Goal: Task Accomplishment & Management: Manage account settings

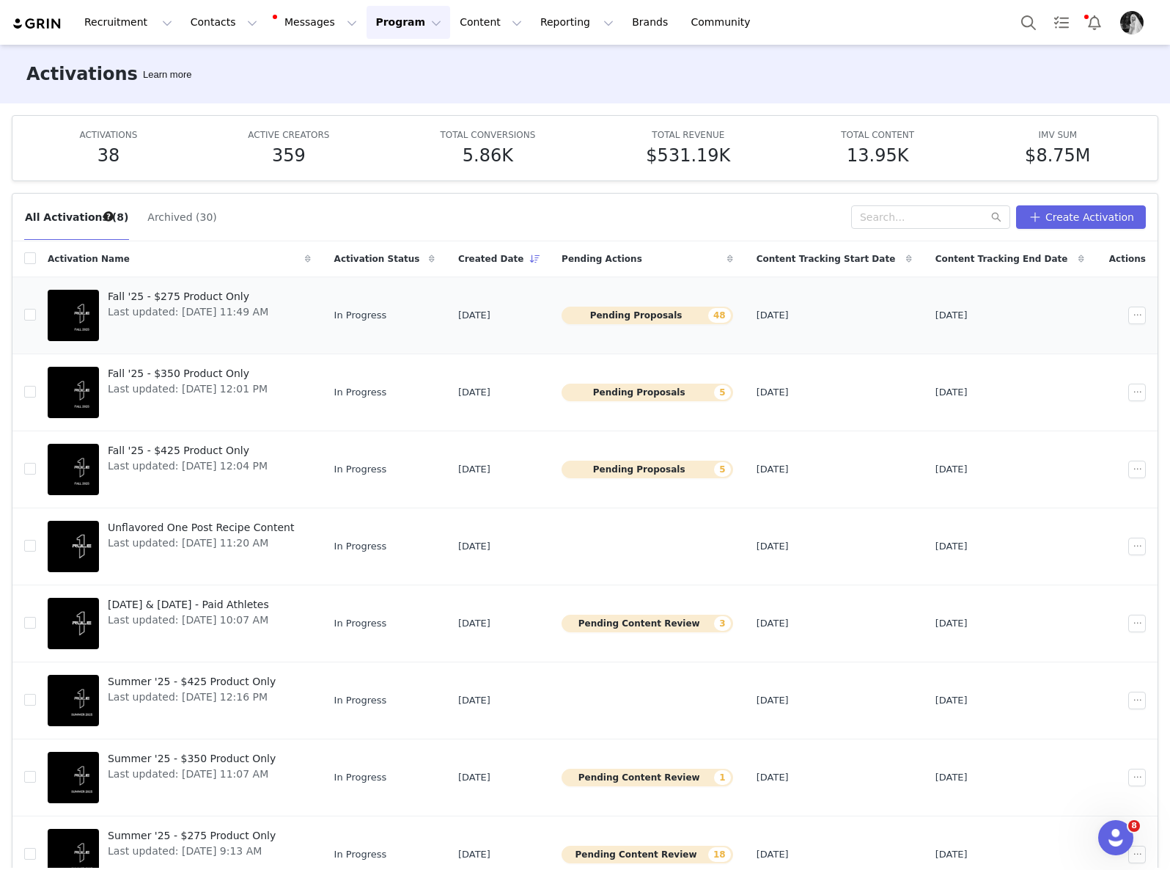
click at [198, 297] on span "Fall '25 - $275 Product Only" at bounding box center [188, 296] width 161 height 15
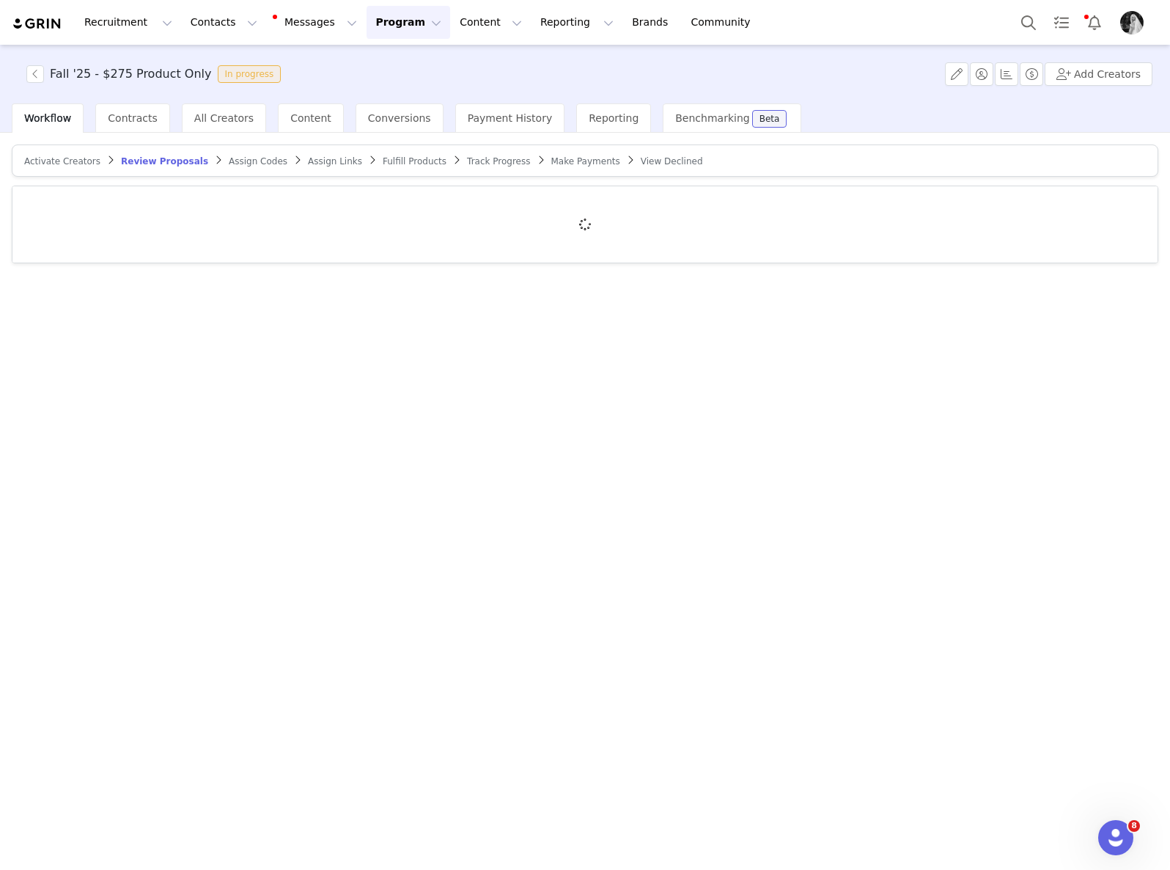
click at [403, 160] on span "Fulfill Products" at bounding box center [415, 161] width 64 height 10
click at [300, 159] on span "Assign Links" at bounding box center [324, 161] width 54 height 10
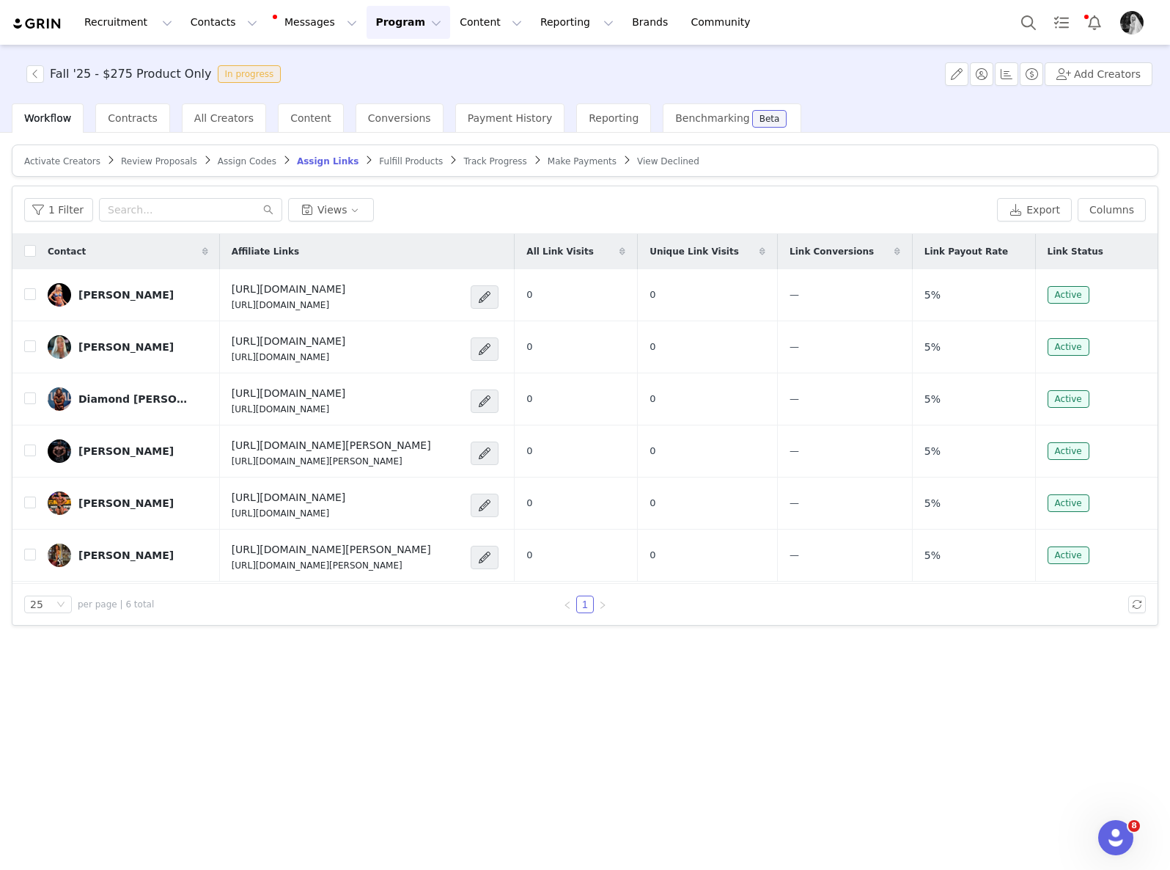
click at [141, 156] on span "Review Proposals" at bounding box center [159, 161] width 76 height 10
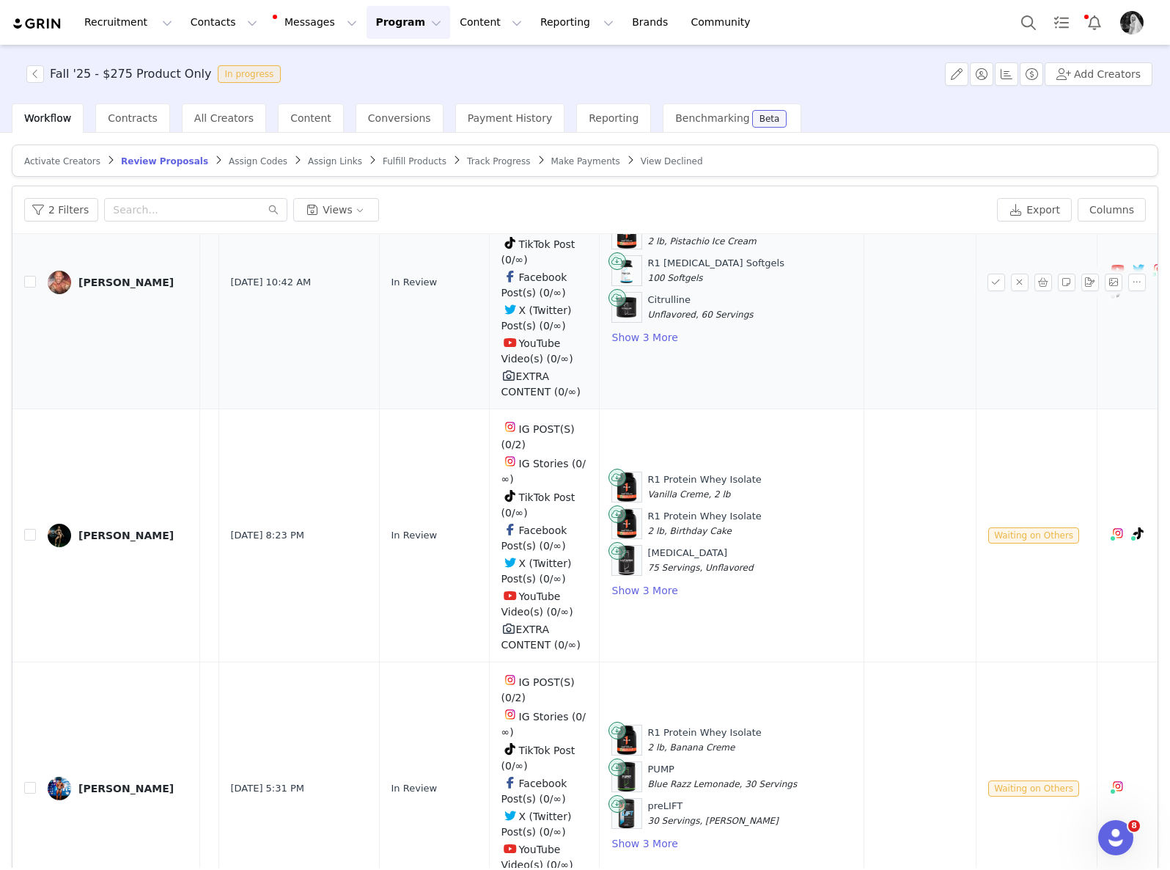
scroll to position [2642, 346]
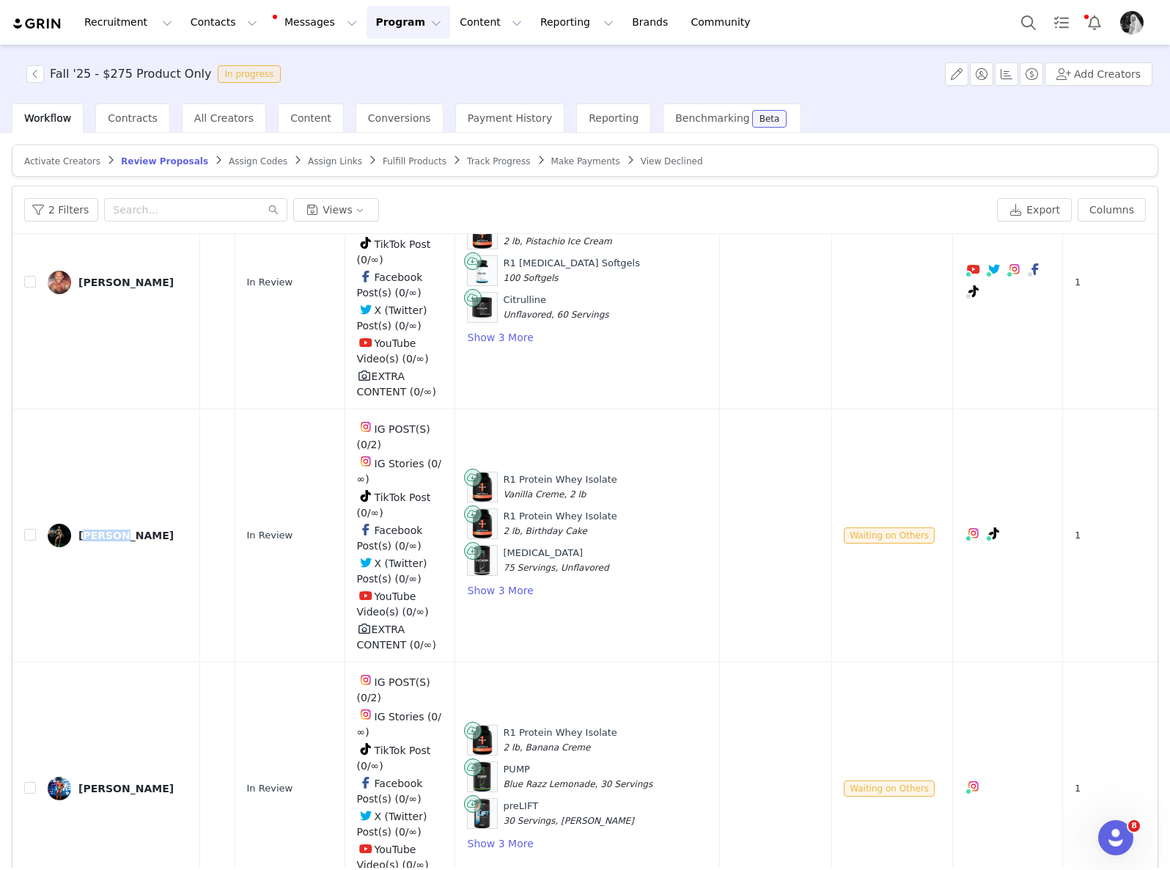
click at [391, 17] on button "Program Program" at bounding box center [409, 22] width 84 height 33
click at [425, 66] on div "Activations" at bounding box center [402, 64] width 98 height 15
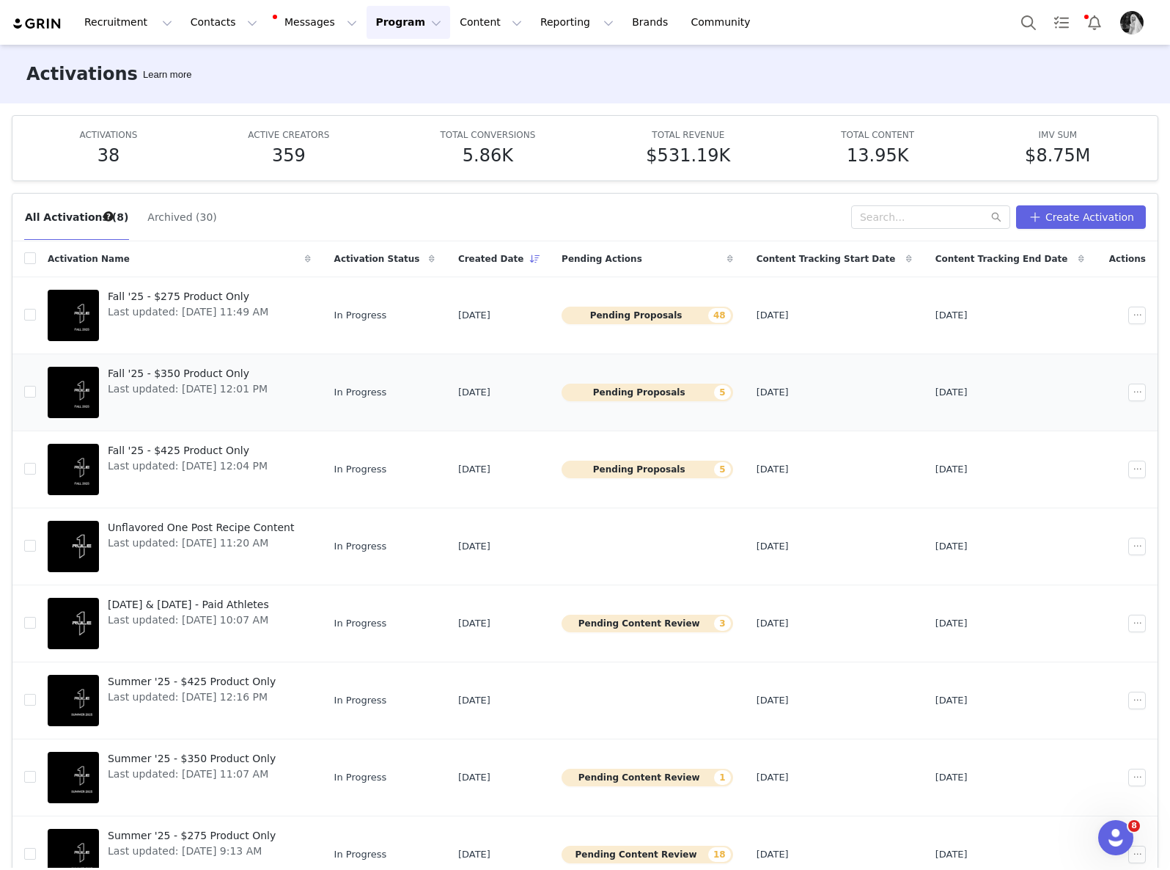
click at [178, 381] on span "Last updated: [DATE] 12:01 PM" at bounding box center [188, 388] width 160 height 15
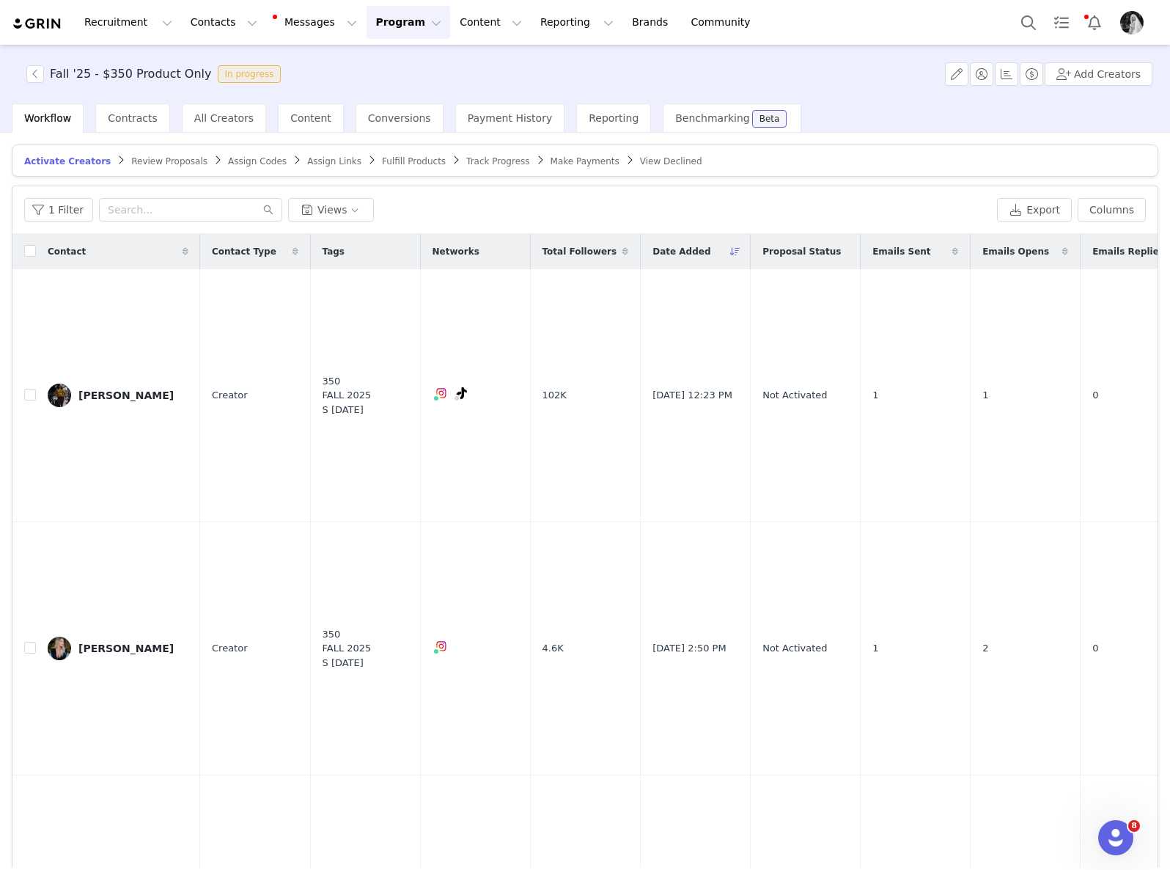
click at [147, 160] on span "Review Proposals" at bounding box center [169, 161] width 76 height 10
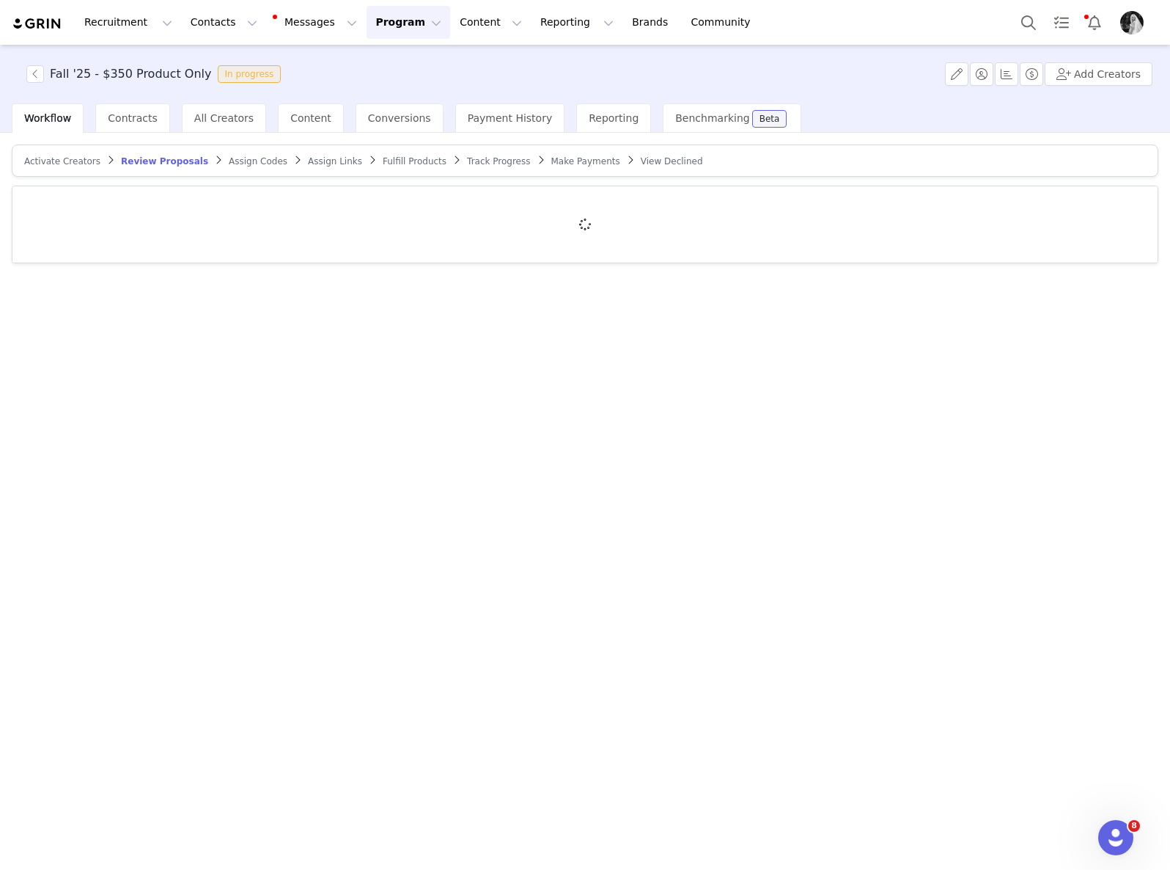
click at [51, 161] on span "Activate Creators" at bounding box center [62, 161] width 76 height 10
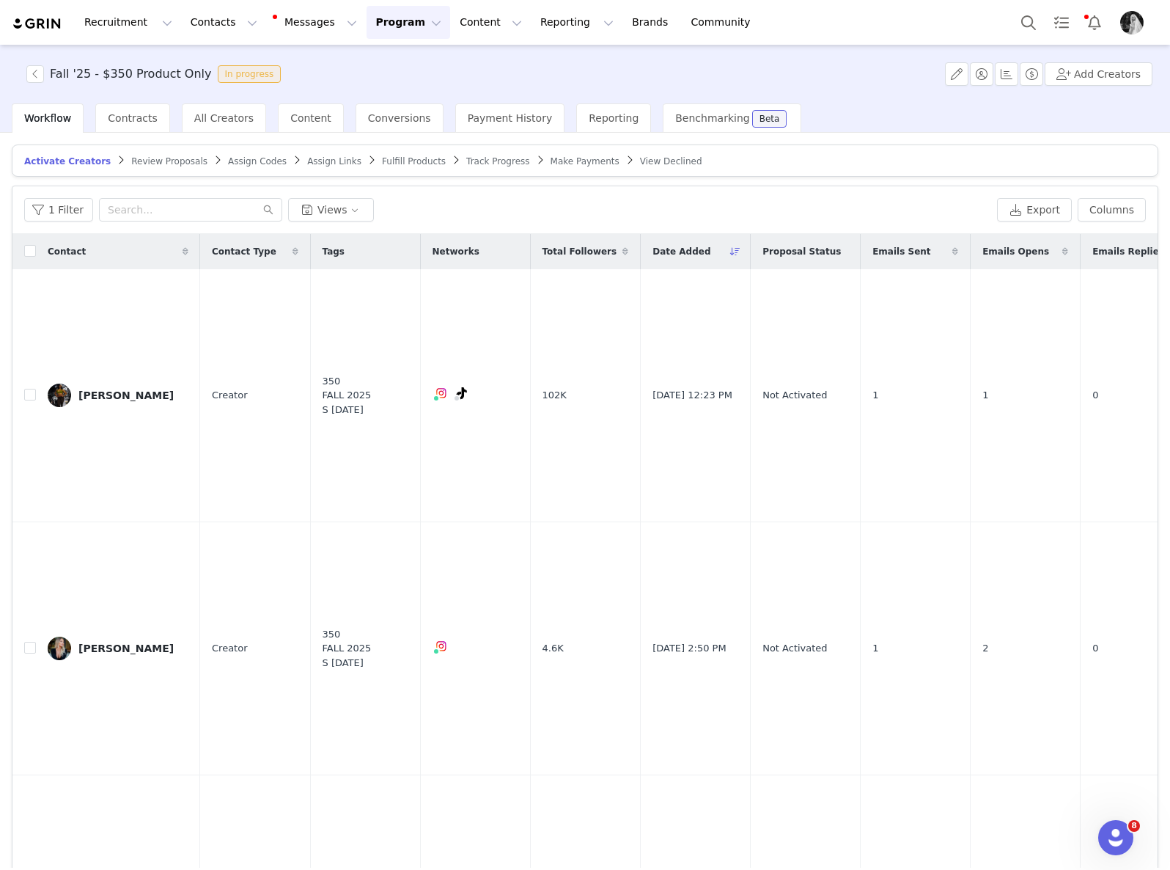
click at [161, 156] on span "Review Proposals" at bounding box center [169, 161] width 76 height 10
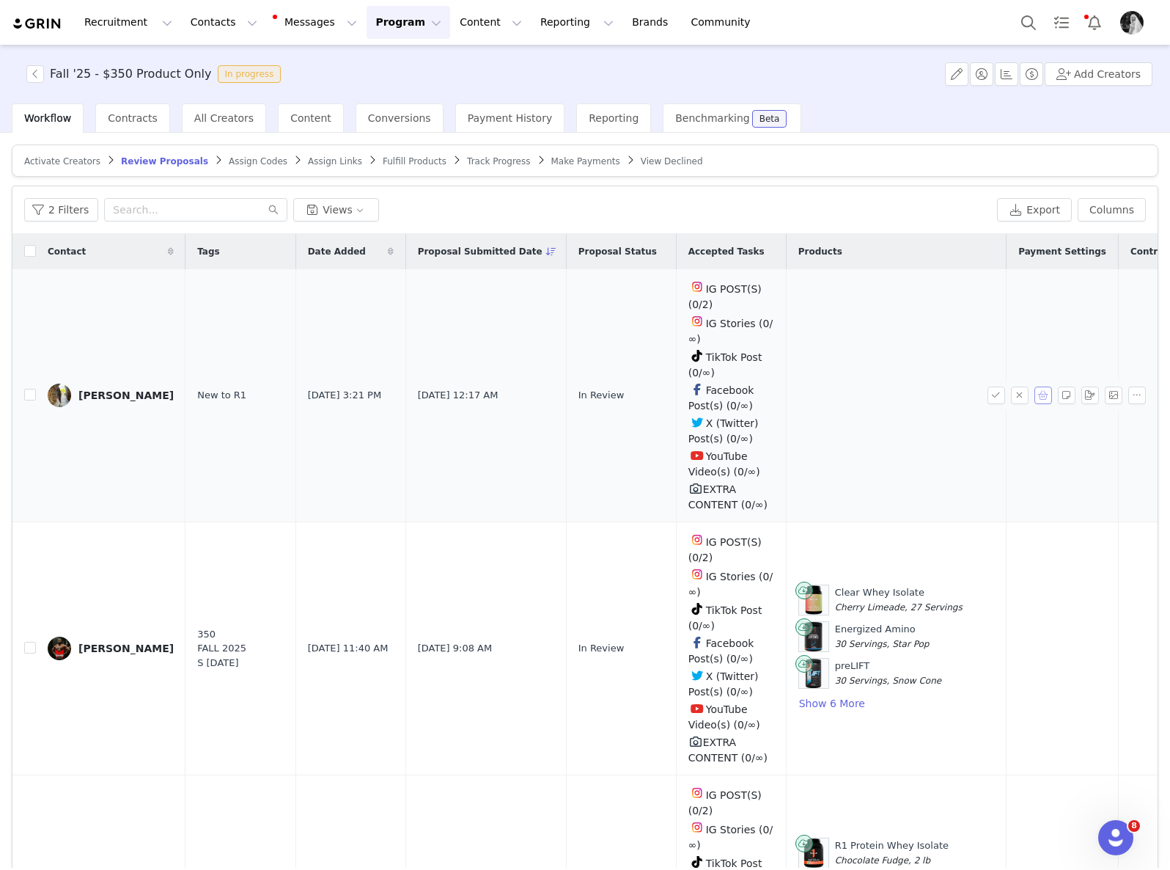
click at [1035, 395] on button "button" at bounding box center [1044, 395] width 18 height 18
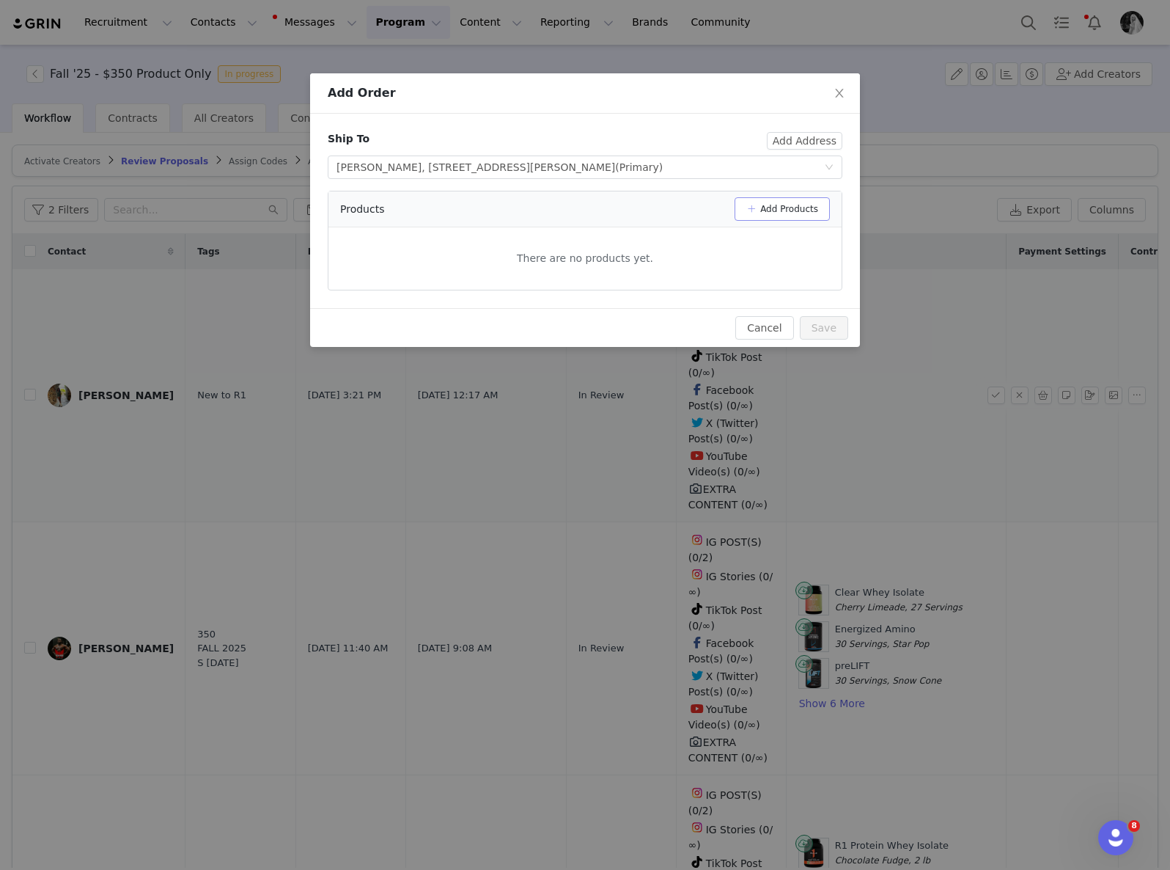
click at [782, 209] on button "Add Products" at bounding box center [782, 208] width 95 height 23
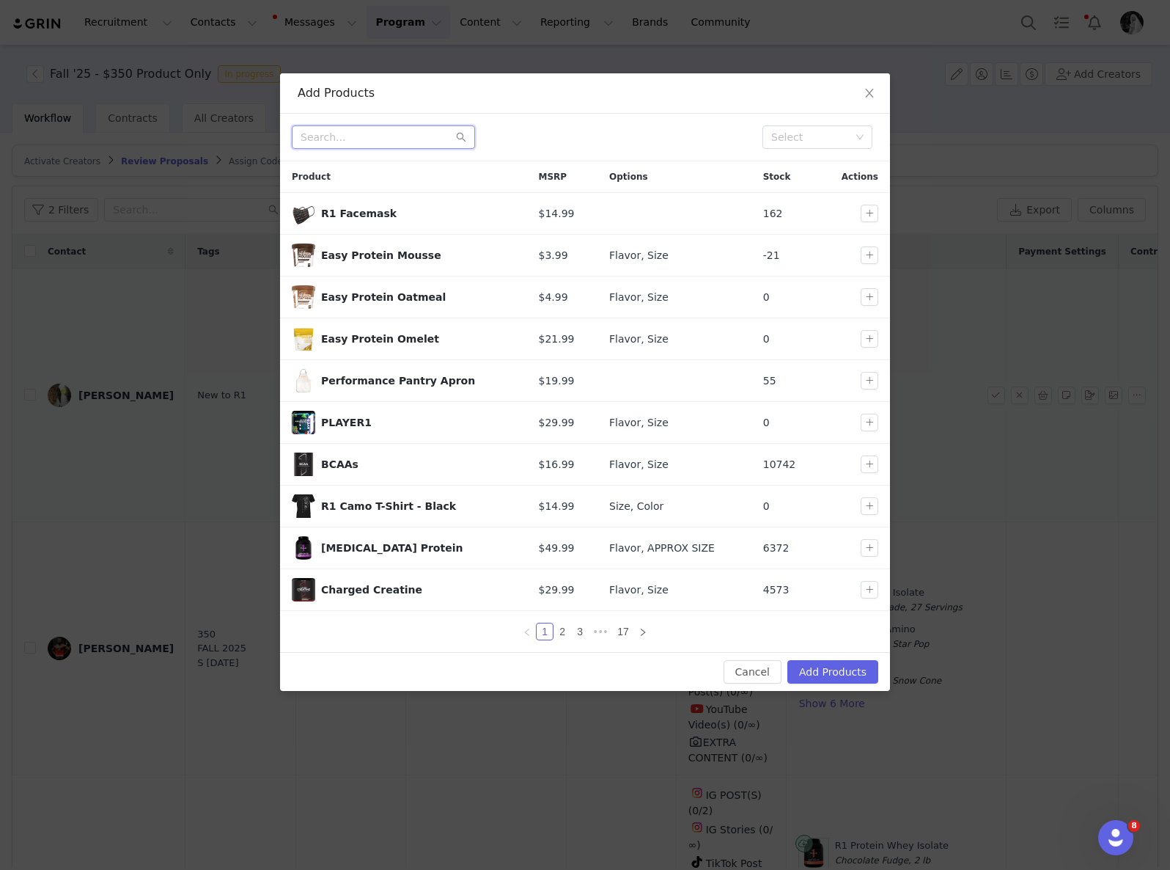
click at [378, 141] on input "text" at bounding box center [383, 136] width 183 height 23
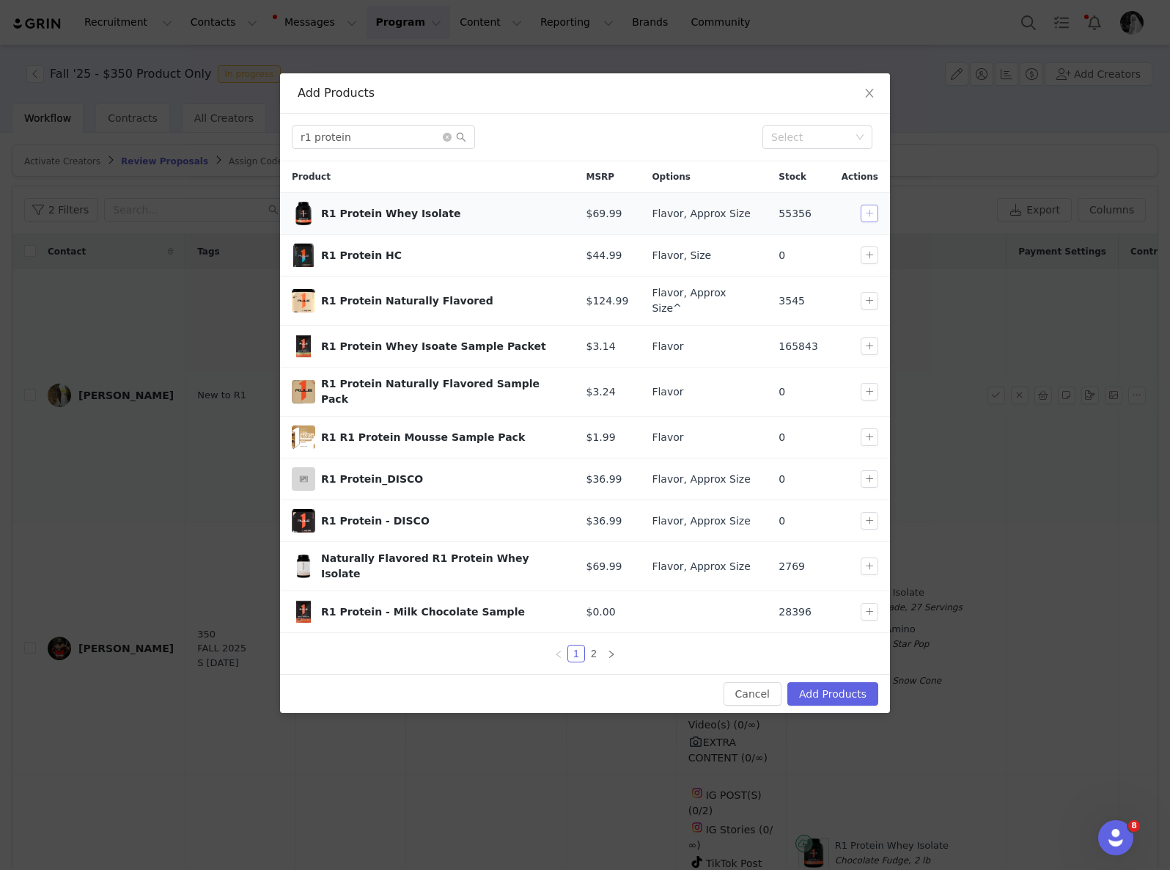
click at [868, 206] on button "button" at bounding box center [870, 214] width 18 height 18
click at [424, 129] on input "r1 protein" at bounding box center [383, 136] width 183 height 23
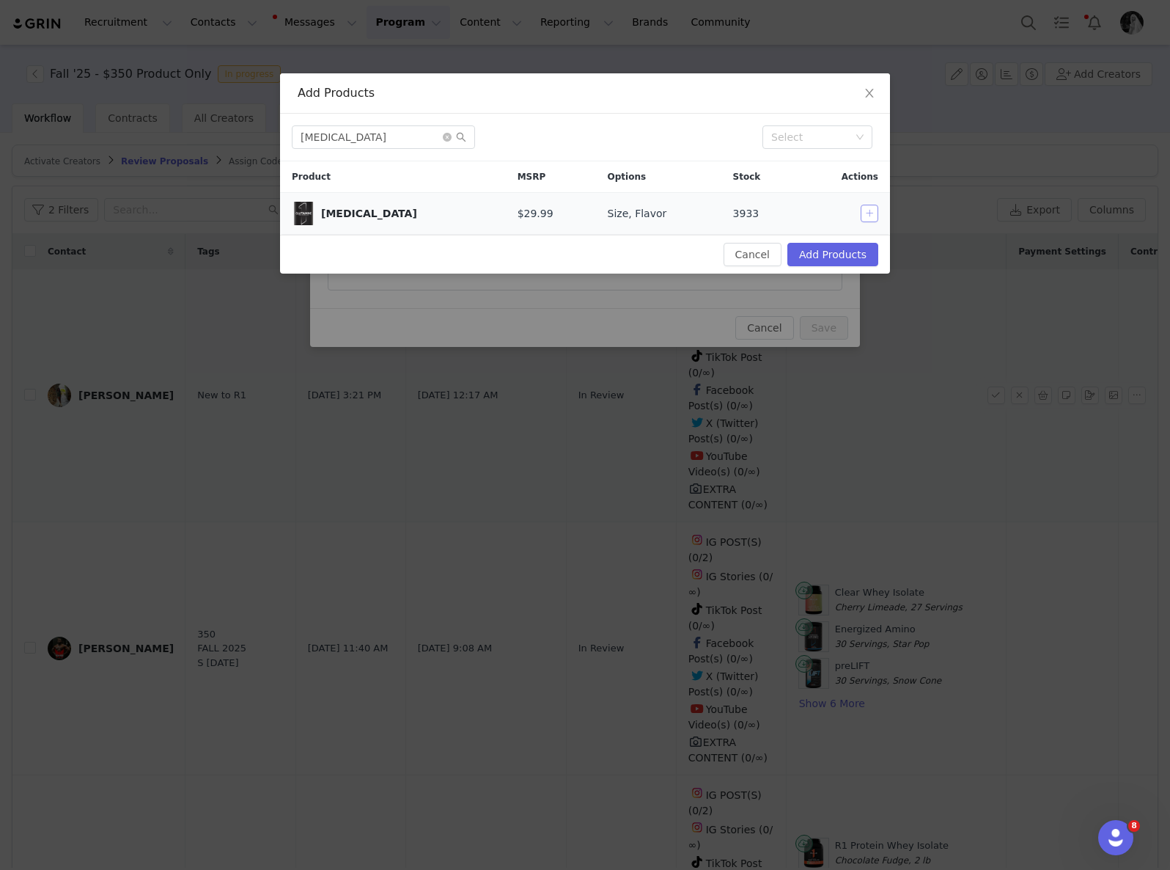
click at [866, 211] on button "button" at bounding box center [870, 214] width 18 height 18
click at [361, 139] on input "glutamine" at bounding box center [383, 136] width 183 height 23
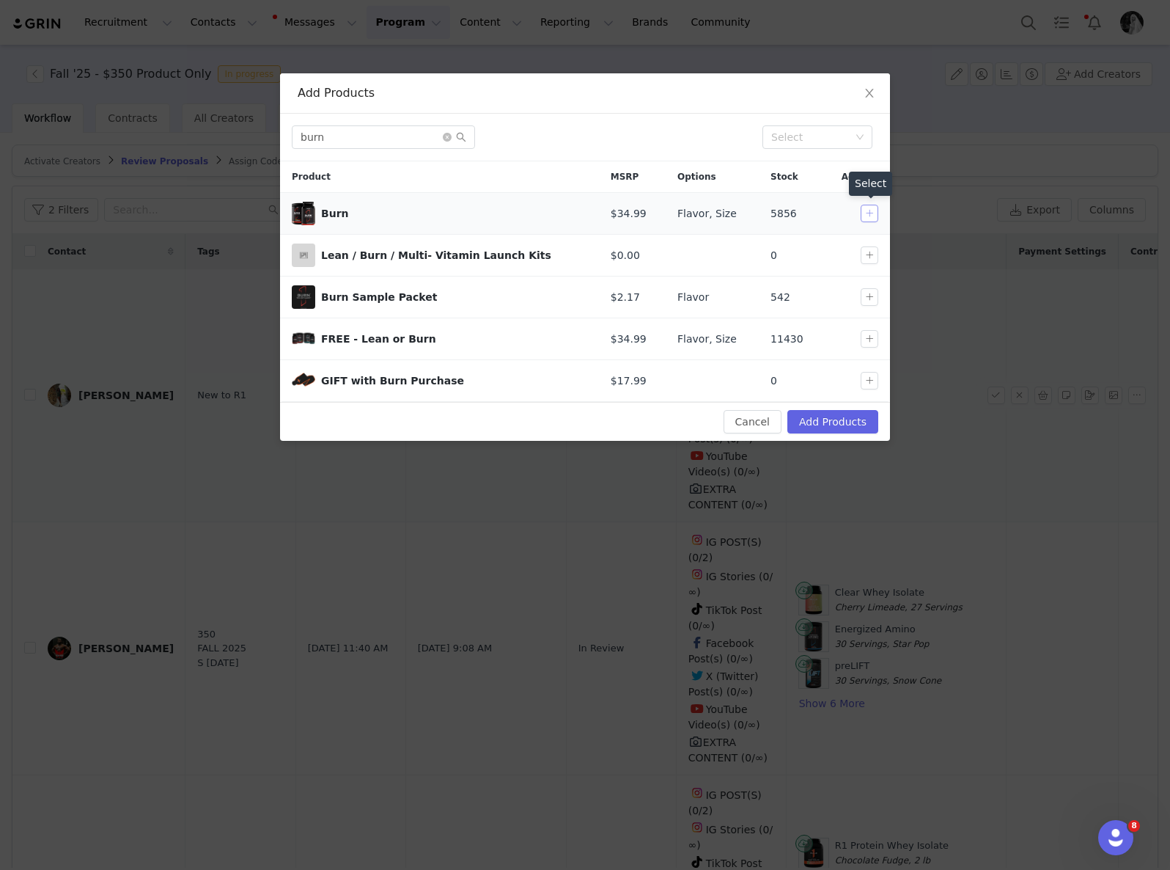
click at [867, 212] on button "button" at bounding box center [870, 214] width 18 height 18
click at [410, 144] on input "burn" at bounding box center [383, 136] width 183 height 23
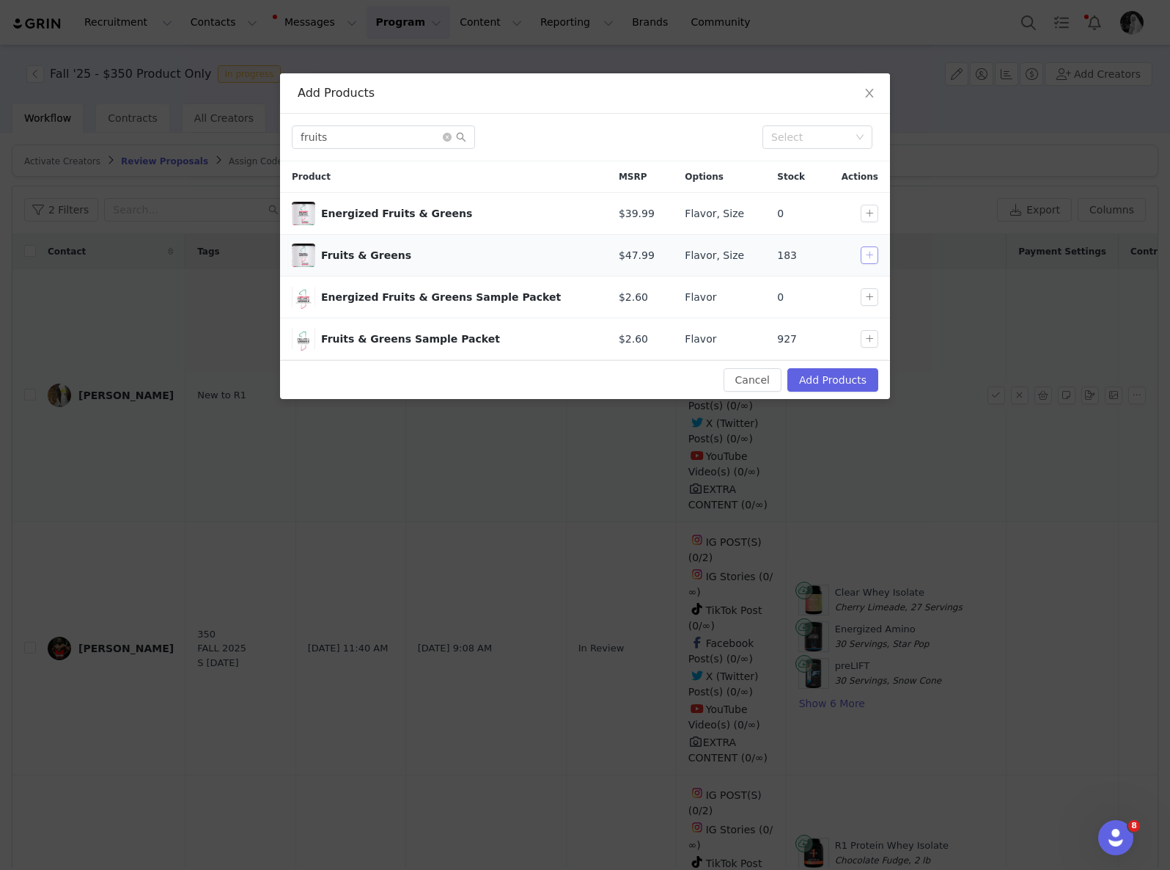
click at [867, 254] on button "button" at bounding box center [870, 255] width 18 height 18
click at [324, 126] on input "fruits" at bounding box center [383, 136] width 183 height 23
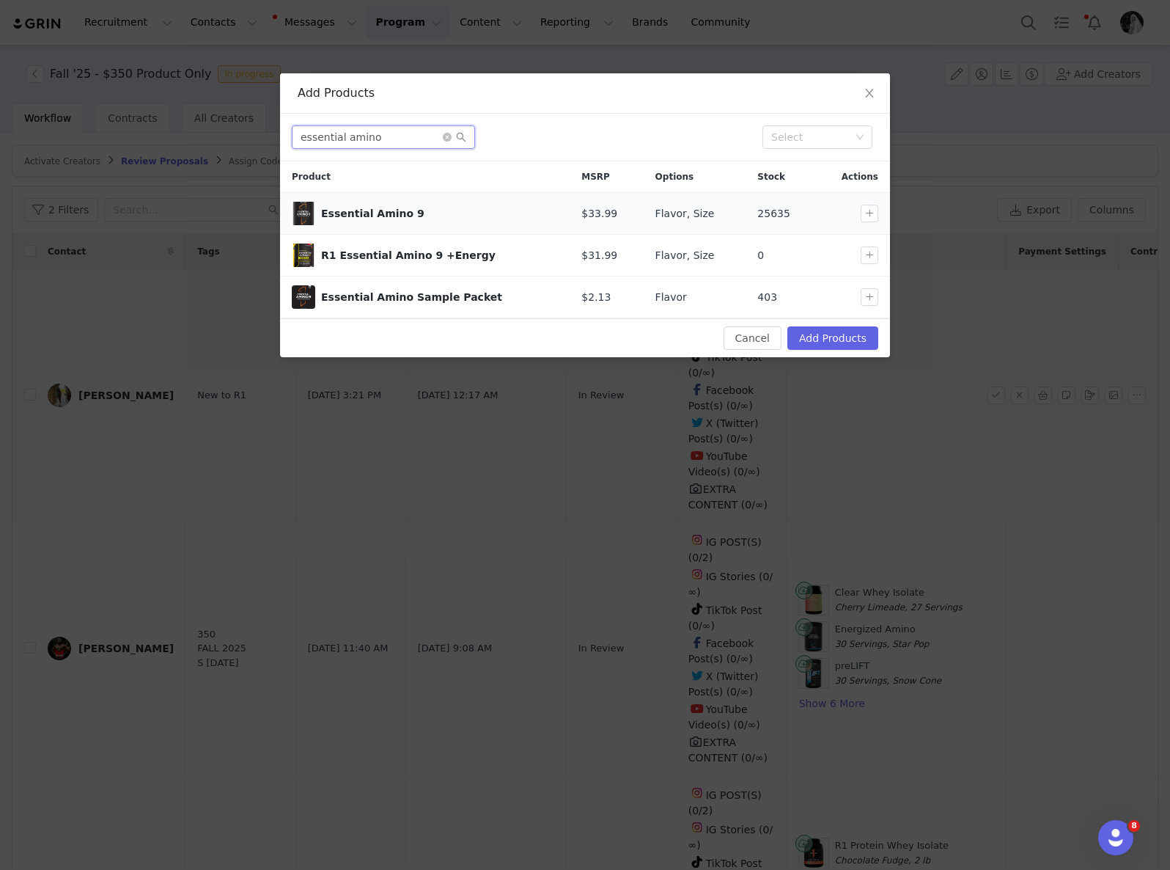
type input "essential amino"
click at [878, 216] on div at bounding box center [872, 214] width 23 height 18
click at [875, 215] on button "button" at bounding box center [870, 214] width 18 height 18
click at [374, 137] on input "essential amino" at bounding box center [383, 136] width 183 height 23
click at [828, 337] on button "Add Products" at bounding box center [832, 337] width 91 height 23
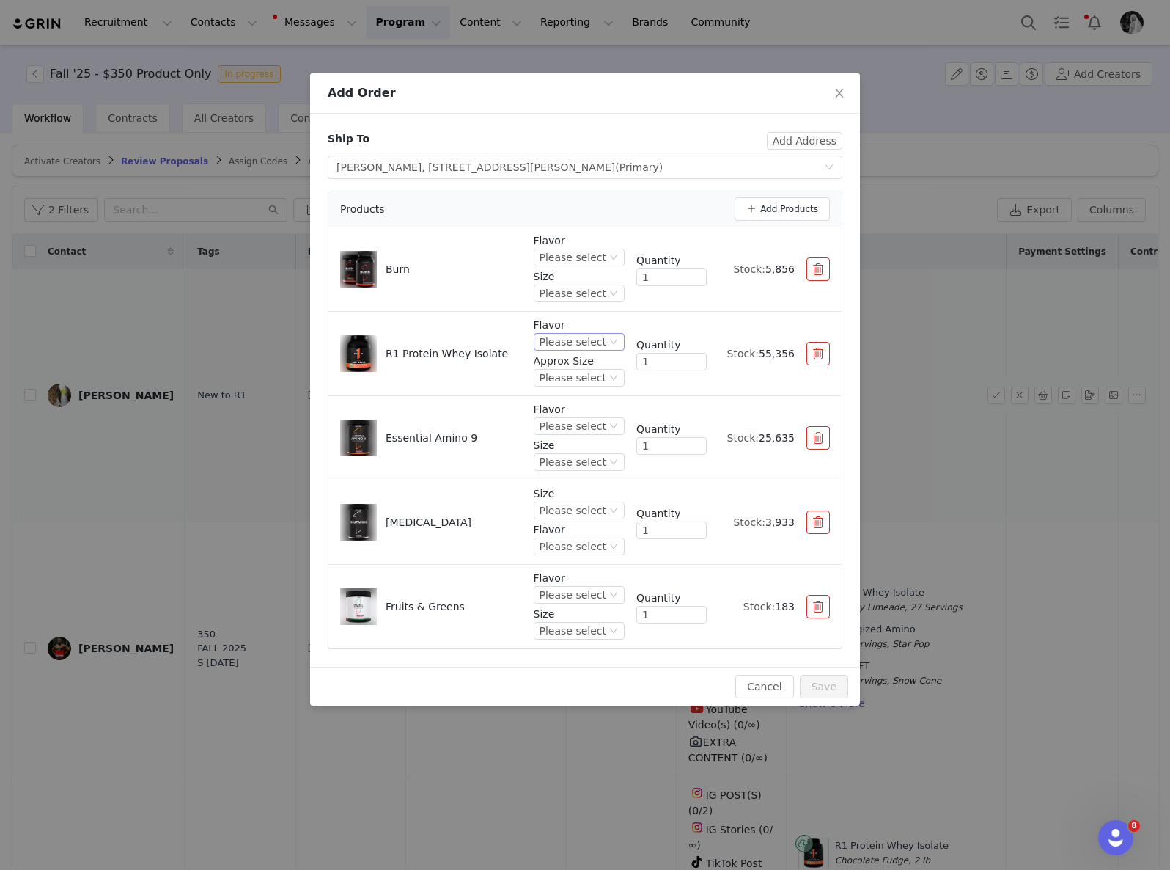
click at [562, 339] on div "Please select" at bounding box center [573, 342] width 67 height 16
click at [598, 348] on div "Please select" at bounding box center [573, 342] width 67 height 16
click at [592, 411] on li "Chocolate Fudge" at bounding box center [581, 411] width 87 height 23
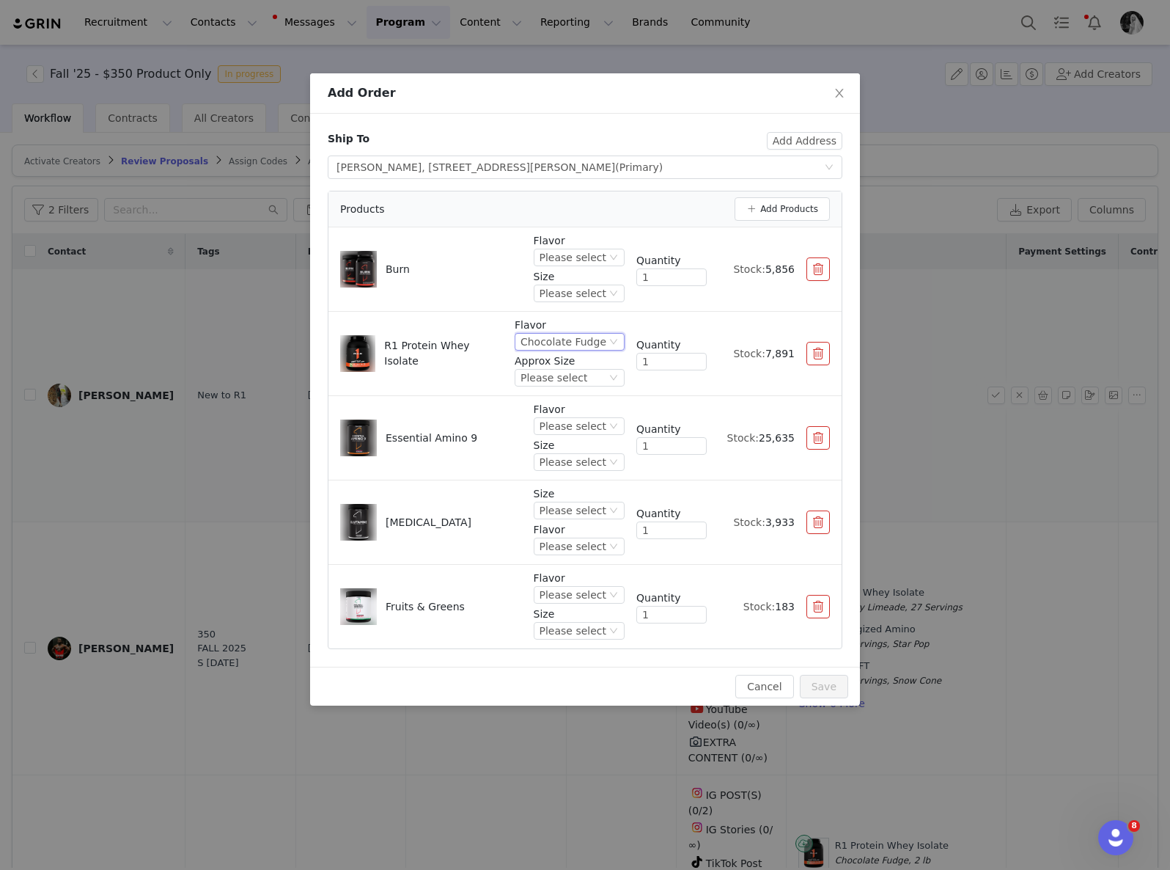
click at [578, 342] on div "Chocolate Fudge" at bounding box center [564, 342] width 86 height 16
click at [565, 444] on li "Chocolate Peanut Butter" at bounding box center [572, 440] width 105 height 23
click at [537, 383] on div "Please select" at bounding box center [514, 378] width 67 height 16
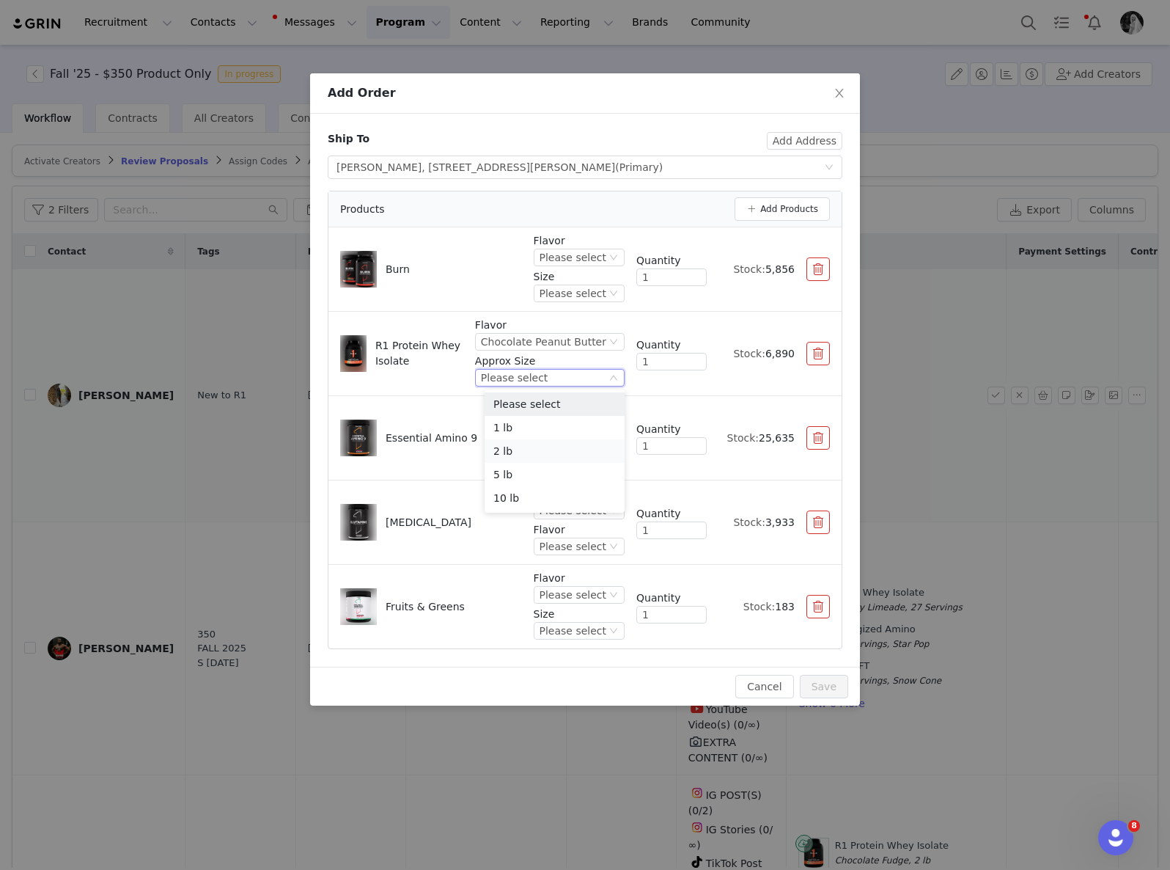
click at [522, 445] on li "2 lb" at bounding box center [555, 450] width 140 height 23
click at [603, 257] on div "Please select" at bounding box center [573, 257] width 67 height 16
drag, startPoint x: 463, startPoint y: 369, endPoint x: 488, endPoint y: 417, distance: 54.8
click at [463, 369] on div "R1 Protein Whey Isolate" at bounding box center [419, 353] width 88 height 37
click at [590, 422] on div "Please select" at bounding box center [573, 426] width 67 height 16
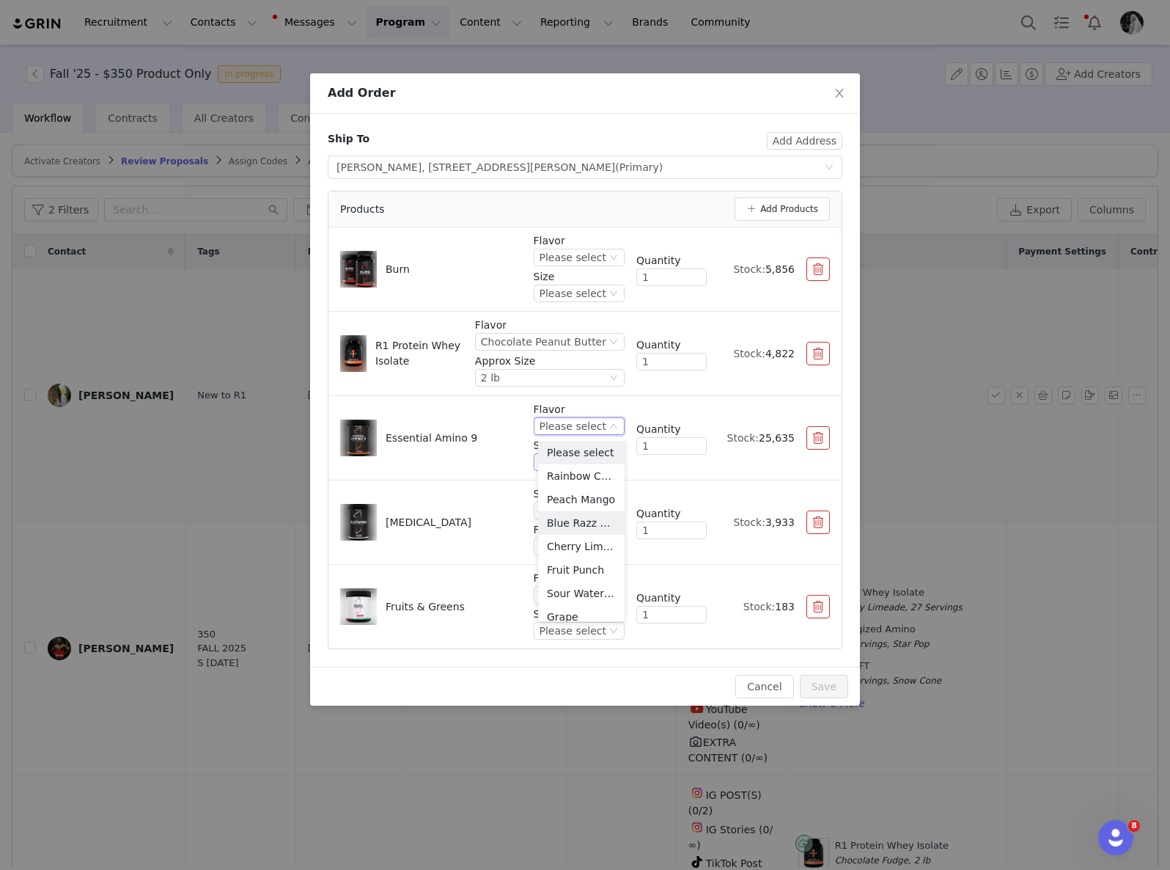
drag, startPoint x: 576, startPoint y: 522, endPoint x: 566, endPoint y: 454, distance: 68.9
click at [576, 522] on li "Blue Razz Lemonade" at bounding box center [581, 522] width 87 height 23
click at [554, 460] on div "Please select" at bounding box center [532, 462] width 67 height 16
drag, startPoint x: 558, startPoint y: 511, endPoint x: 873, endPoint y: 126, distance: 497.1
click at [558, 510] on li "30 Servings" at bounding box center [563, 511] width 123 height 23
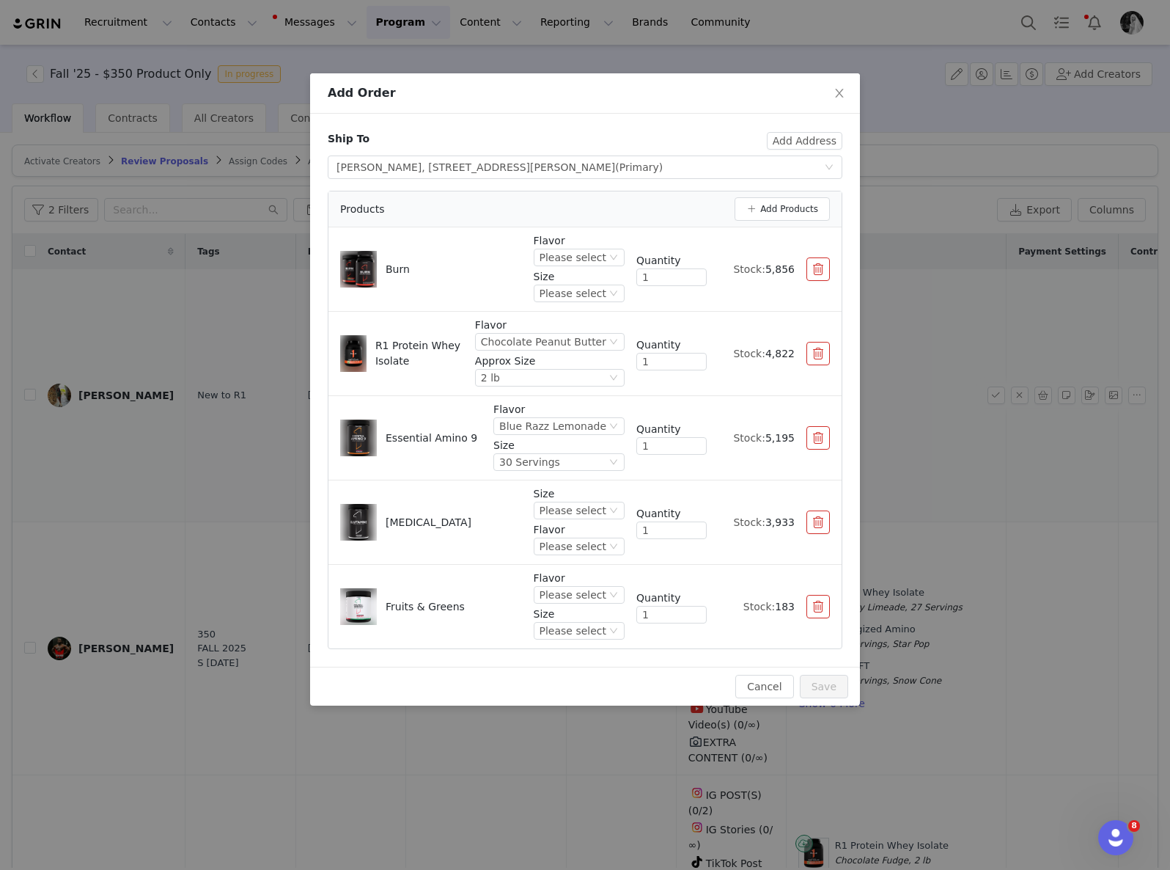
click at [575, 646] on li "Fruits & Greens Flavor Please select Size Please select Quantity 1 Stock: 183" at bounding box center [584, 607] width 513 height 84
click at [576, 634] on div "Please select" at bounding box center [573, 630] width 67 height 16
click at [570, 676] on li "30 Servings" at bounding box center [581, 680] width 87 height 23
click at [581, 594] on div "Please select" at bounding box center [573, 595] width 67 height 16
click at [572, 649] on li "Mixed Berry" at bounding box center [581, 644] width 87 height 23
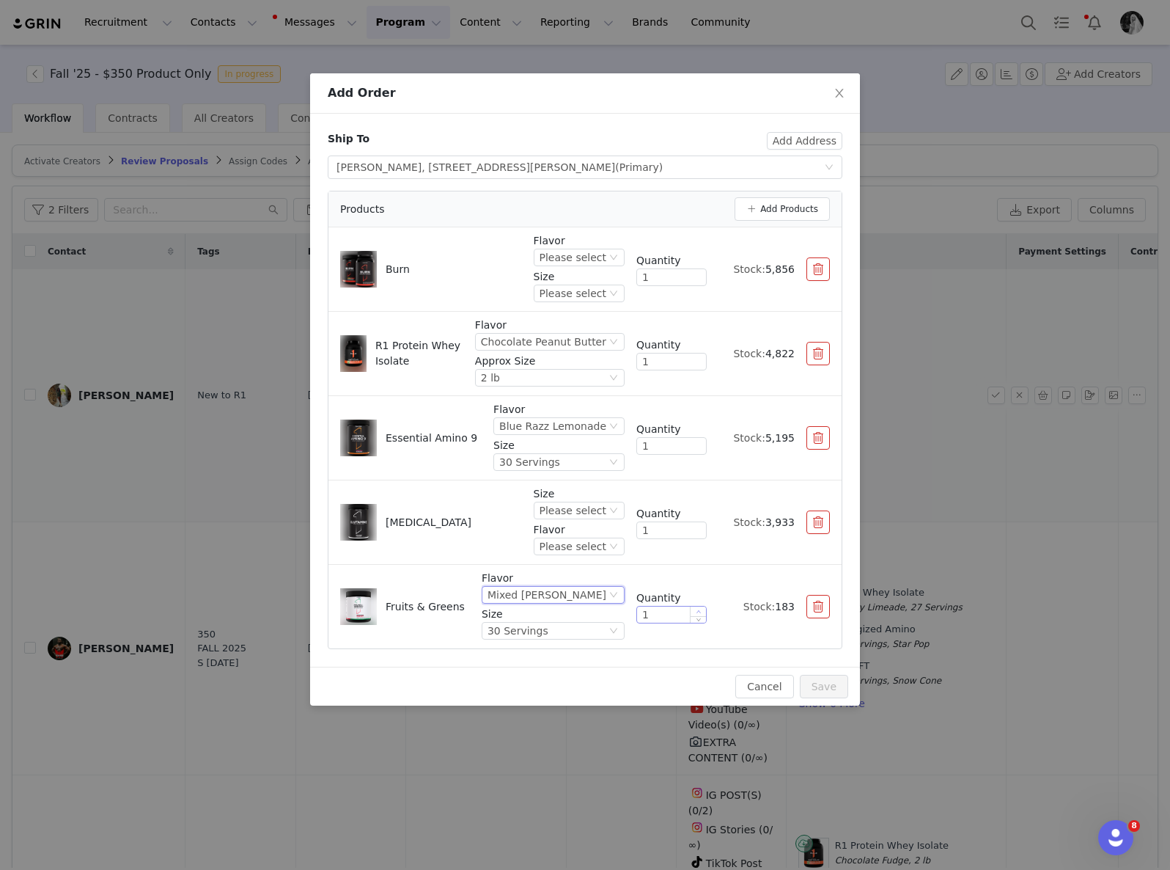
type input "2"
click at [699, 609] on icon "icon: up" at bounding box center [699, 611] width 5 height 5
click at [563, 503] on div "Please select" at bounding box center [573, 510] width 67 height 16
drag, startPoint x: 580, startPoint y: 581, endPoint x: 548, endPoint y: 504, distance: 83.9
click at [580, 581] on li "130 Servings" at bounding box center [581, 583] width 87 height 23
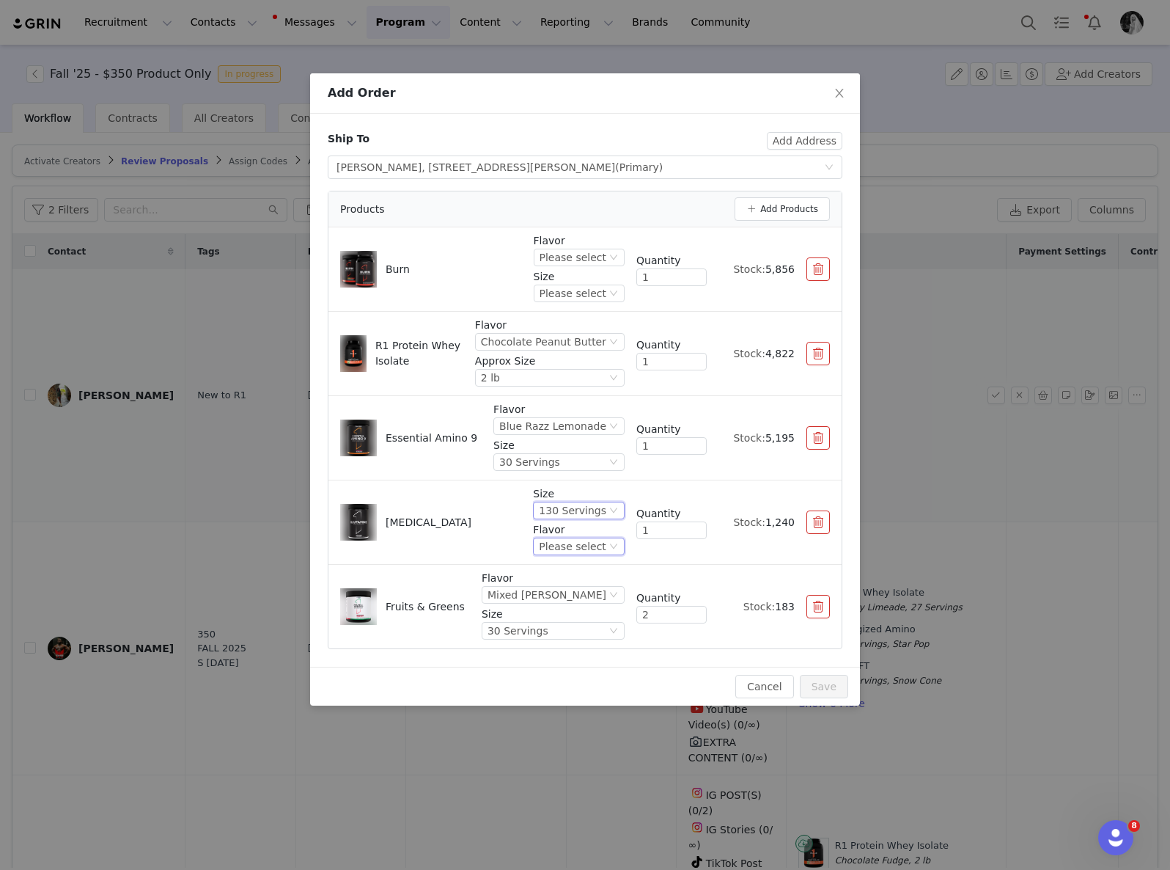
click at [573, 544] on div "Please select" at bounding box center [572, 546] width 67 height 16
click at [577, 589] on li "Unflavored" at bounding box center [580, 595] width 87 height 23
click at [546, 257] on div "Please select" at bounding box center [573, 257] width 67 height 16
click at [581, 334] on li "Snow Cone" at bounding box center [581, 330] width 87 height 23
click at [559, 290] on div "Please select" at bounding box center [573, 293] width 67 height 16
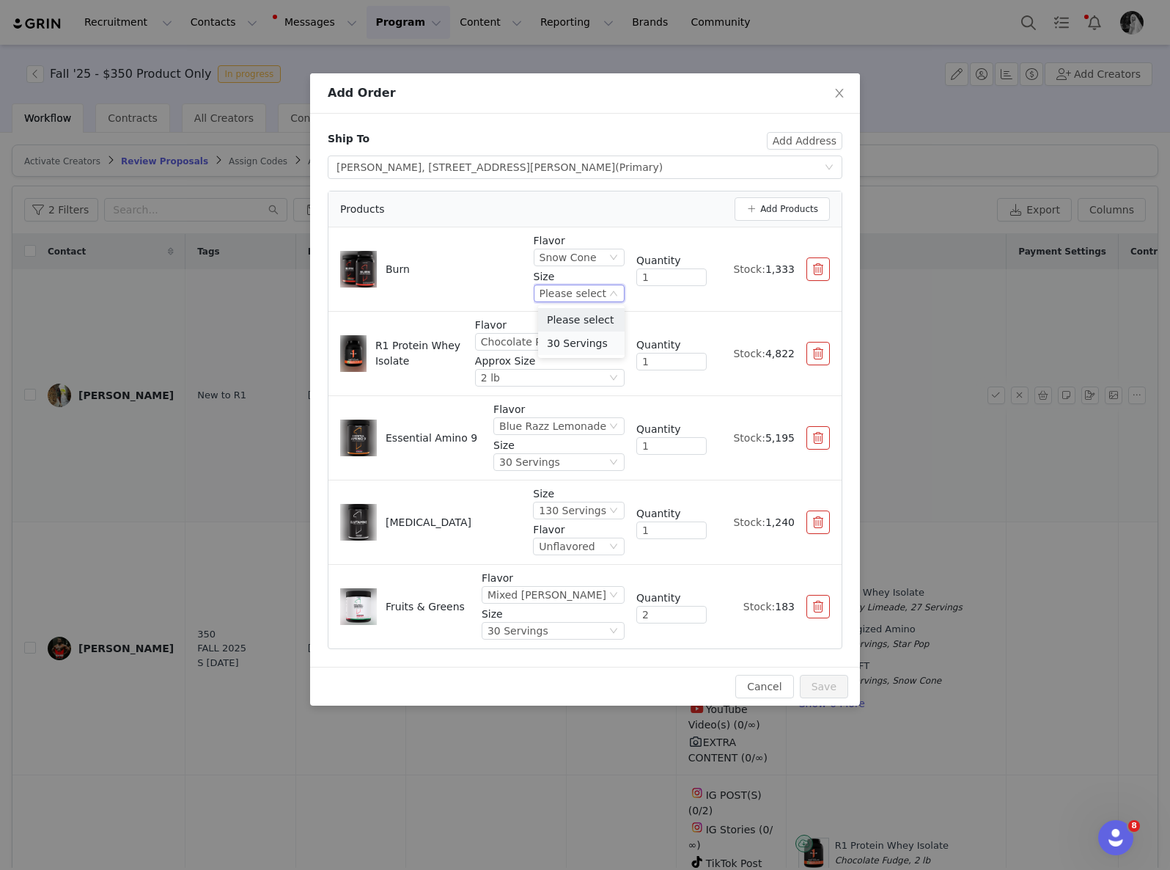
click at [569, 342] on li "30 Servings" at bounding box center [581, 342] width 87 height 23
click at [789, 199] on button "Add Products" at bounding box center [782, 208] width 95 height 23
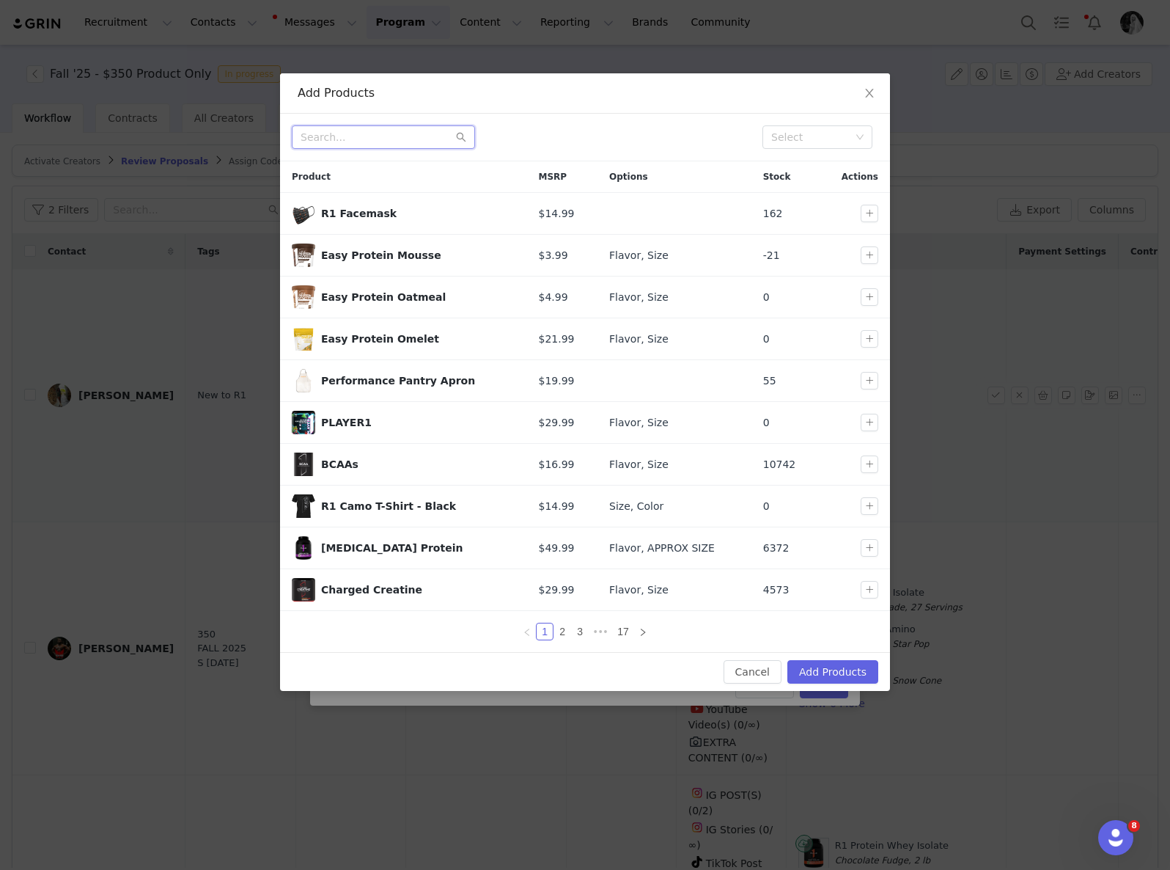
click at [372, 131] on input "text" at bounding box center [383, 136] width 183 height 23
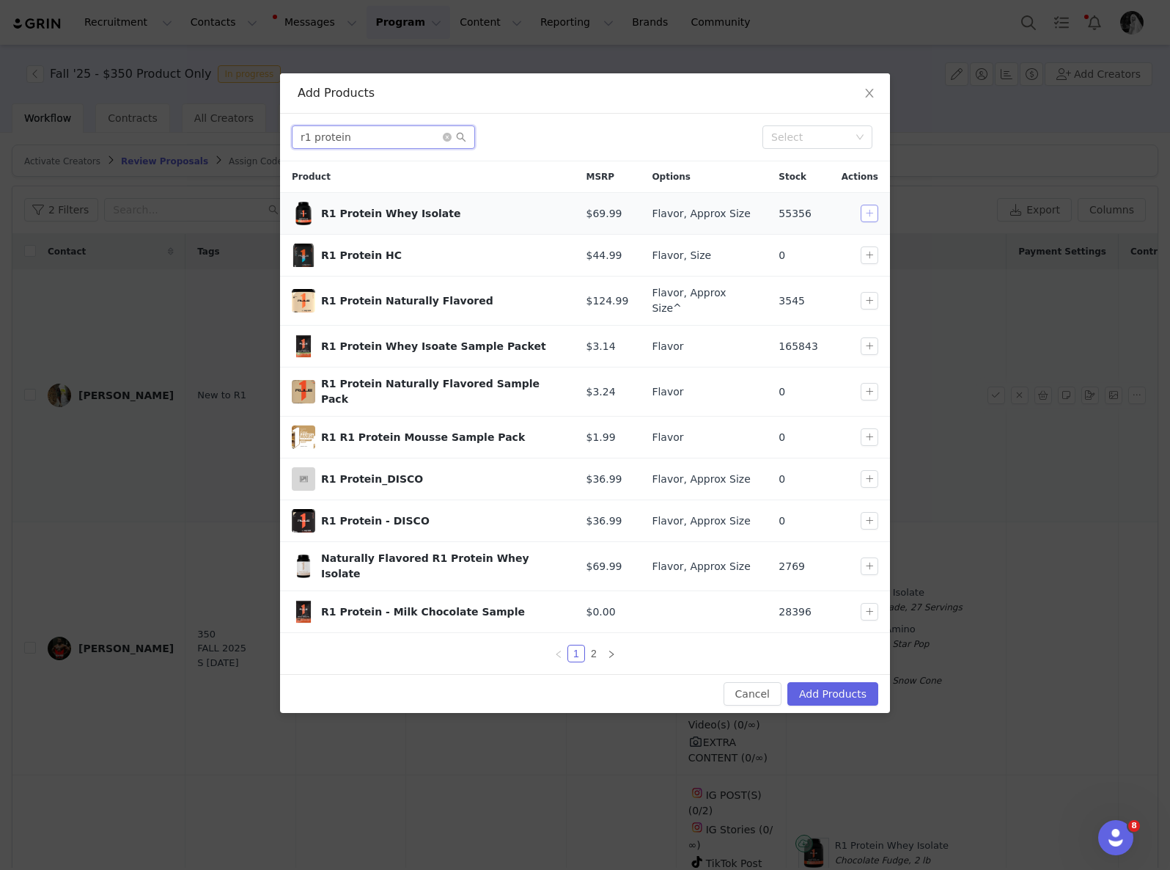
type input "r1 protein"
click at [871, 209] on button "button" at bounding box center [870, 214] width 18 height 18
click at [835, 682] on button "Add Products" at bounding box center [832, 693] width 91 height 23
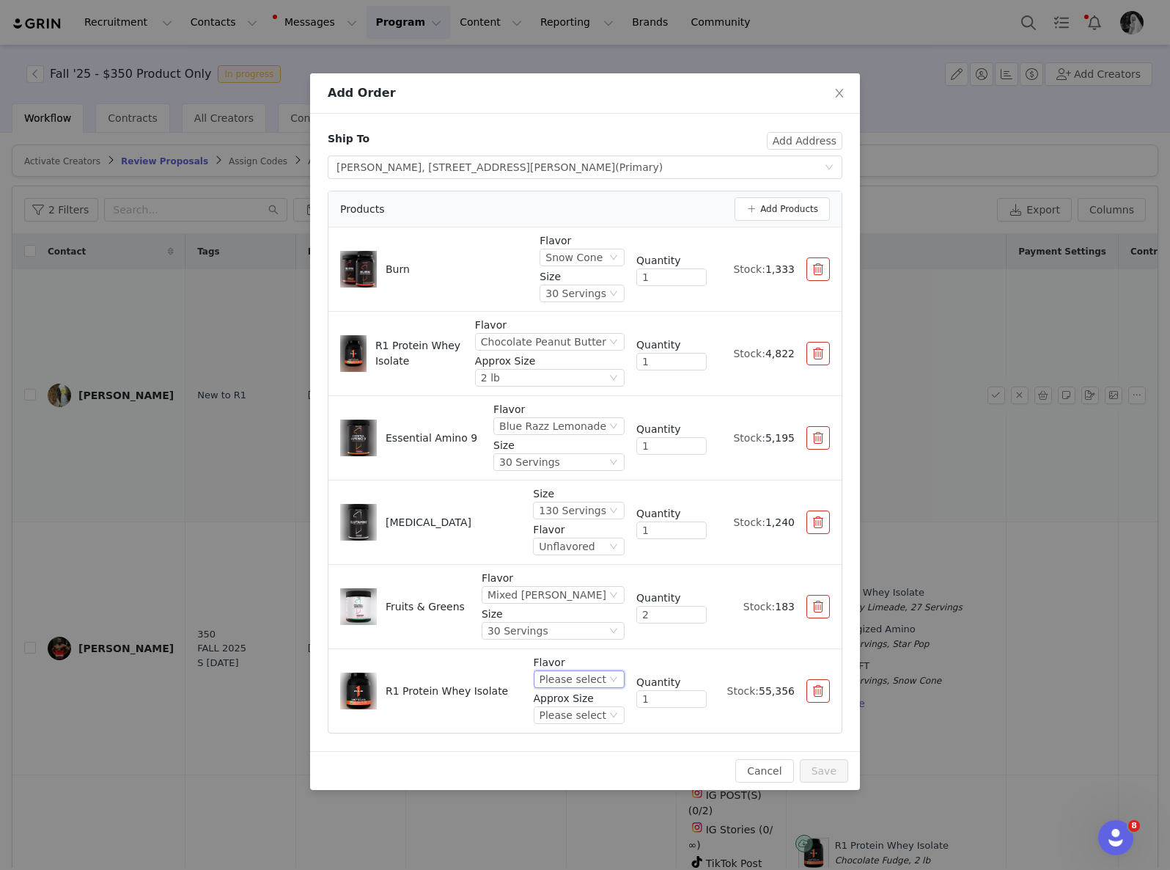
click at [577, 683] on div "Please select" at bounding box center [573, 679] width 67 height 16
click at [578, 544] on li "Pistachio Ice Cream" at bounding box center [581, 545] width 87 height 23
click at [570, 708] on div "Please select" at bounding box center [538, 715] width 67 height 16
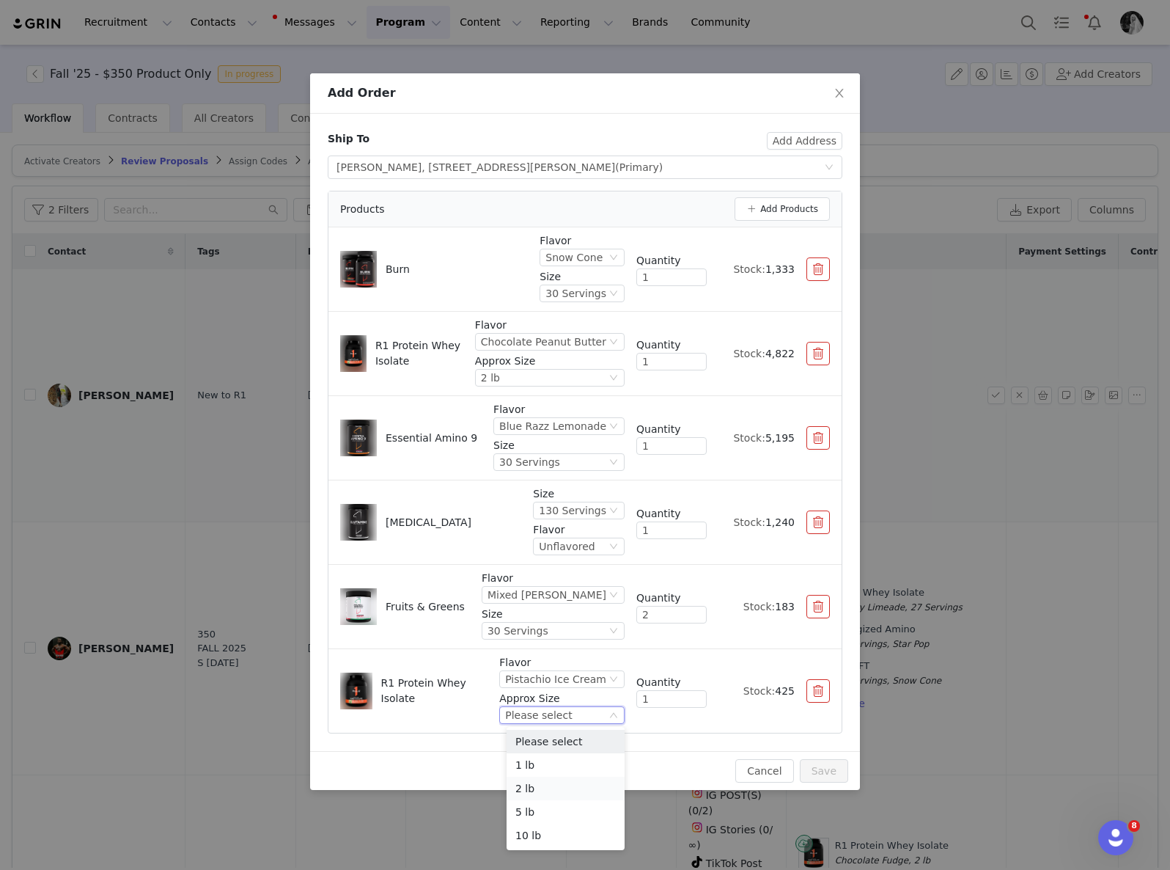
click at [544, 786] on li "2 lb" at bounding box center [566, 787] width 118 height 23
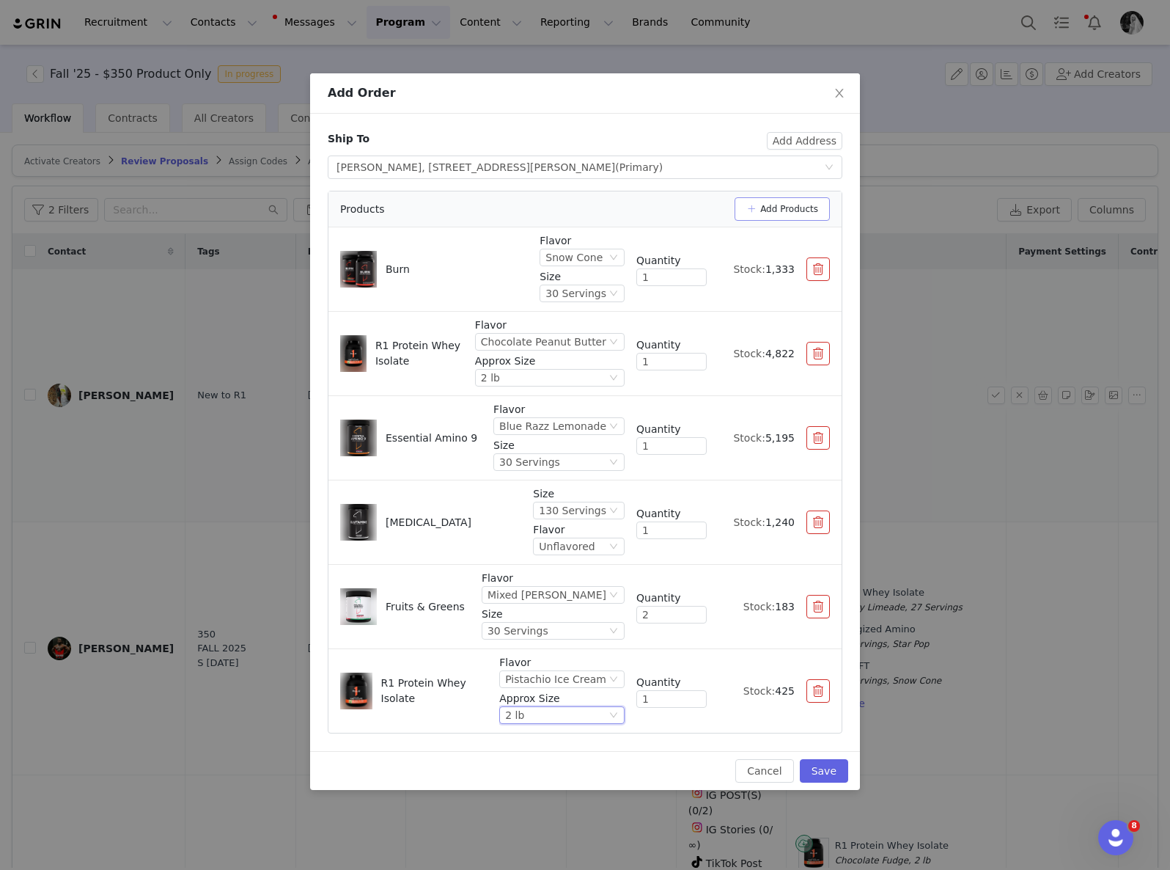
click at [808, 215] on button "Add Products" at bounding box center [782, 208] width 95 height 23
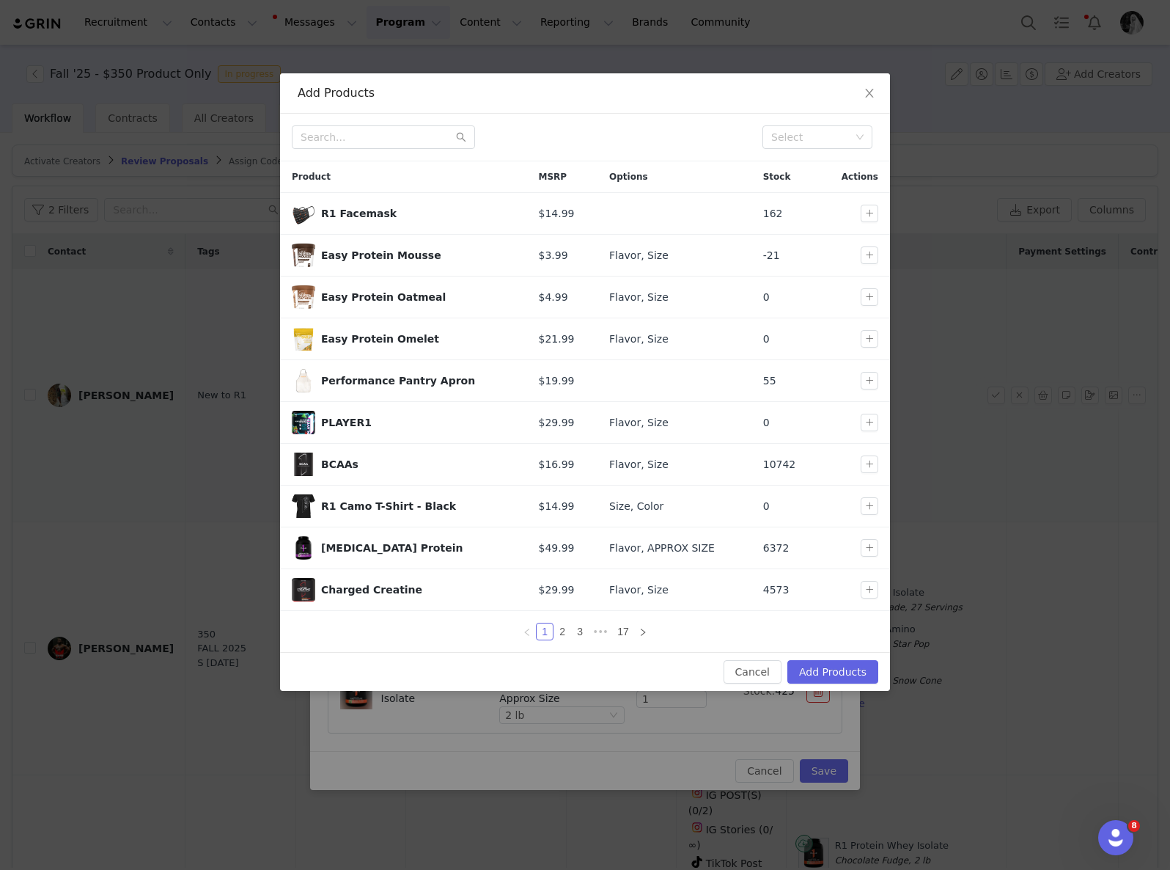
click at [801, 142] on div "Select" at bounding box center [810, 137] width 79 height 15
type input "new fall"
click at [792, 162] on li "New Fall" at bounding box center [818, 166] width 110 height 23
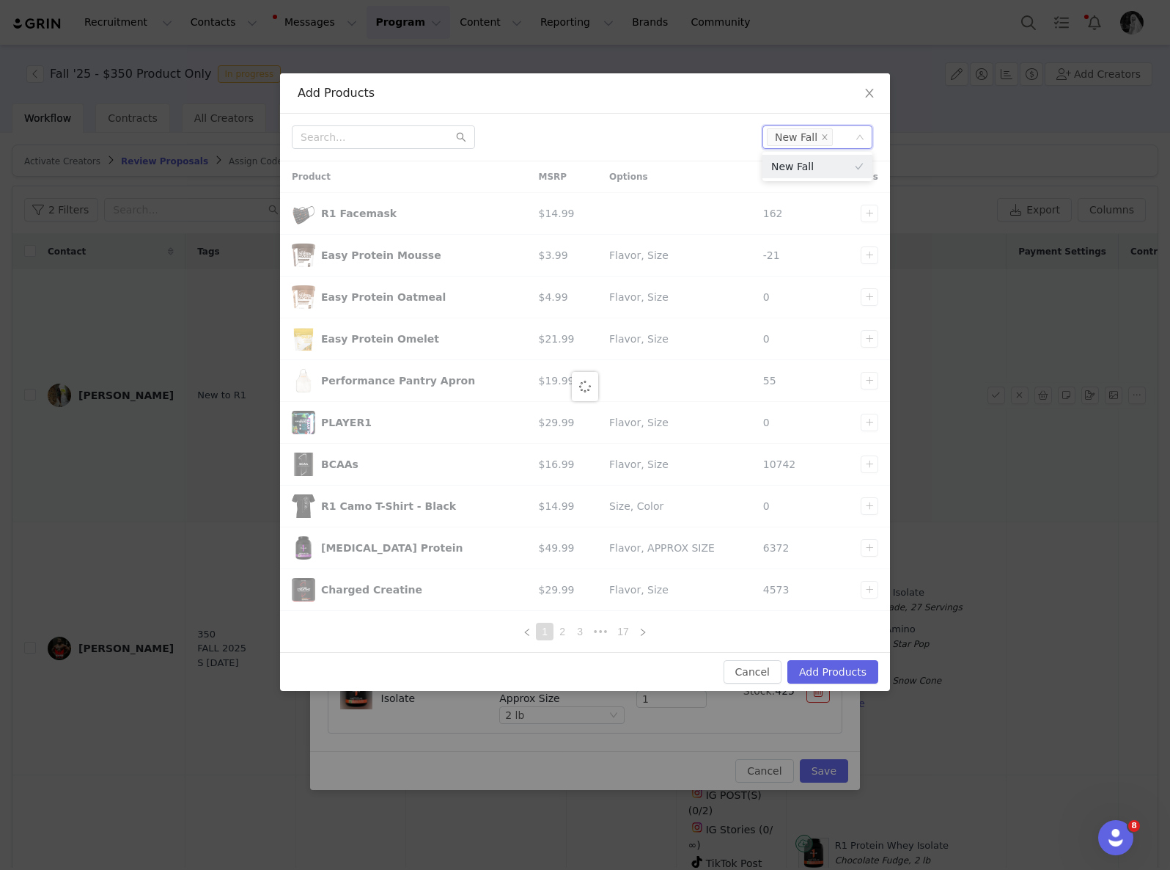
click at [537, 153] on div "Select New Fall" at bounding box center [585, 138] width 610 height 48
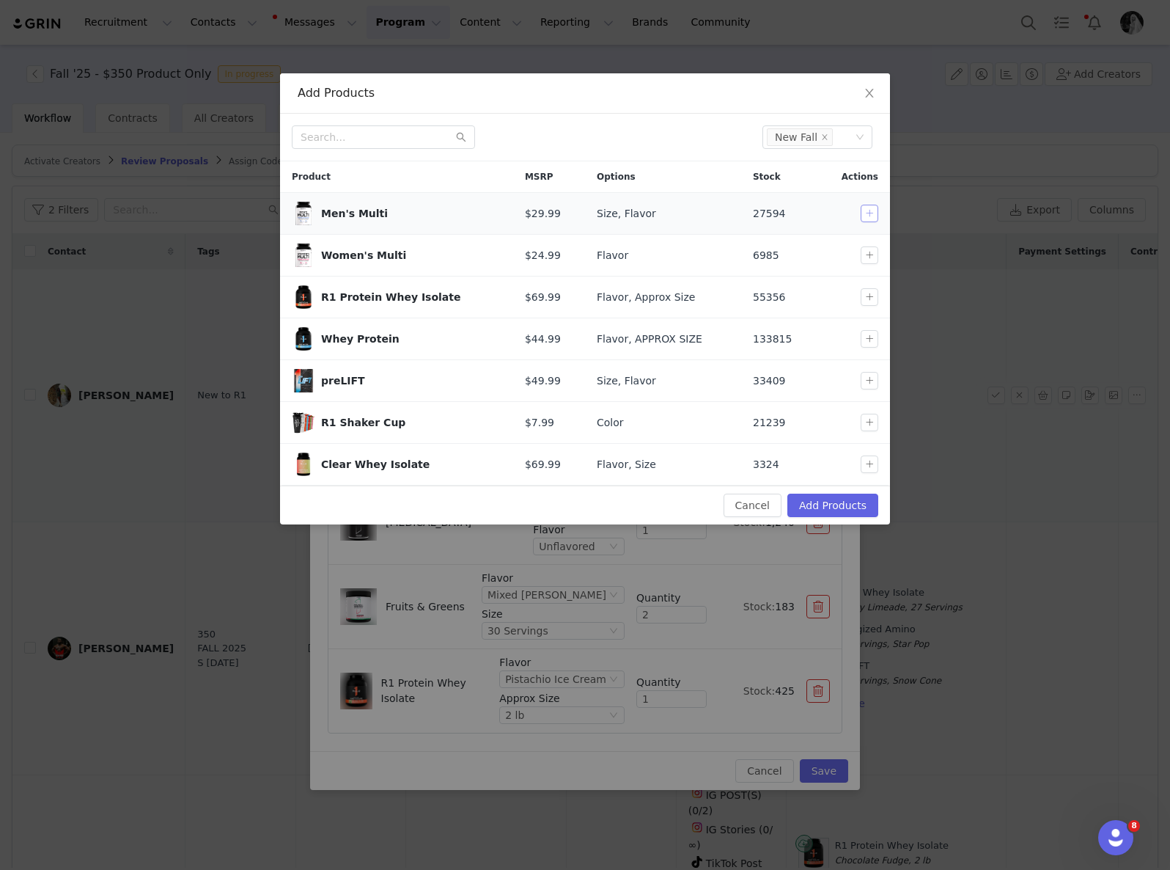
click at [870, 213] on button "button" at bounding box center [870, 214] width 18 height 18
click at [870, 219] on button "button" at bounding box center [870, 214] width 18 height 18
click at [867, 262] on button "button" at bounding box center [870, 255] width 18 height 18
click at [871, 294] on button "button" at bounding box center [870, 297] width 18 height 18
click at [865, 342] on button "button" at bounding box center [870, 339] width 18 height 18
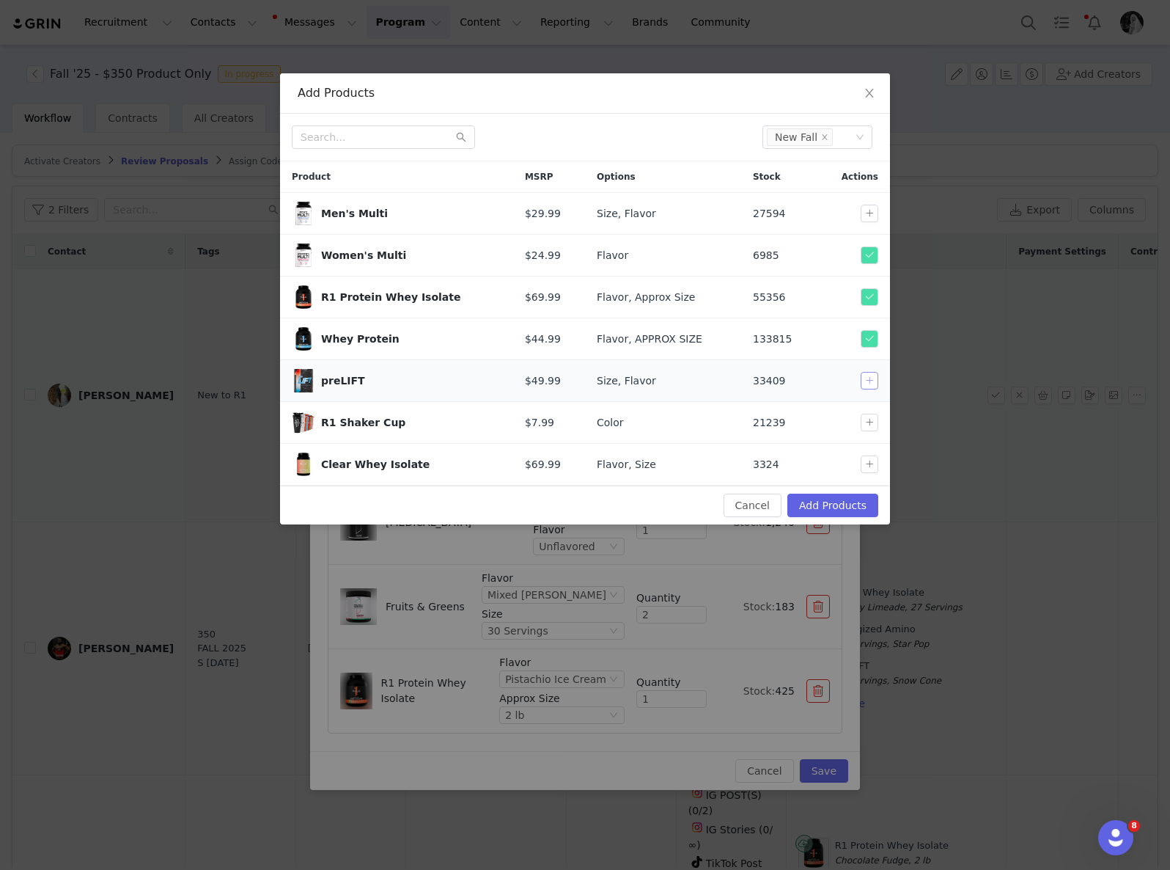
click at [875, 379] on button "button" at bounding box center [870, 381] width 18 height 18
click at [870, 422] on button "button" at bounding box center [870, 423] width 18 height 18
click at [861, 458] on button "button" at bounding box center [870, 464] width 18 height 18
click at [838, 508] on button "Add Products" at bounding box center [832, 504] width 91 height 23
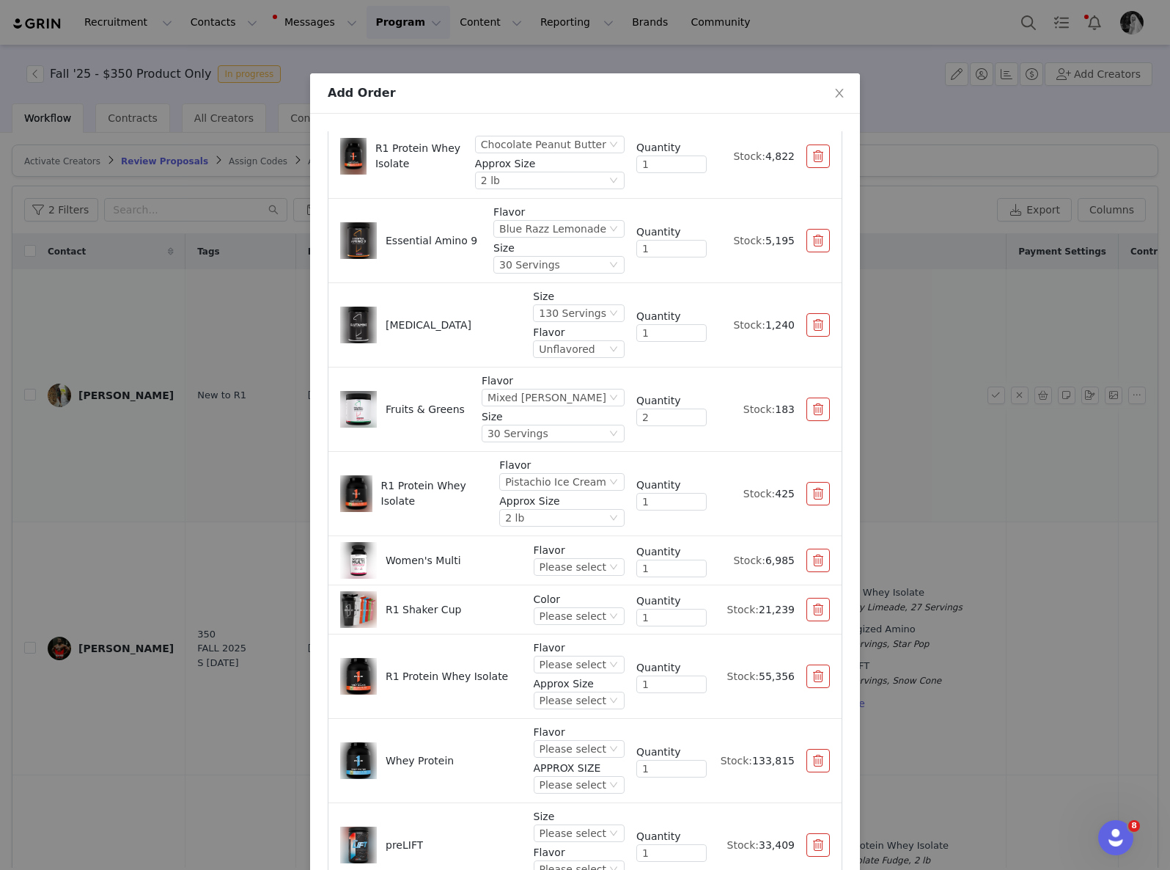
scroll to position [176, 0]
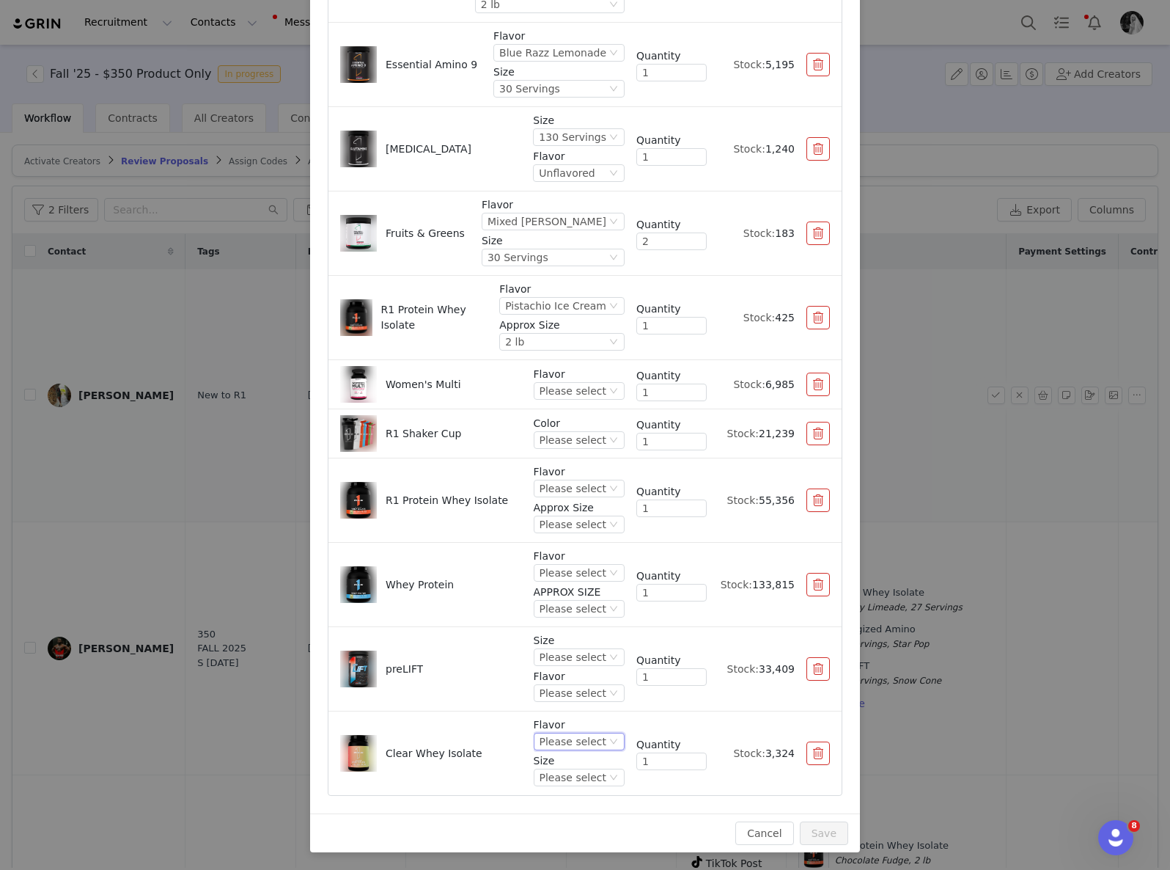
click at [549, 741] on div "Please select" at bounding box center [573, 741] width 67 height 16
drag, startPoint x: 564, startPoint y: 643, endPoint x: 569, endPoint y: 709, distance: 66.2
click at [565, 643] on li "Peach Mango" at bounding box center [564, 644] width 87 height 23
click at [562, 750] on div "Flavor Peach Mango Size Please select" at bounding box center [578, 753] width 92 height 72
click at [562, 739] on div "Peach Mango" at bounding box center [572, 741] width 68 height 16
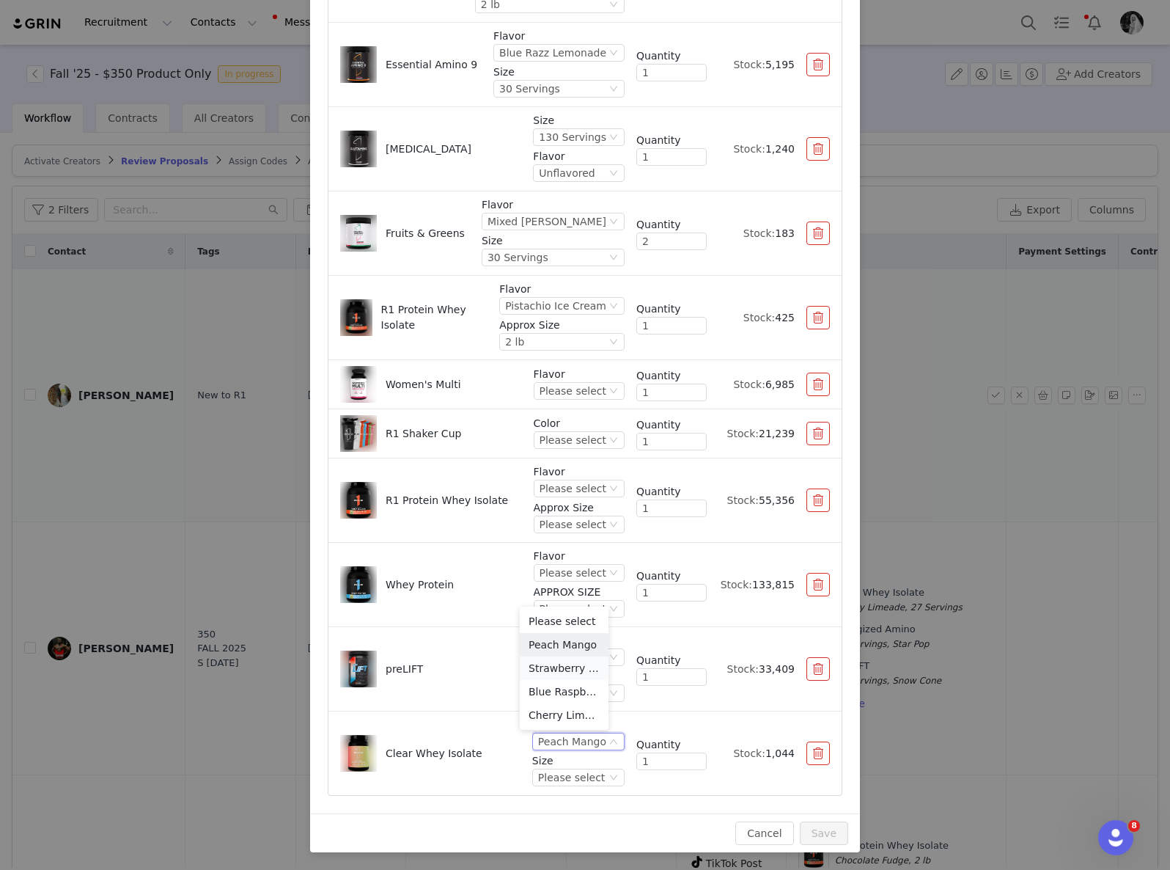
click at [551, 668] on li "Strawberry Lemonade" at bounding box center [564, 667] width 89 height 23
click at [562, 746] on div "Strawberry Lemonade" at bounding box center [550, 741] width 114 height 16
click at [525, 692] on li "Blue Raspberry" at bounding box center [544, 691] width 128 height 23
click at [550, 741] on div "Blue Raspberry" at bounding box center [567, 741] width 78 height 16
click at [552, 709] on li "Cherry Limeade" at bounding box center [560, 714] width 97 height 23
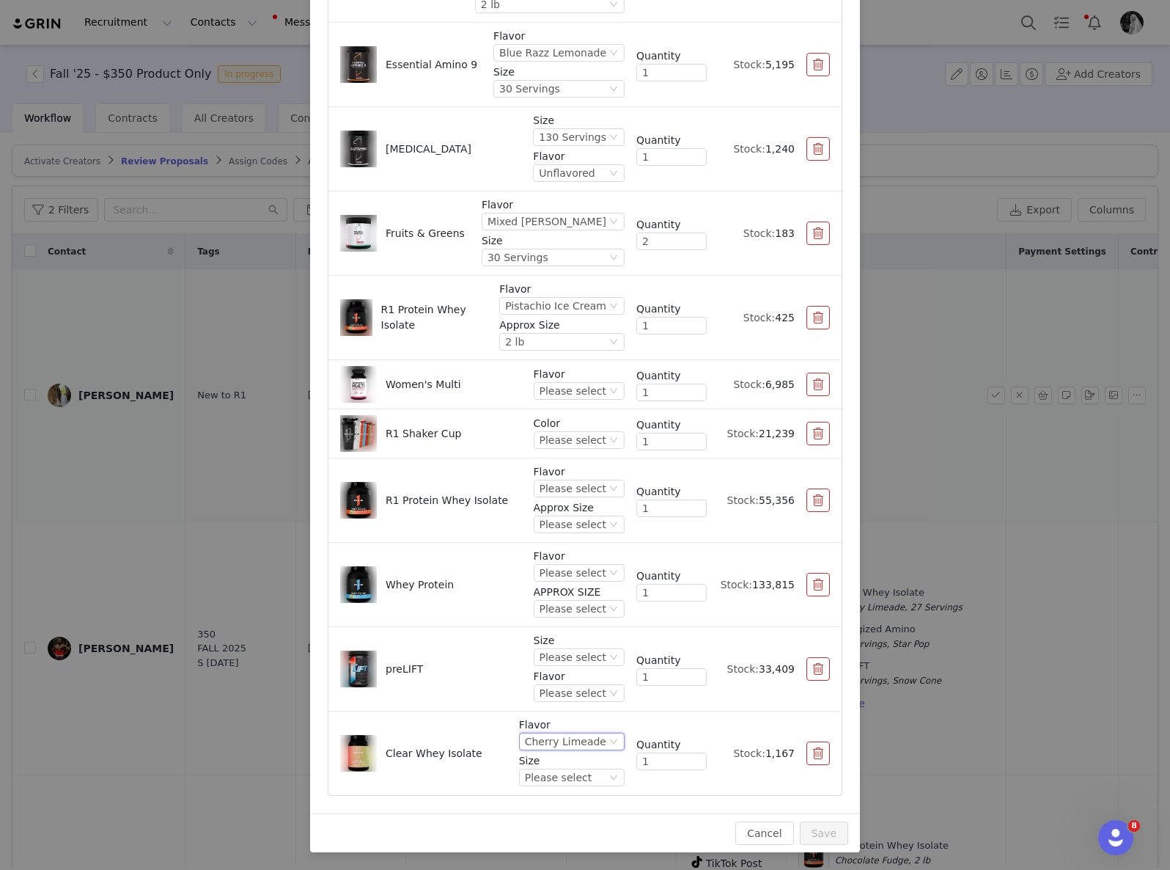
click at [560, 741] on div "Cherry Limeade" at bounding box center [565, 741] width 81 height 16
click at [564, 694] on li "Blue Raspberry" at bounding box center [558, 691] width 99 height 23
click at [563, 741] on div "Blue Raspberry" at bounding box center [567, 741] width 78 height 16
click at [559, 644] on li "Peach Mango" at bounding box center [560, 644] width 97 height 23
click at [580, 737] on div "Peach Mango" at bounding box center [572, 741] width 68 height 16
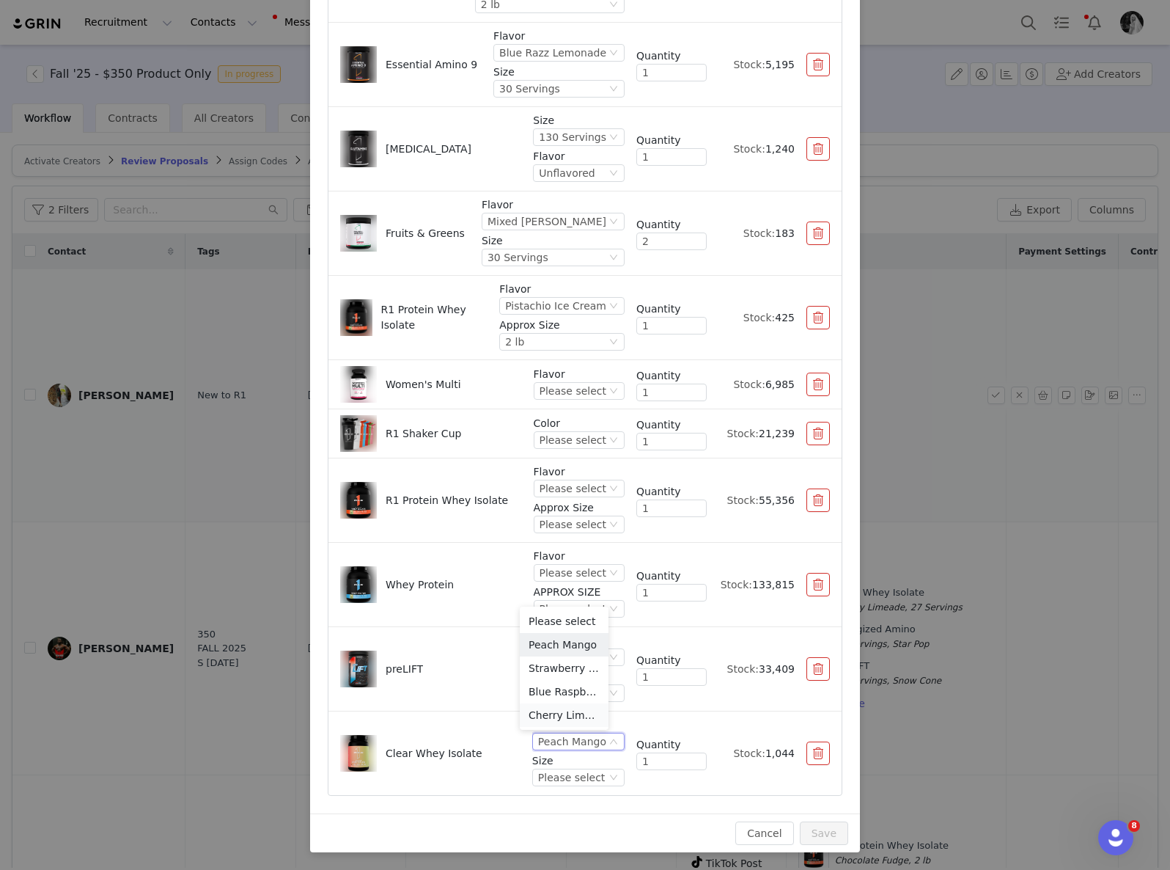
click at [565, 716] on li "Cherry Limeade" at bounding box center [564, 714] width 89 height 23
click at [570, 776] on div "Please select" at bounding box center [558, 777] width 67 height 16
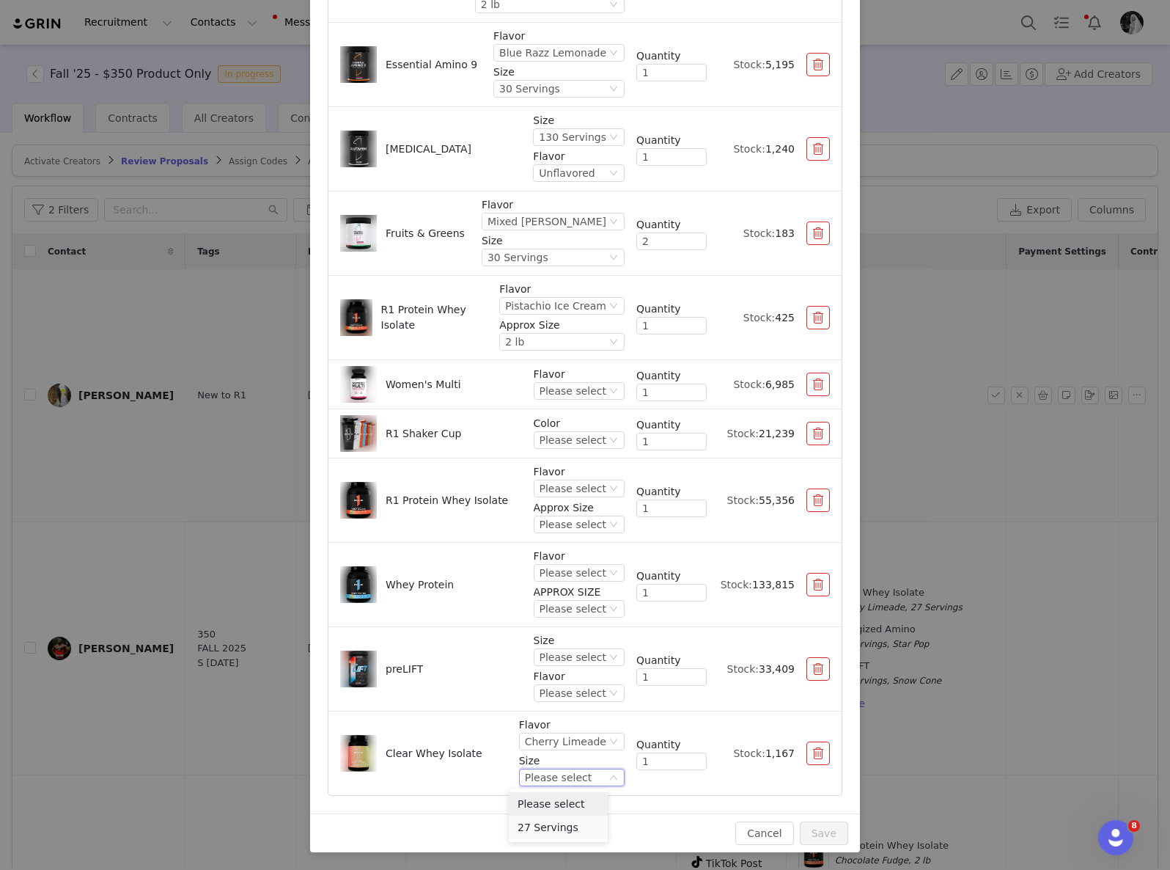
click at [557, 829] on li "27 Servings" at bounding box center [558, 826] width 99 height 23
click at [569, 657] on div "Please select" at bounding box center [573, 657] width 67 height 16
click at [557, 711] on li "30 Servings" at bounding box center [564, 706] width 87 height 23
click at [557, 688] on div "Please select" at bounding box center [573, 693] width 67 height 16
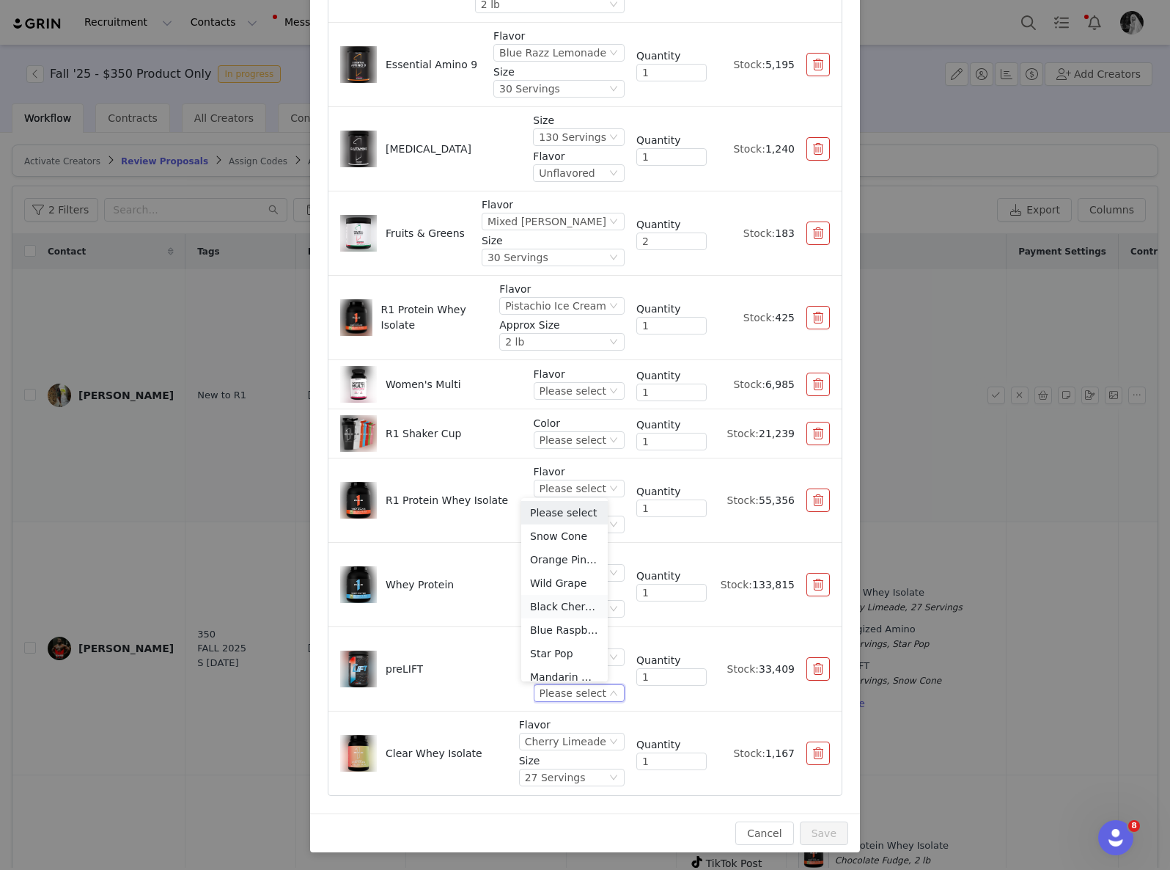
click at [554, 613] on li "Black Cherry Limeade" at bounding box center [564, 606] width 87 height 23
click at [567, 569] on div "Please select" at bounding box center [573, 573] width 67 height 16
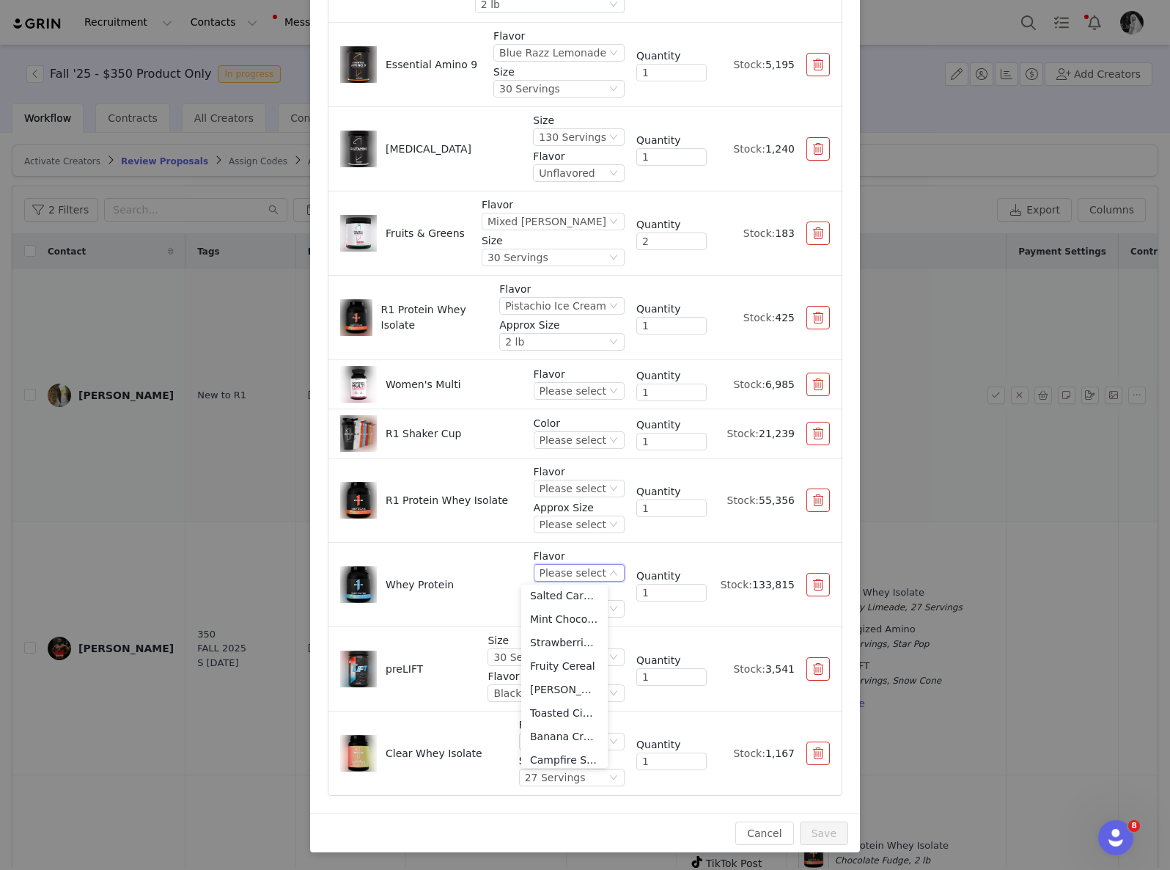
scroll to position [198, 0]
click at [572, 724] on li "Banana Creme" at bounding box center [564, 729] width 87 height 23
click at [541, 606] on div "Please select" at bounding box center [563, 608] width 67 height 16
click at [537, 661] on li "2 lb" at bounding box center [561, 658] width 93 height 23
click at [567, 482] on div "Please select" at bounding box center [573, 488] width 67 height 16
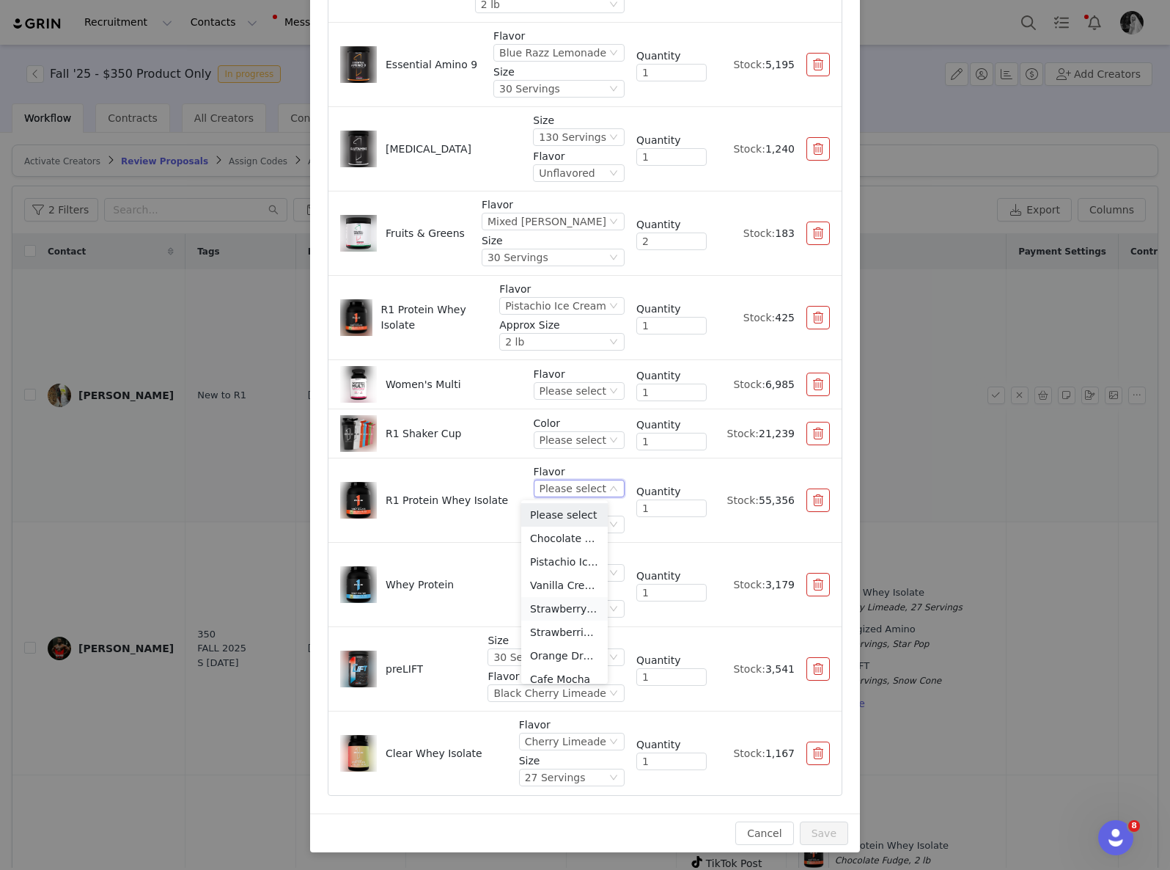
scroll to position [28, 0]
click at [560, 607] on li "Strawberries & Creme" at bounding box center [564, 603] width 87 height 23
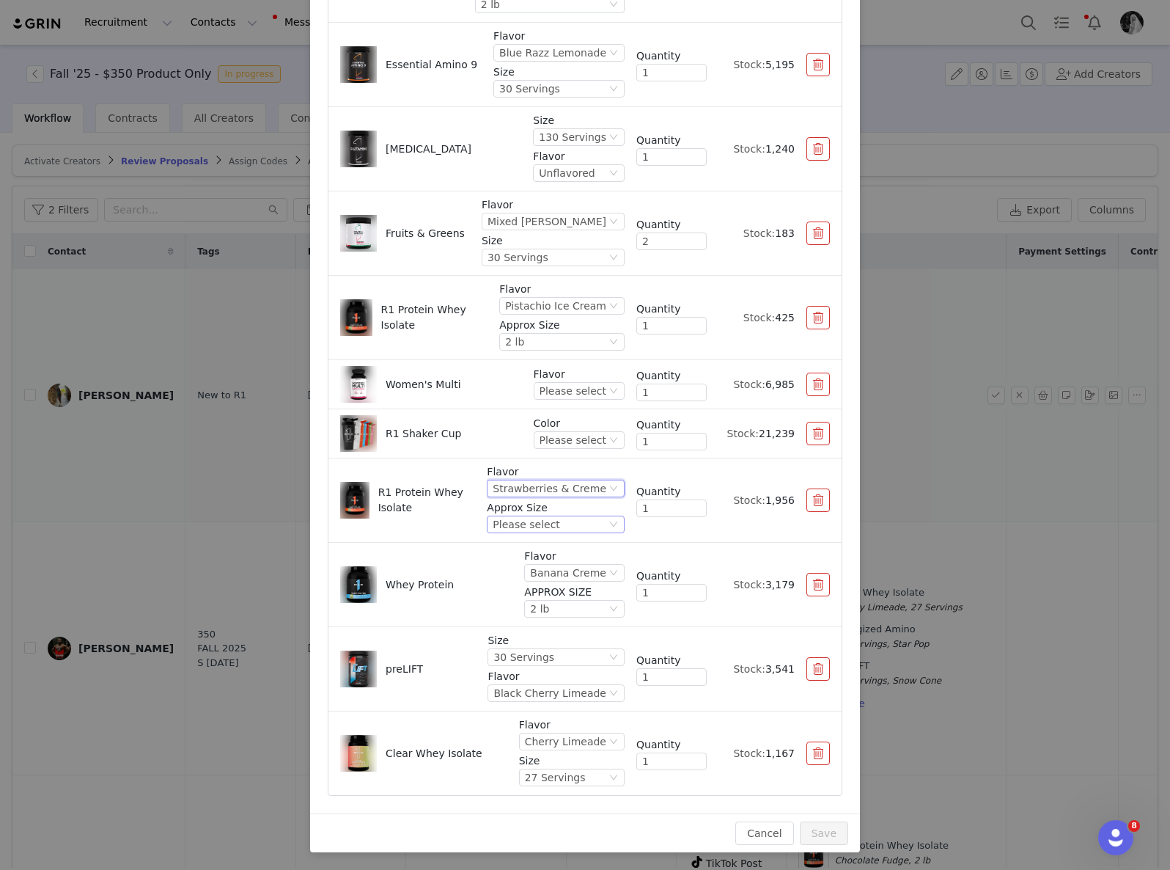
click at [555, 529] on div "Please select" at bounding box center [550, 524] width 114 height 16
click at [514, 590] on li "2 lb" at bounding box center [544, 597] width 128 height 23
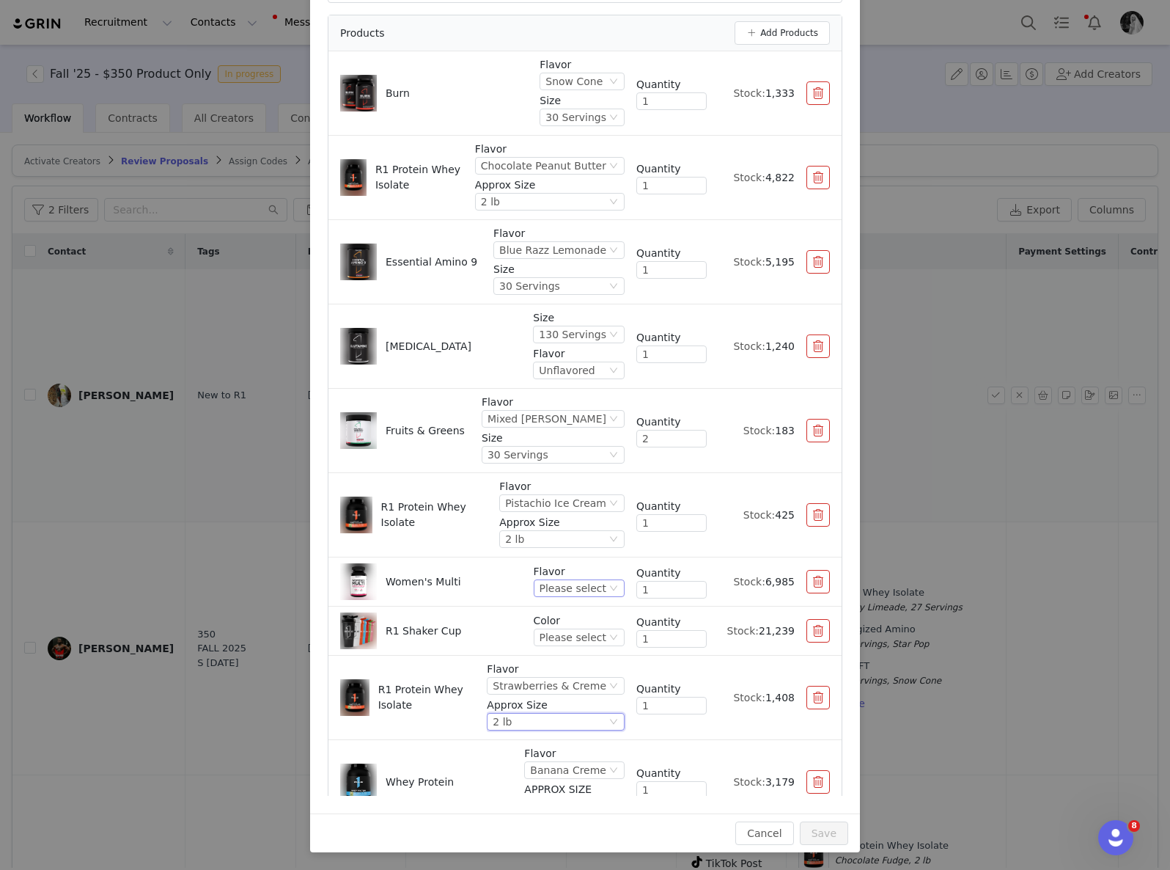
click at [562, 588] on div "Please select" at bounding box center [573, 588] width 67 height 16
click at [552, 636] on li "Unflavored" at bounding box center [564, 637] width 87 height 23
click at [548, 640] on div "Please select" at bounding box center [573, 637] width 67 height 16
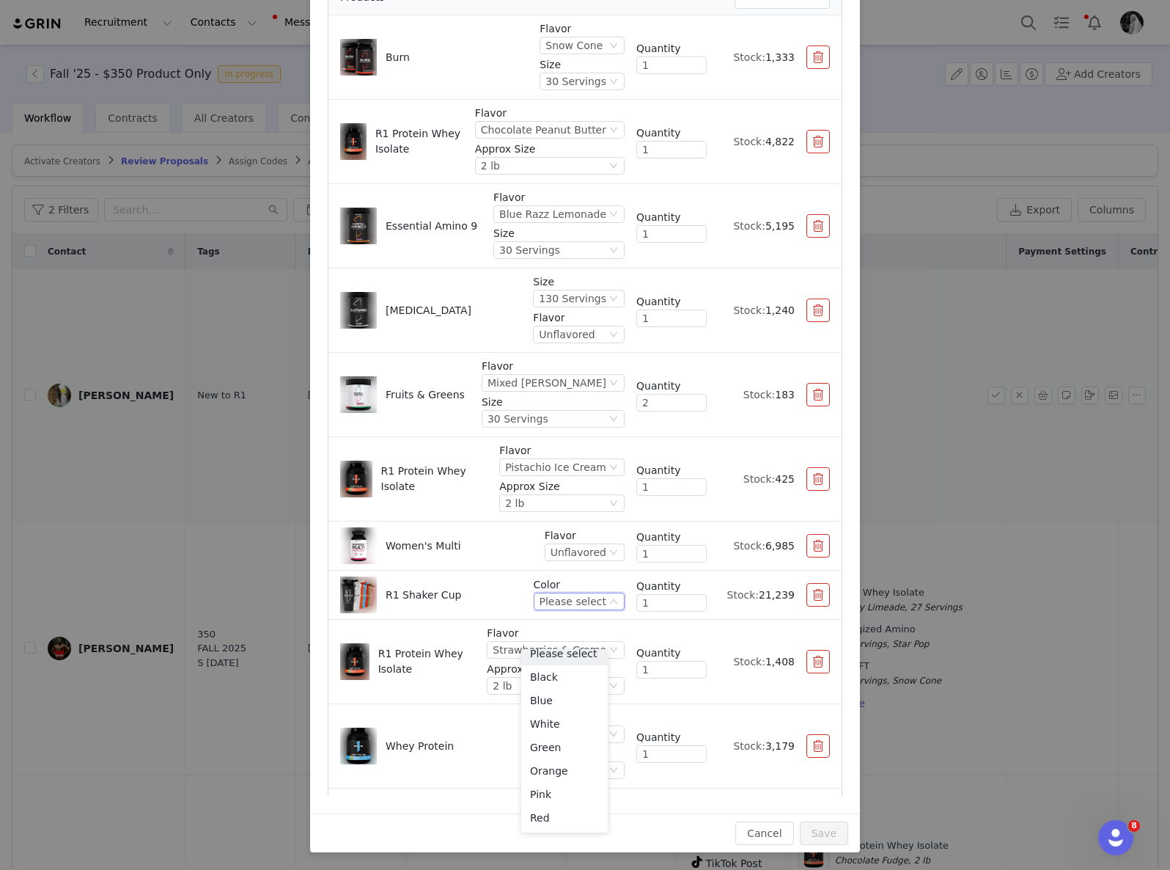
scroll to position [33, 0]
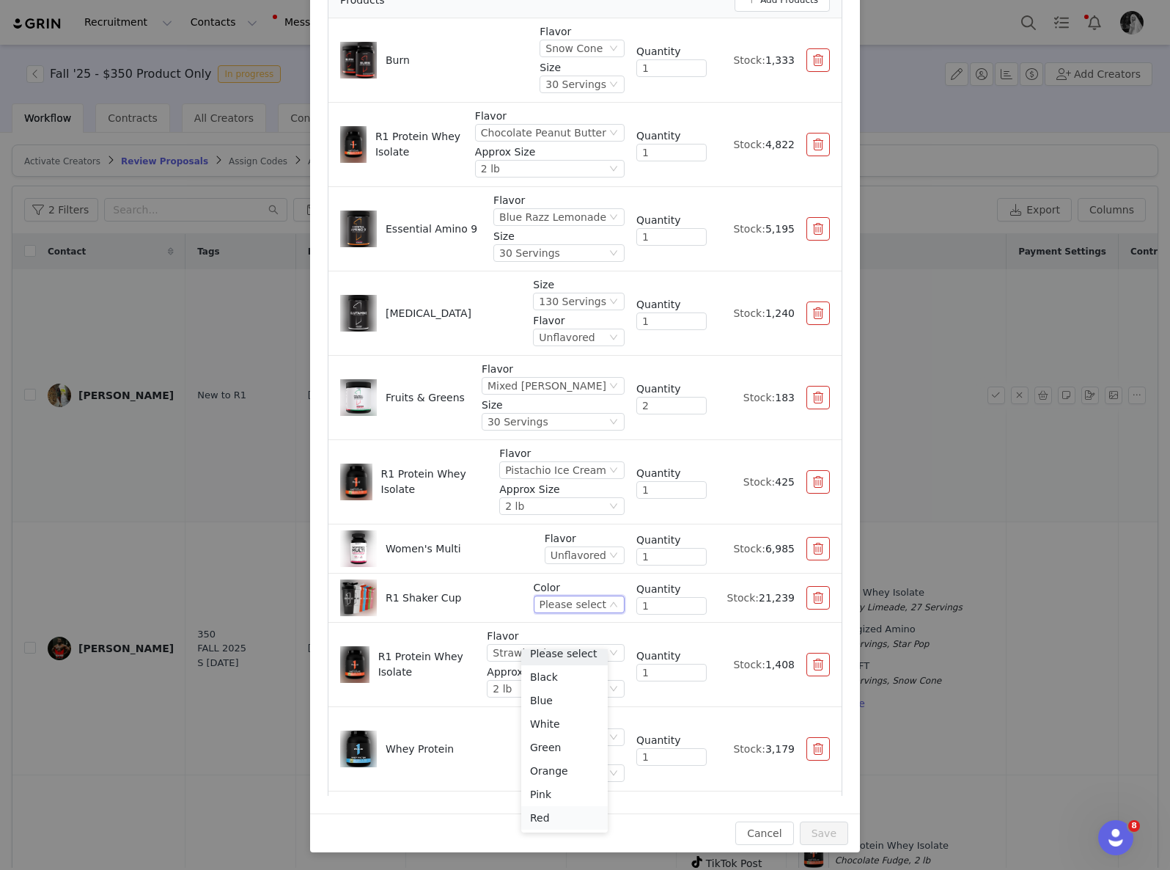
click at [570, 809] on li "Red" at bounding box center [564, 817] width 87 height 23
click at [827, 831] on button "Save" at bounding box center [824, 832] width 48 height 23
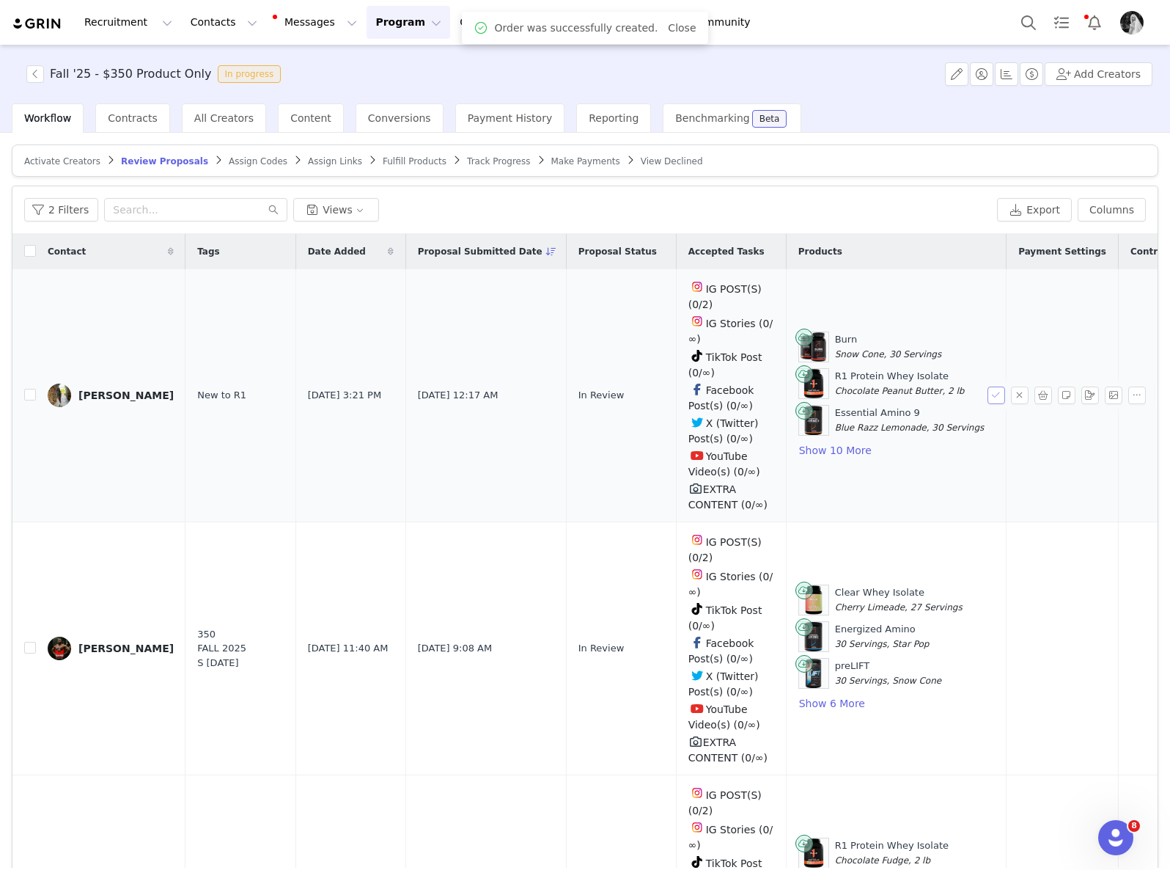
click at [988, 399] on button "button" at bounding box center [997, 395] width 18 height 18
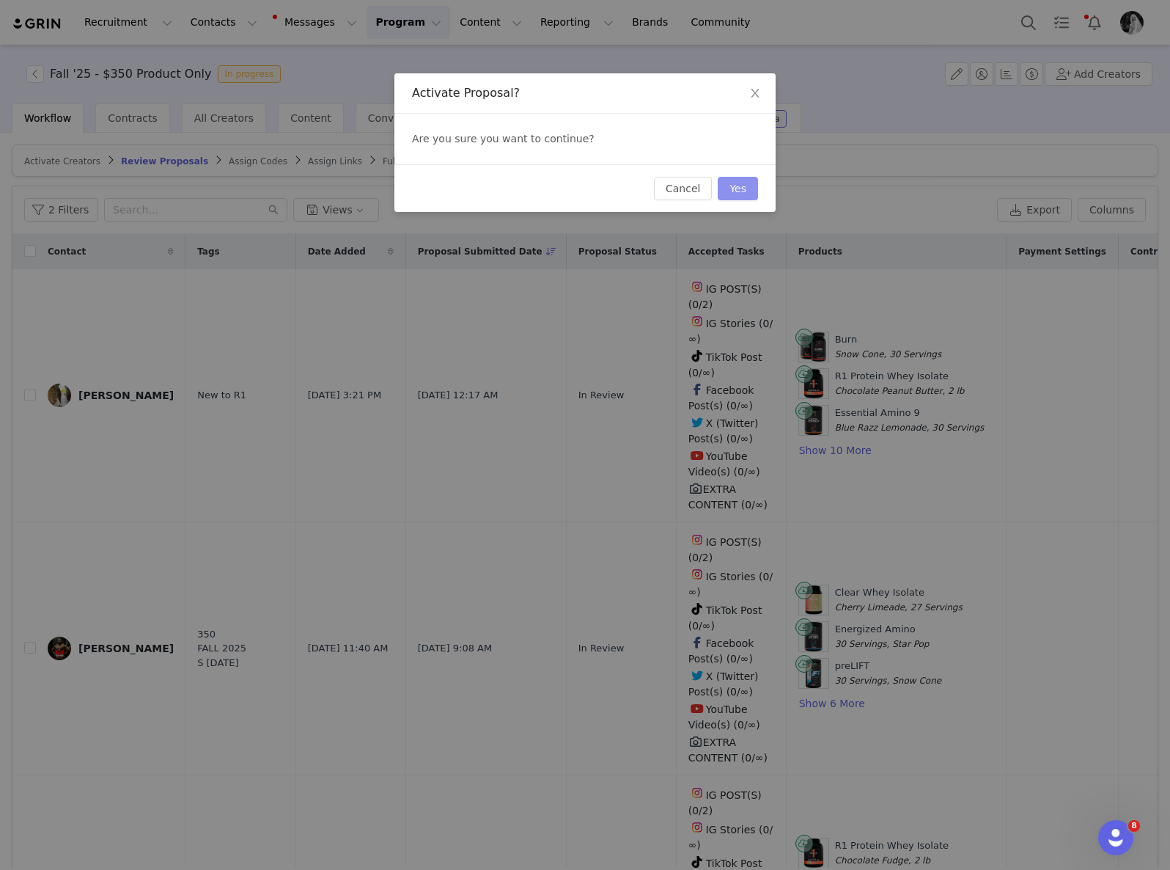
click at [743, 183] on button "Yes" at bounding box center [738, 188] width 40 height 23
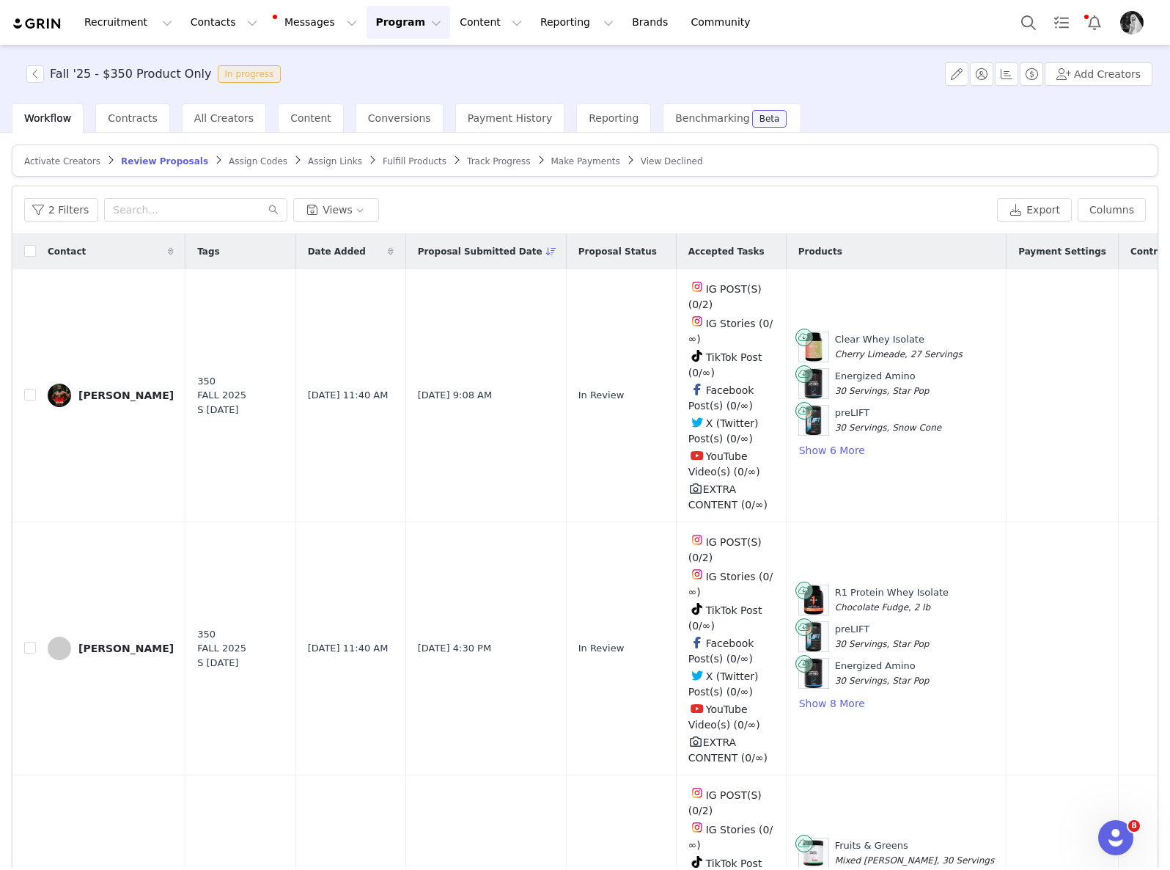
click at [244, 160] on span "Assign Codes" at bounding box center [258, 161] width 59 height 10
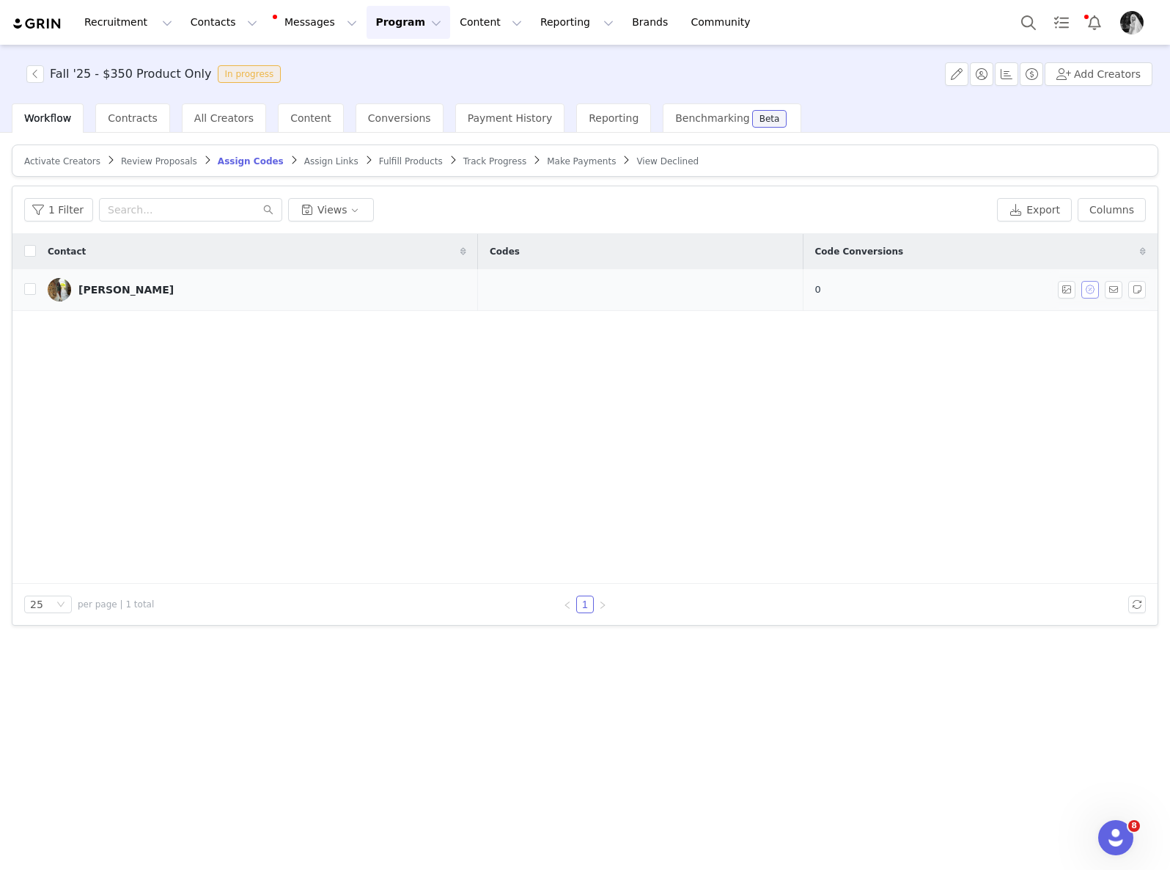
click at [1091, 290] on button "button" at bounding box center [1090, 290] width 18 height 18
type input "NINA"
click at [976, 371] on button "Assign Codes" at bounding box center [968, 370] width 92 height 23
click at [321, 156] on span "Assign Links" at bounding box center [331, 161] width 54 height 10
click at [1087, 290] on button "button" at bounding box center [1090, 290] width 18 height 18
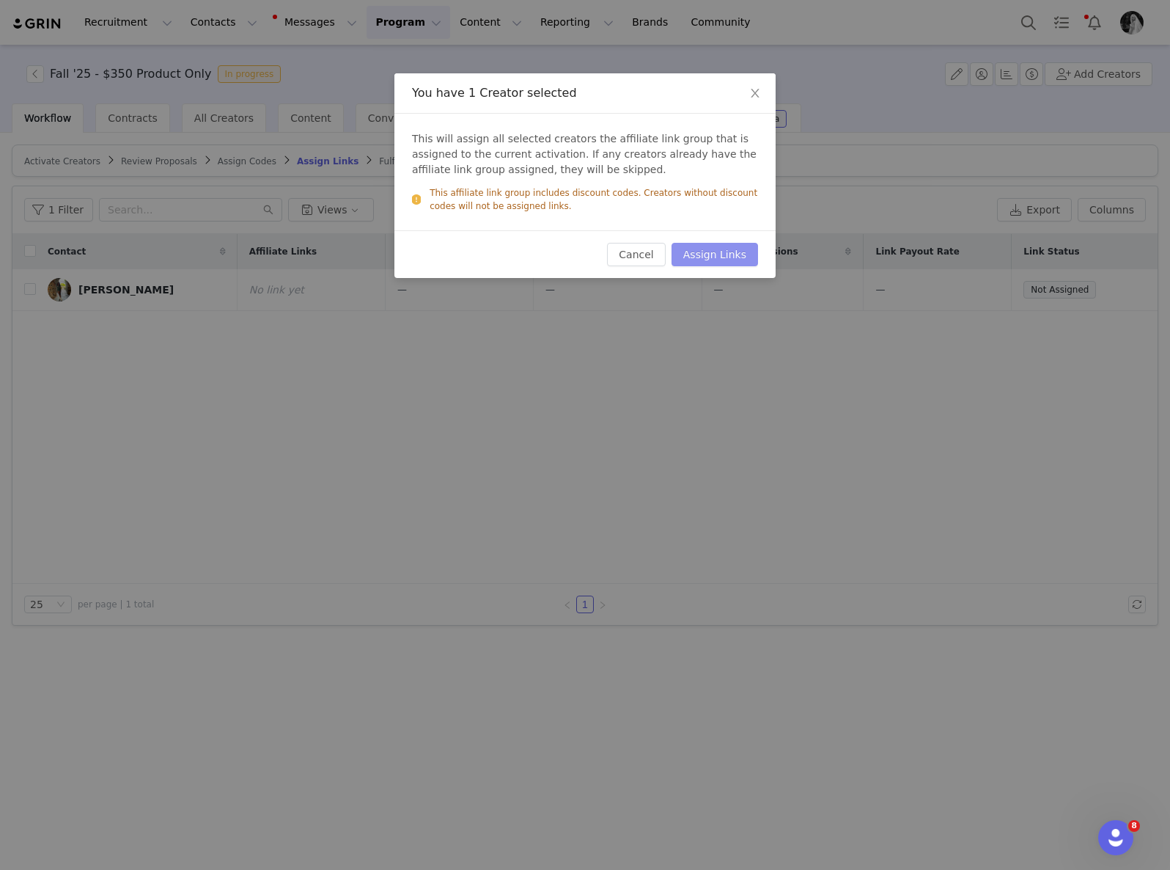
click at [731, 257] on button "Assign Links" at bounding box center [715, 254] width 87 height 23
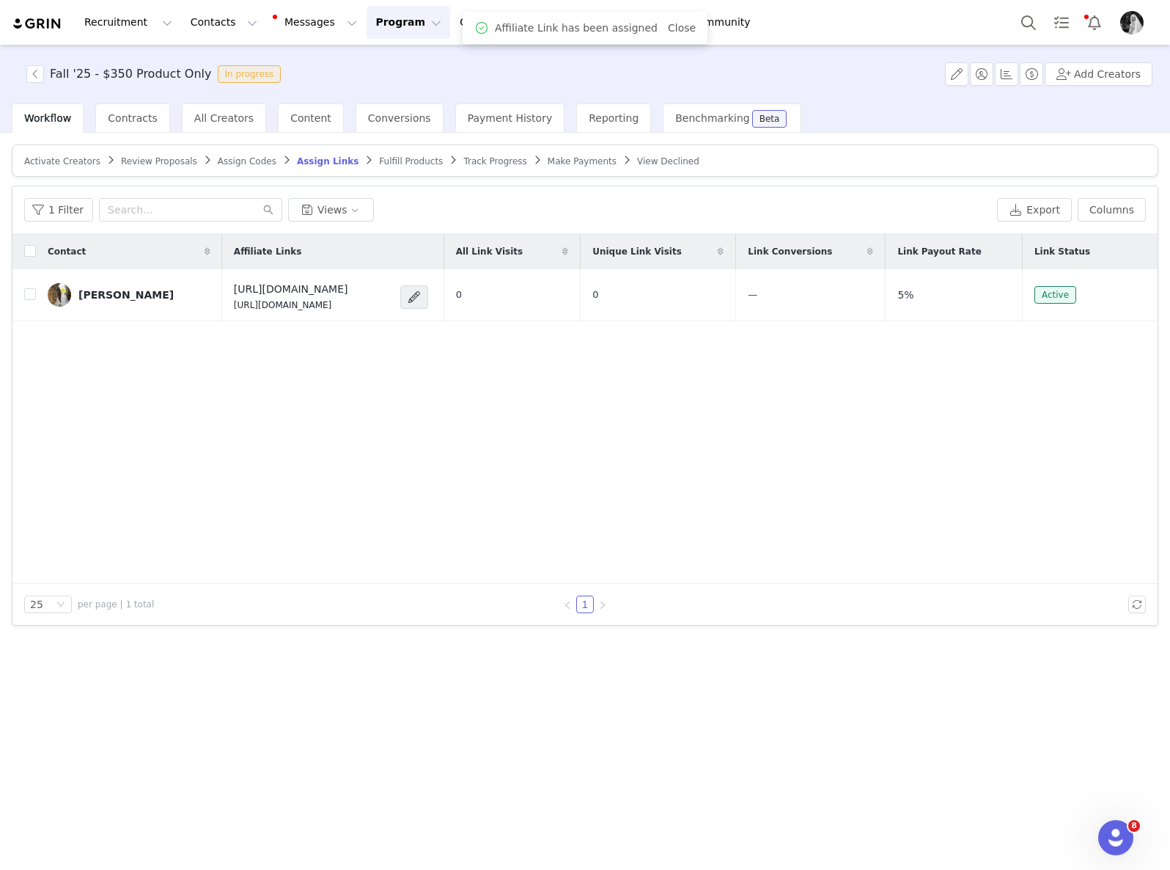
click at [383, 160] on span "Fulfill Products" at bounding box center [411, 161] width 64 height 10
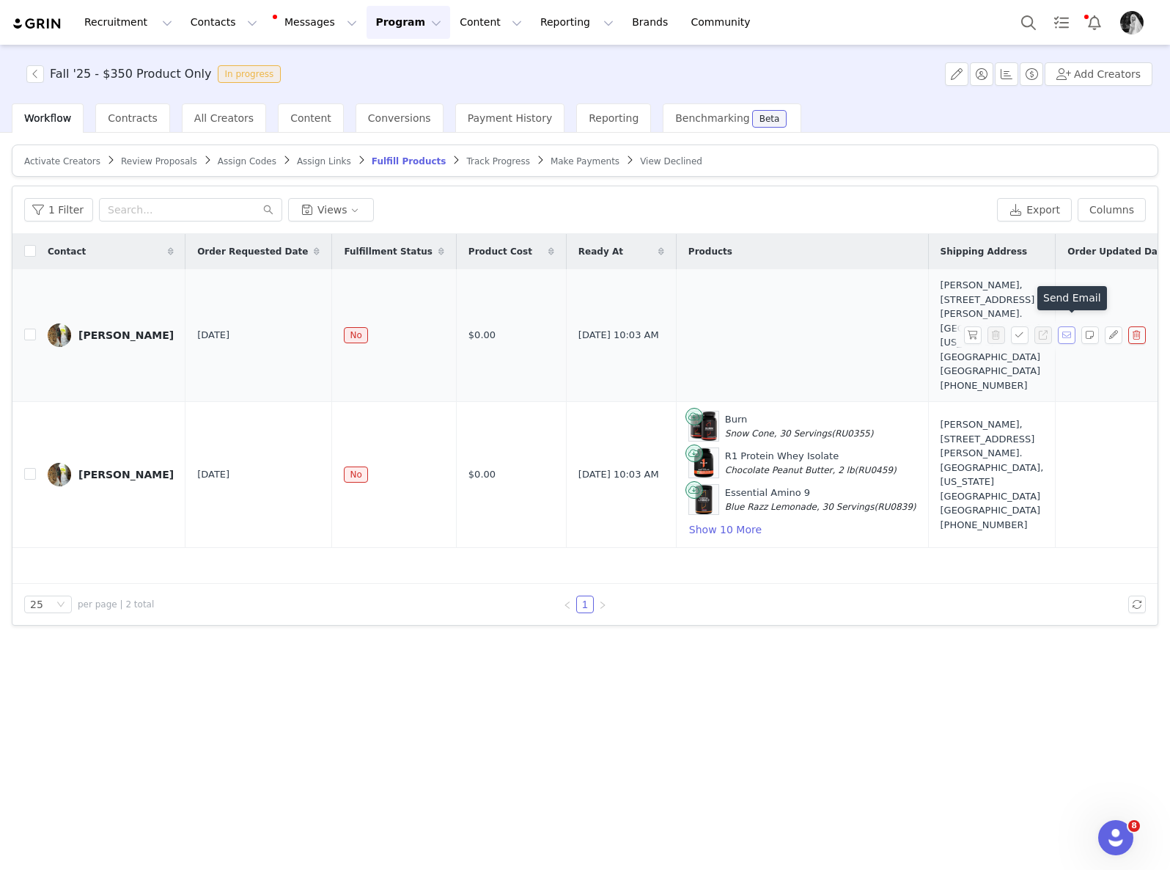
click at [1064, 327] on button "button" at bounding box center [1067, 335] width 18 height 18
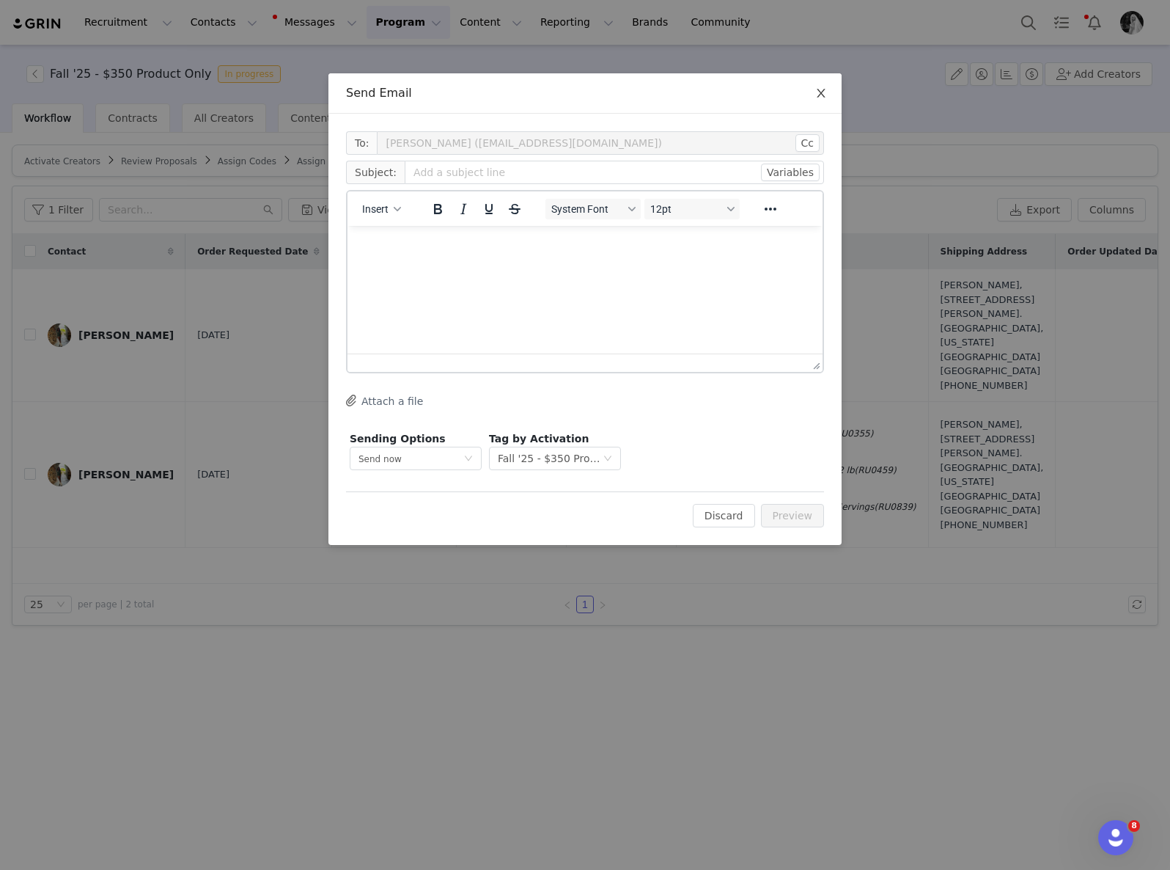
click at [820, 96] on icon "icon: close" at bounding box center [821, 93] width 12 height 12
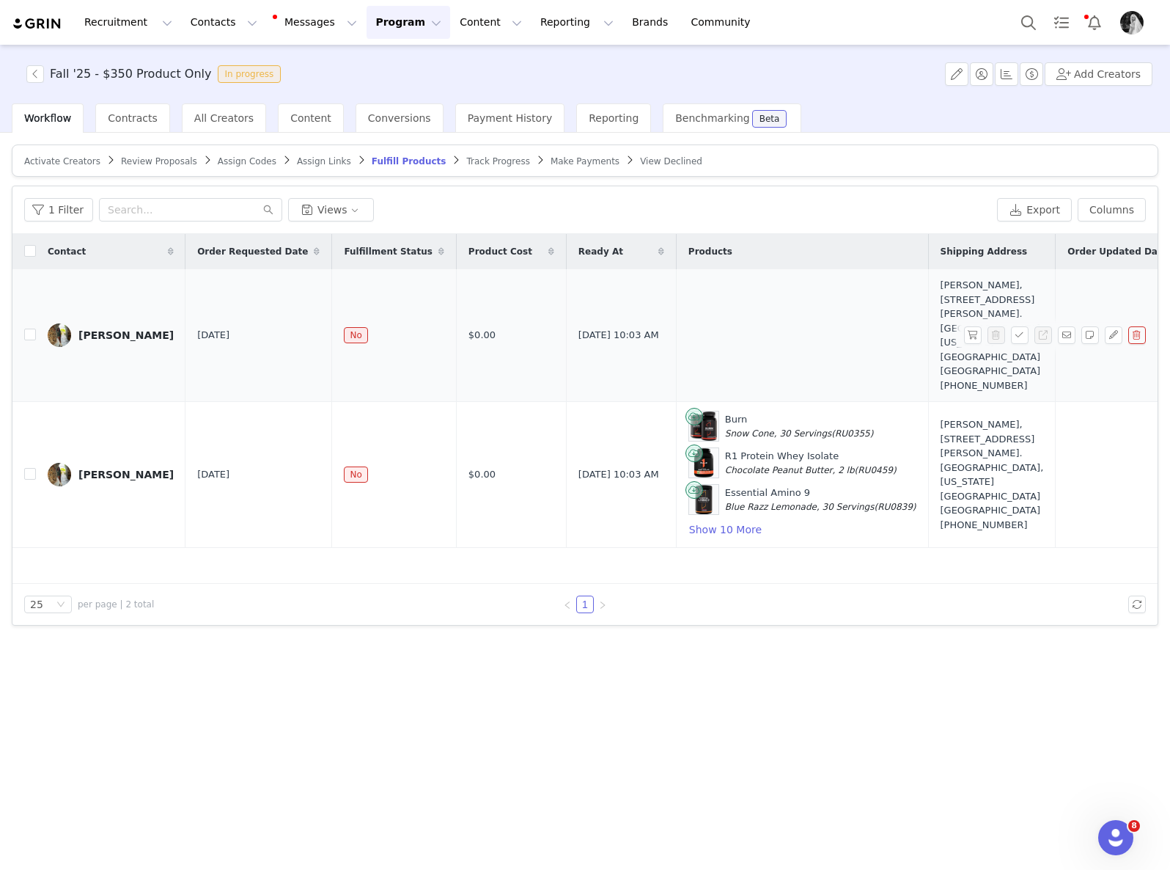
click at [1134, 328] on button "button" at bounding box center [1137, 335] width 18 height 18
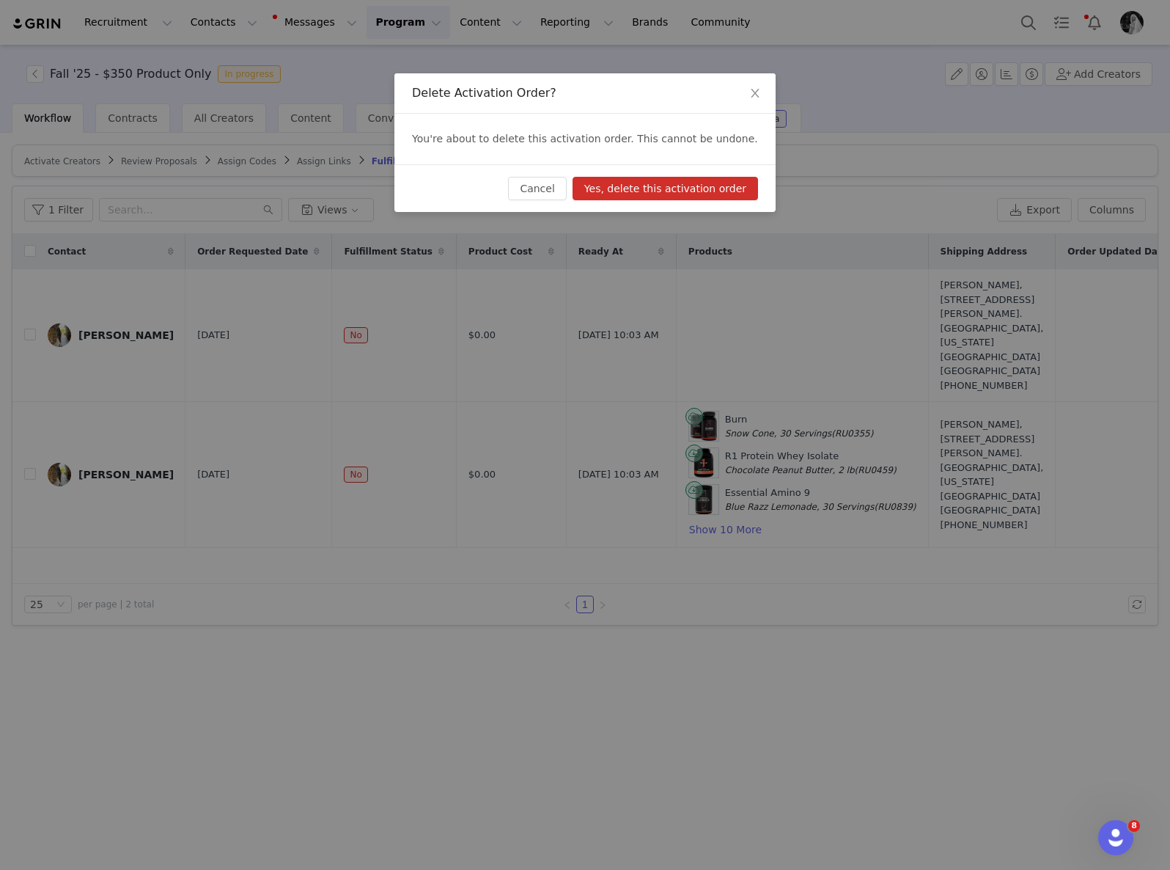
click at [679, 183] on button "Yes, delete this activation order" at bounding box center [666, 188] width 186 height 23
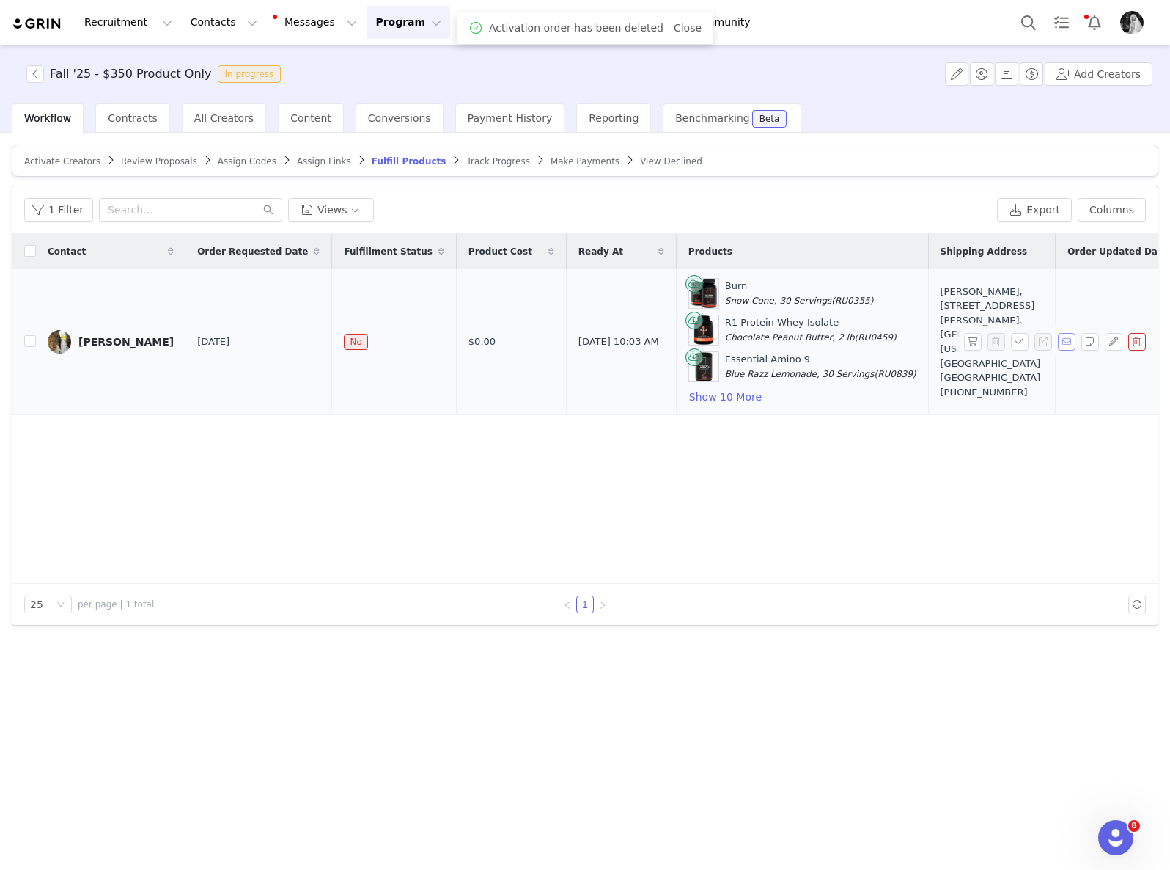
click at [1072, 342] on button "button" at bounding box center [1067, 342] width 18 height 18
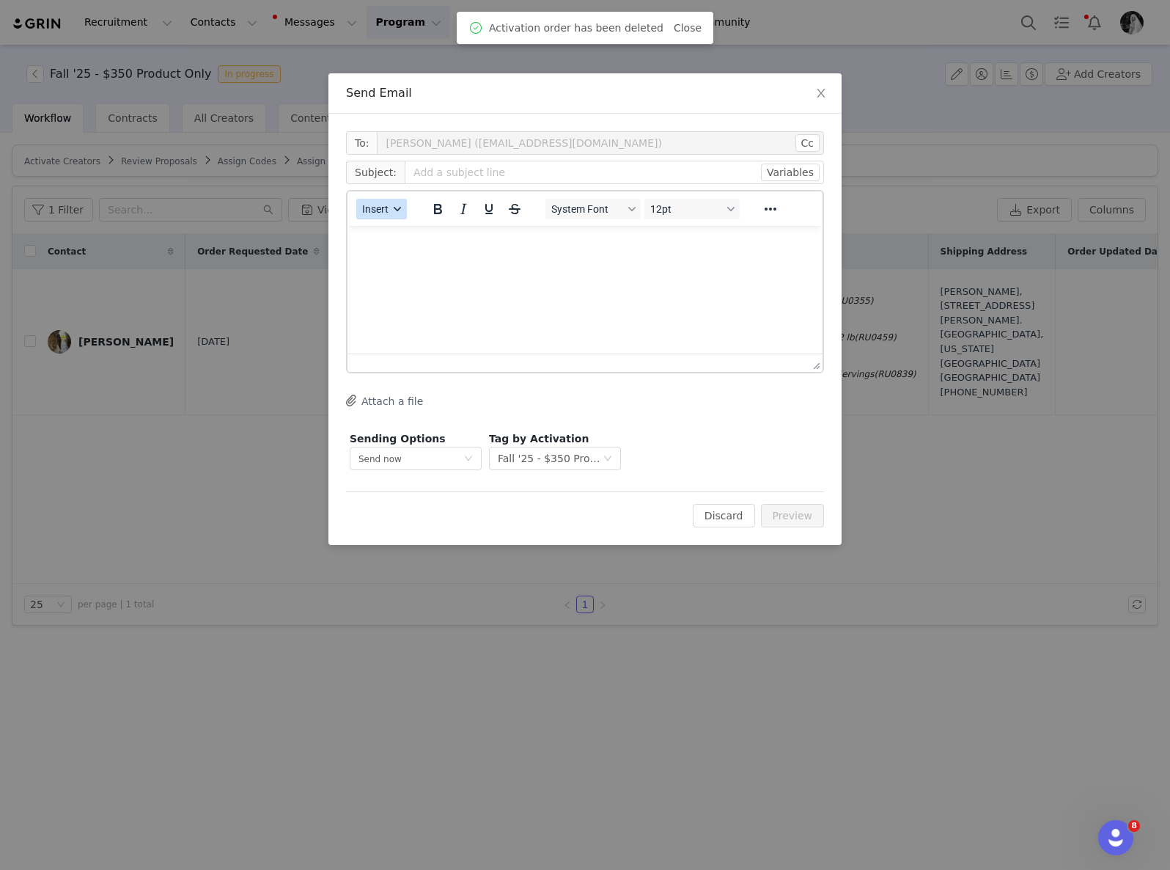
click at [370, 207] on span "Insert" at bounding box center [375, 209] width 26 height 12
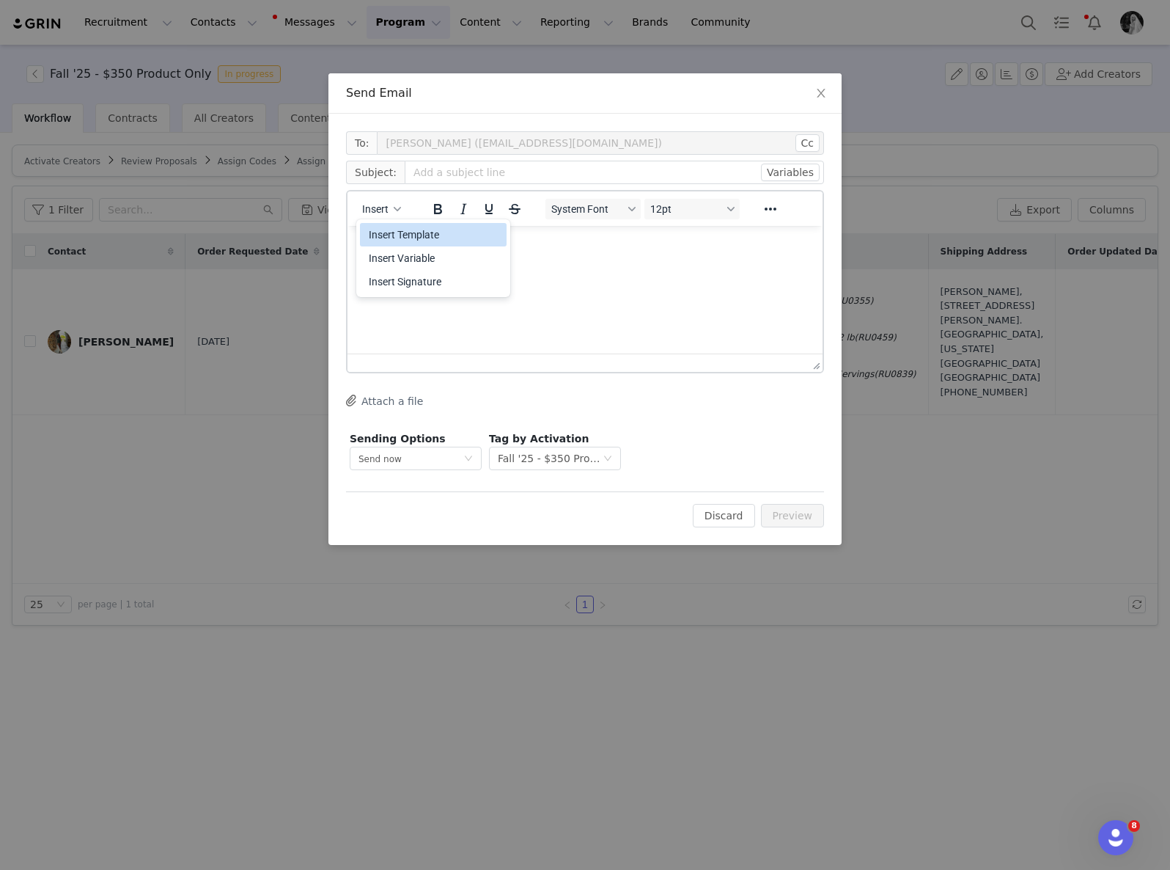
click at [392, 235] on div "Insert Template" at bounding box center [435, 235] width 132 height 18
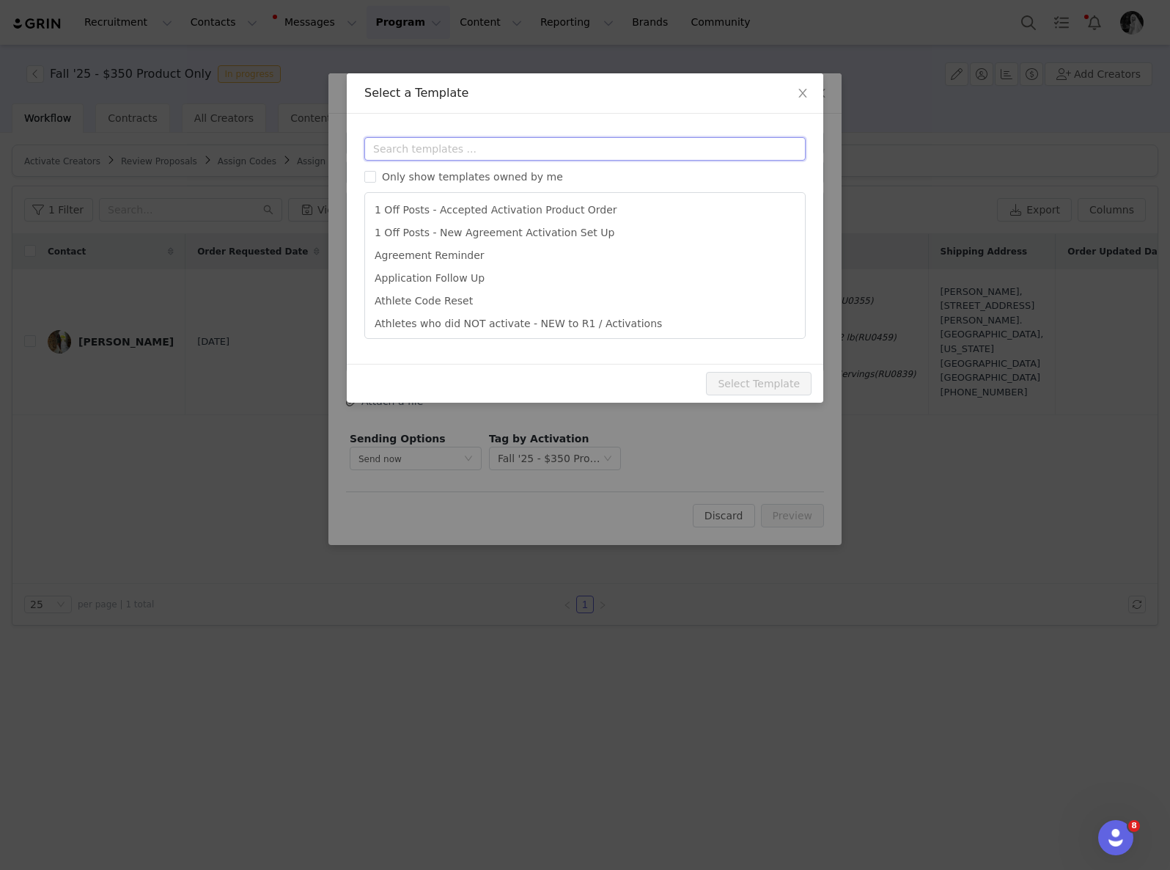
click at [530, 144] on input "text" at bounding box center [584, 148] width 441 height 23
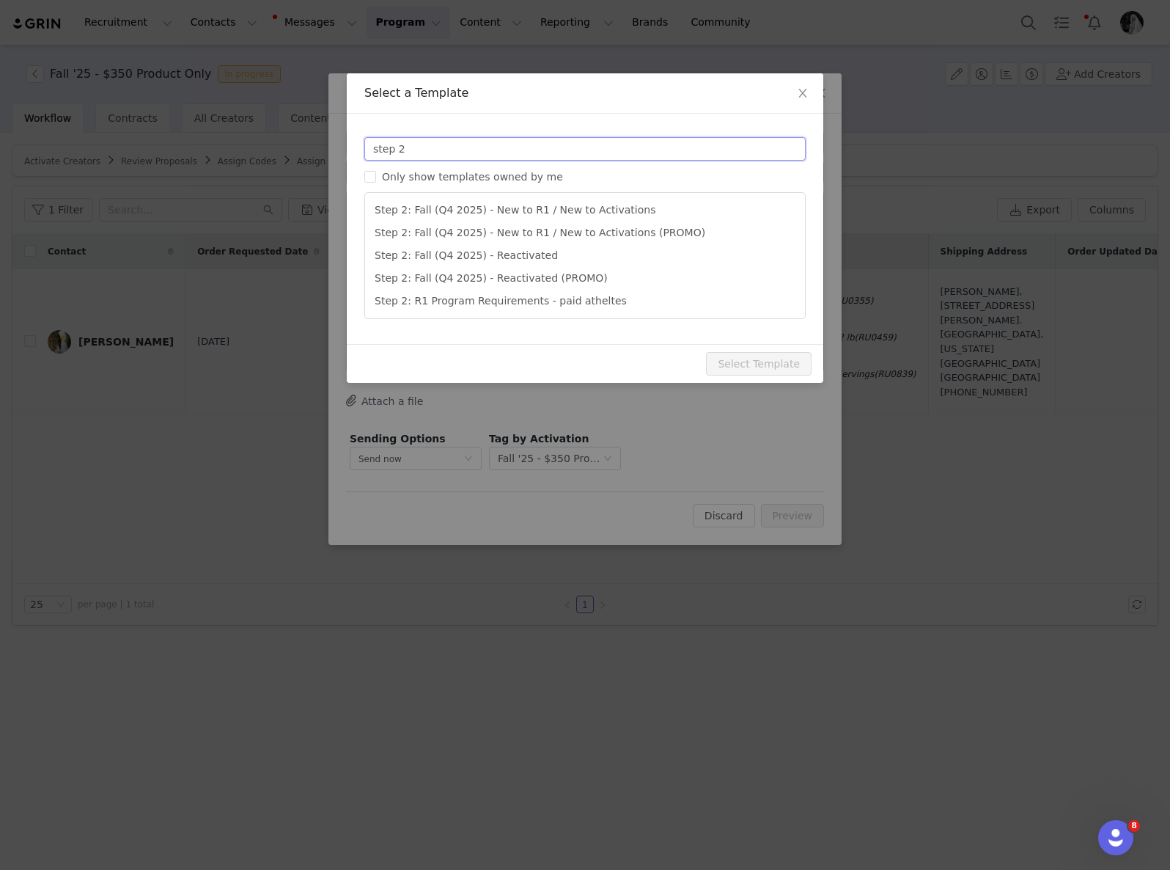
type input "step 2"
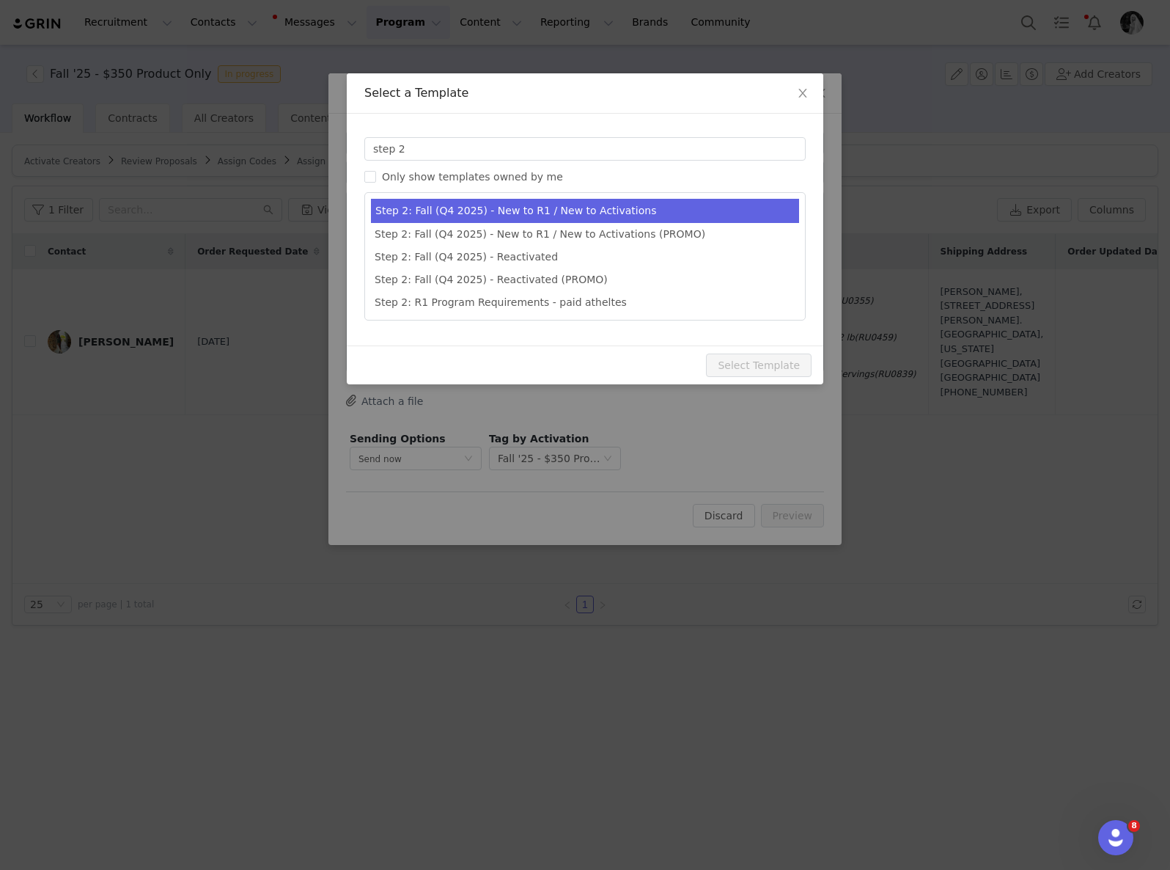
type input "Next Steps for R1 Fall 2025 Athlete Program"
click at [603, 208] on li "Step 2: Fall (Q4 2025) - New to R1 / New to Activations" at bounding box center [585, 211] width 428 height 24
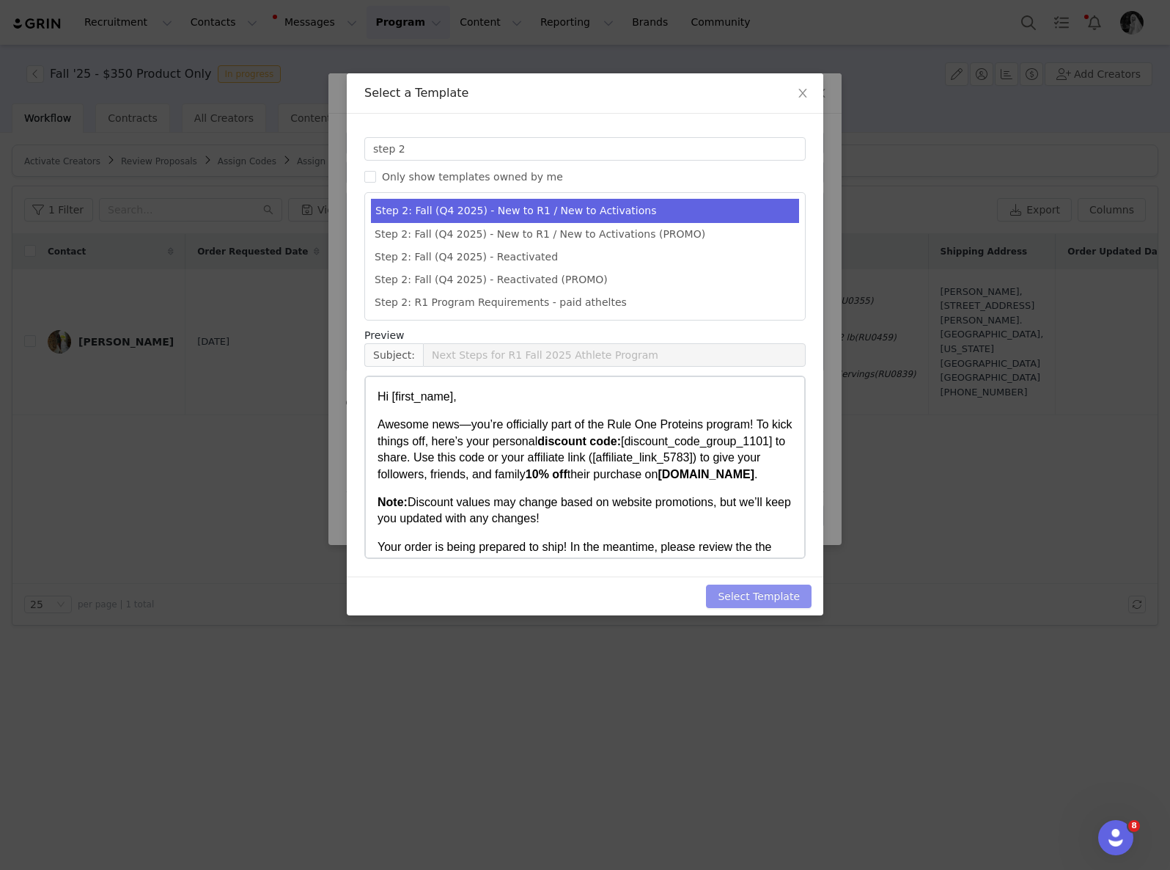
click at [742, 595] on button "Select Template" at bounding box center [759, 595] width 106 height 23
type input "Next Steps for R1 Fall 2025 Athlete Program"
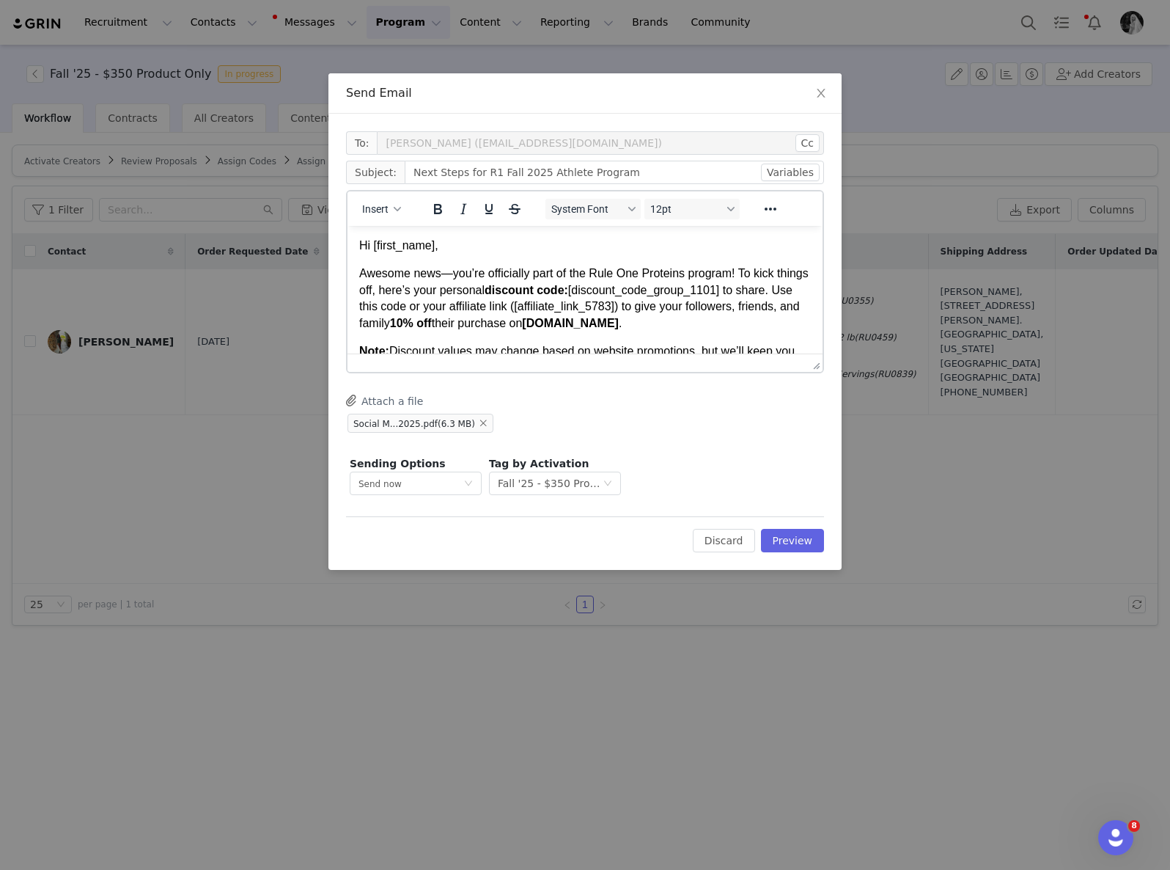
click at [430, 254] on body "Hi [first_name], Awesome news—you’re officially part of the Rule One Proteins p…" at bounding box center [585, 744] width 452 height 1012
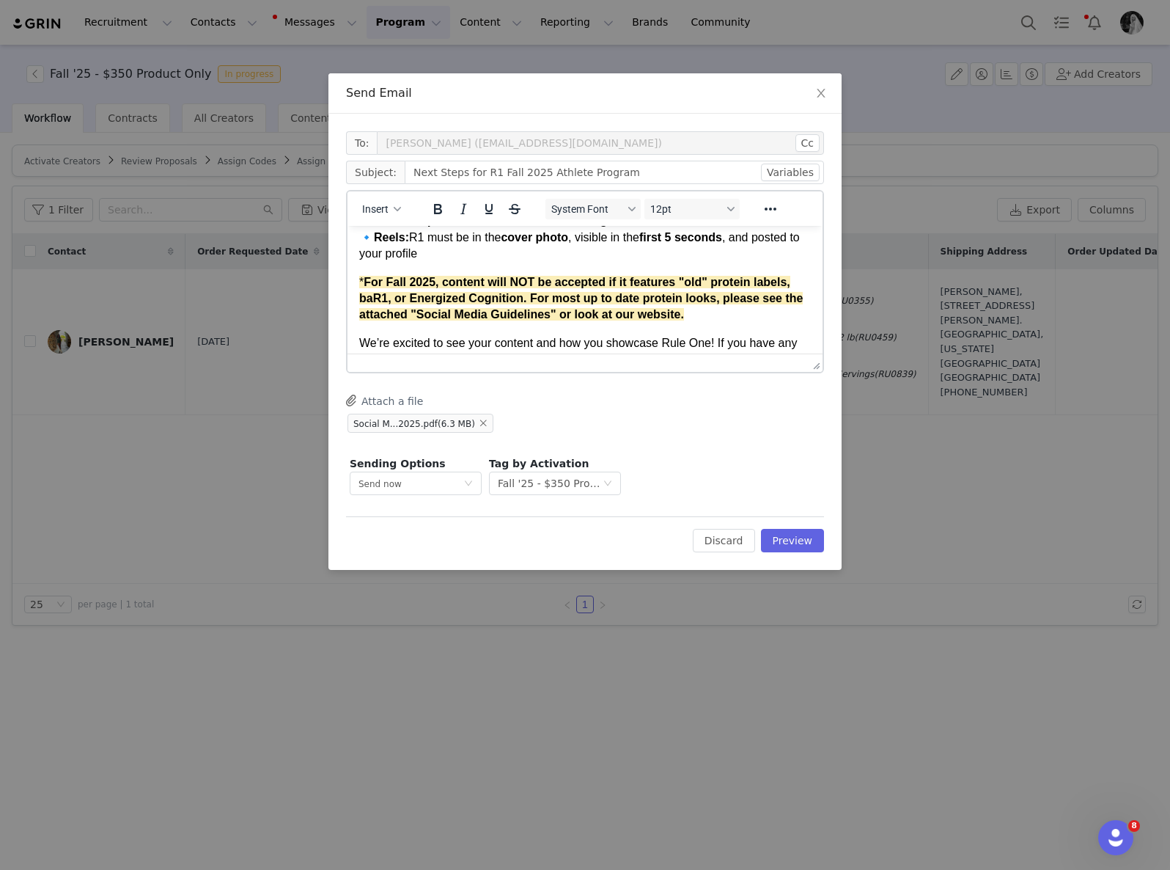
scroll to position [659, 0]
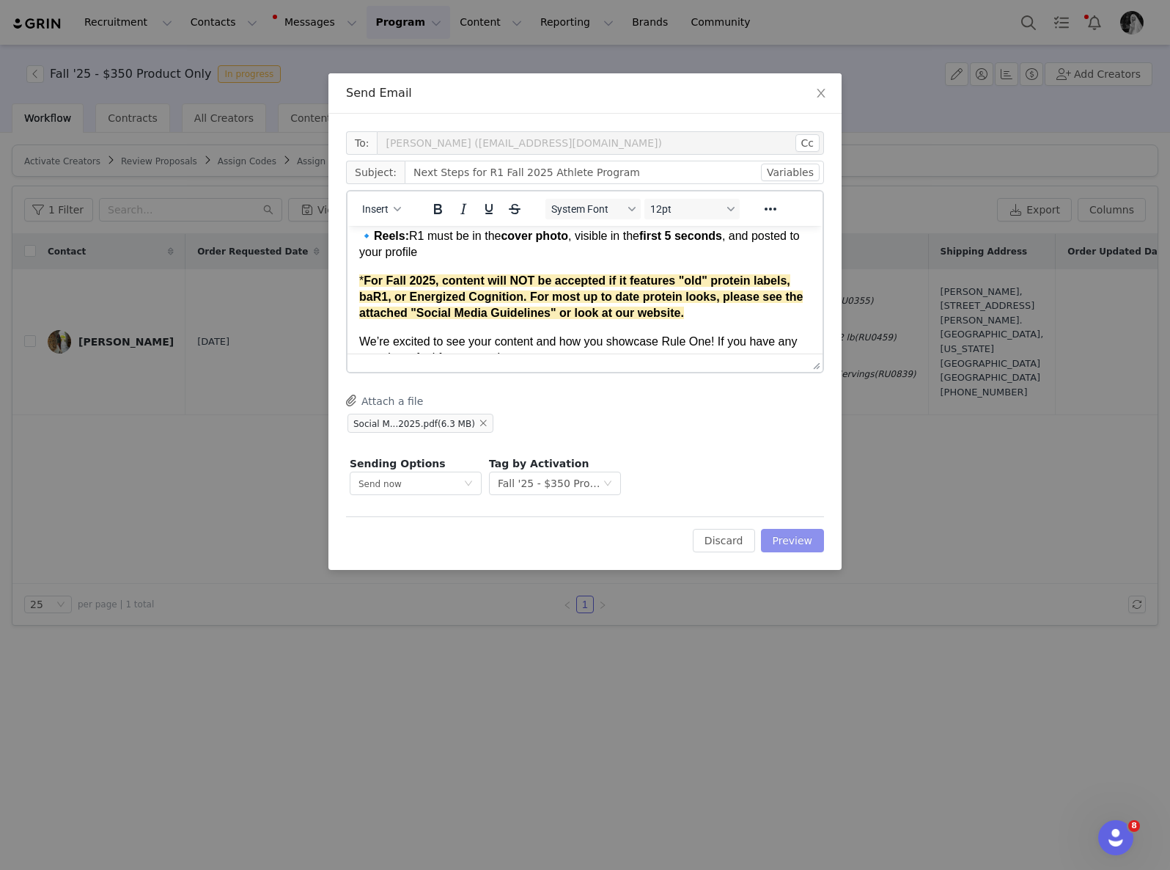
click at [793, 540] on button "Preview" at bounding box center [793, 540] width 64 height 23
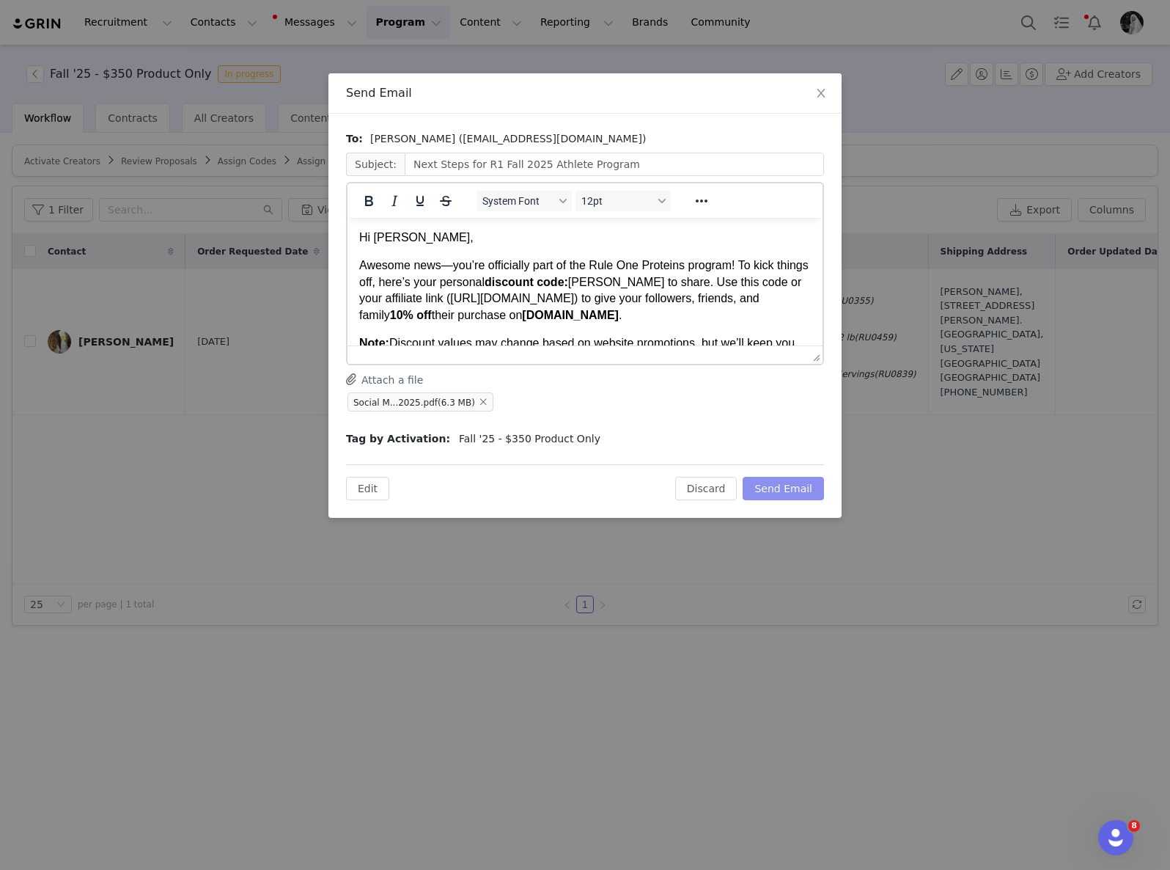
scroll to position [0, 0]
click at [757, 498] on button "Send Email" at bounding box center [783, 488] width 81 height 23
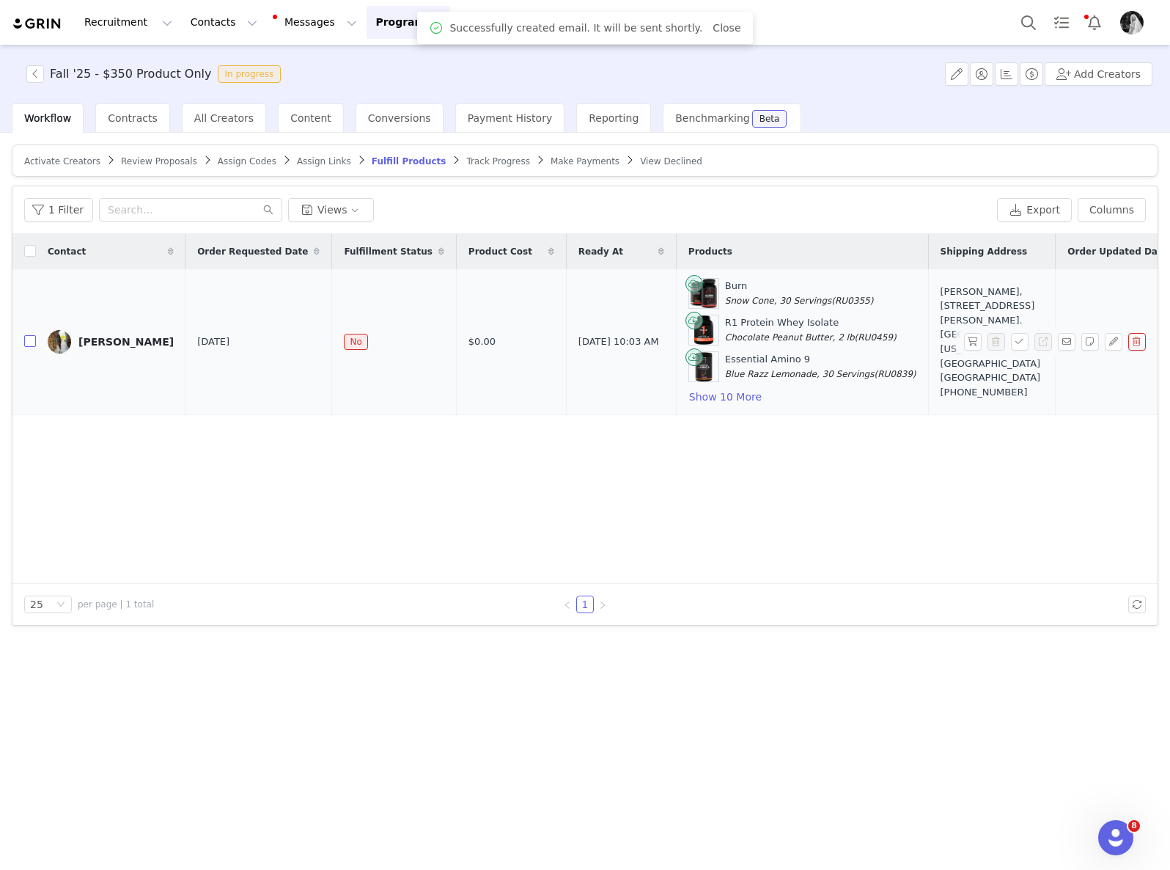
click at [33, 342] on input "checkbox" at bounding box center [30, 341] width 12 height 12
checkbox input "true"
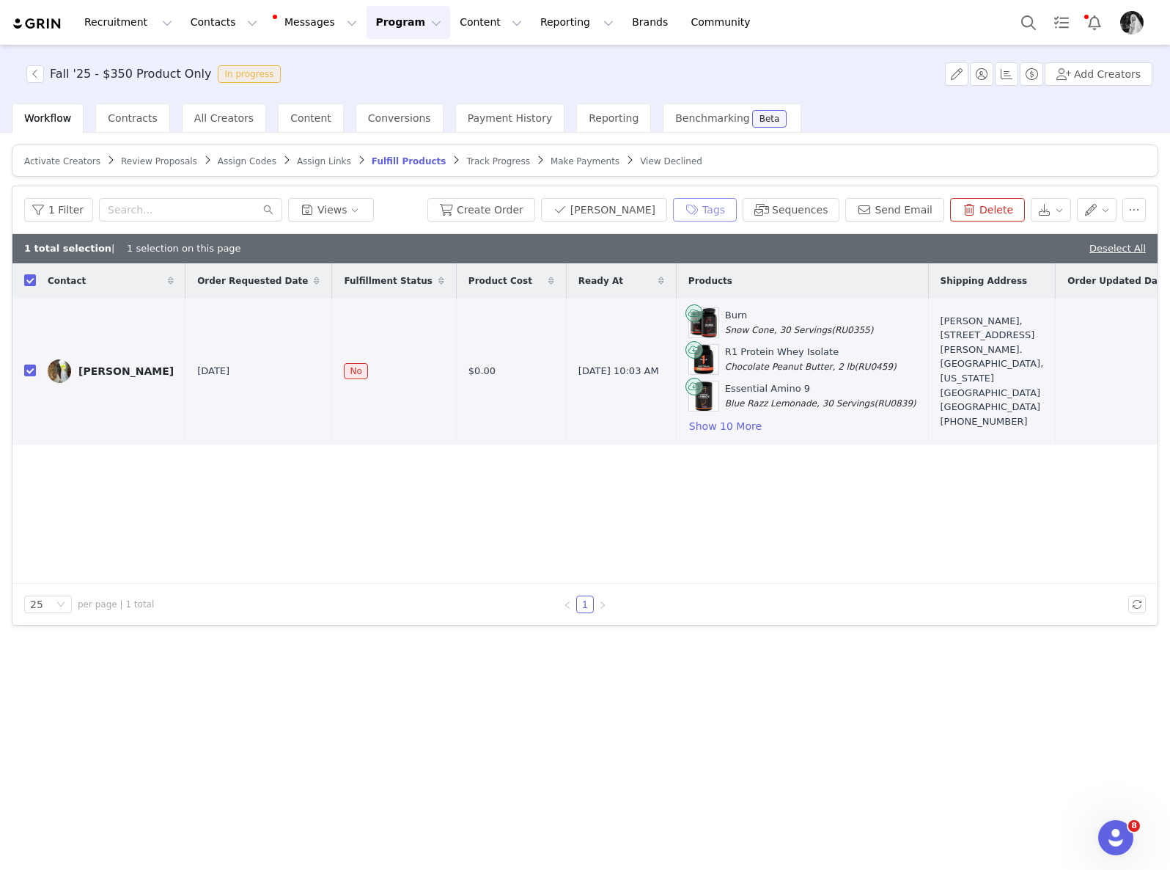
click at [737, 201] on button "Tags" at bounding box center [705, 209] width 64 height 23
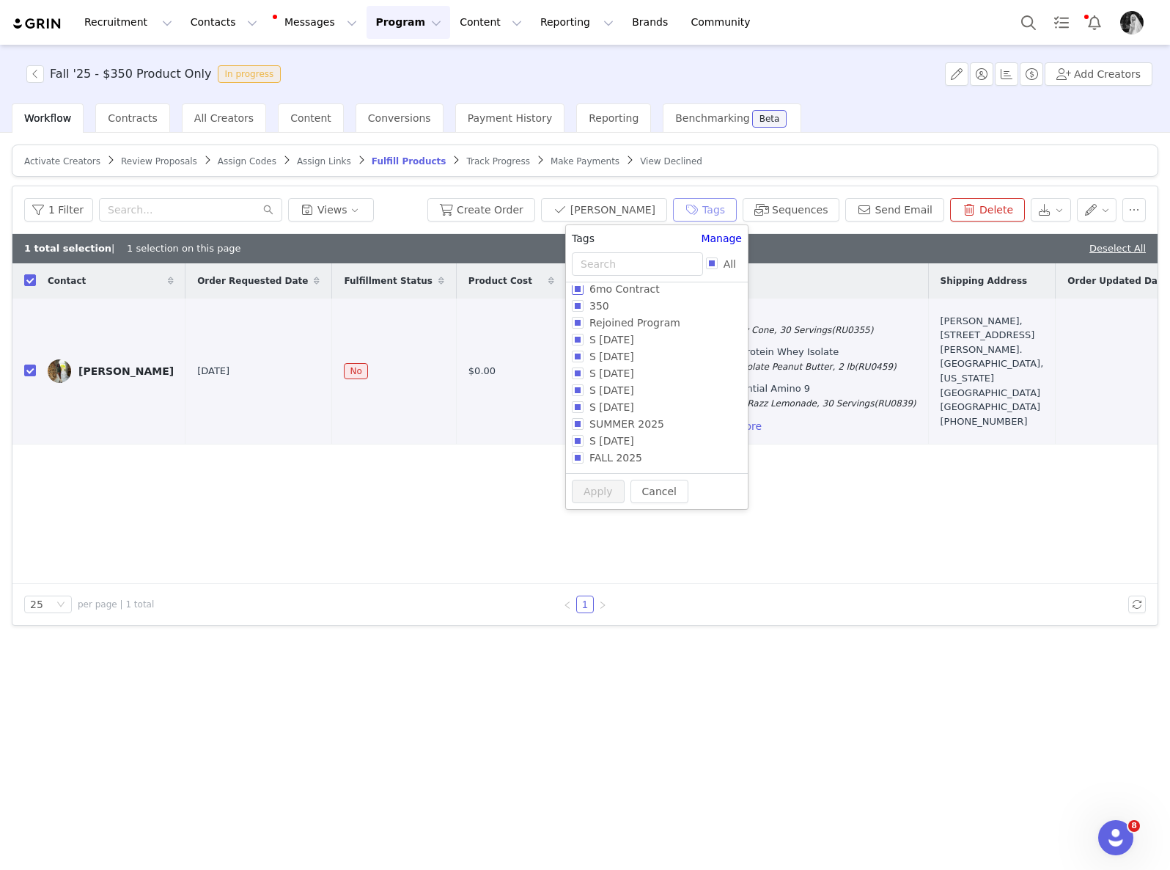
scroll to position [123, 0]
click at [611, 443] on span "S October 25" at bounding box center [612, 442] width 56 height 12
click at [584, 443] on input "S October 25" at bounding box center [578, 442] width 12 height 12
checkbox input "true"
click at [584, 521] on button "Apply" at bounding box center [598, 518] width 53 height 23
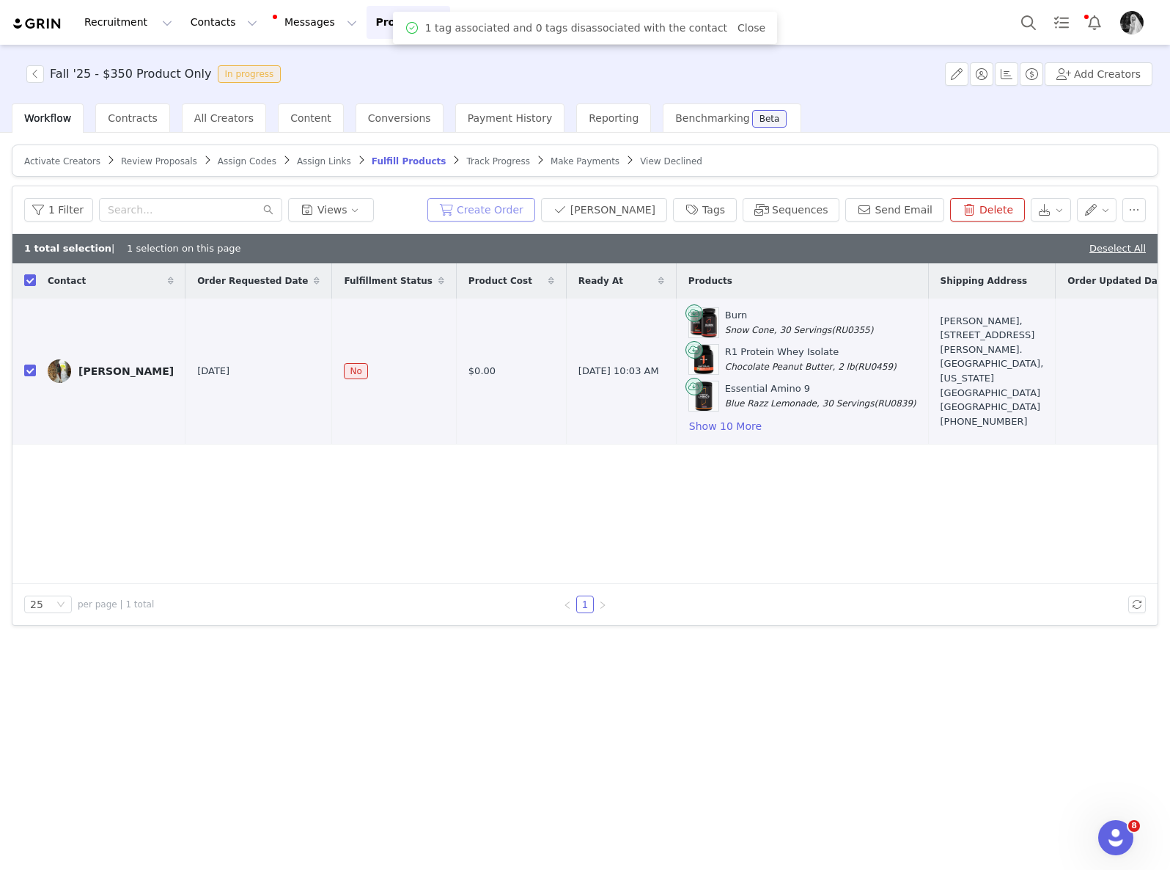
click at [526, 199] on button "Create Order" at bounding box center [481, 209] width 108 height 23
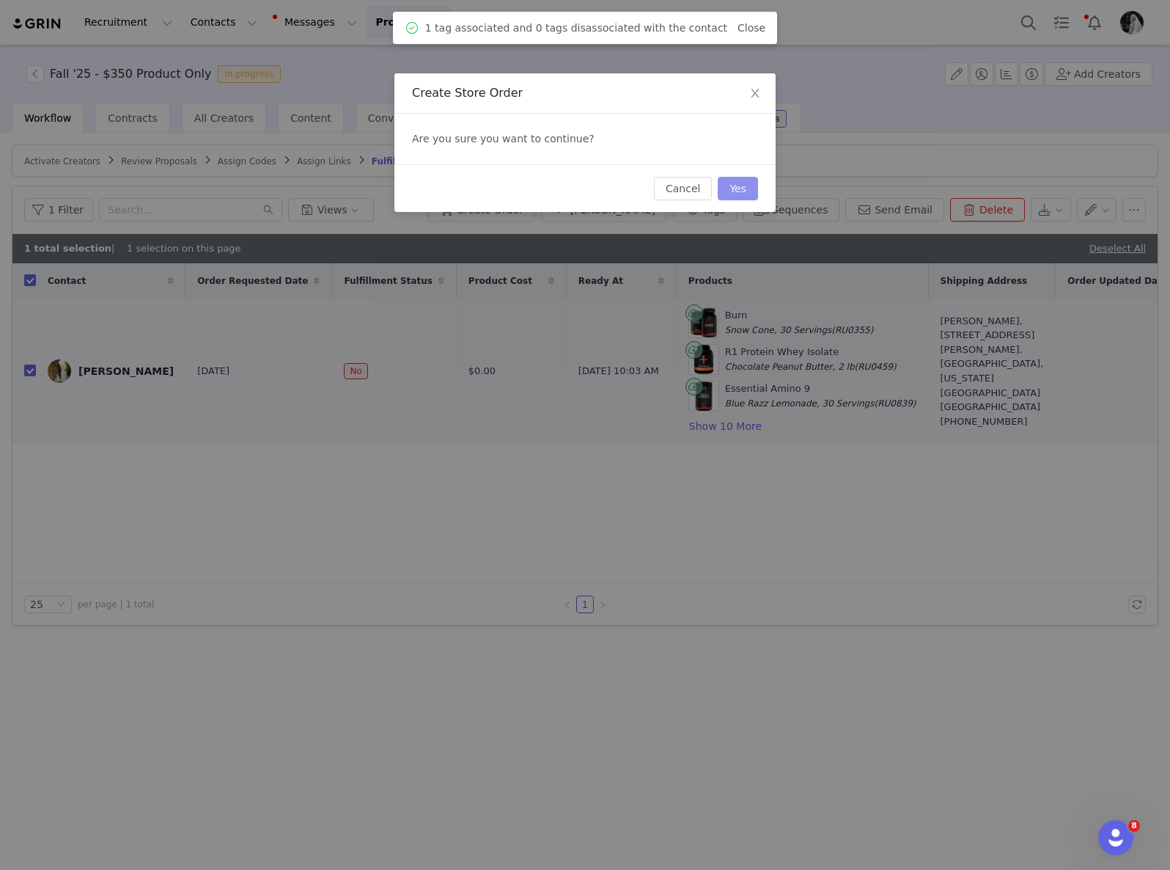
click at [730, 180] on button "Yes" at bounding box center [738, 188] width 40 height 23
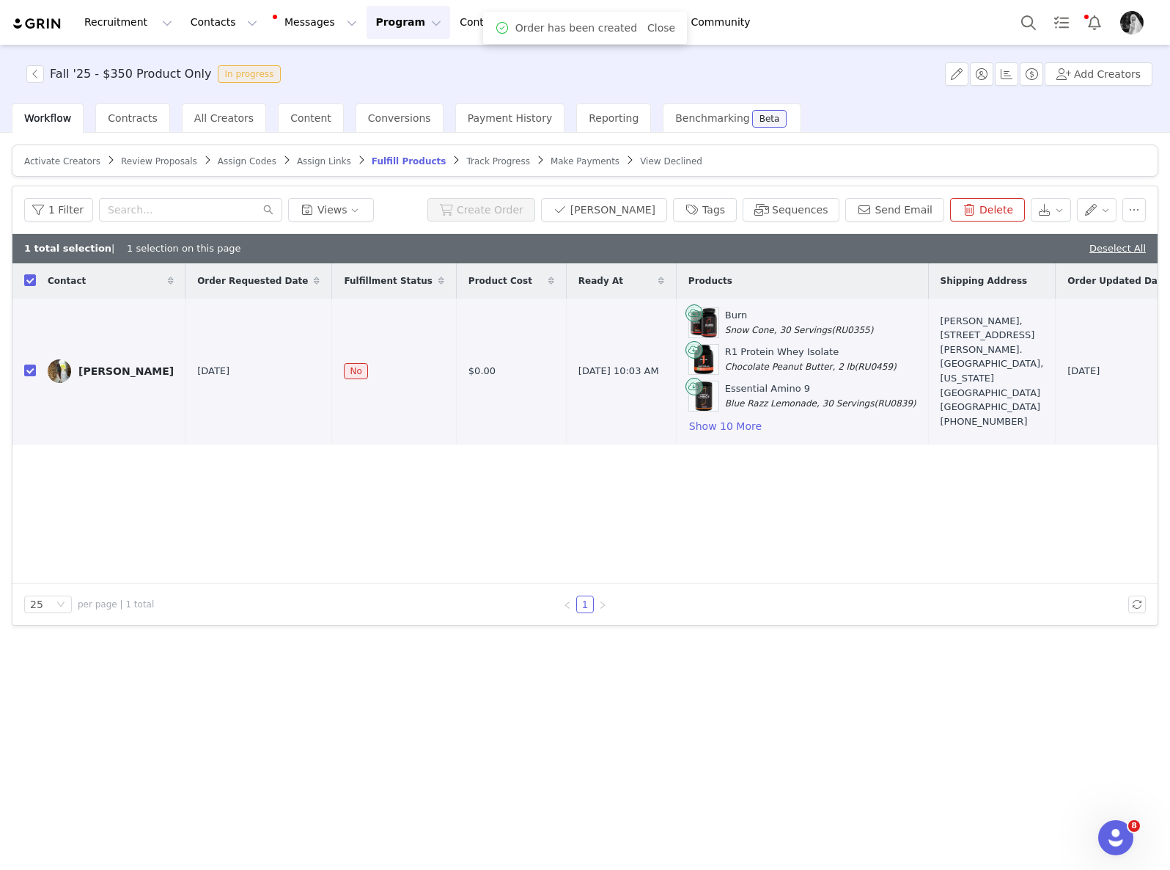
drag, startPoint x: 1115, startPoint y: 246, endPoint x: 1054, endPoint y: 243, distance: 61.7
click at [1116, 247] on link "Deselect All" at bounding box center [1118, 248] width 56 height 11
checkbox input "false"
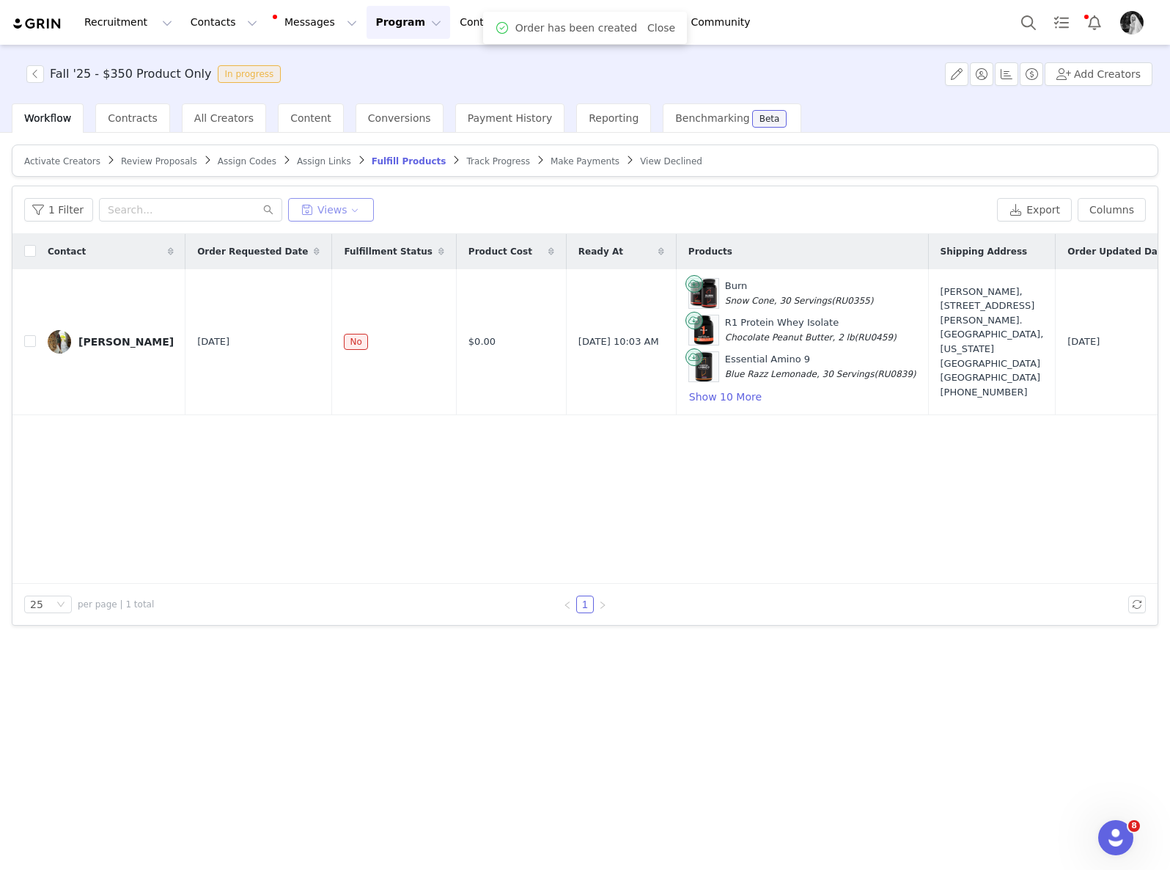
click at [357, 213] on button "Views" at bounding box center [331, 209] width 86 height 23
click at [353, 293] on button "download" at bounding box center [367, 298] width 148 height 23
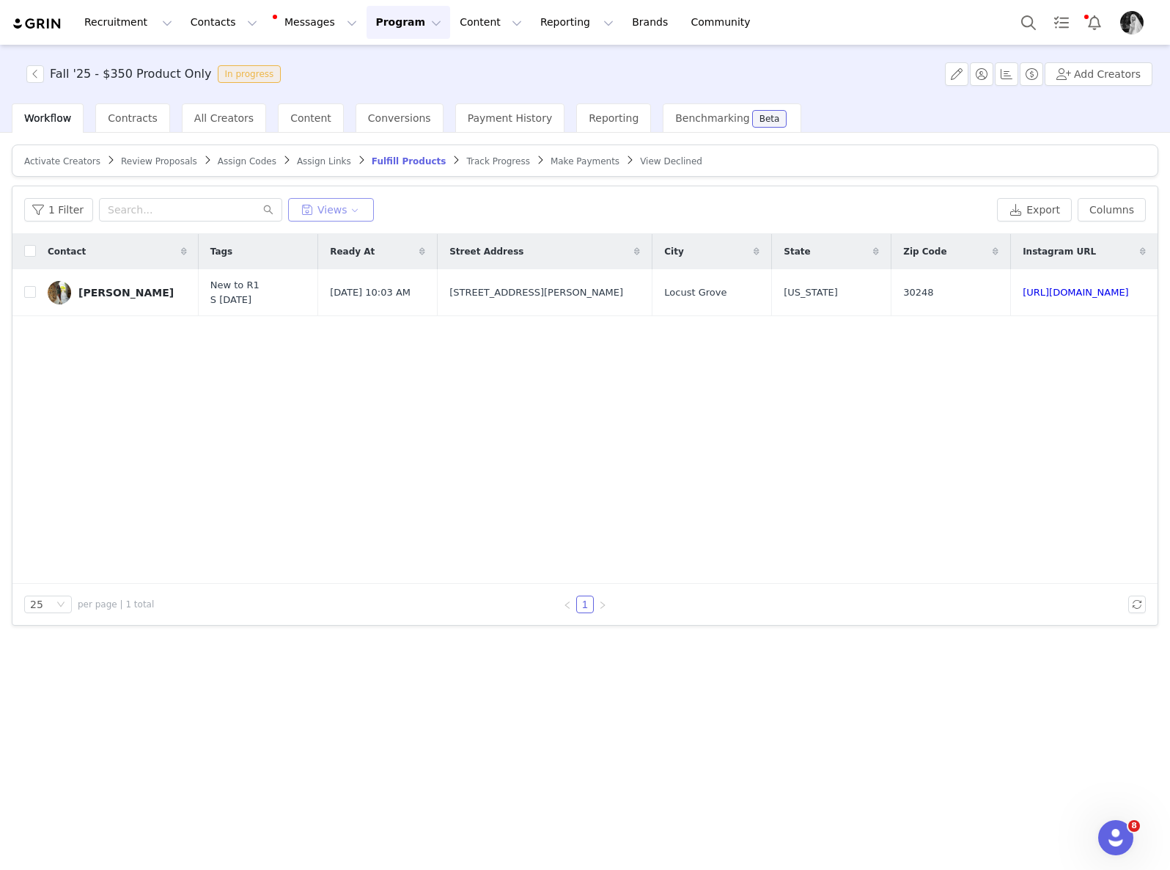
click at [347, 207] on button "Views" at bounding box center [331, 209] width 86 height 23
click at [342, 265] on button "Fulfill Products" at bounding box center [367, 267] width 148 height 23
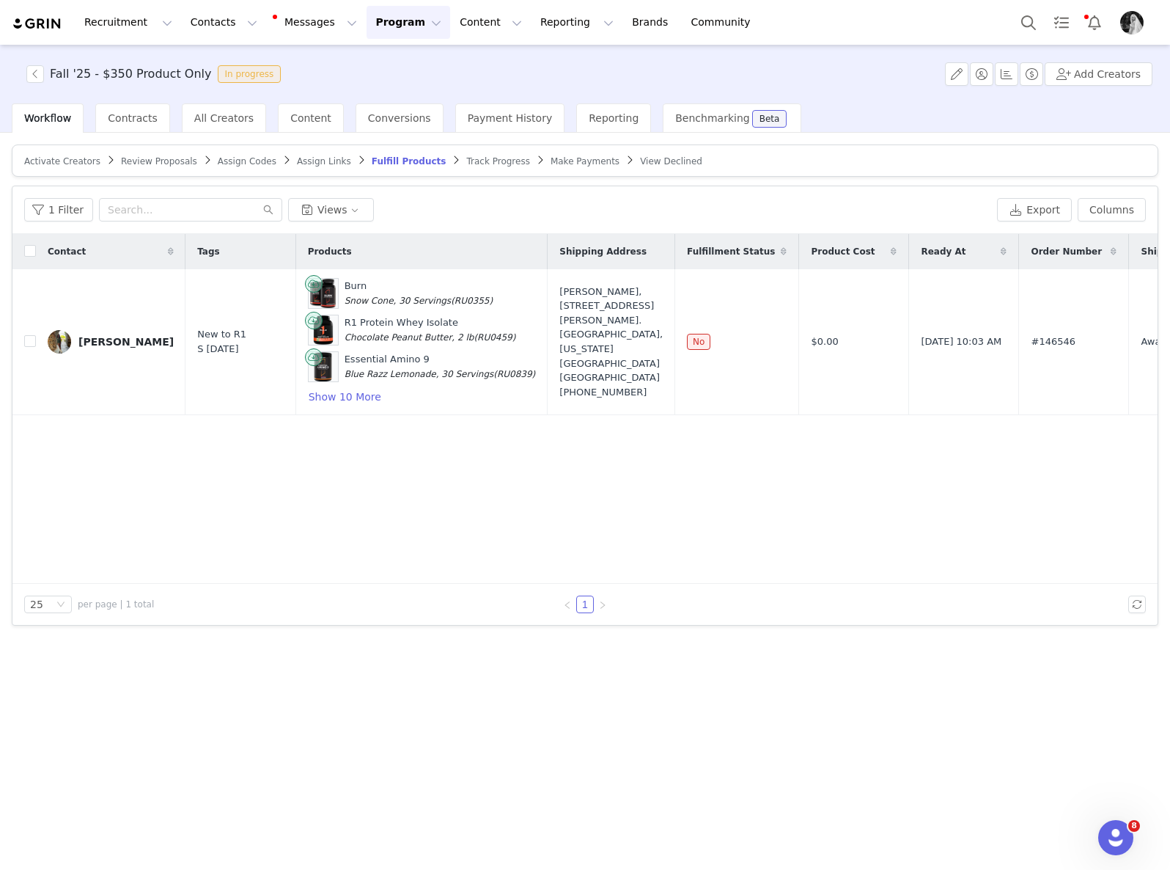
click at [377, 18] on button "Program Program" at bounding box center [409, 22] width 84 height 33
click at [145, 115] on span "Contracts" at bounding box center [133, 118] width 50 height 12
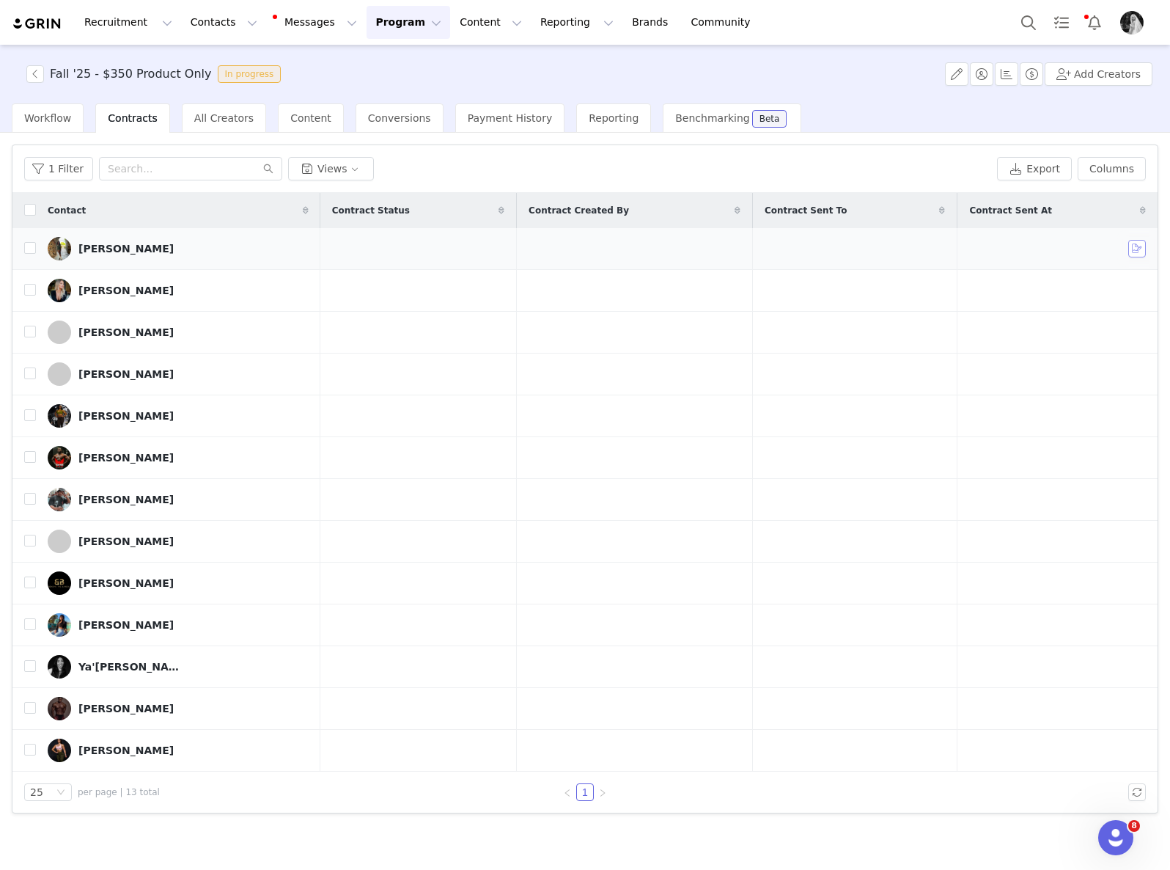
click at [1134, 249] on button "button" at bounding box center [1137, 249] width 18 height 18
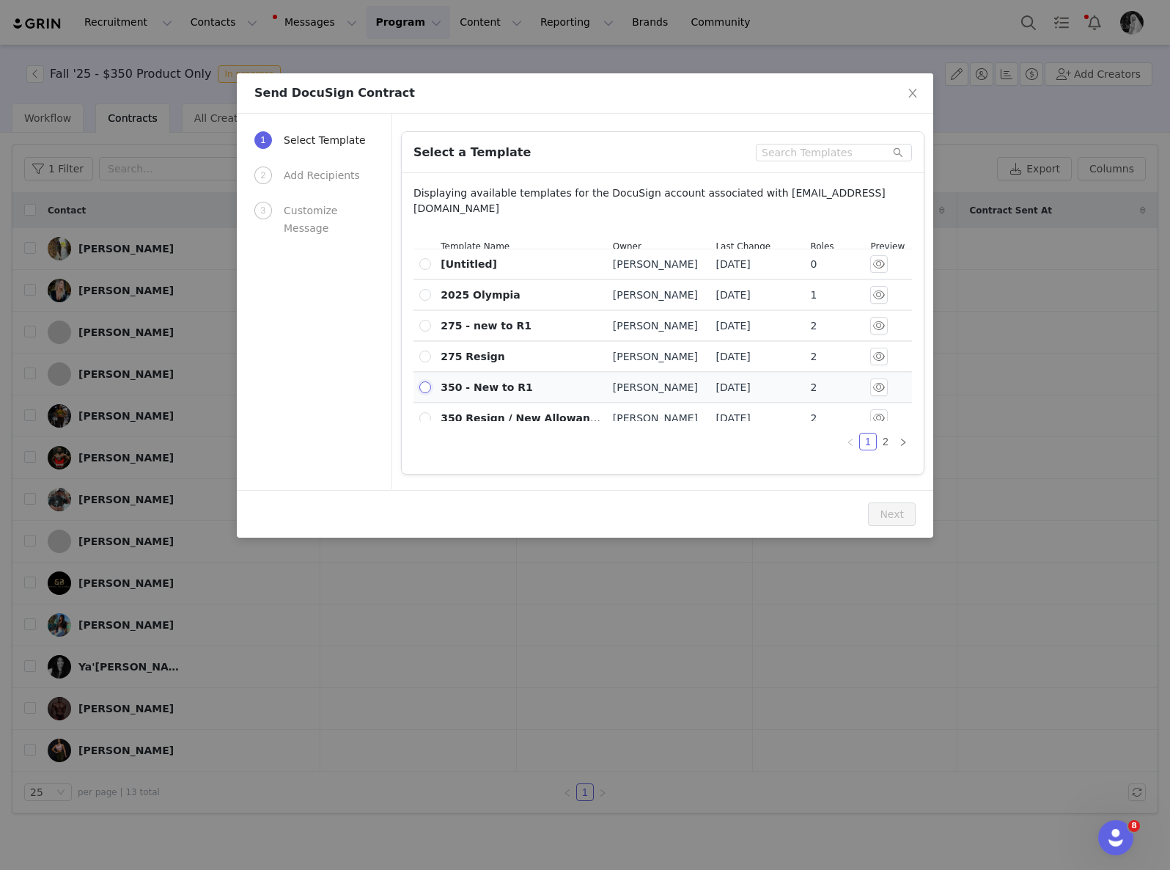
click at [426, 393] on input "radio" at bounding box center [425, 387] width 12 height 12
radio input "true"
click at [893, 509] on button "Next" at bounding box center [892, 513] width 48 height 23
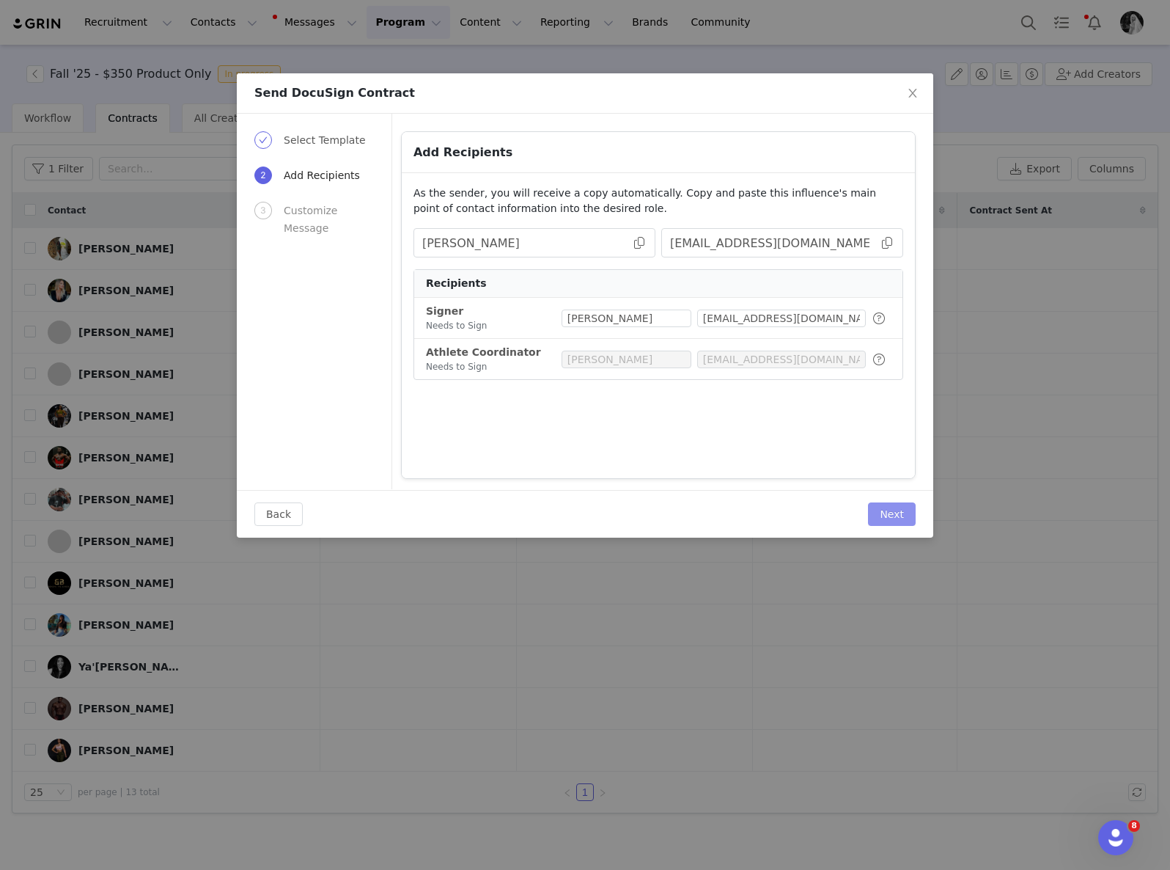
click at [906, 507] on button "Next" at bounding box center [892, 513] width 48 height 23
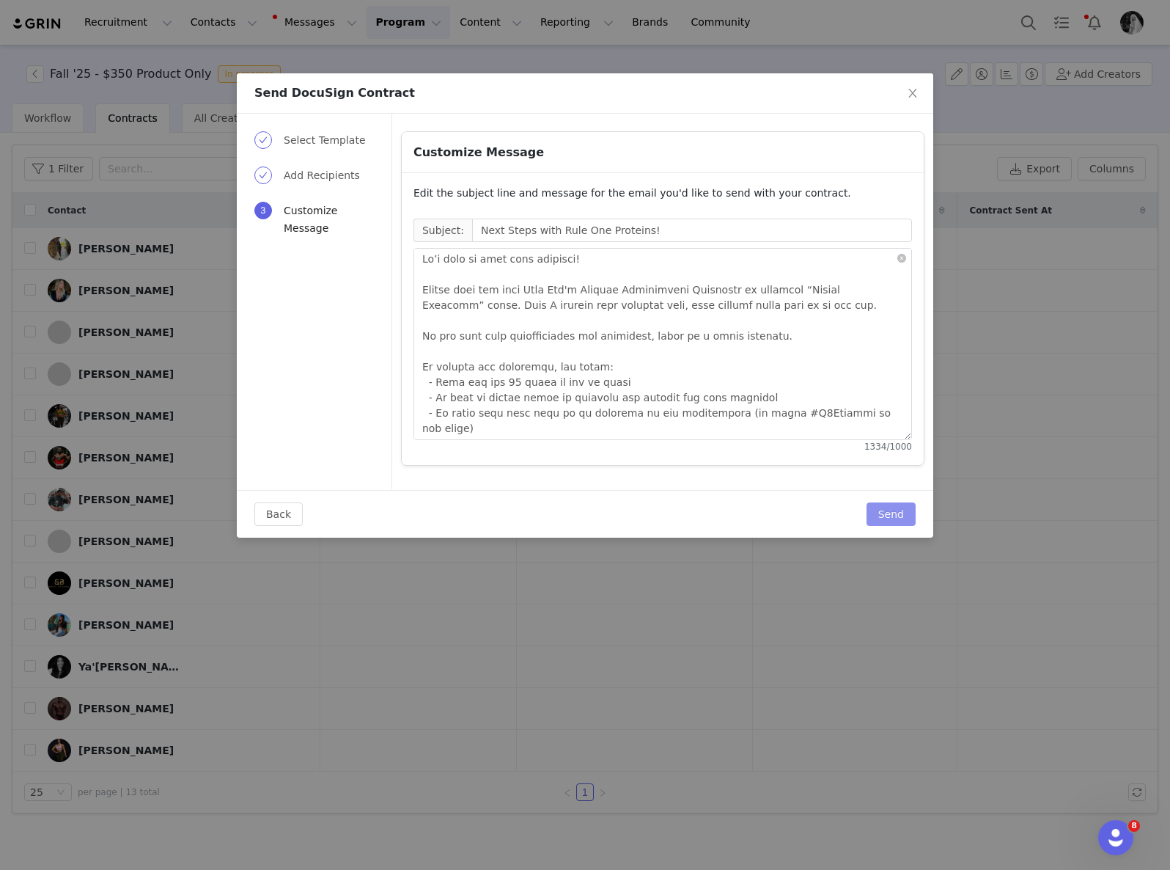
click at [903, 508] on button "Send" at bounding box center [891, 513] width 49 height 23
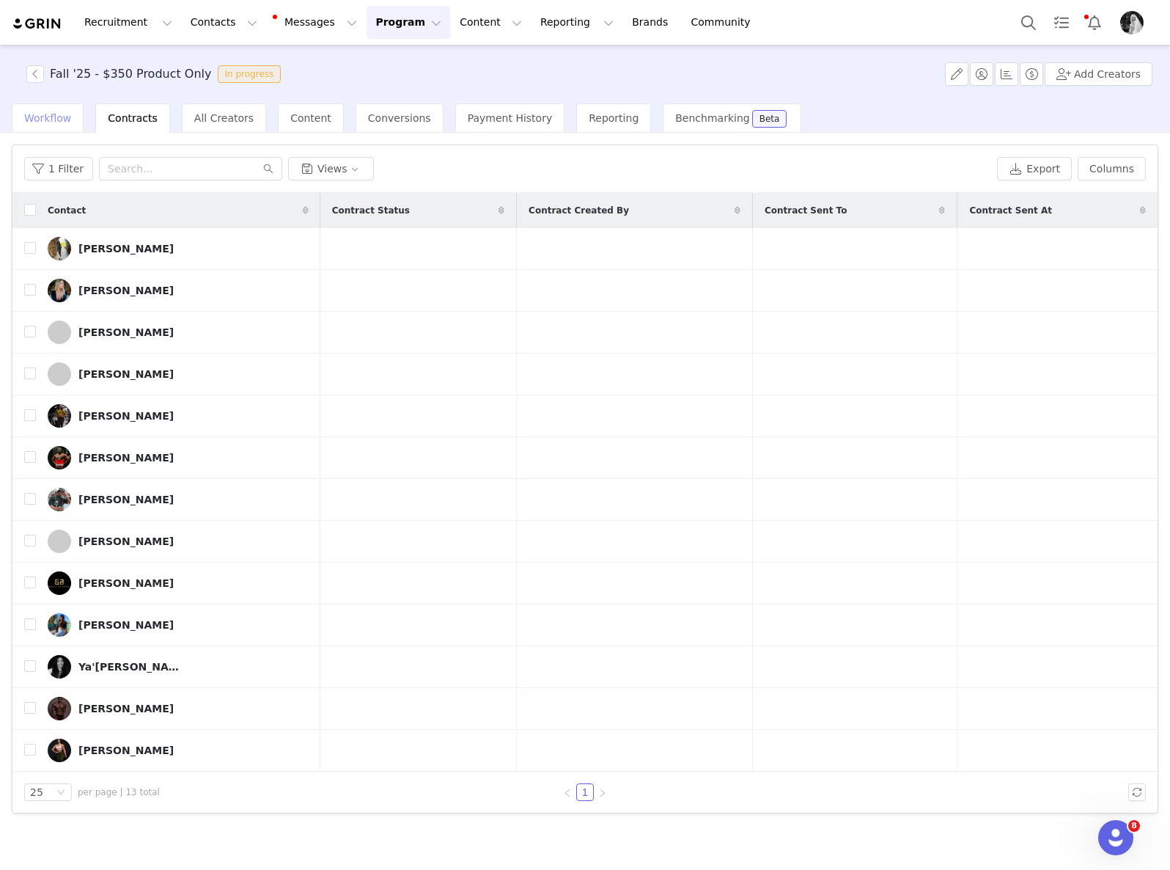
click at [40, 120] on span "Workflow" at bounding box center [47, 118] width 47 height 12
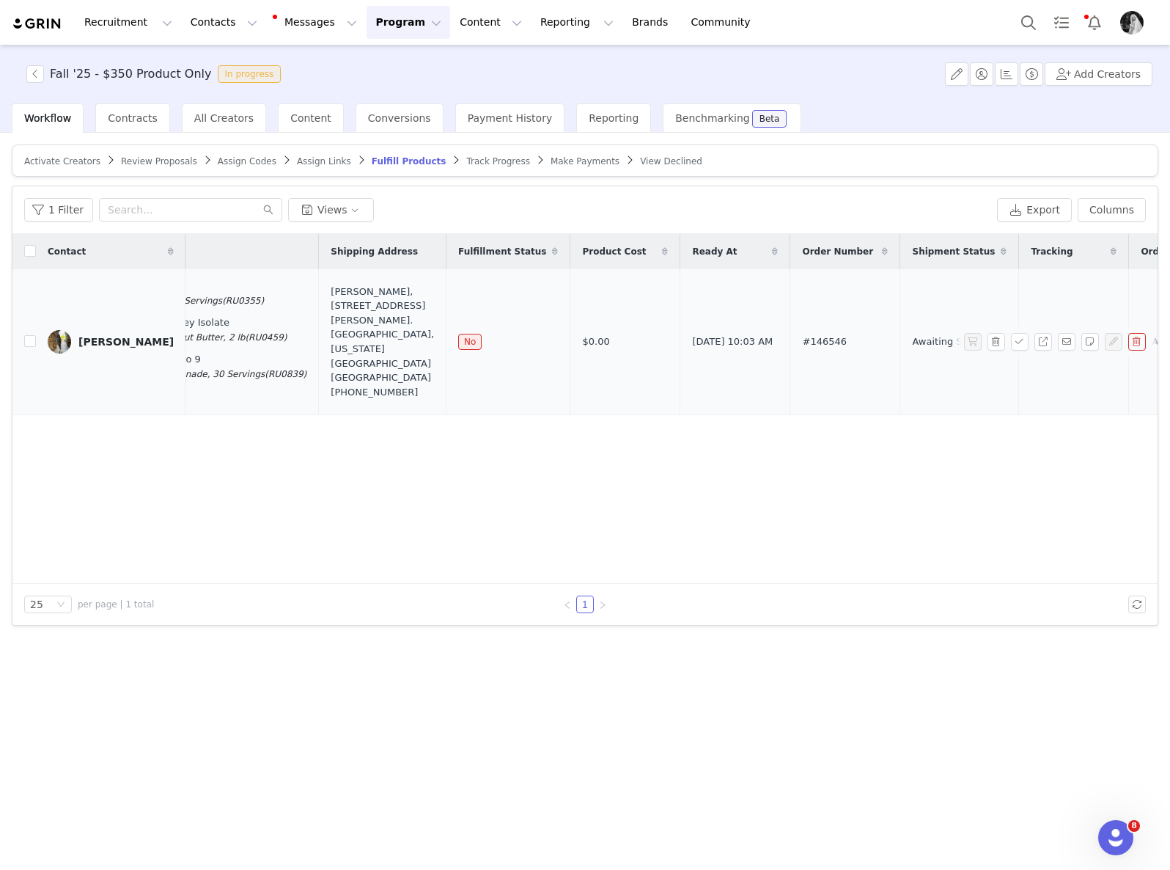
scroll to position [0, 476]
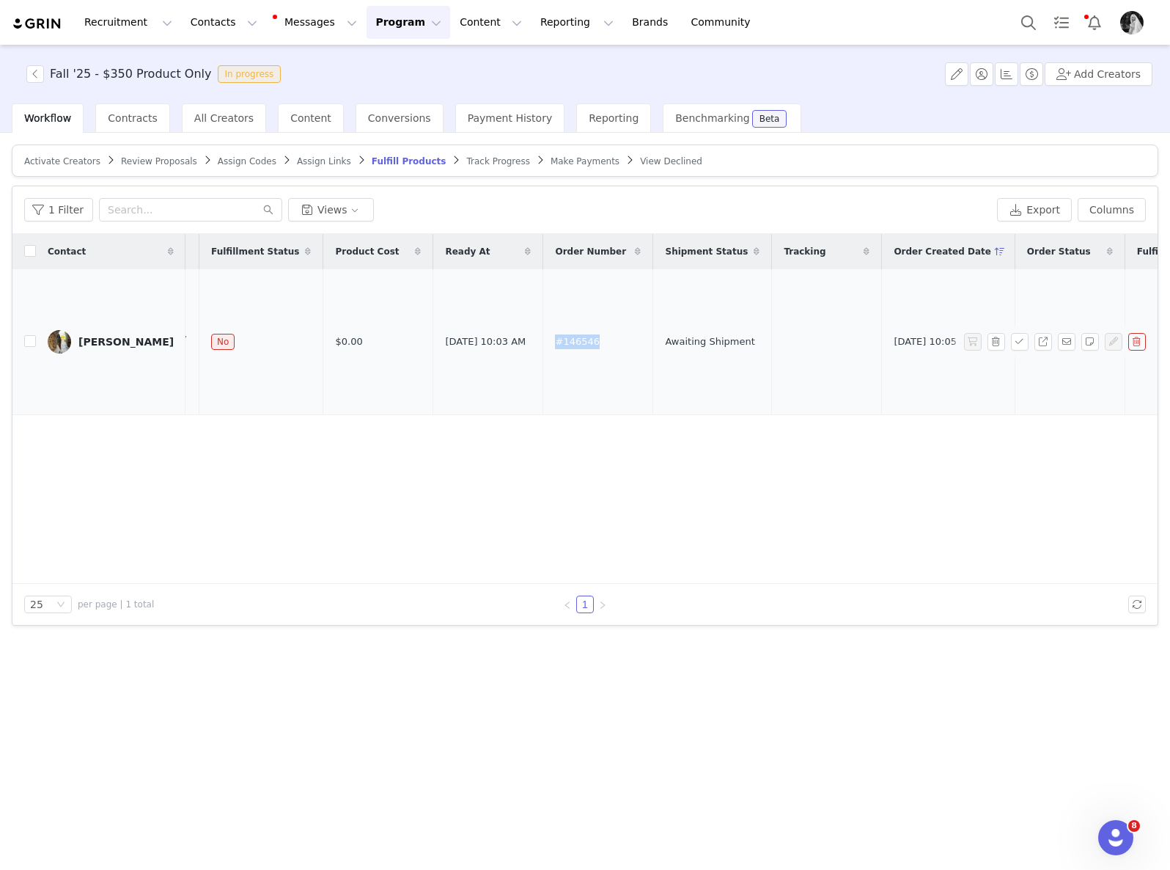
drag, startPoint x: 539, startPoint y: 342, endPoint x: 491, endPoint y: 342, distance: 47.7
click at [543, 342] on td "#146546" at bounding box center [598, 342] width 110 height 146
copy span "#146546"
click at [392, 28] on button "Program Program" at bounding box center [409, 22] width 84 height 33
click at [865, 85] on div "Fall '25 - $350 Product Only In progress Add Creators" at bounding box center [585, 74] width 1170 height 59
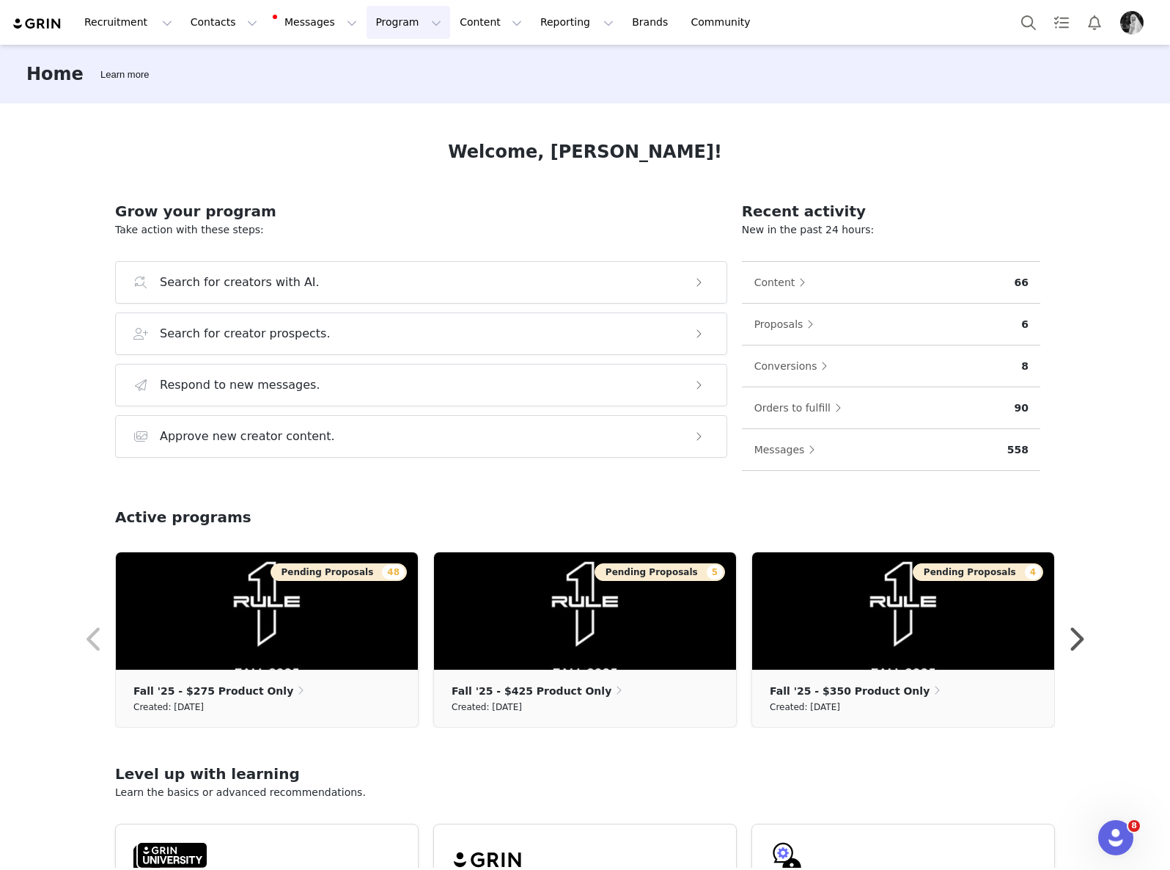
click at [392, 21] on button "Program Program" at bounding box center [409, 22] width 84 height 33
click at [394, 62] on p "Activations" at bounding box center [384, 64] width 56 height 15
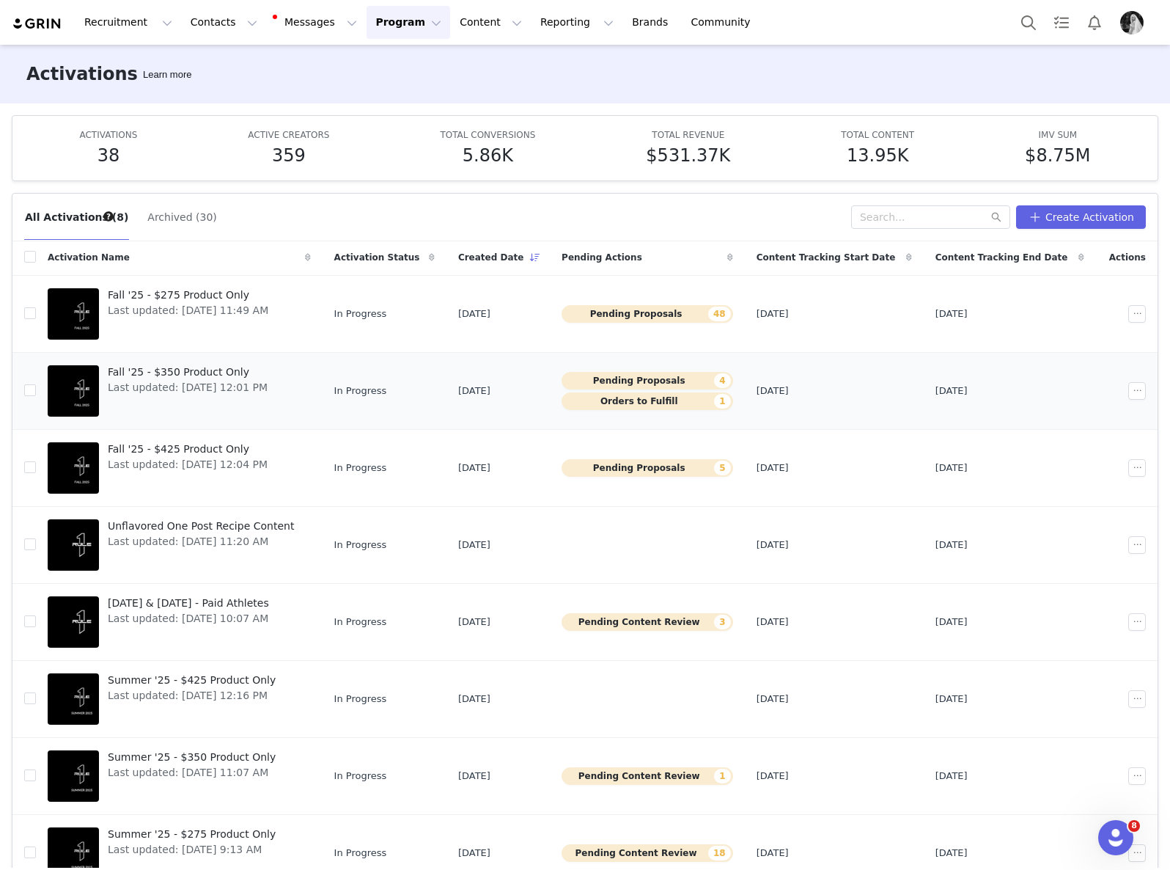
scroll to position [78, 0]
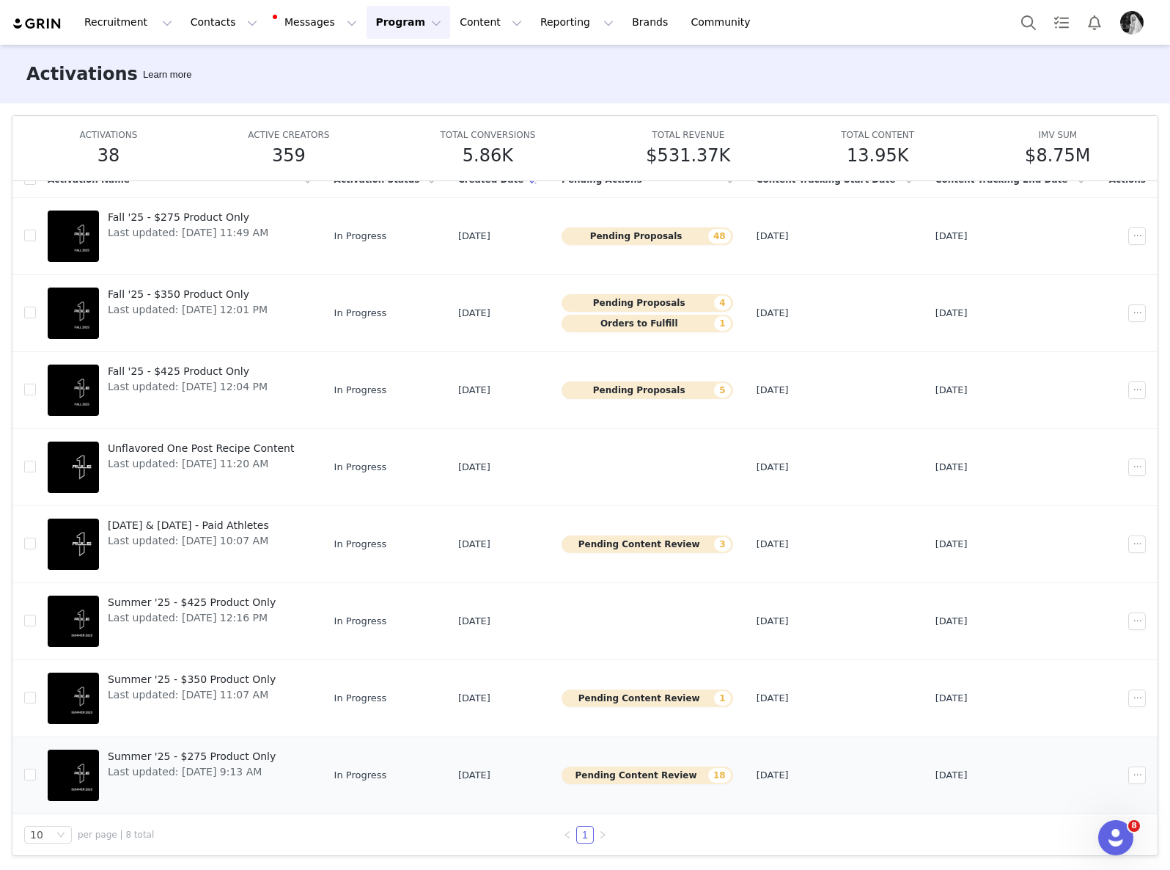
click at [638, 787] on td "Pending Content Review 18" at bounding box center [647, 774] width 195 height 77
click at [651, 775] on button "Pending Content Review 18" at bounding box center [648, 775] width 172 height 18
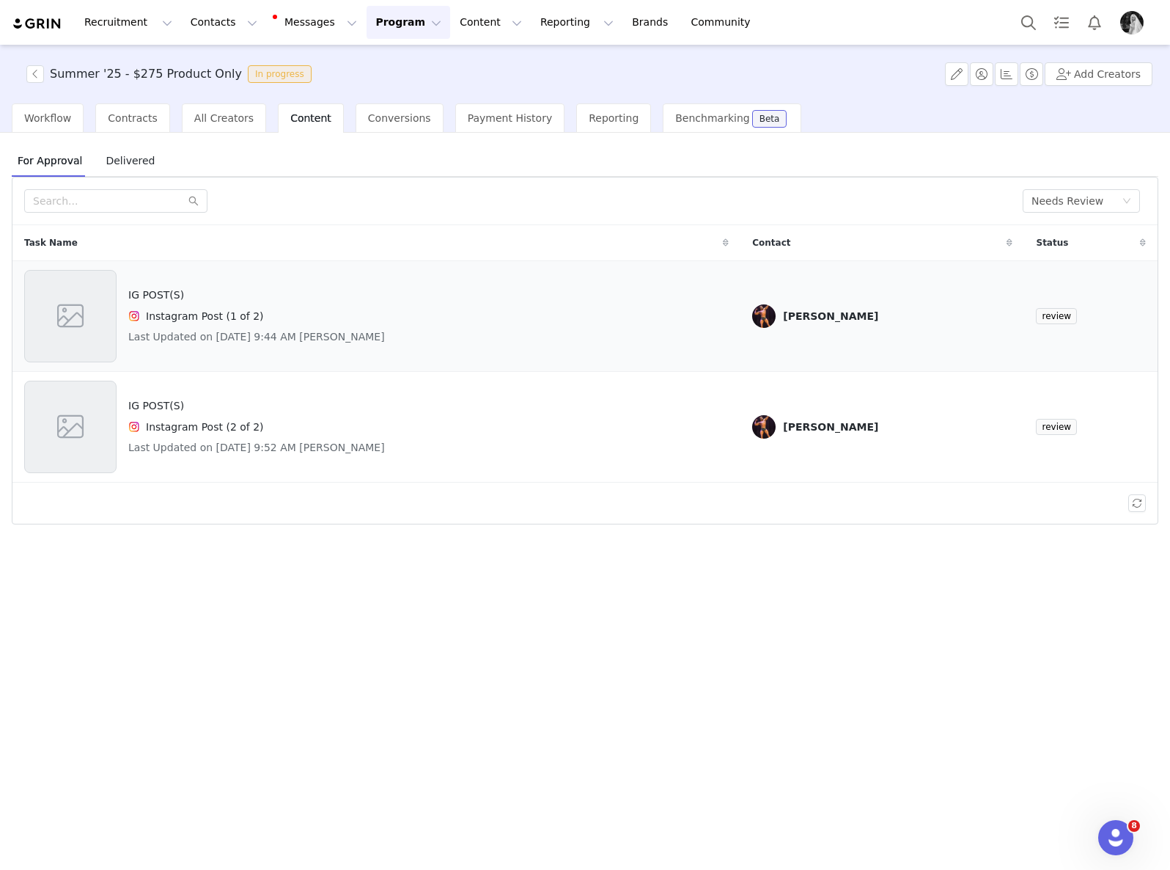
click at [453, 302] on div "IG POST(S) Instagram Post (1 of 2) Last Updated on [DATE] 9:44 AM [PERSON_NAME]" at bounding box center [376, 316] width 705 height 92
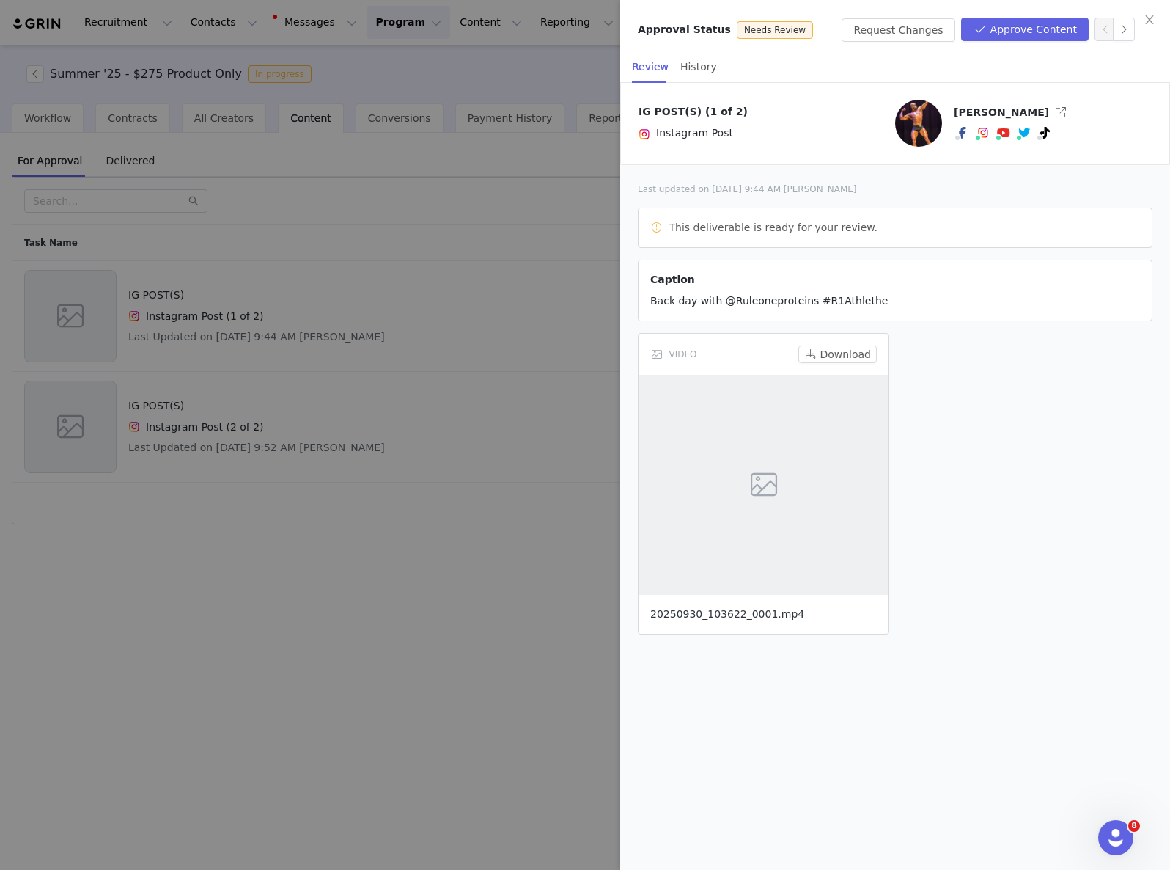
click at [785, 611] on link "20250930_103622_0001.mp4" at bounding box center [727, 614] width 154 height 12
click at [372, 330] on div at bounding box center [585, 435] width 1170 height 870
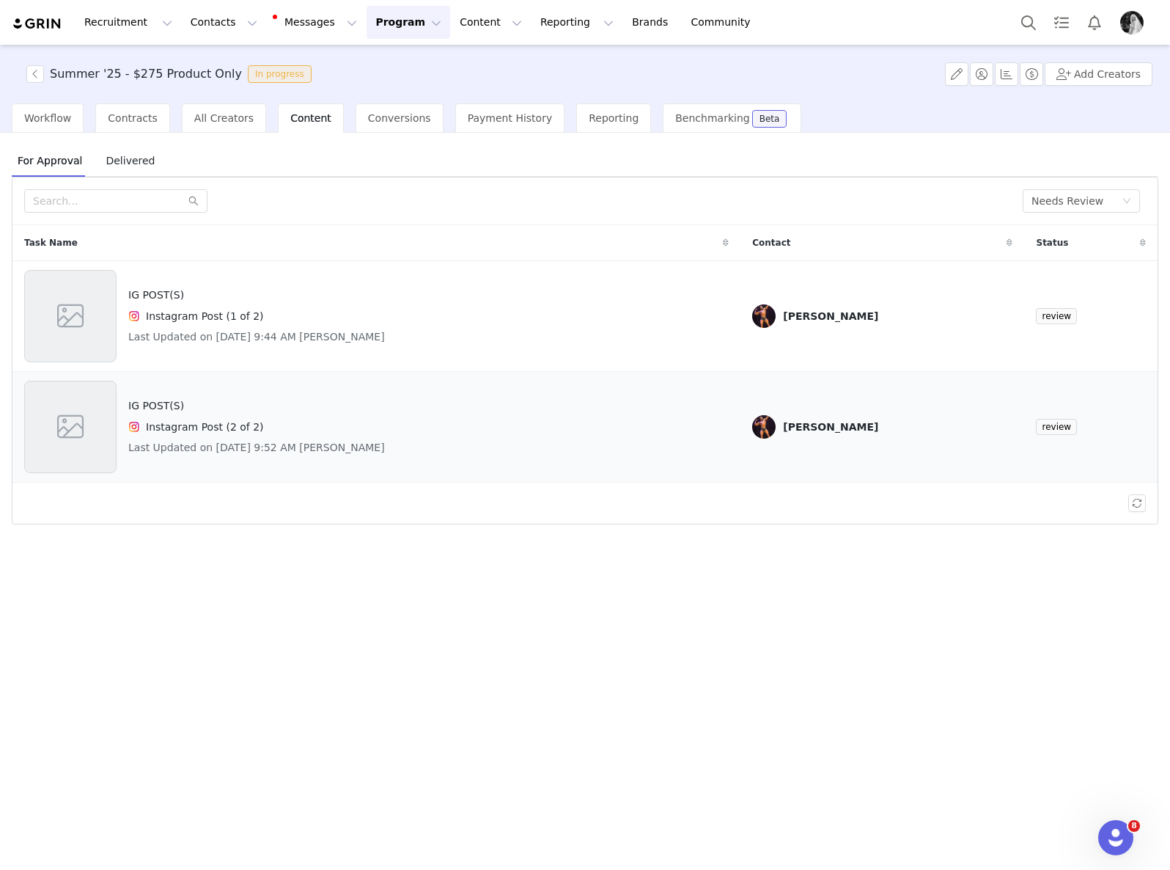
click at [353, 379] on td "IG POST(S) Instagram Post (2 of 2) Last Updated on [DATE] 9:52 AM [PERSON_NAME]" at bounding box center [376, 427] width 728 height 111
click at [355, 405] on h4 "IG POST(S)" at bounding box center [256, 405] width 257 height 15
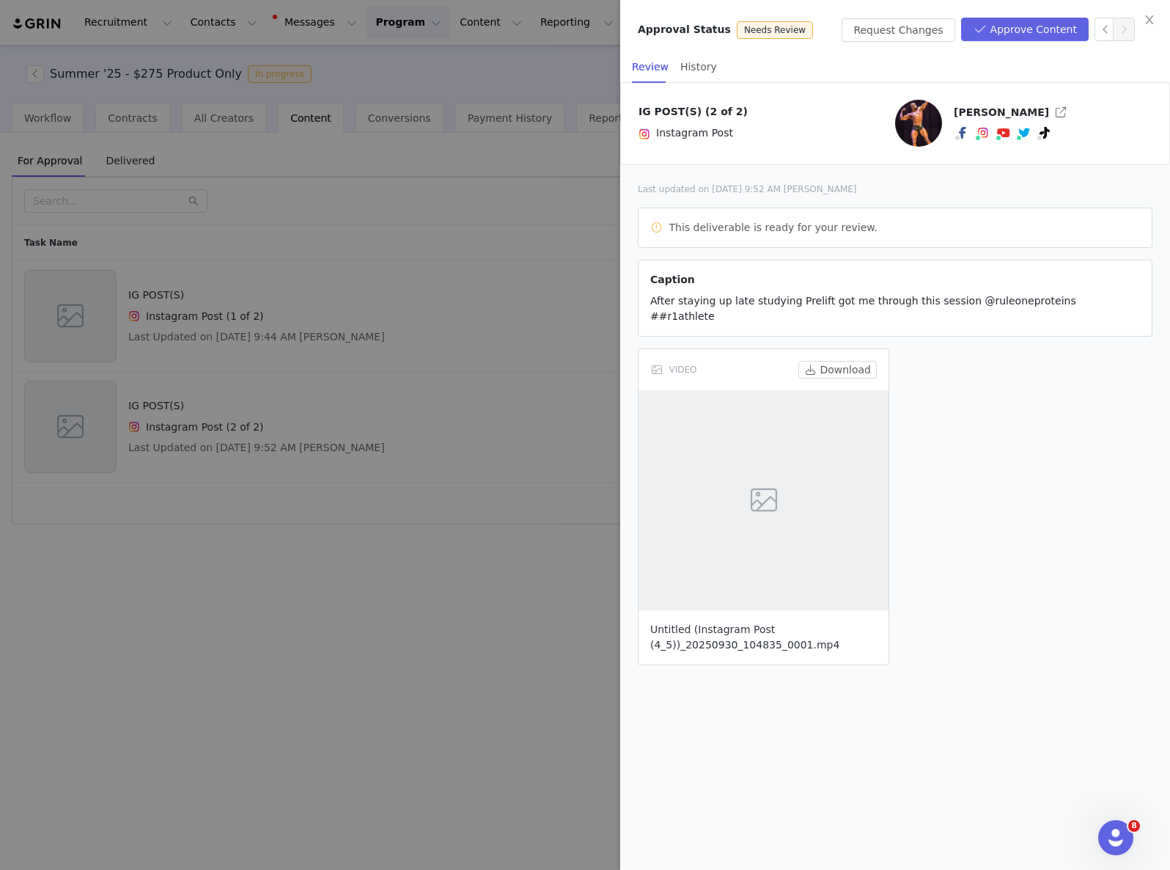
click at [758, 628] on link "Untitled (Instagram Post (4_5))_20250930_104835_0001.mp4" at bounding box center [744, 636] width 189 height 27
click at [1020, 27] on button "Approve Content" at bounding box center [1025, 29] width 128 height 23
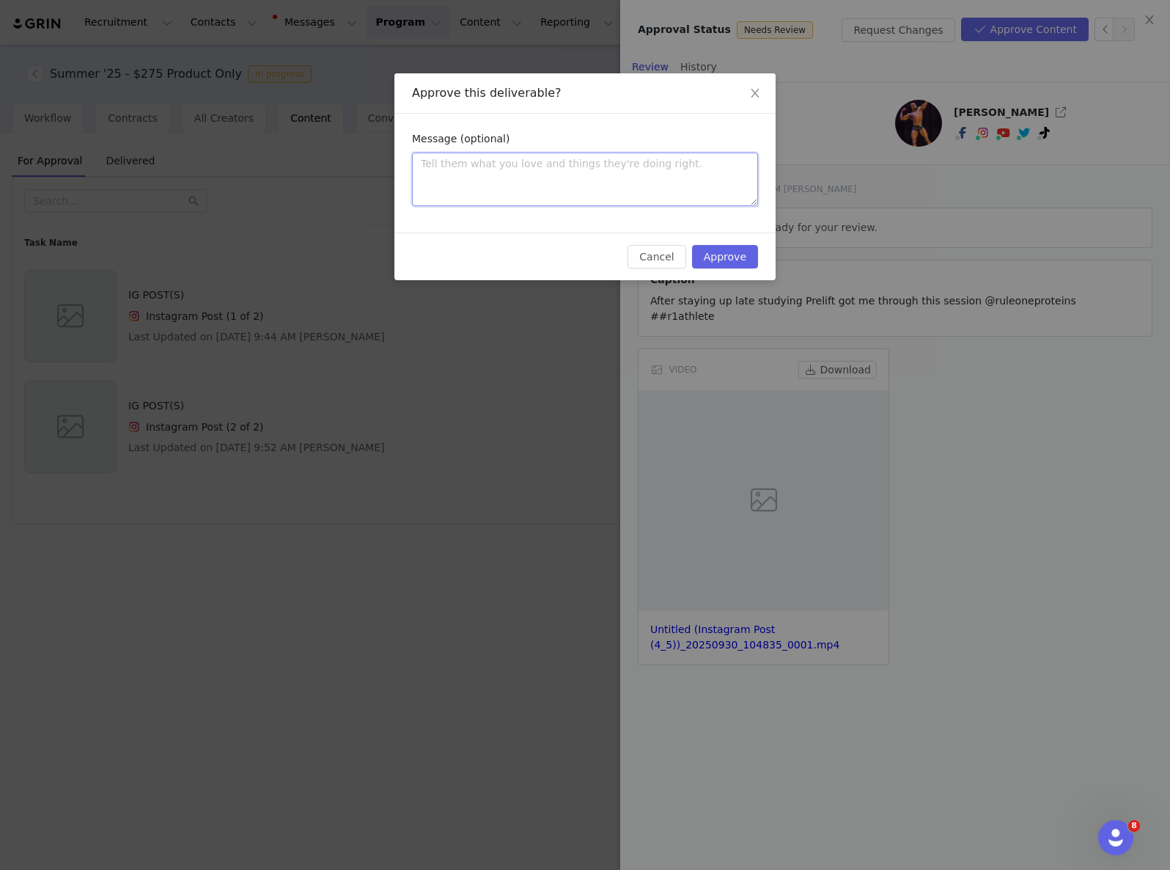
click at [585, 153] on textarea at bounding box center [585, 180] width 346 height 54
type textarea "T"
type textarea "Th"
type textarea "Thi"
type textarea "This"
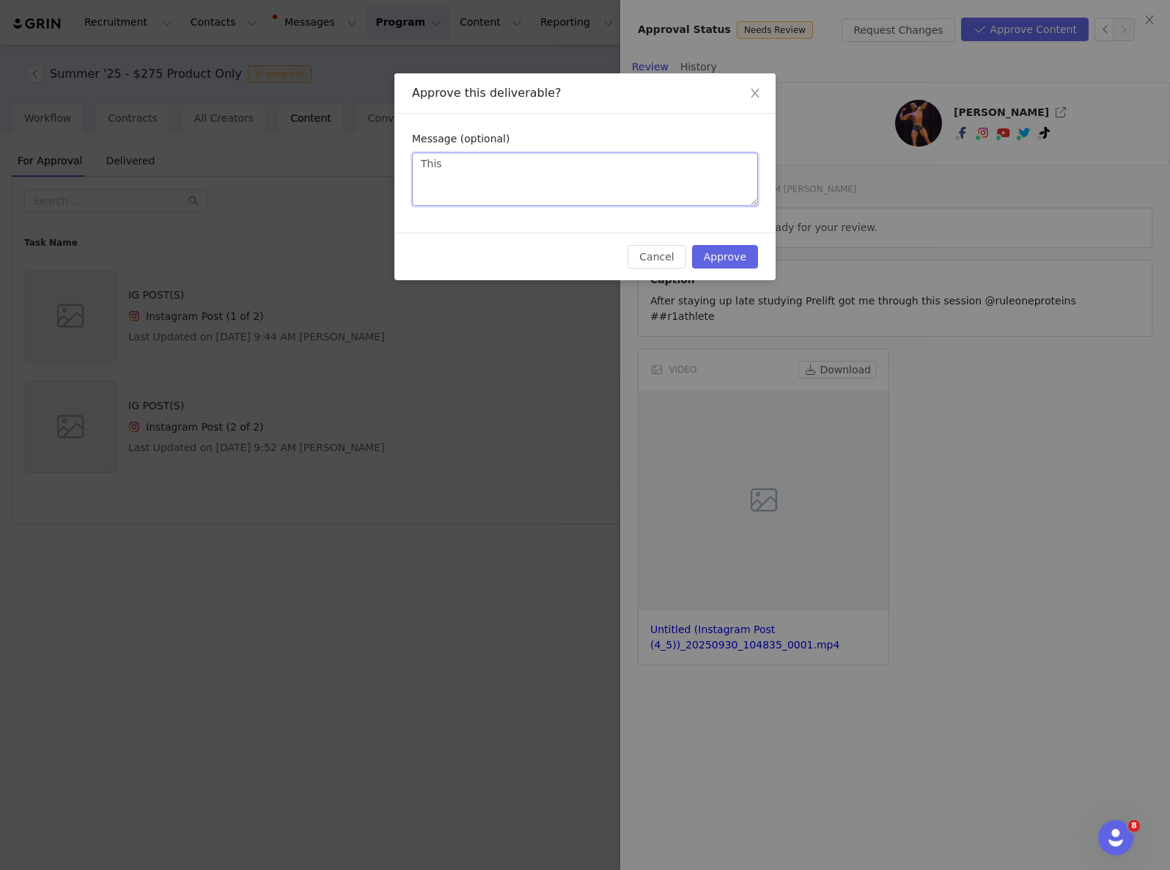
type textarea "This"
type textarea "This c"
type textarea "This ca"
type textarea "This can"
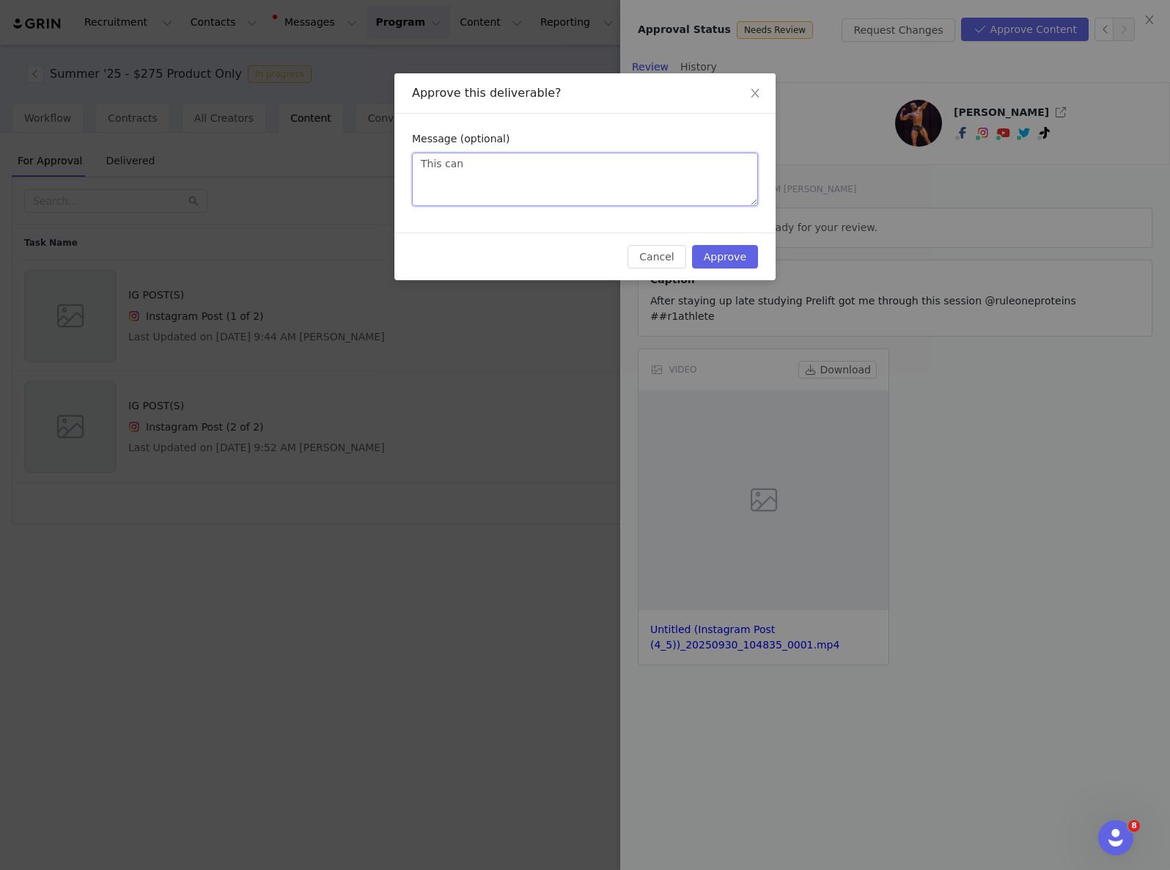
type textarea "This can b"
type textarea "This can be"
type textarea "This can be p"
type textarea "This can be po"
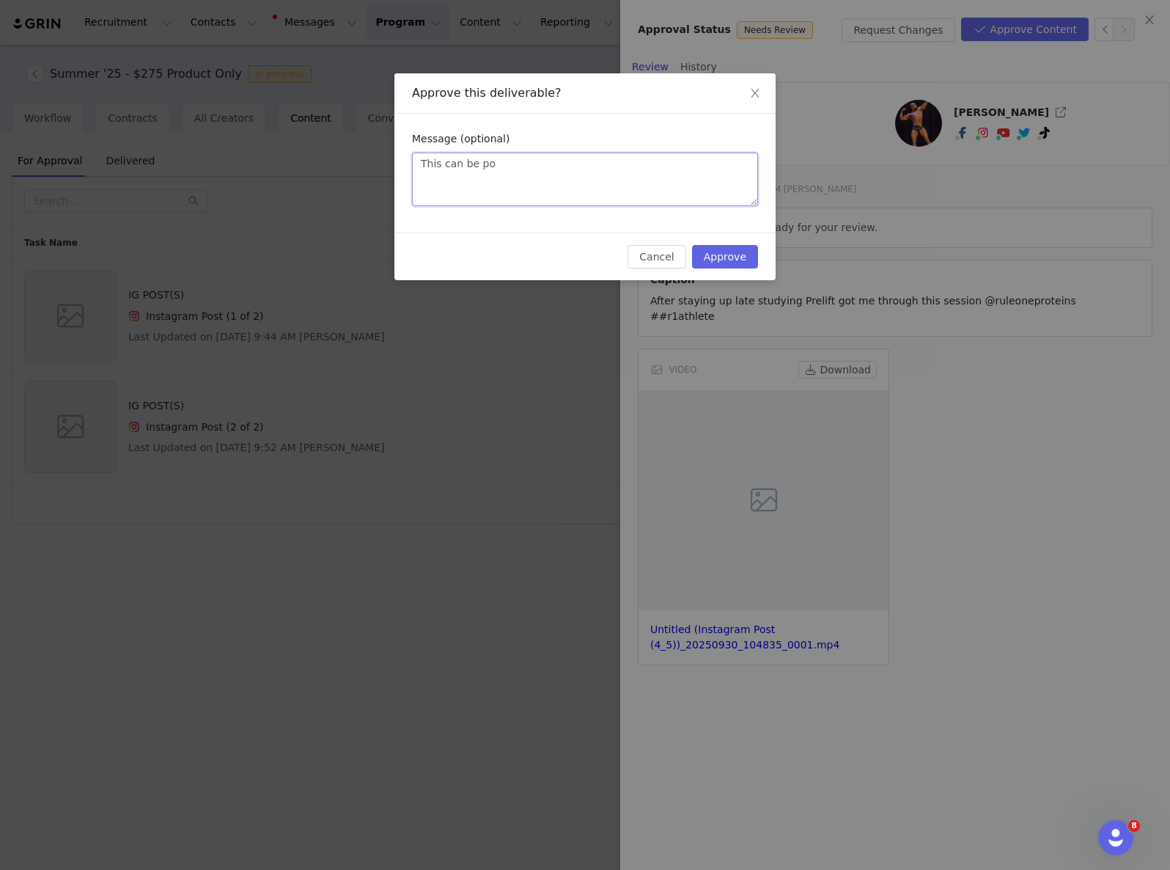
type textarea "This can be pos"
type textarea "This can be post"
type textarea "This can be poste"
type textarea "This can be posted"
type textarea "This can be posted."
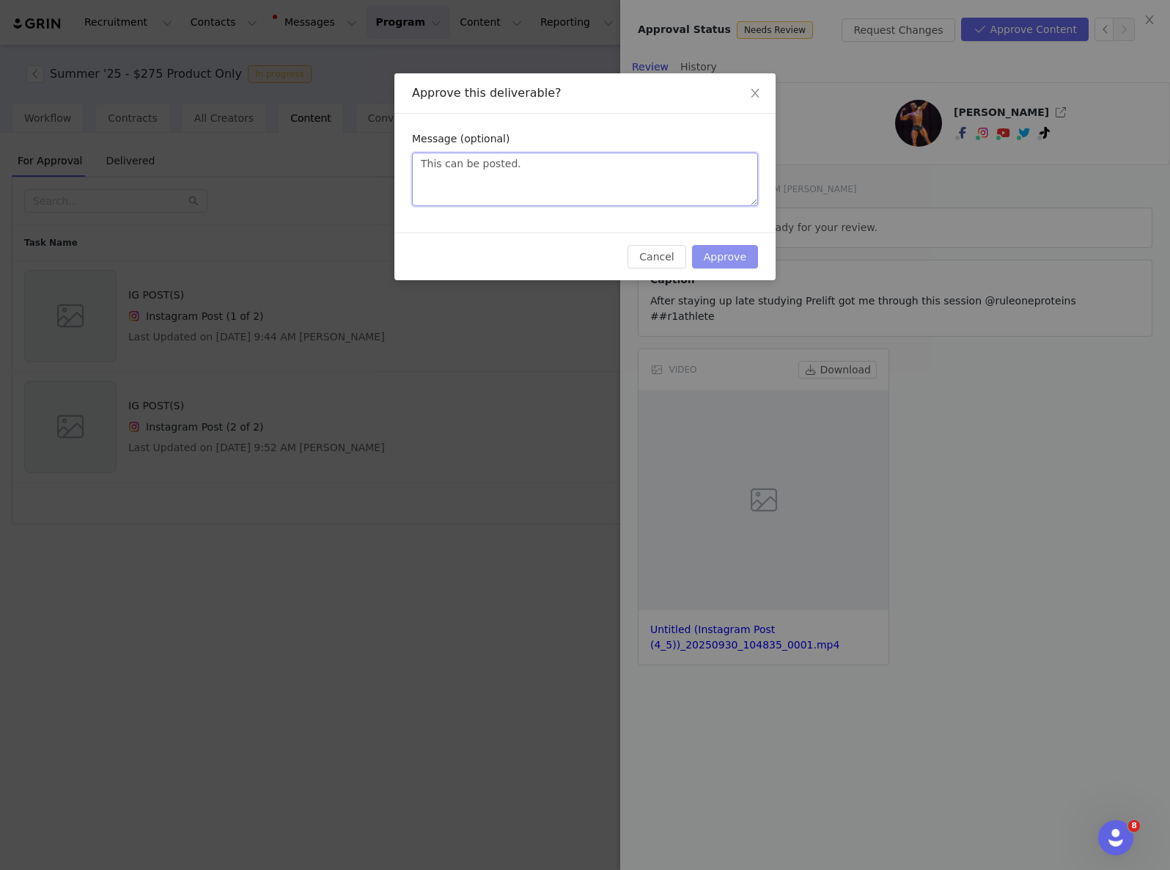
type textarea "This can be posted."
click at [720, 254] on button "Approve" at bounding box center [725, 256] width 66 height 23
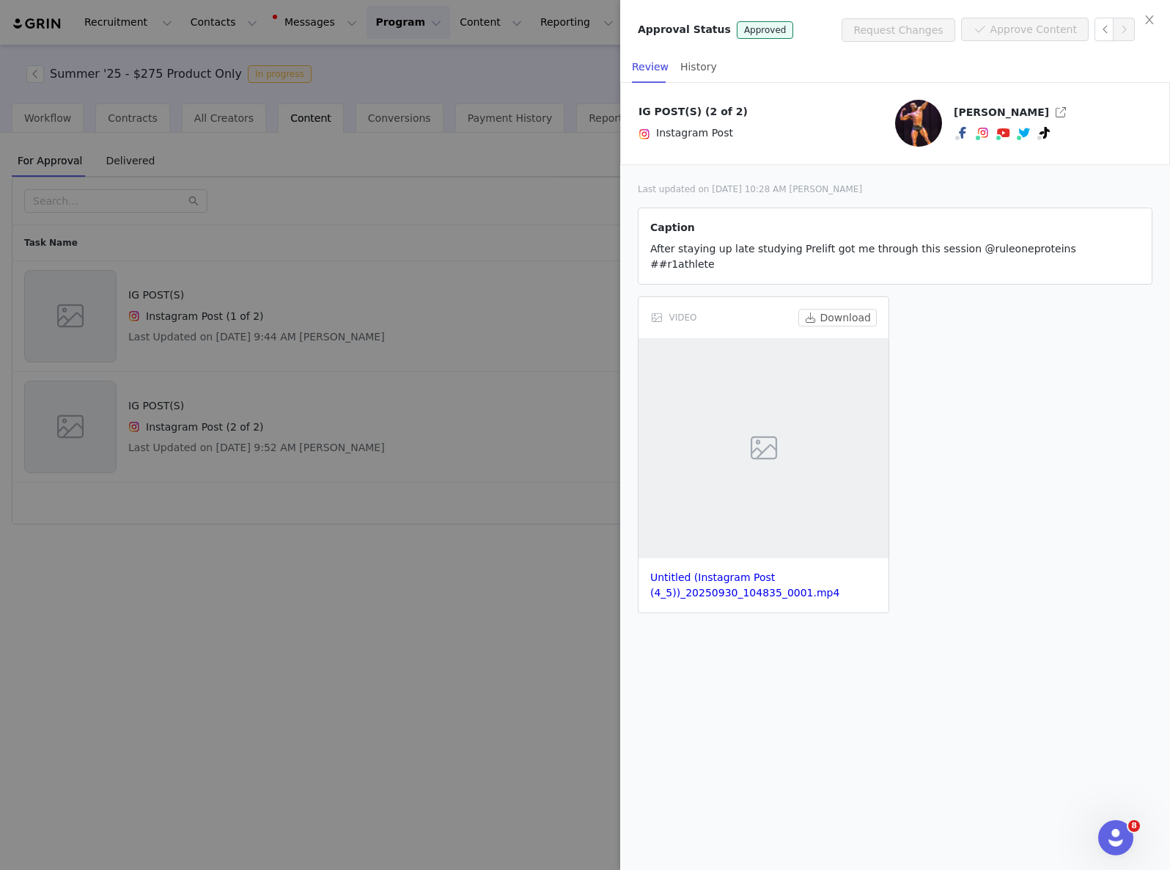
click at [444, 251] on div at bounding box center [585, 435] width 1170 height 870
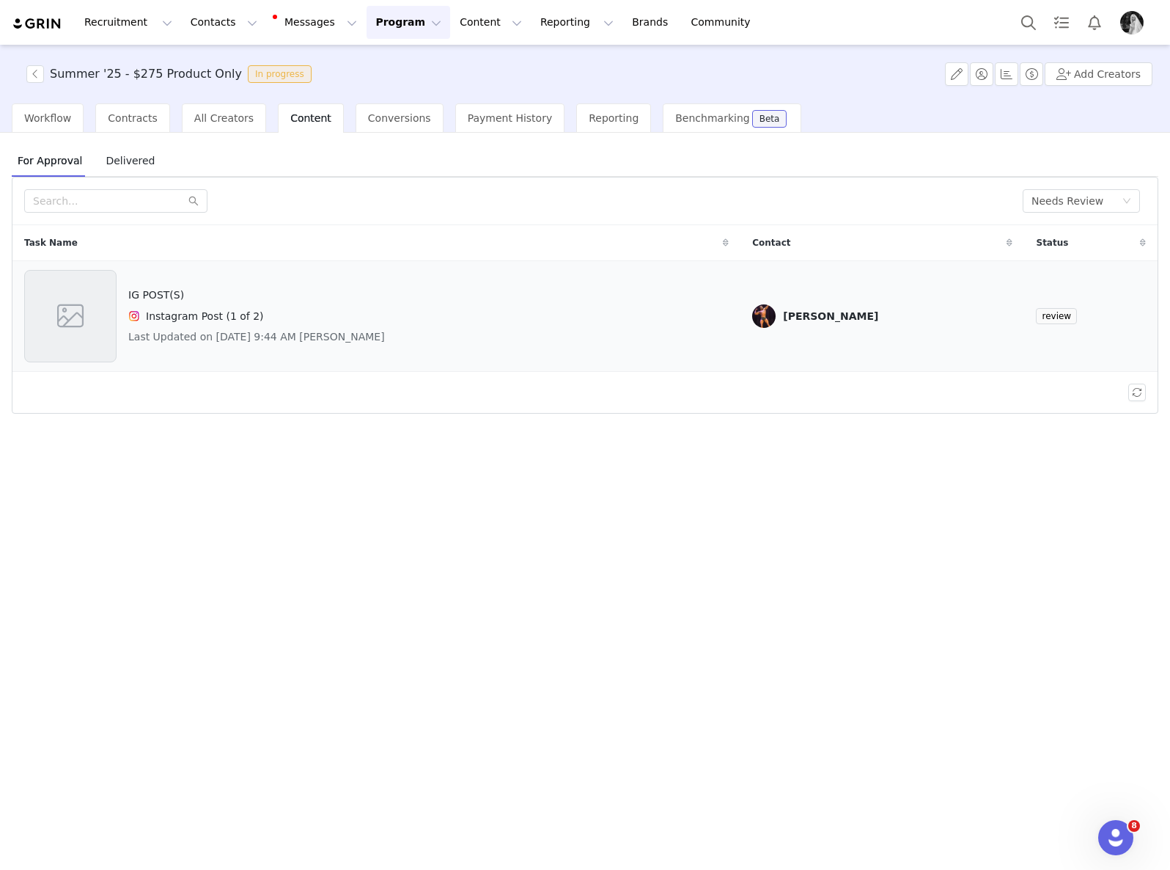
click at [469, 303] on div "IG POST(S) Instagram Post (1 of 2) Last Updated on [DATE] 9:44 AM [PERSON_NAME]" at bounding box center [376, 316] width 705 height 92
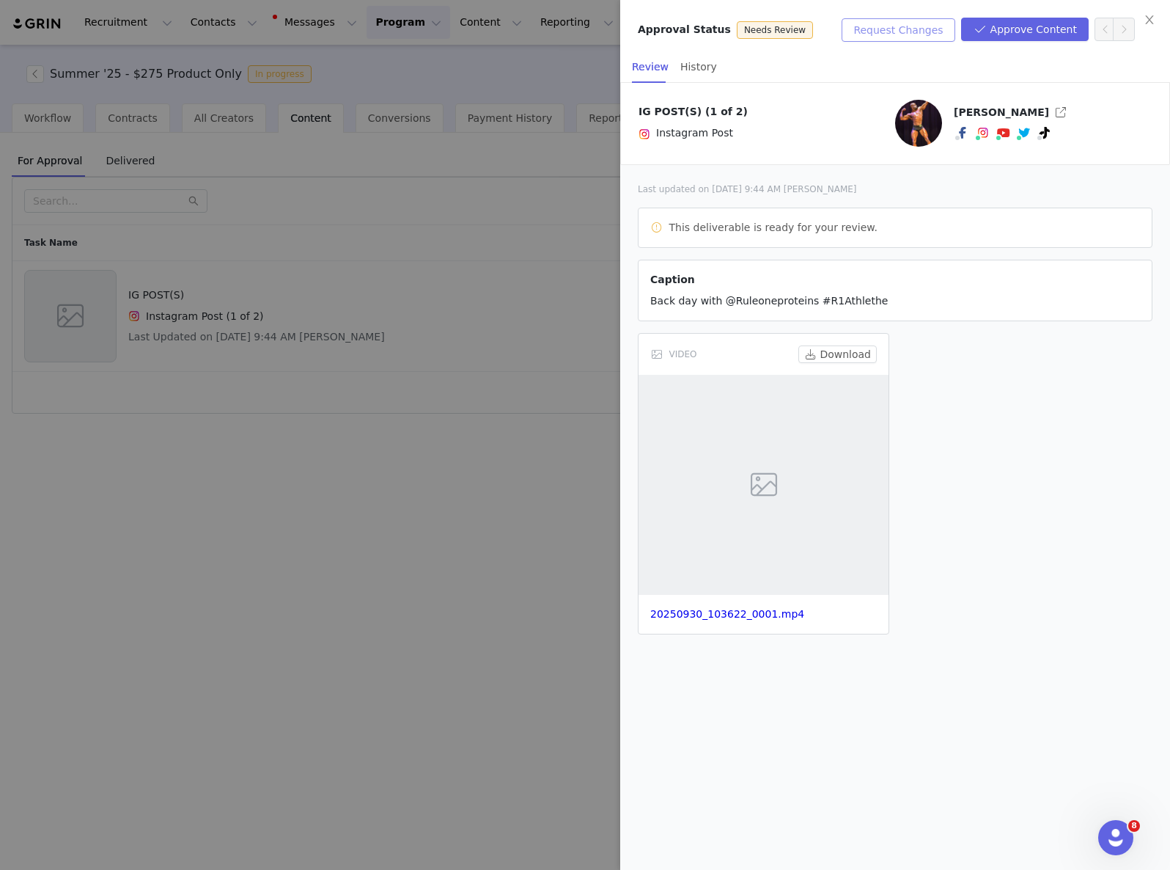
click at [903, 32] on button "Request Changes" at bounding box center [898, 29] width 113 height 23
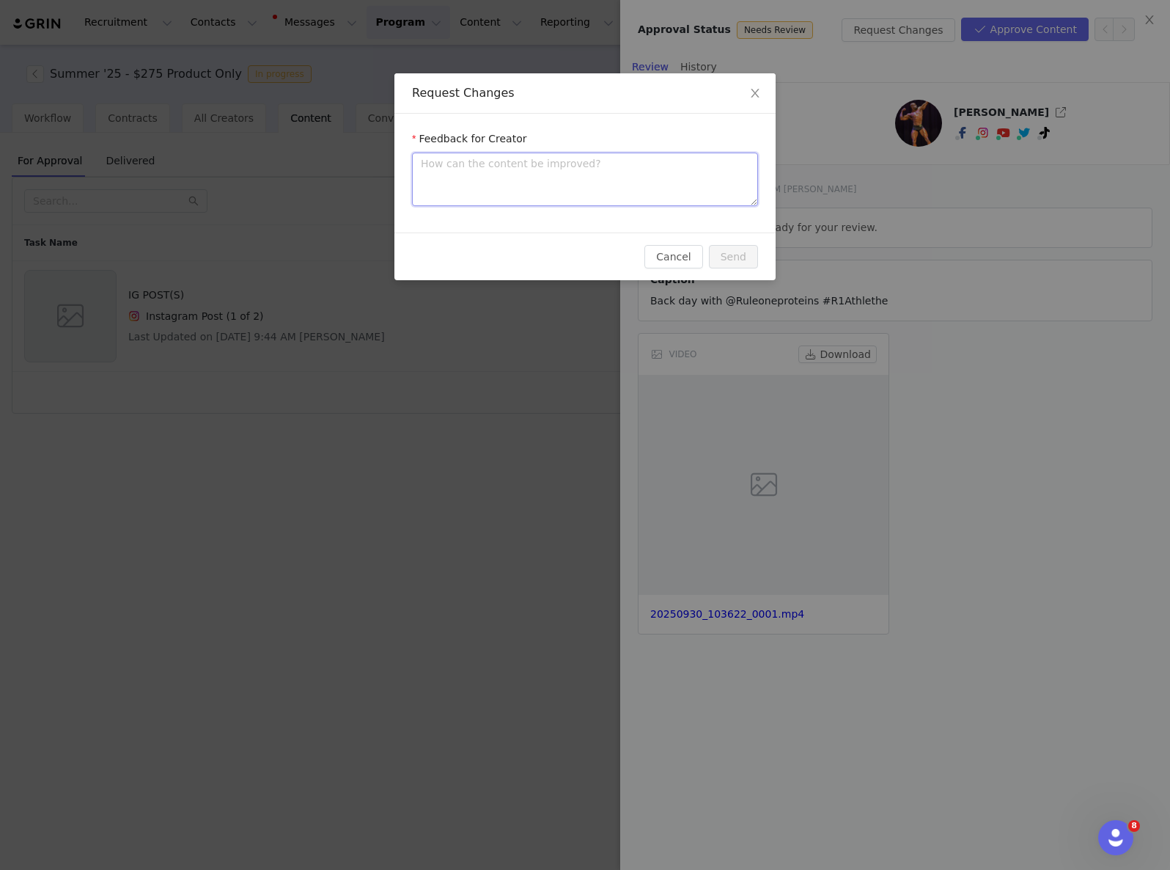
click at [572, 182] on textarea at bounding box center [585, 180] width 346 height 54
type textarea "H"
type textarea "Hi"
type textarea "Hi T"
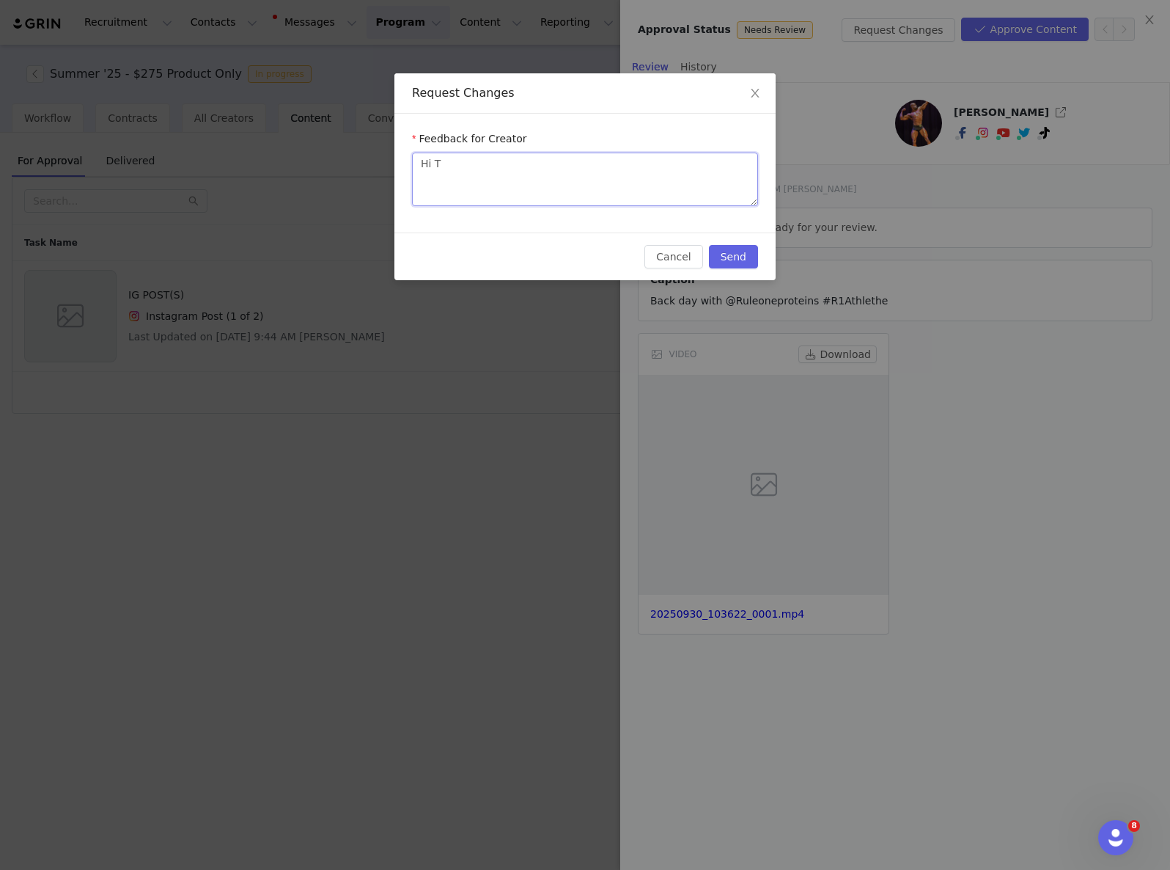
type textarea "Hi To"
type textarea "Hi Ton"
type textarea "Hi [PERSON_NAME]"
type textarea "Hi [PERSON_NAME],"
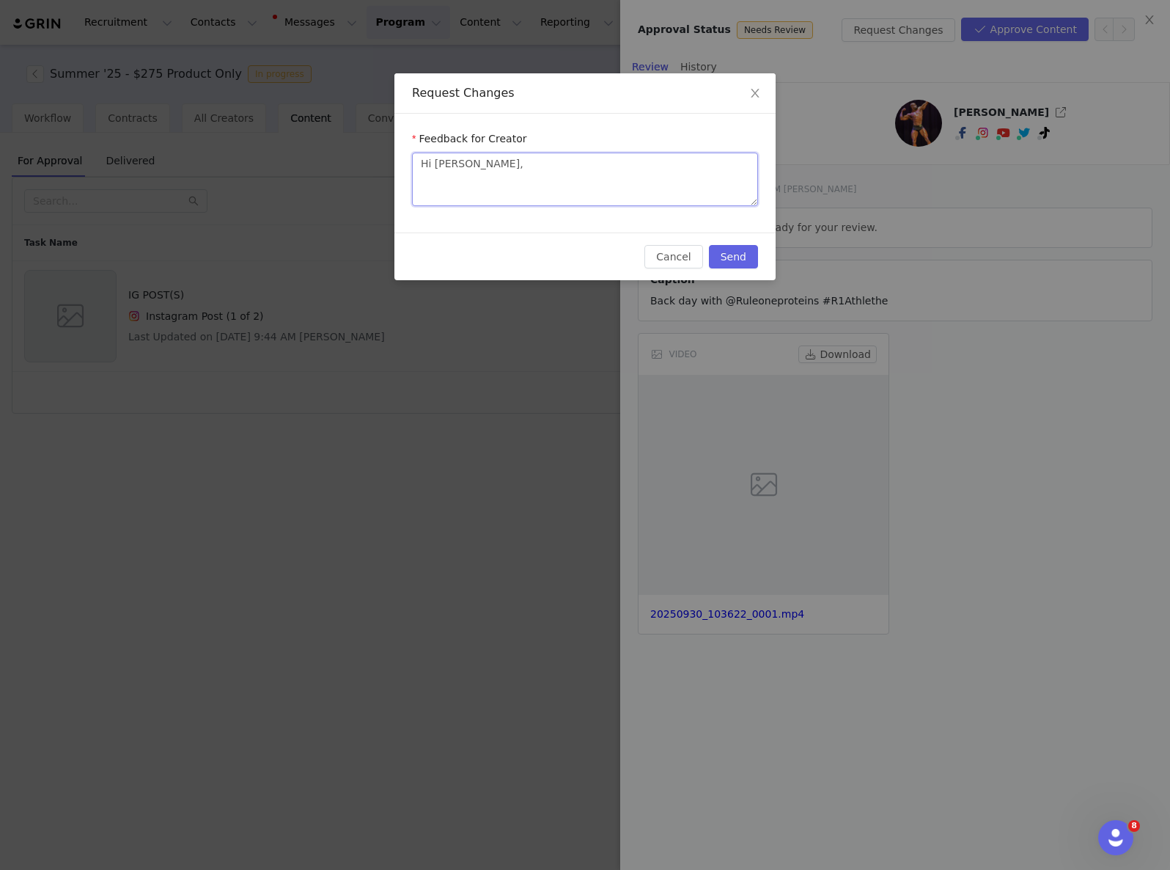
type textarea "Hi [PERSON_NAME], t"
type textarea "Hi [PERSON_NAME], th"
type textarea "Hi [PERSON_NAME], the"
type textarea "Hi [PERSON_NAME], the b"
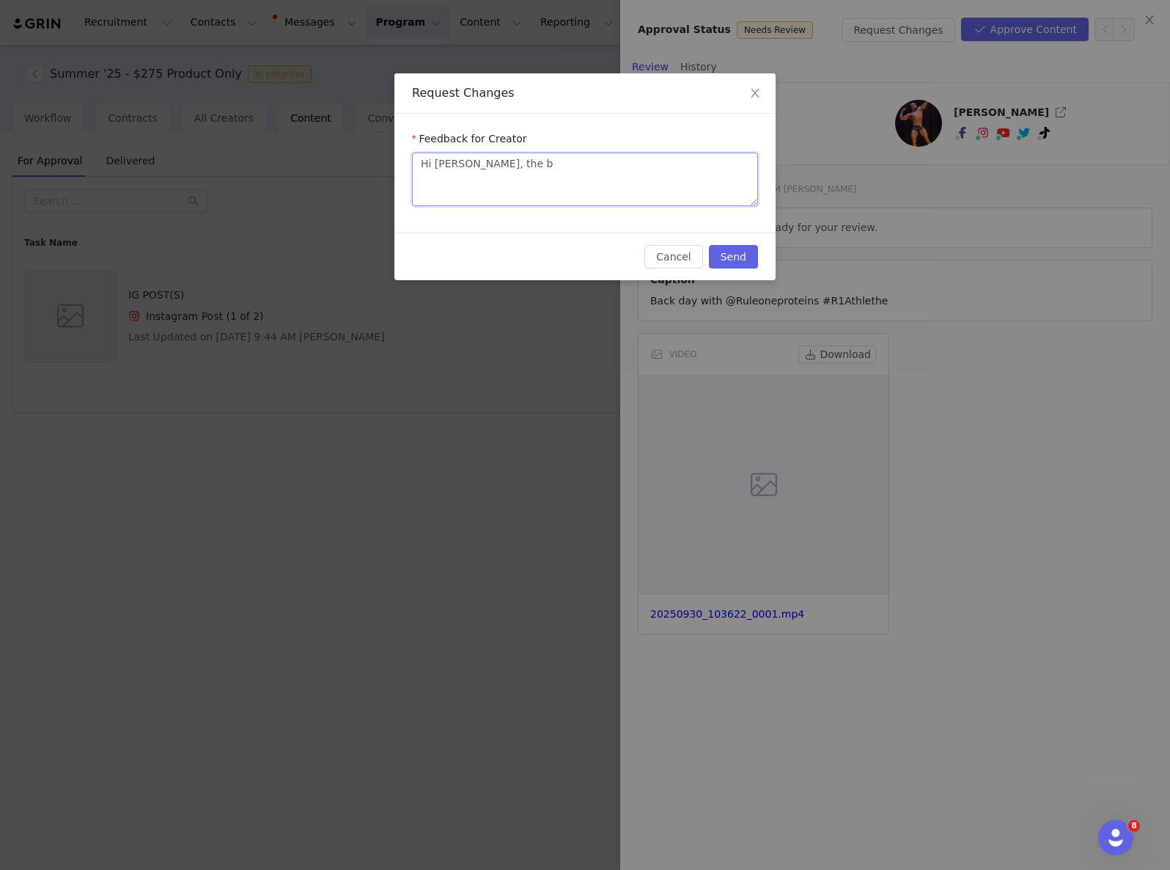
type textarea "Hi [PERSON_NAME], the be"
type textarea "Hi [PERSON_NAME], the beg"
type textarea "Hi [PERSON_NAME], the begi"
type textarea "Hi [PERSON_NAME], the begin"
type textarea "Hi [PERSON_NAME], the beginn"
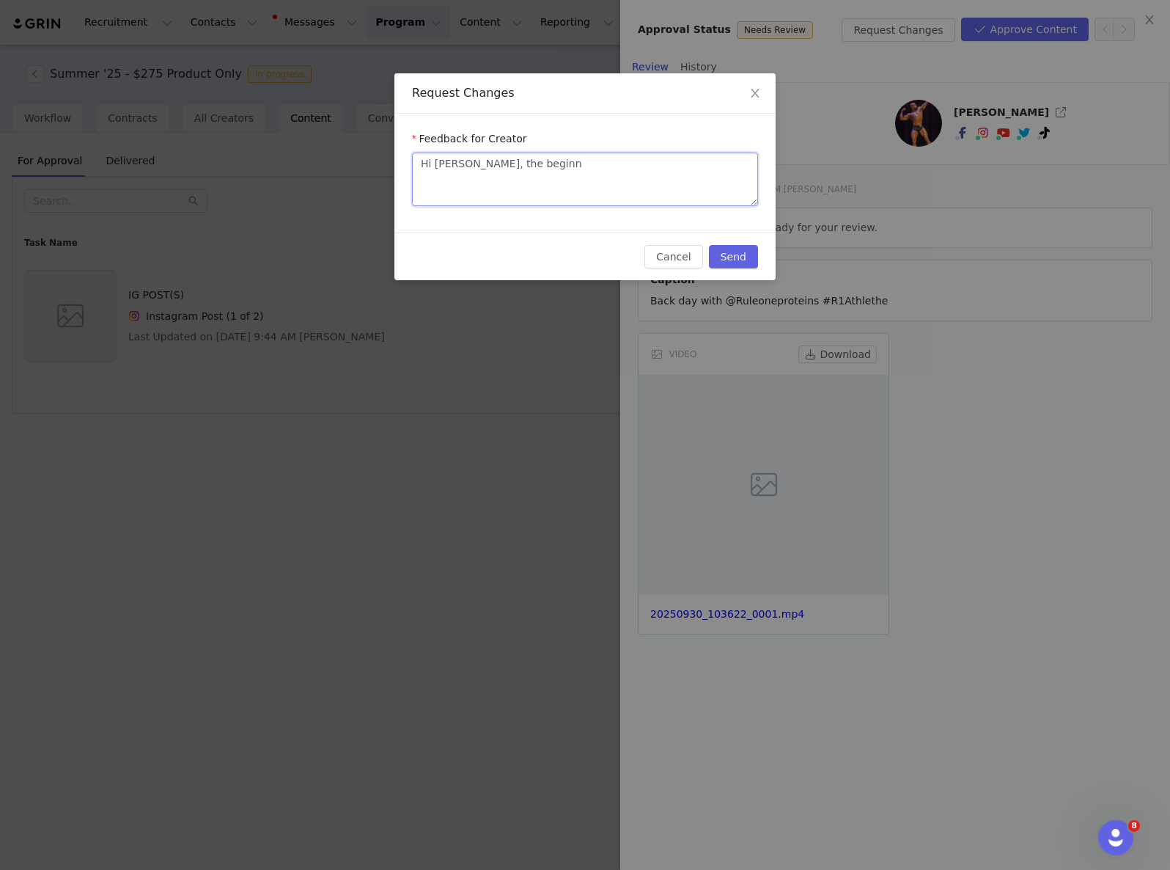
type textarea "Hi [PERSON_NAME], the beginni"
type textarea "Hi [PERSON_NAME], the beginning"
type textarea "Hi [PERSON_NAME], the beginning of"
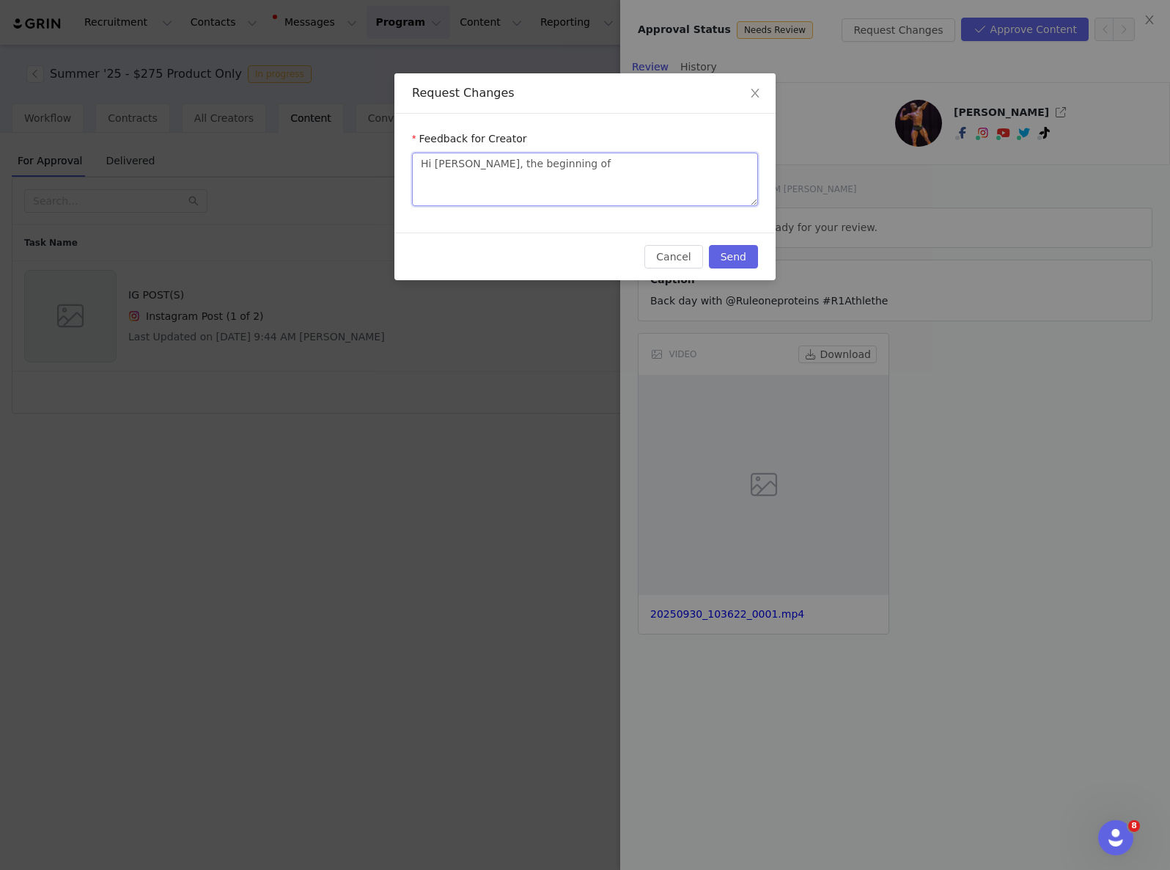
type textarea "Hi [PERSON_NAME], the beginning of t"
type textarea "Hi [PERSON_NAME], the beginning of th"
type textarea "Hi [PERSON_NAME], the beginning of the"
type textarea "Hi [PERSON_NAME], the beginning of the vi"
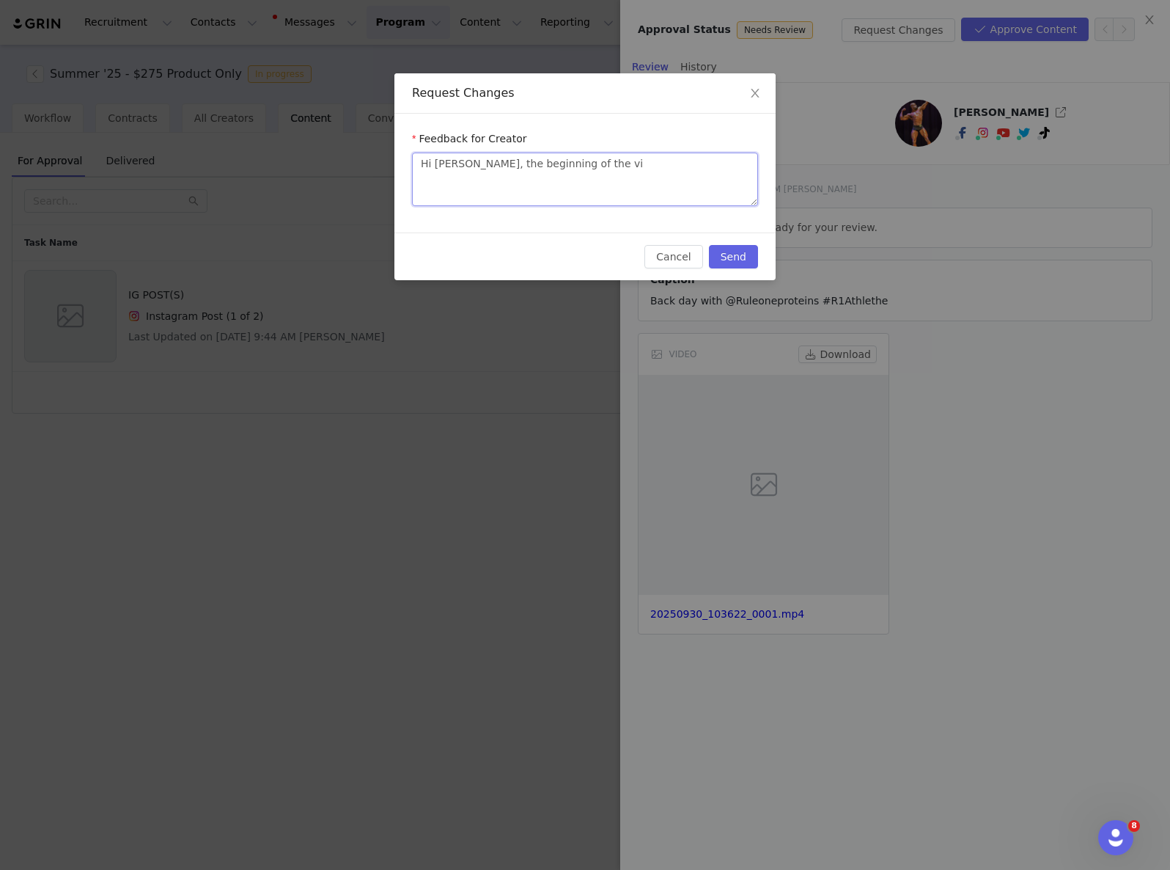
type textarea "Hi [PERSON_NAME], the beginning of the vid"
type textarea "Hi [PERSON_NAME], the beginning of the vide"
type textarea "Hi [PERSON_NAME], the beginning of the video"
type textarea "Hi [PERSON_NAME], the beginning of the video s"
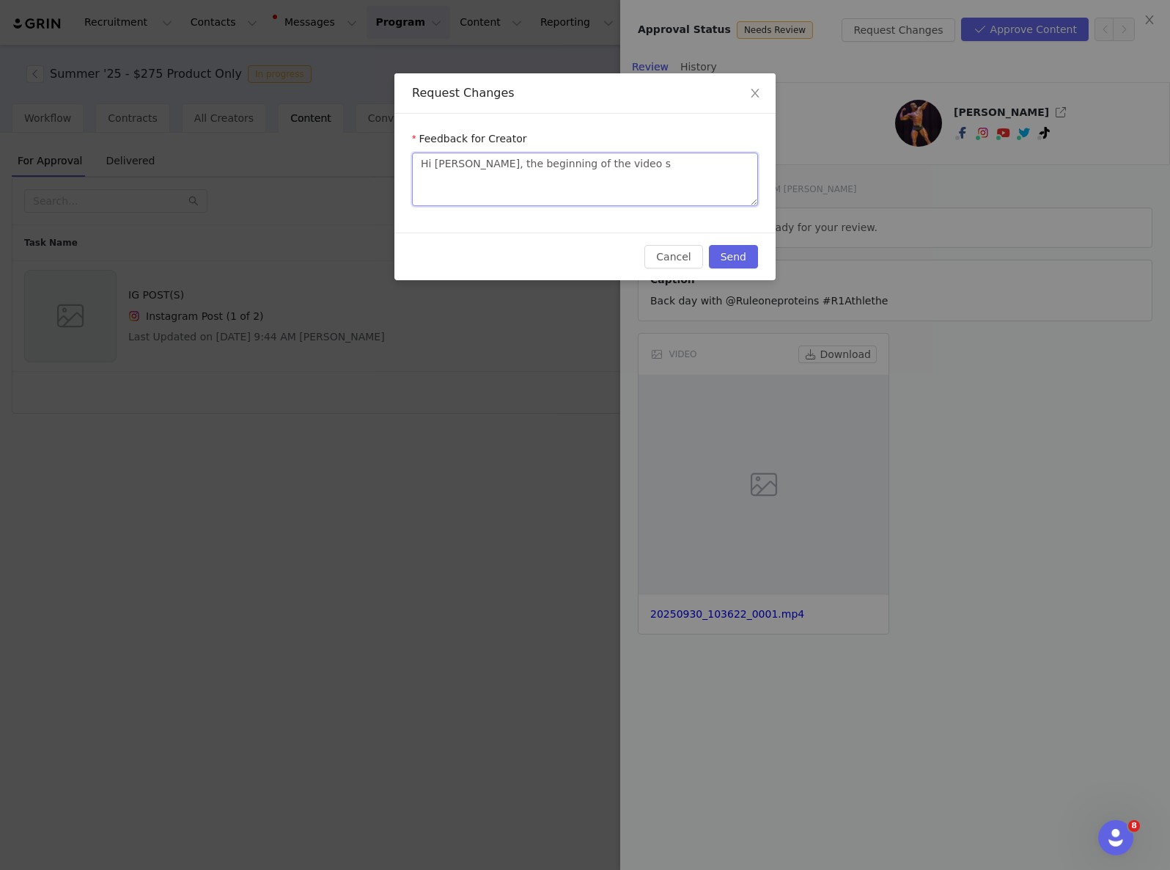
type textarea "Hi [PERSON_NAME], the beginning of the video sh"
type textarea "Hi [PERSON_NAME], the beginning of the video sho"
type textarea "Hi [PERSON_NAME], the beginning of the video shou"
type textarea "Hi [PERSON_NAME], the beginning of the video shoul"
type textarea "Hi [PERSON_NAME], the beginning of the video should"
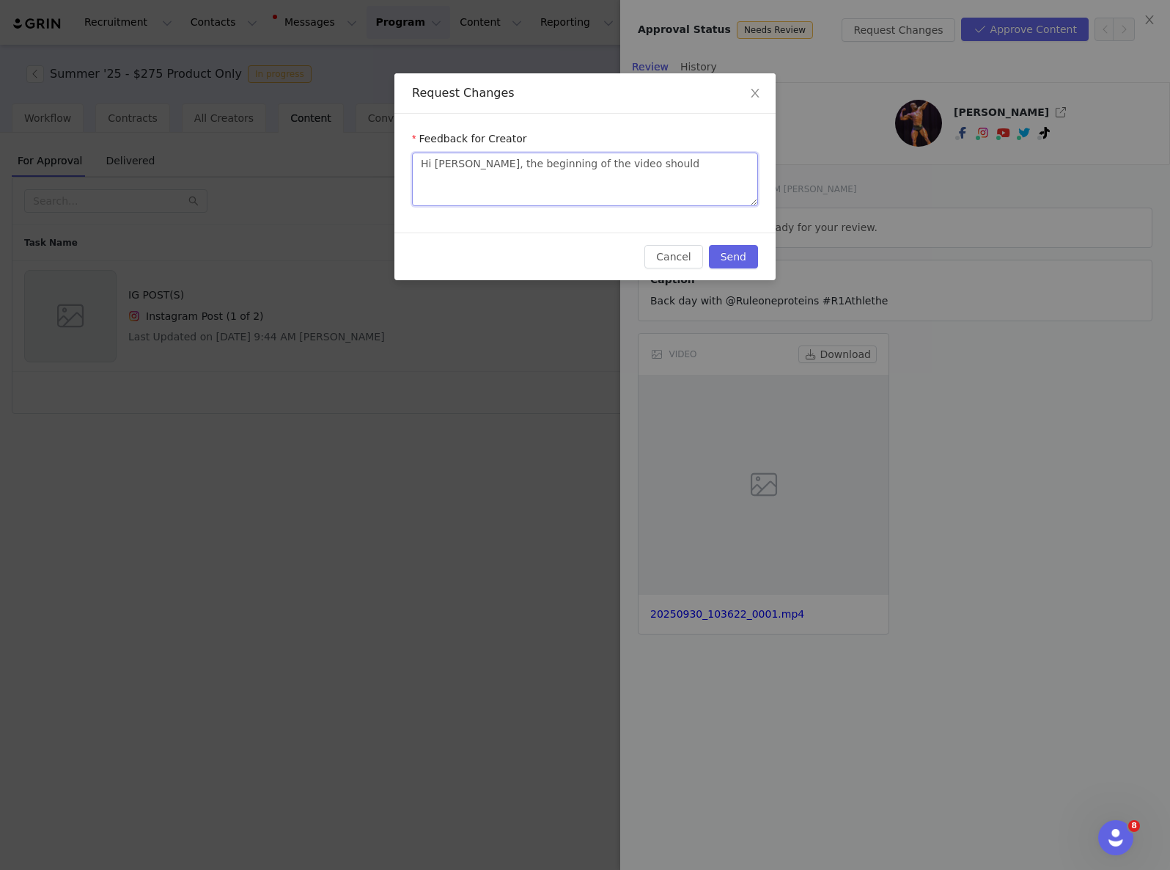
type textarea "Hi [PERSON_NAME], the beginning of the video should"
type textarea "Hi [PERSON_NAME], the beginning of the video should b"
type textarea "Hi [PERSON_NAME], the beginning of the video should be"
type textarea "Hi [PERSON_NAME], the beginning of the video should be a"
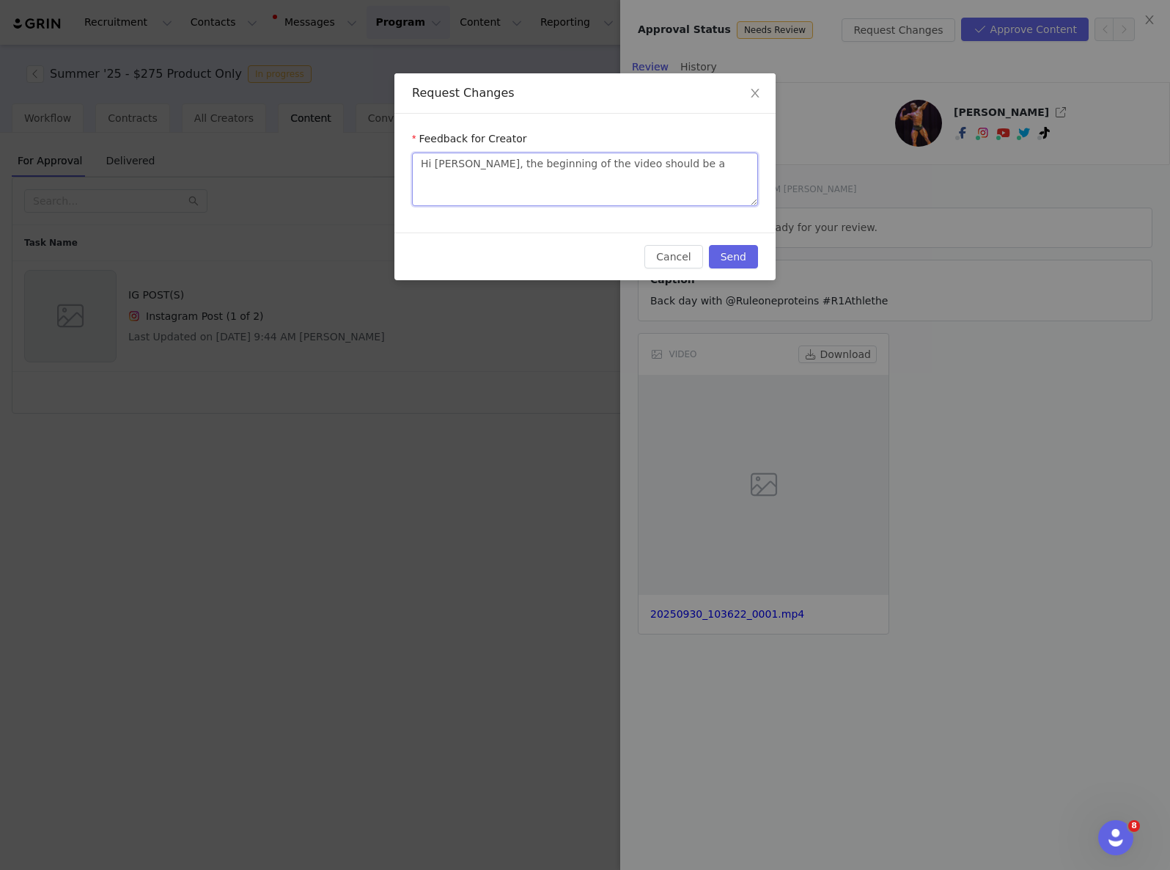
type textarea "Hi [PERSON_NAME], the beginning of the video should be a"
type textarea "Hi [PERSON_NAME], the beginning of the video should be a vi"
type textarea "Hi [PERSON_NAME], the beginning of the video should be a vid"
type textarea "Hi [PERSON_NAME], the beginning of the video should be a vide"
type textarea "Hi [PERSON_NAME], the beginning of the video should be a video"
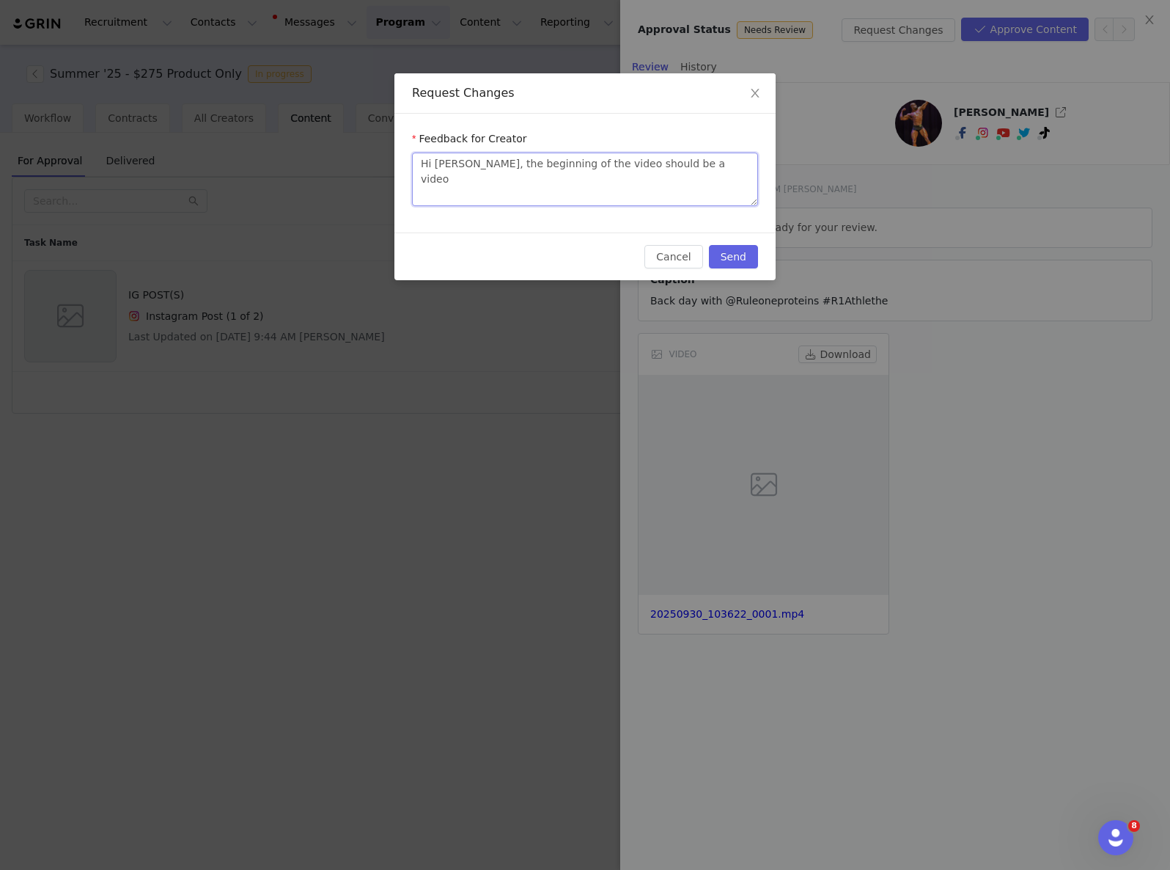
type textarea "Hi [PERSON_NAME], the beginning of the video should be a video"
type textarea "Hi [PERSON_NAME], the beginning of the video should be a video o"
type textarea "Hi [PERSON_NAME], the beginning of the video should be a video of"
type textarea "Hi [PERSON_NAME], the beginning of the video should be a video of y"
type textarea "Hi [PERSON_NAME], the beginning of the video should be a video of yo"
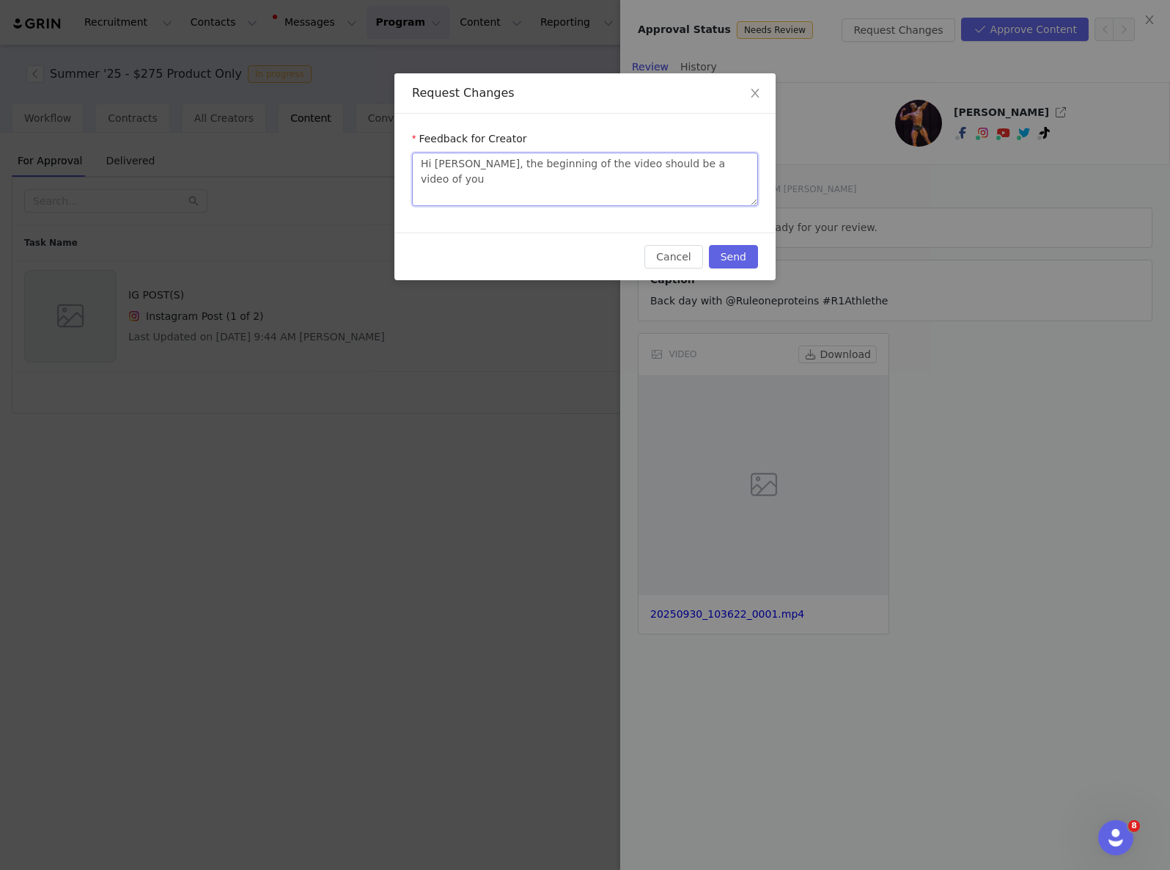
type textarea "Hi [PERSON_NAME], the beginning of the video should be a video of you"
type textarea "Hi [PERSON_NAME], the beginning of the video should be a video of you w"
type textarea "Hi [PERSON_NAME], the beginning of the video should be a video of you wi"
type textarea "Hi [PERSON_NAME], the beginning of the video should be a video of you wit"
type textarea "Hi [PERSON_NAME], the beginning of the video should be a video of you with"
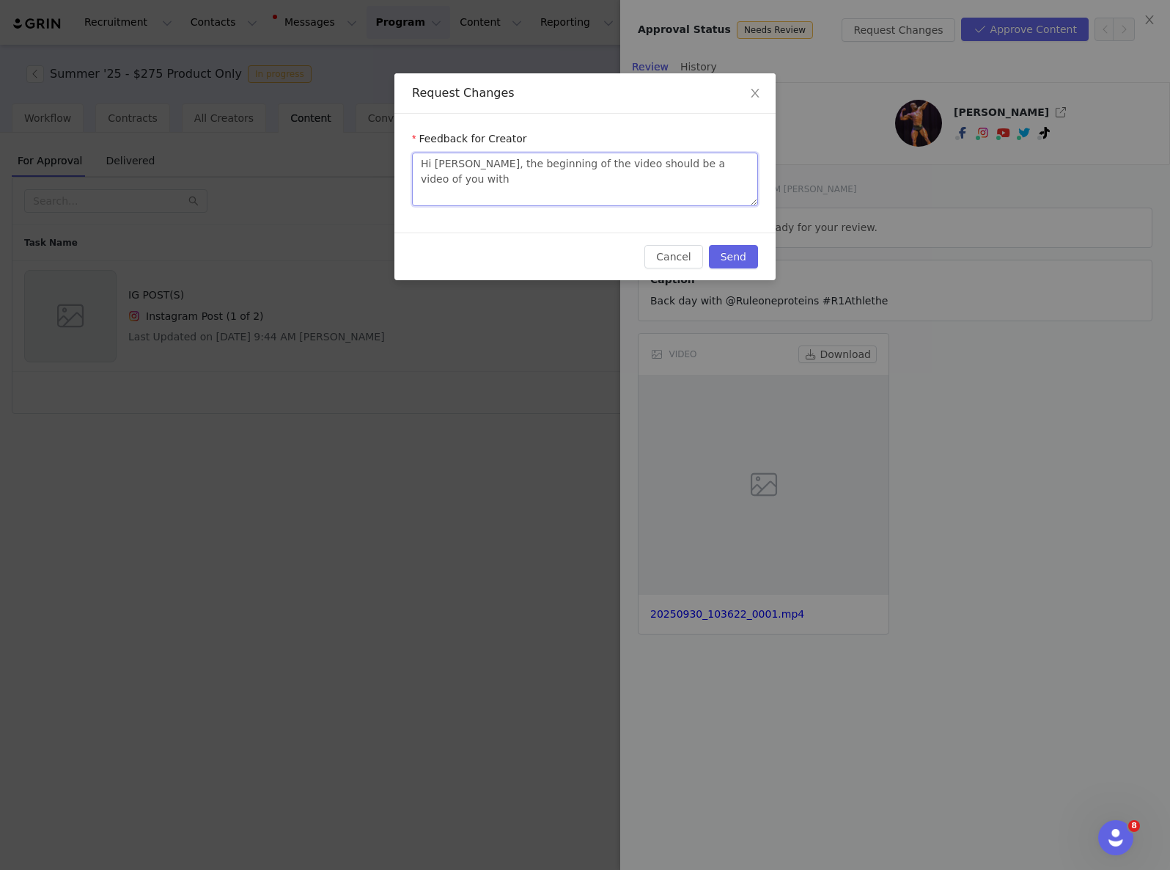
type textarea "Hi [PERSON_NAME], the beginning of the video should be a video of you with"
type textarea "Hi [PERSON_NAME], the beginning of the video should be a video of you with th"
type textarea "Hi [PERSON_NAME], the beginning of the video should be a video of you with the"
type textarea "Hi [PERSON_NAME], the beginning of the video should be a video of you with the l"
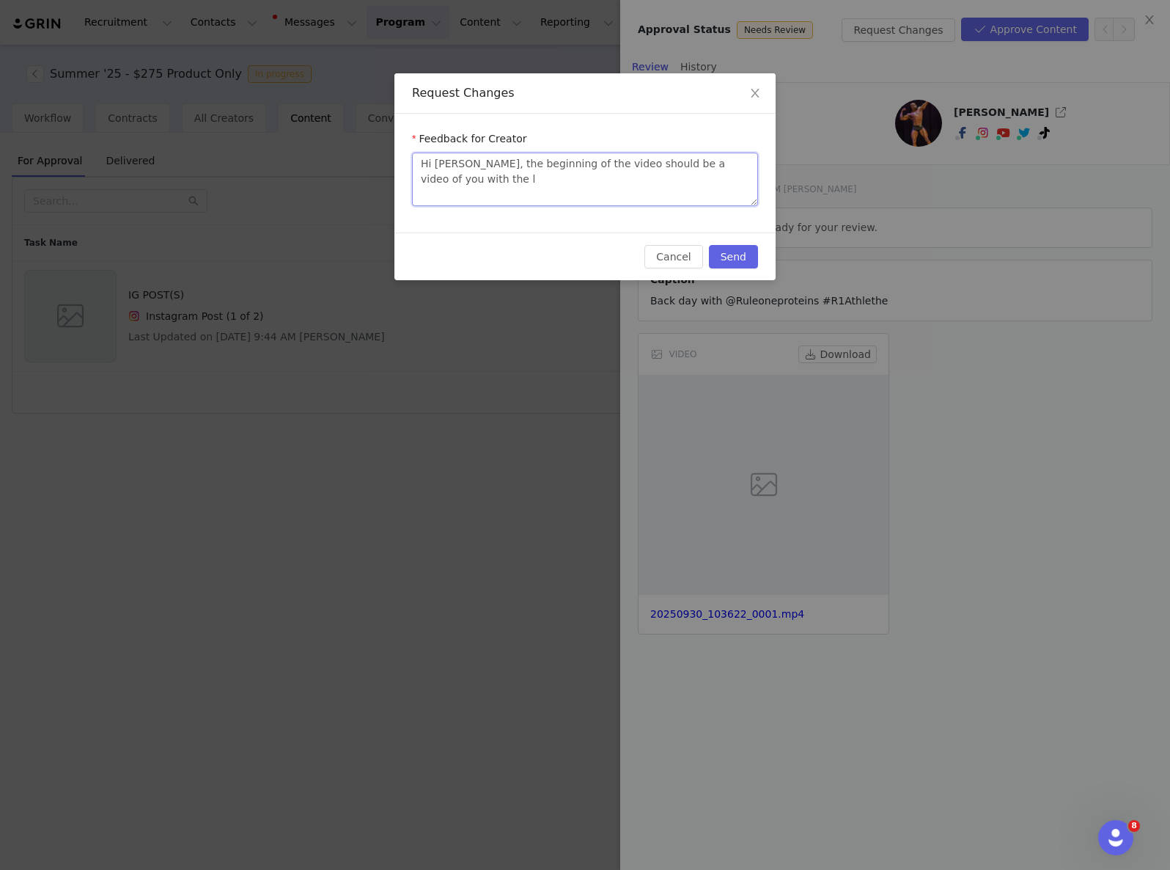
type textarea "Hi [PERSON_NAME], the beginning of the video should be a video of you with the …"
type textarea "Hi [PERSON_NAME], the beginning of the video should be a video of you with the l"
type textarea "Hi [PERSON_NAME], the beginning of the video should be a video of you with the"
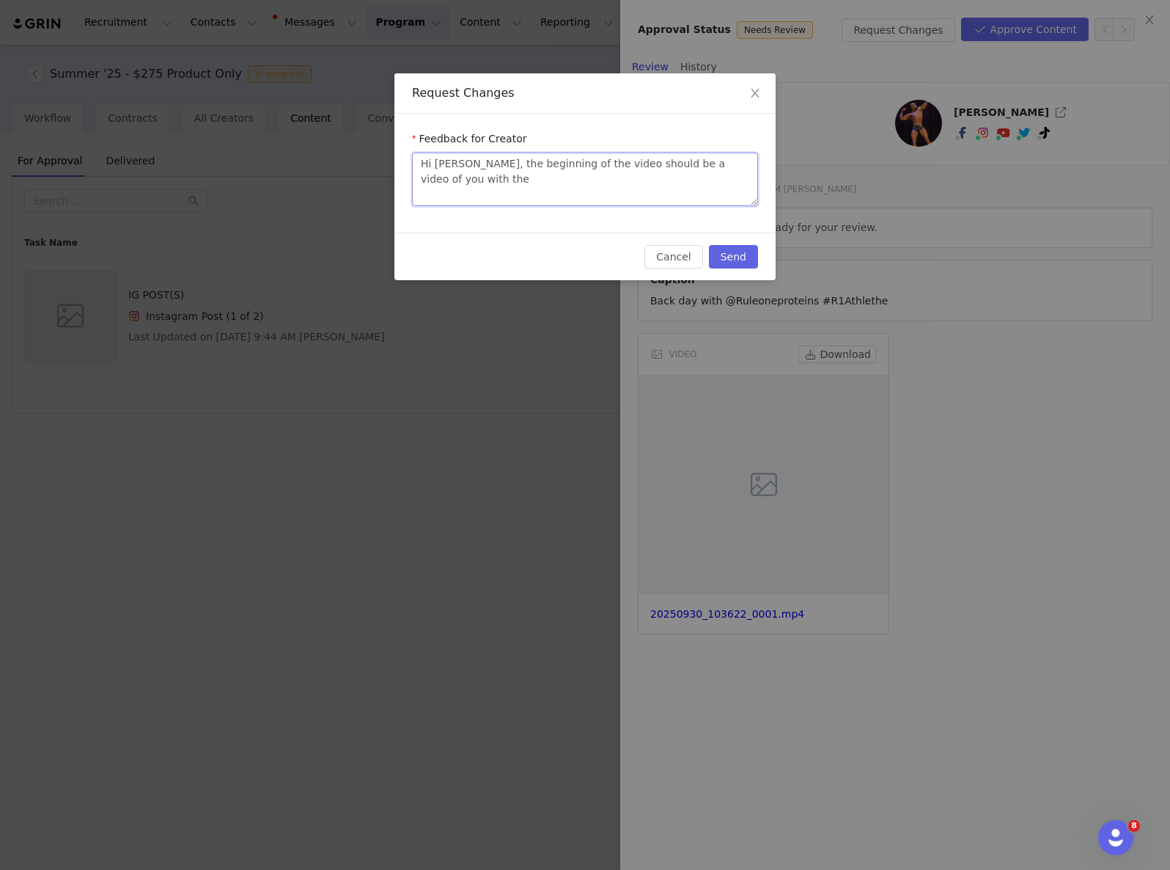
type textarea "Hi [PERSON_NAME], the beginning of the video should be a video of you with the L"
type textarea "Hi [PERSON_NAME], the beginning of the video should be a video of you with the …"
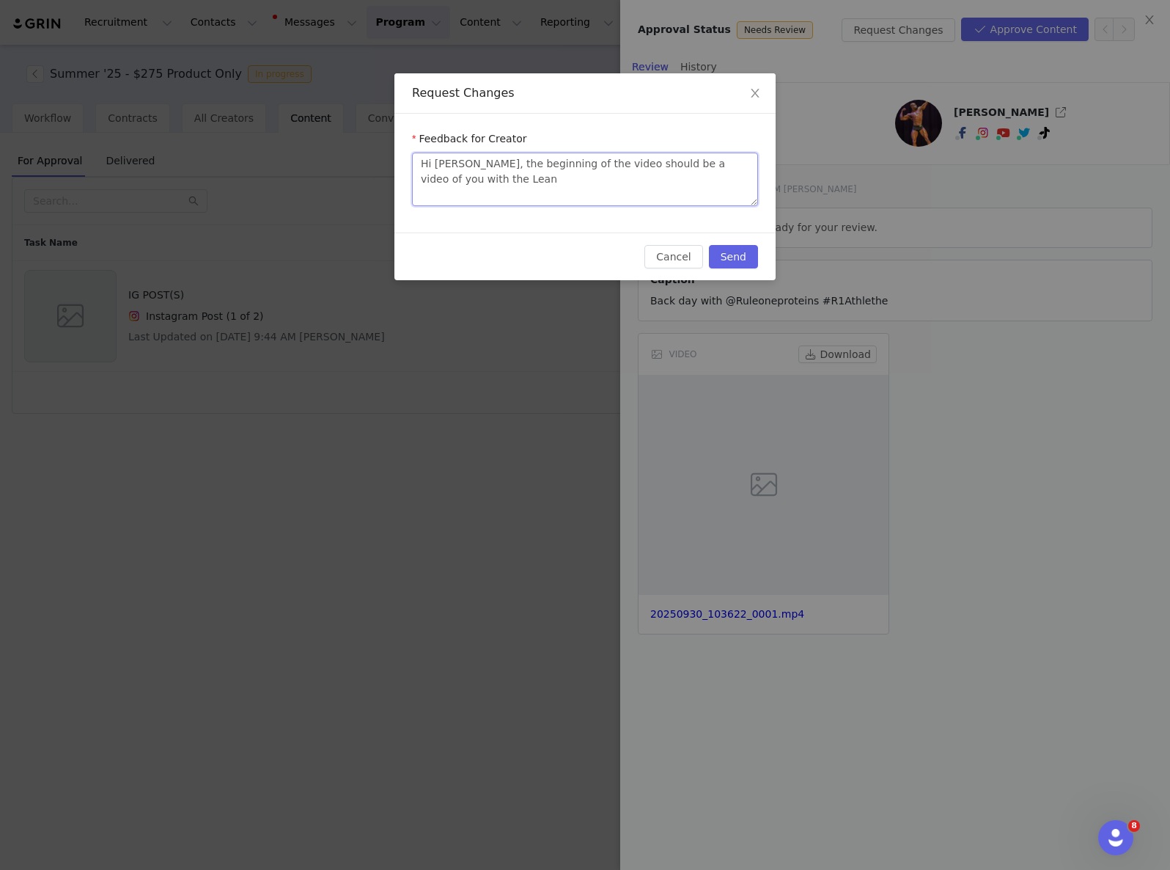
type textarea "Hi [PERSON_NAME], the beginning of the video should be a video of you with the …"
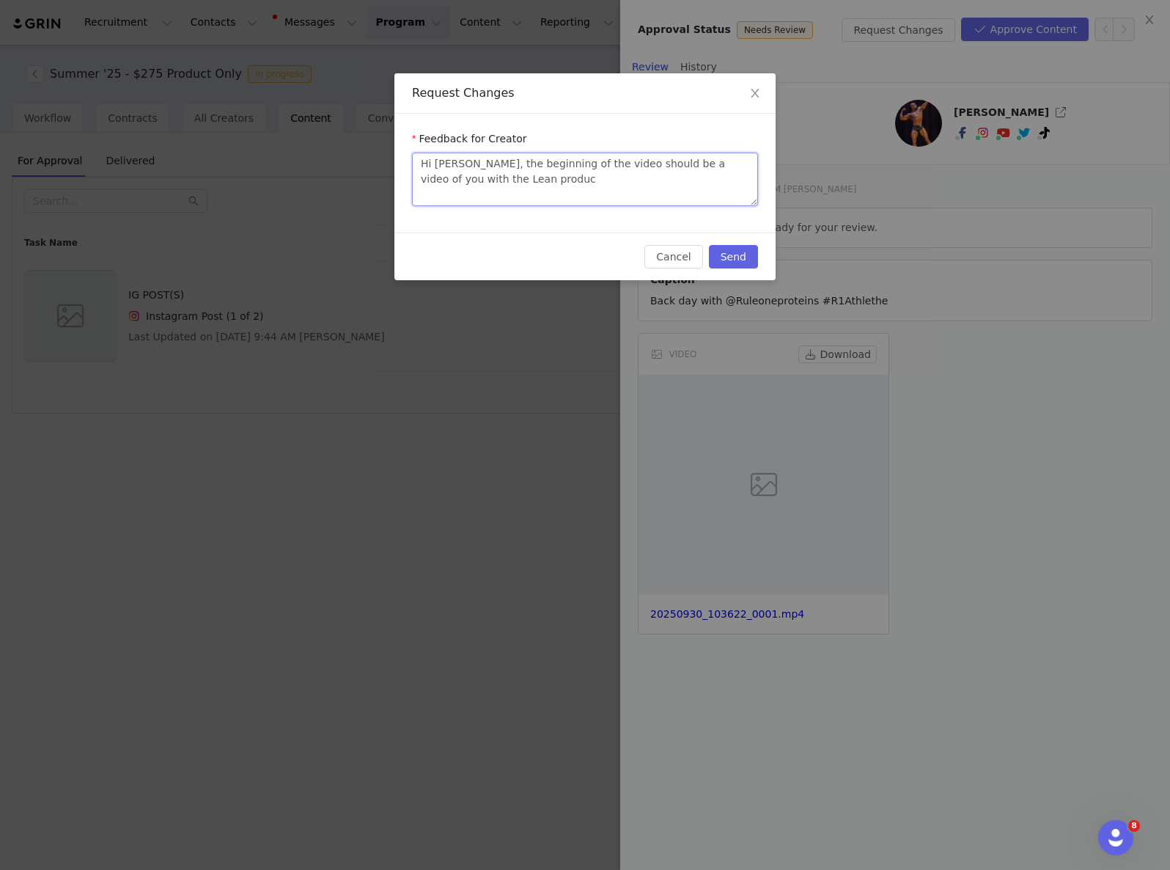
type textarea "Hi [PERSON_NAME], the beginning of the video should be a video of you with the …"
click at [737, 249] on button "Send" at bounding box center [733, 256] width 49 height 23
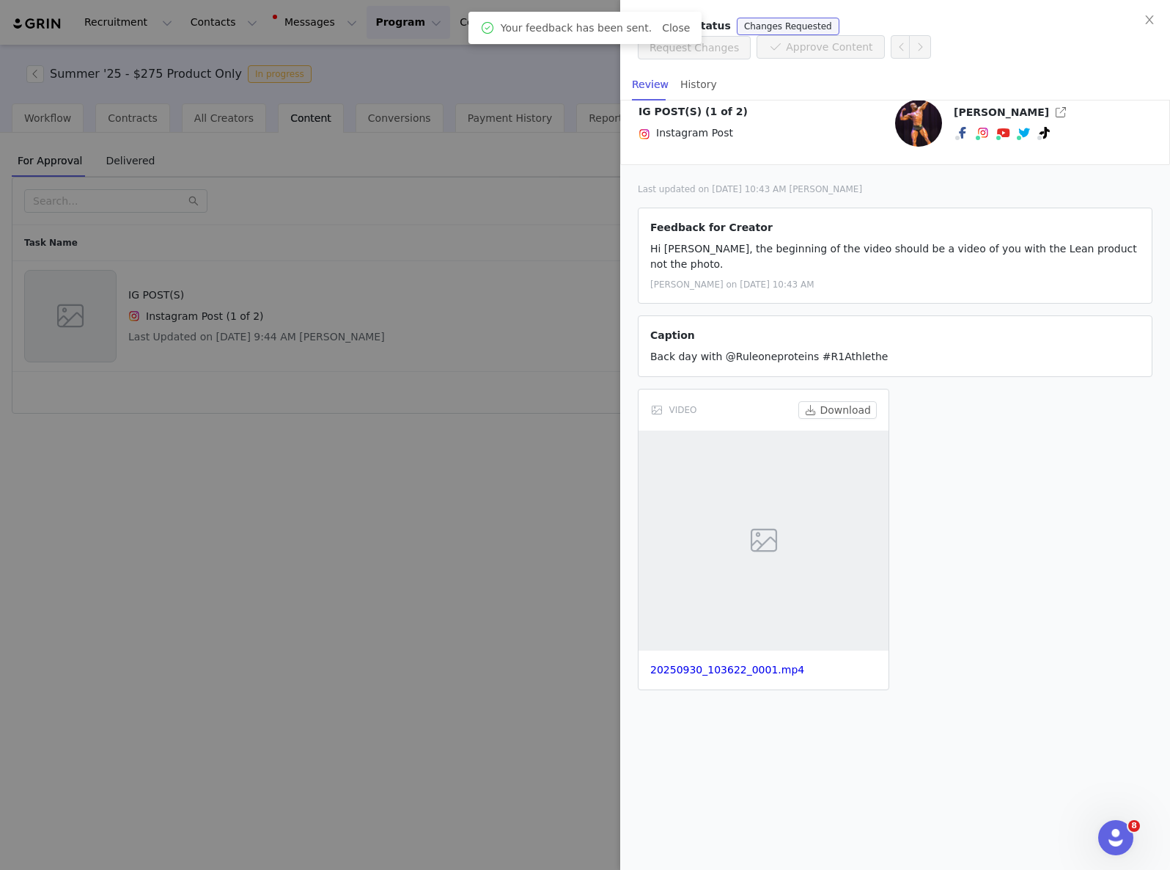
click at [313, 243] on div at bounding box center [585, 435] width 1170 height 870
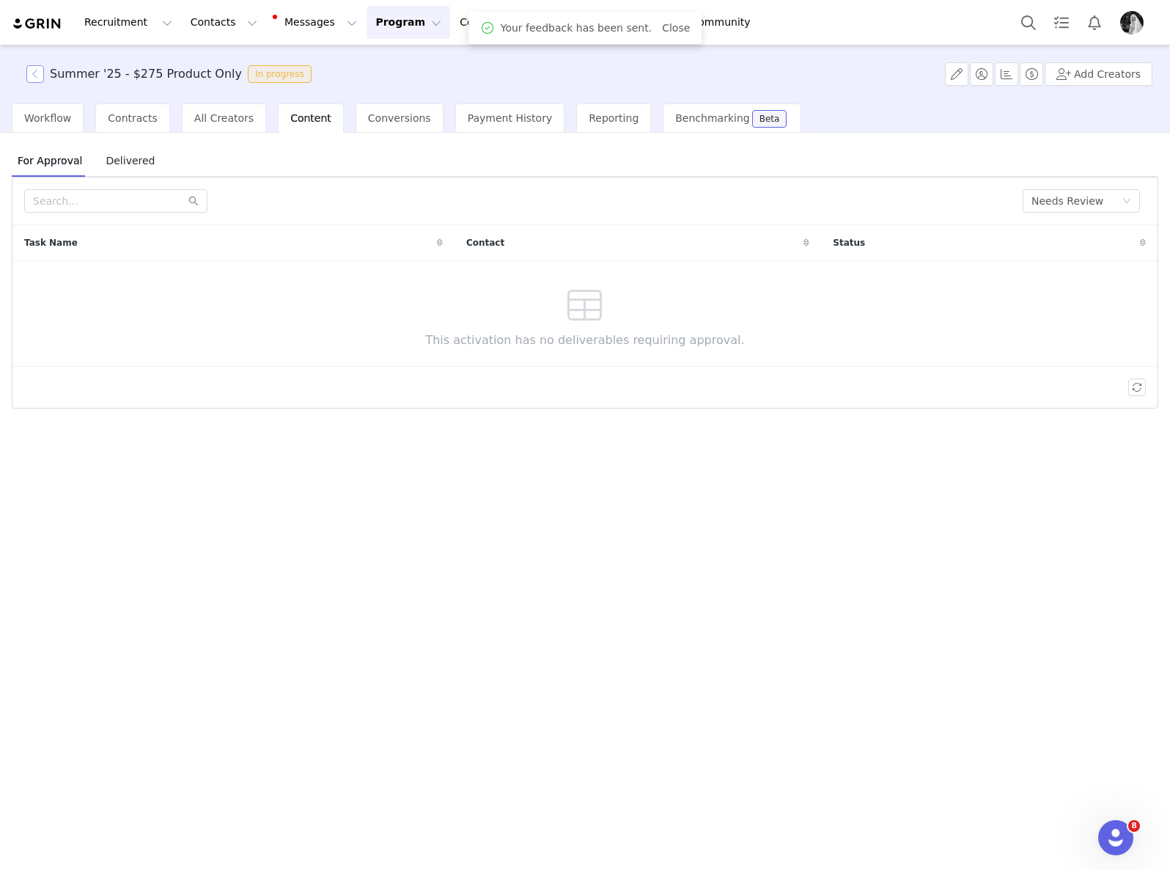
click at [31, 70] on button "button" at bounding box center [35, 74] width 18 height 18
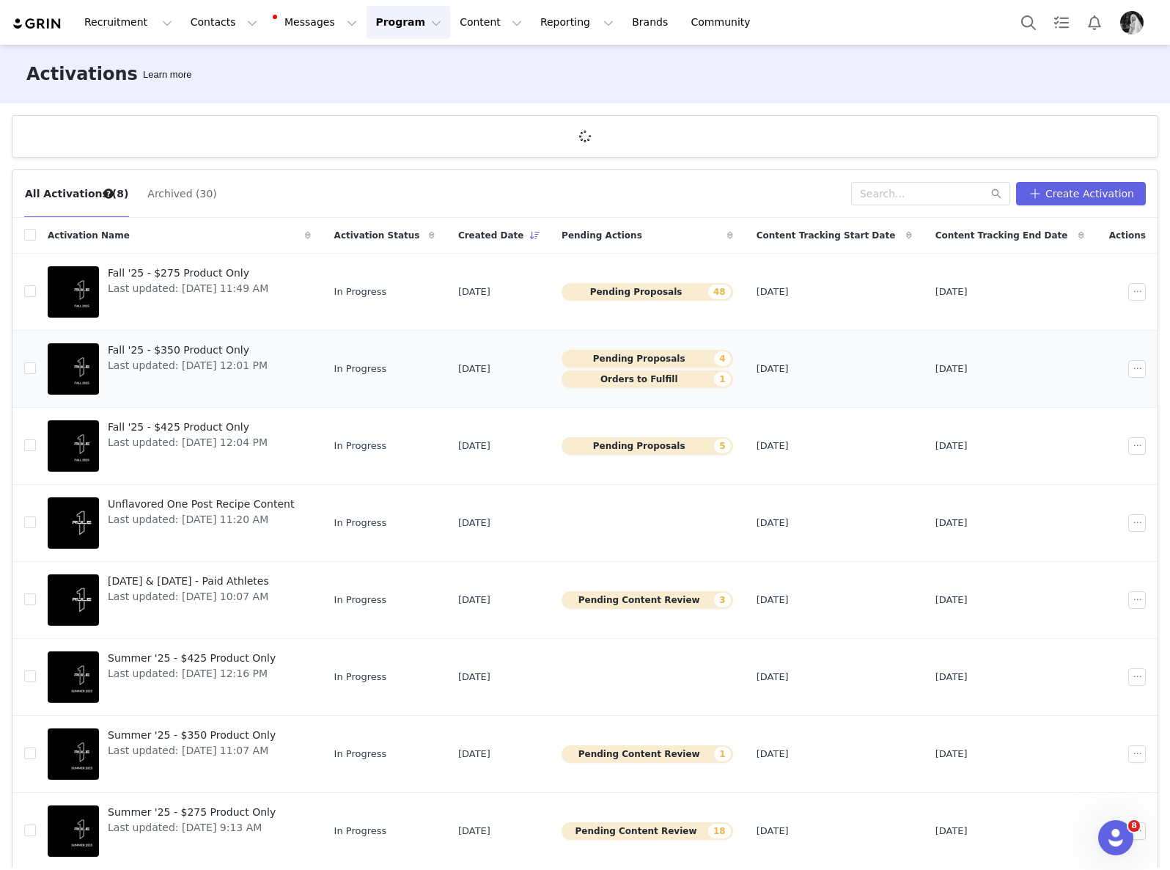
click at [200, 354] on span "Fall '25 - $350 Product Only" at bounding box center [188, 349] width 160 height 15
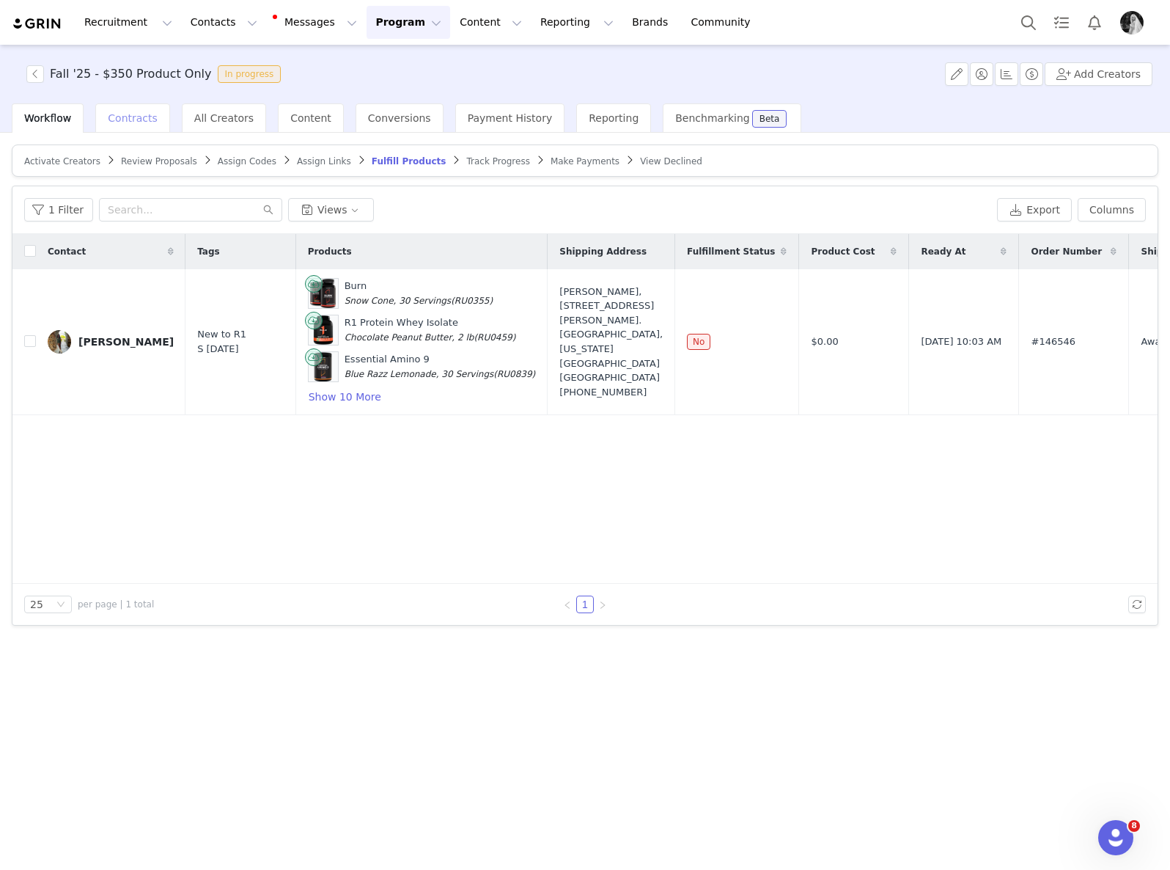
click at [143, 114] on span "Contracts" at bounding box center [133, 118] width 50 height 12
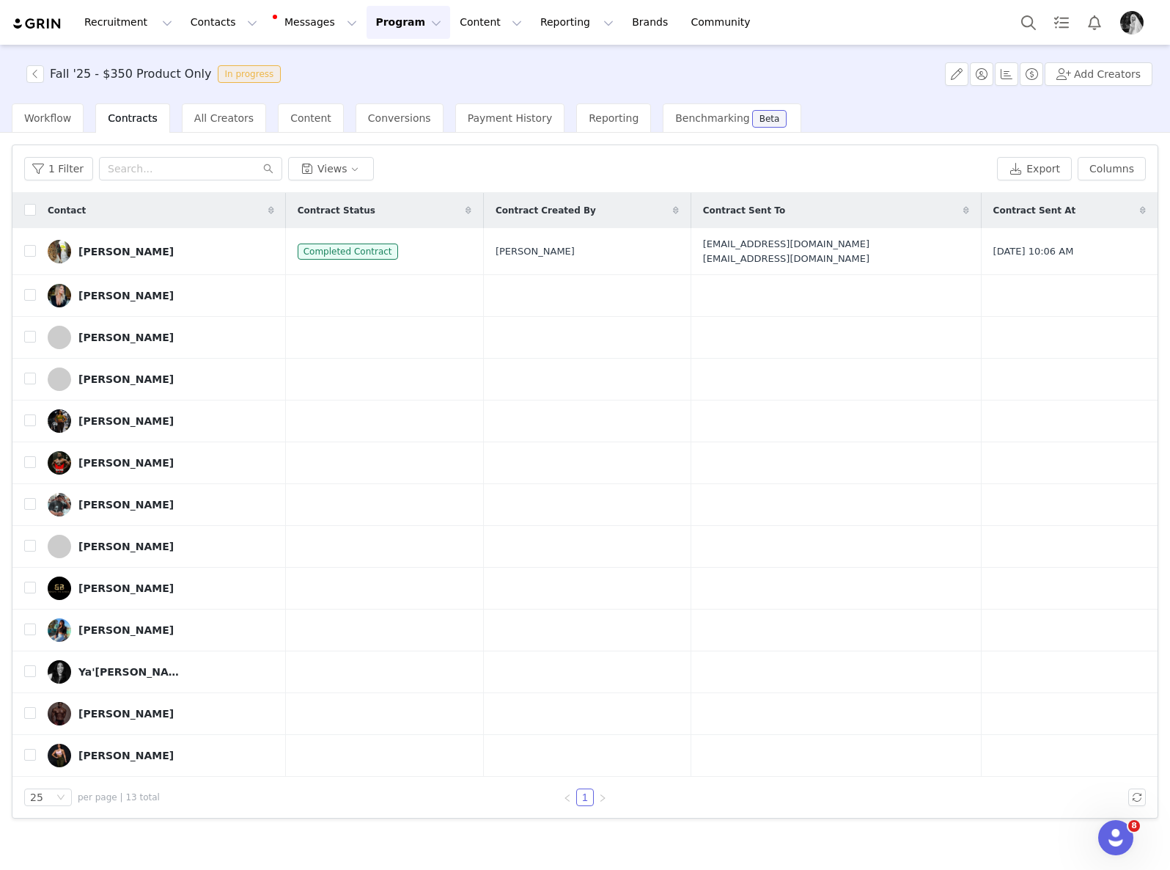
click at [380, 17] on button "Program Program" at bounding box center [409, 22] width 84 height 33
click at [397, 65] on p "Activations" at bounding box center [384, 64] width 56 height 15
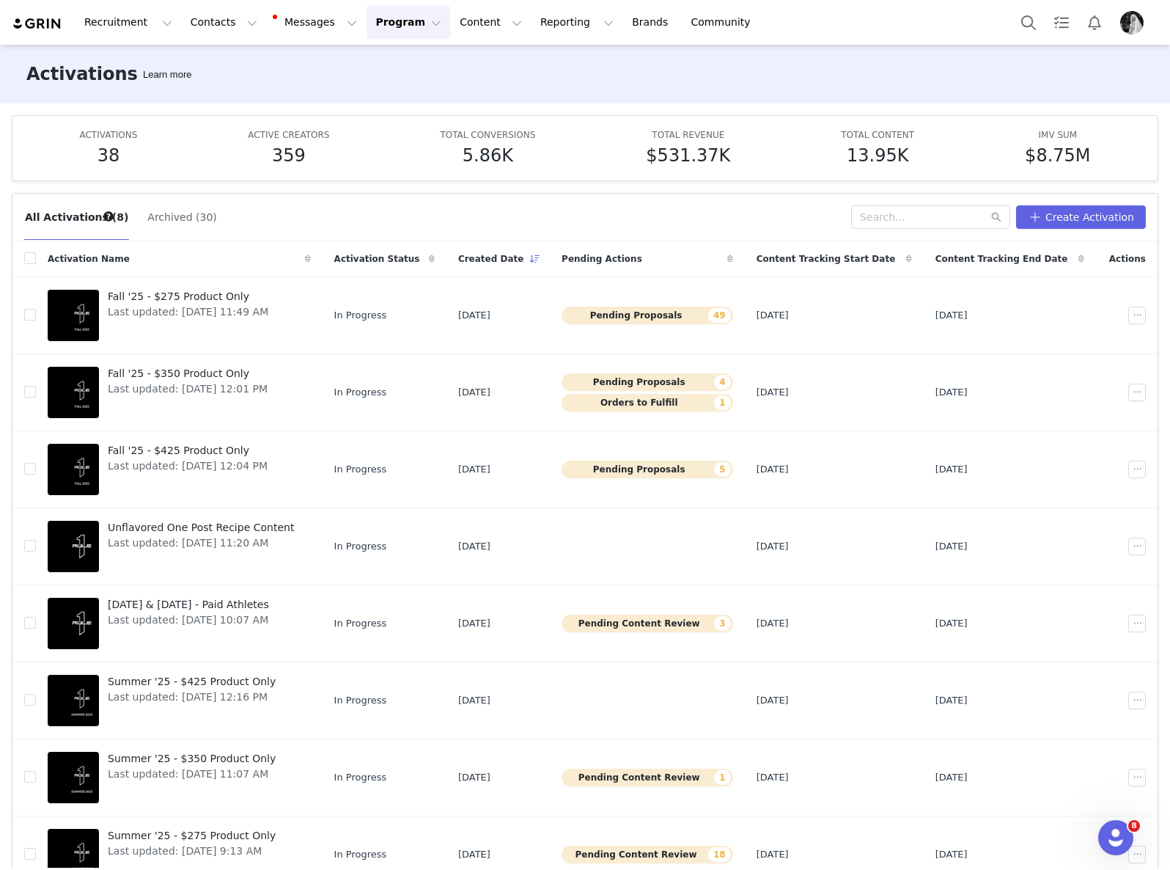
scroll to position [1, 0]
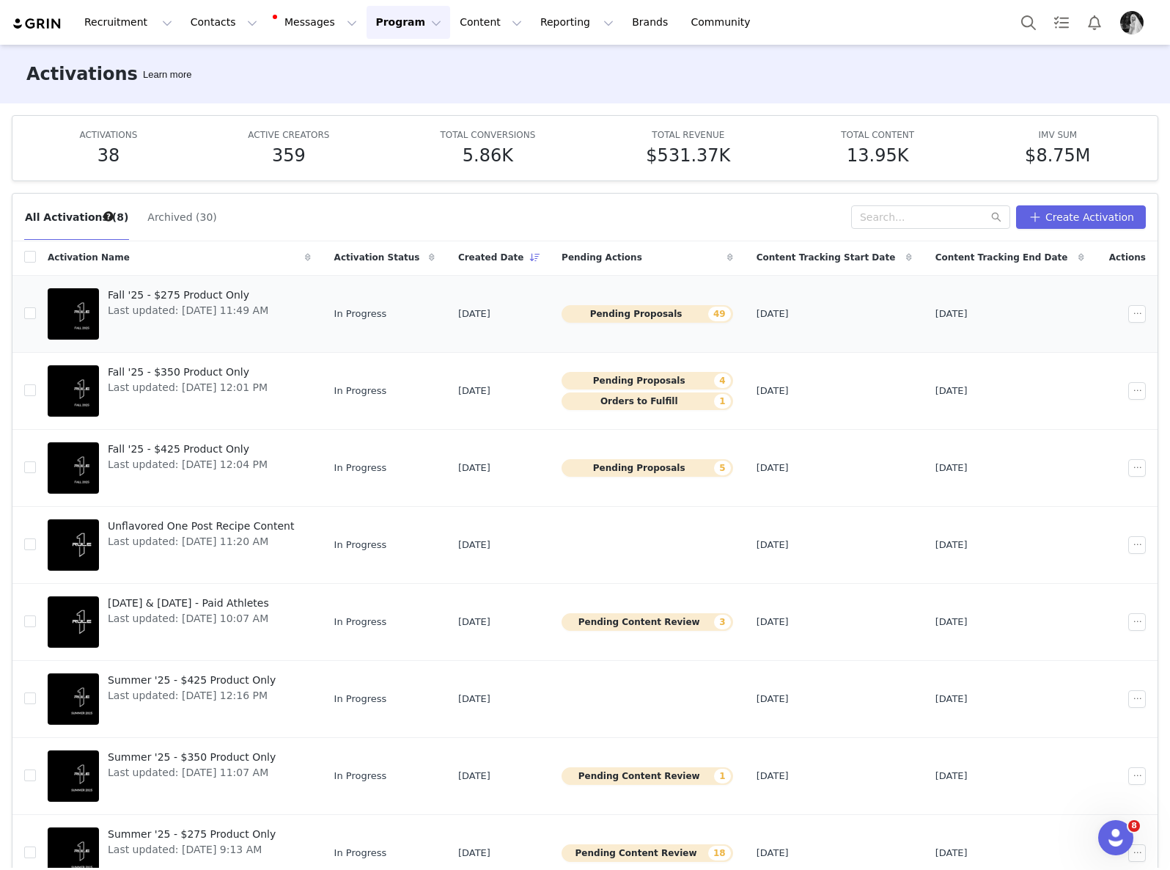
click at [197, 295] on span "Fall '25 - $275 Product Only" at bounding box center [188, 294] width 161 height 15
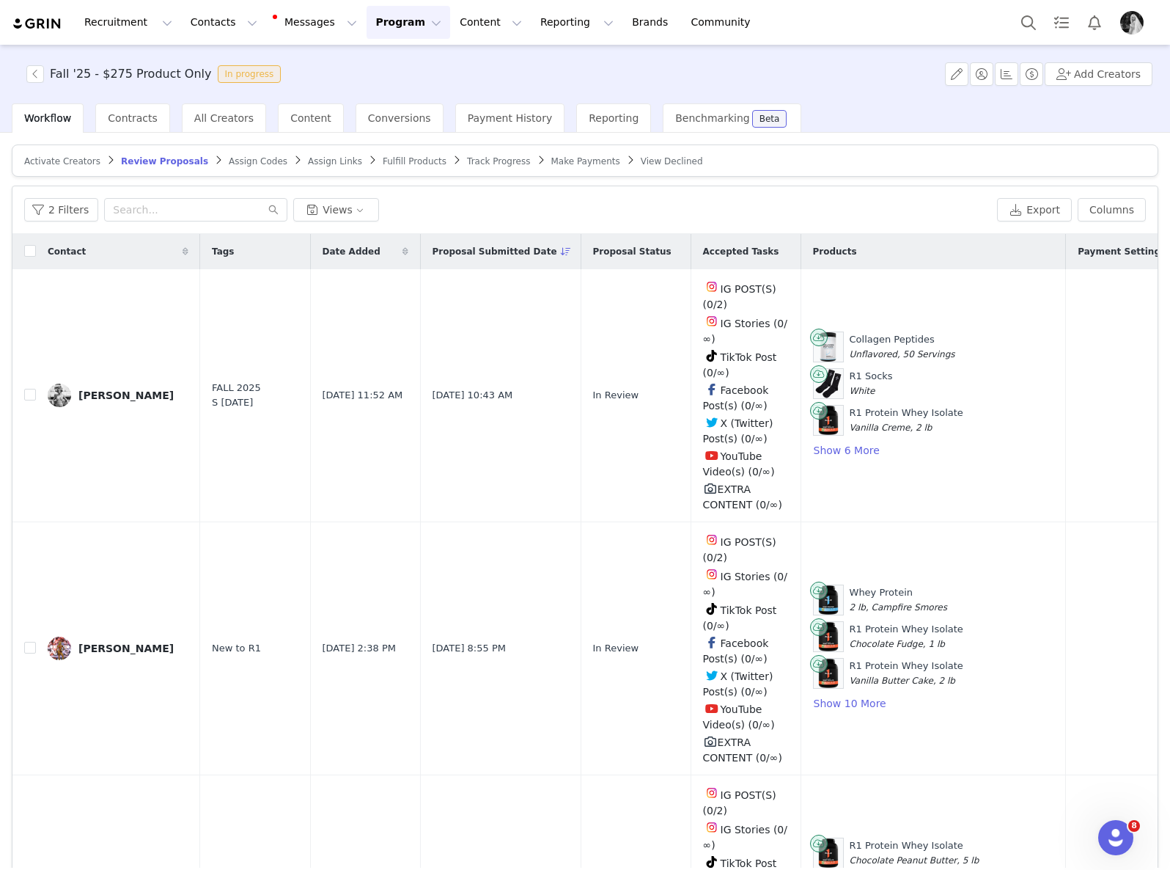
click at [367, 24] on button "Program Program" at bounding box center [409, 22] width 84 height 33
click at [375, 56] on link "Activations" at bounding box center [402, 64] width 116 height 27
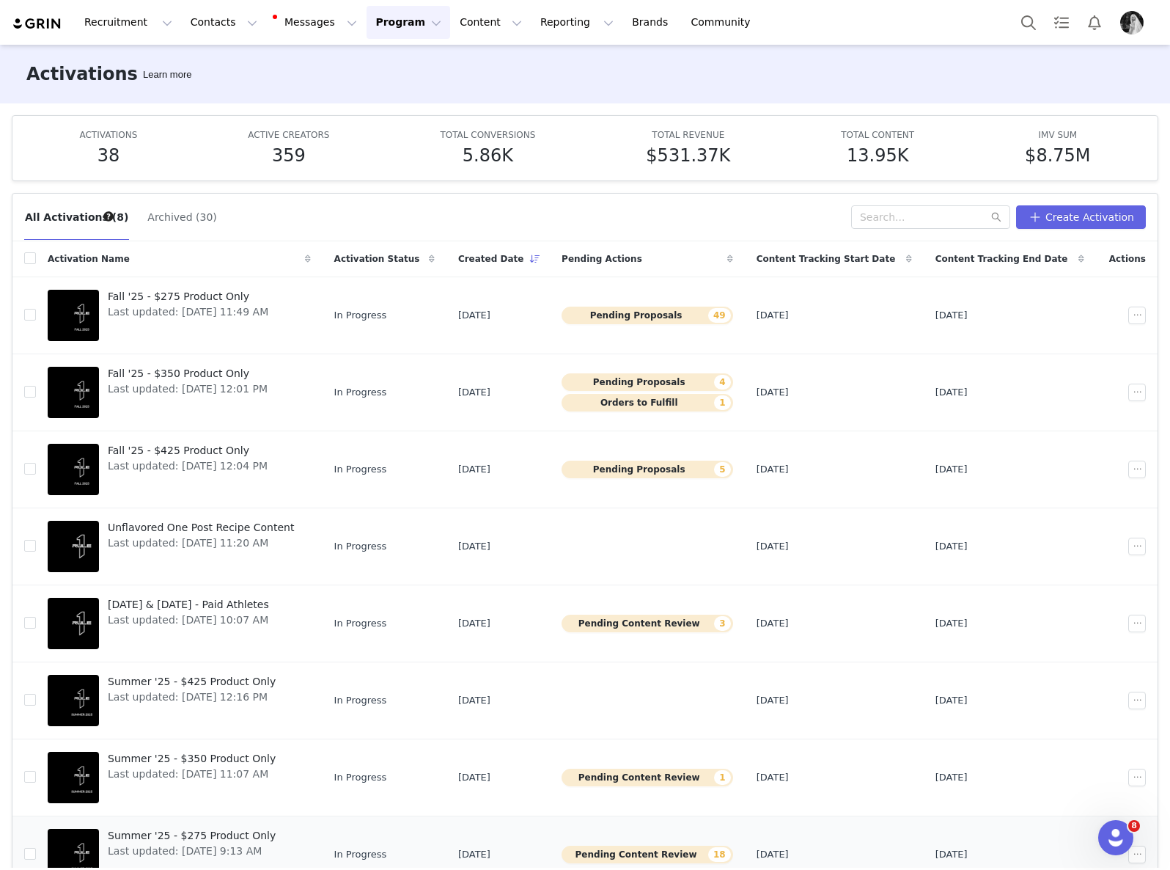
click at [685, 854] on button "Pending Content Review 18" at bounding box center [648, 854] width 172 height 18
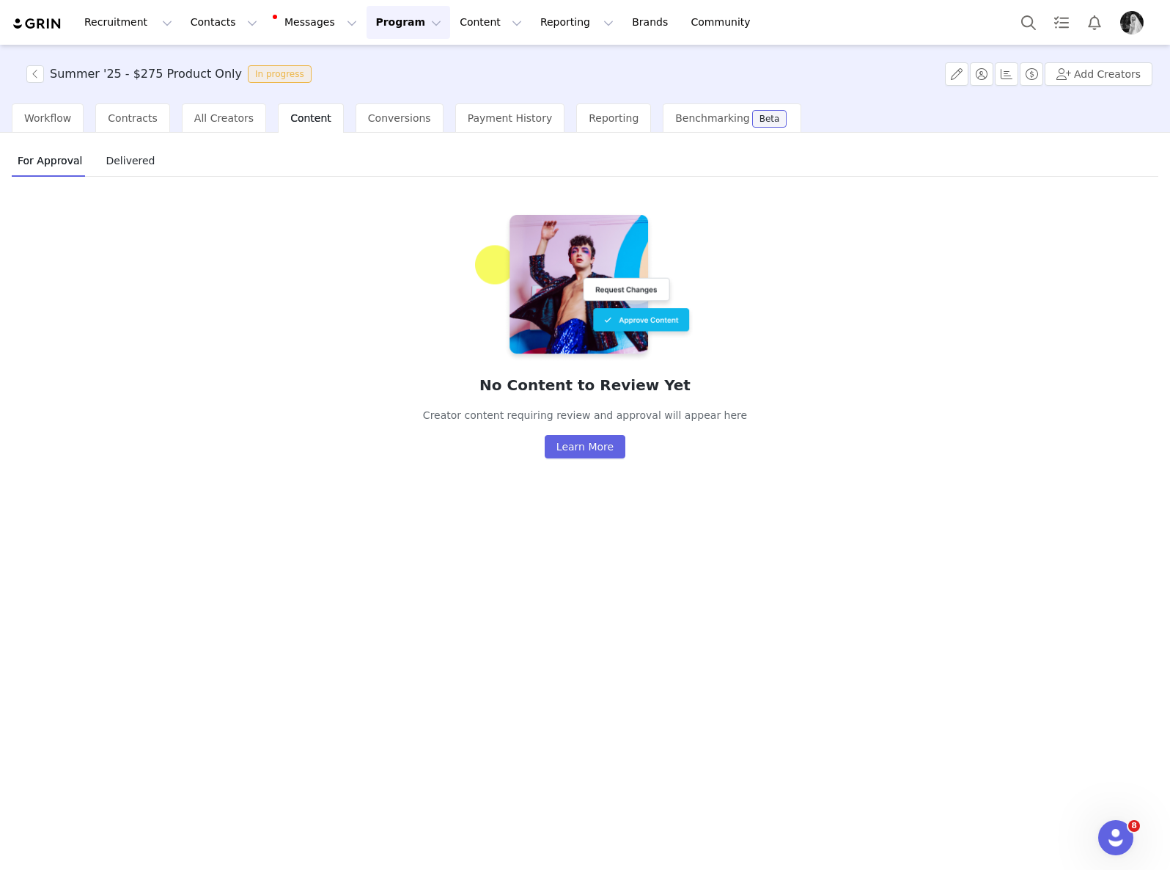
click at [391, 20] on button "Program Program" at bounding box center [409, 22] width 84 height 33
click at [416, 73] on link "Activations" at bounding box center [402, 64] width 116 height 27
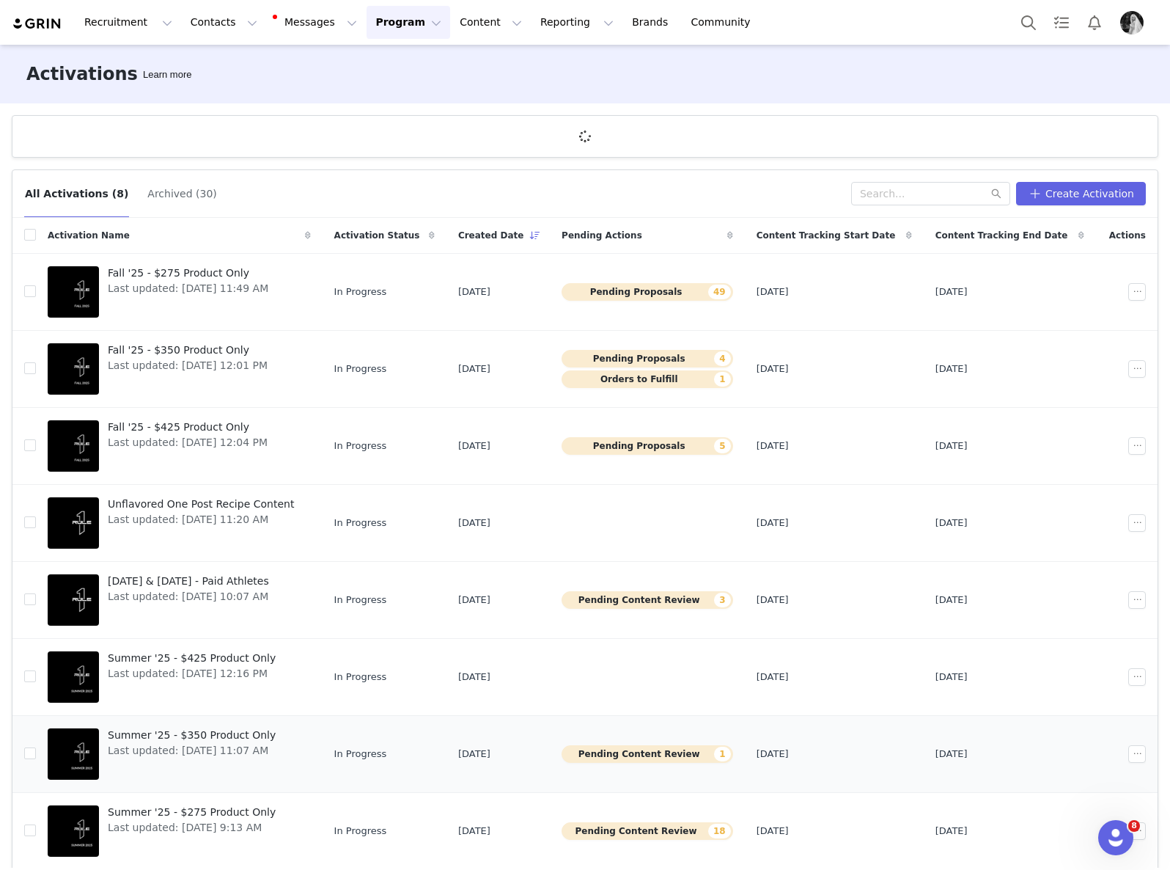
click at [652, 754] on button "Pending Content Review 1" at bounding box center [648, 754] width 172 height 18
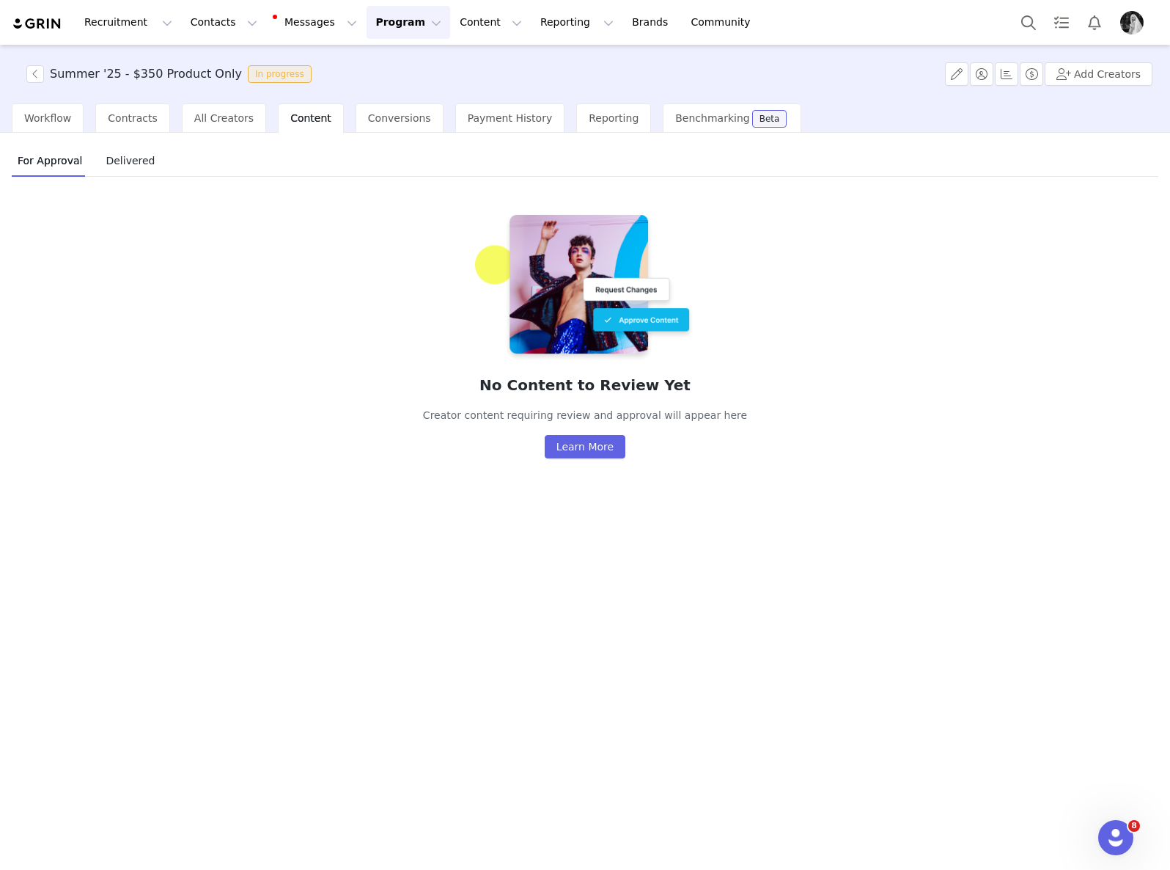
click at [391, 24] on button "Program Program" at bounding box center [409, 22] width 84 height 33
click at [403, 55] on link "Activations" at bounding box center [402, 64] width 116 height 27
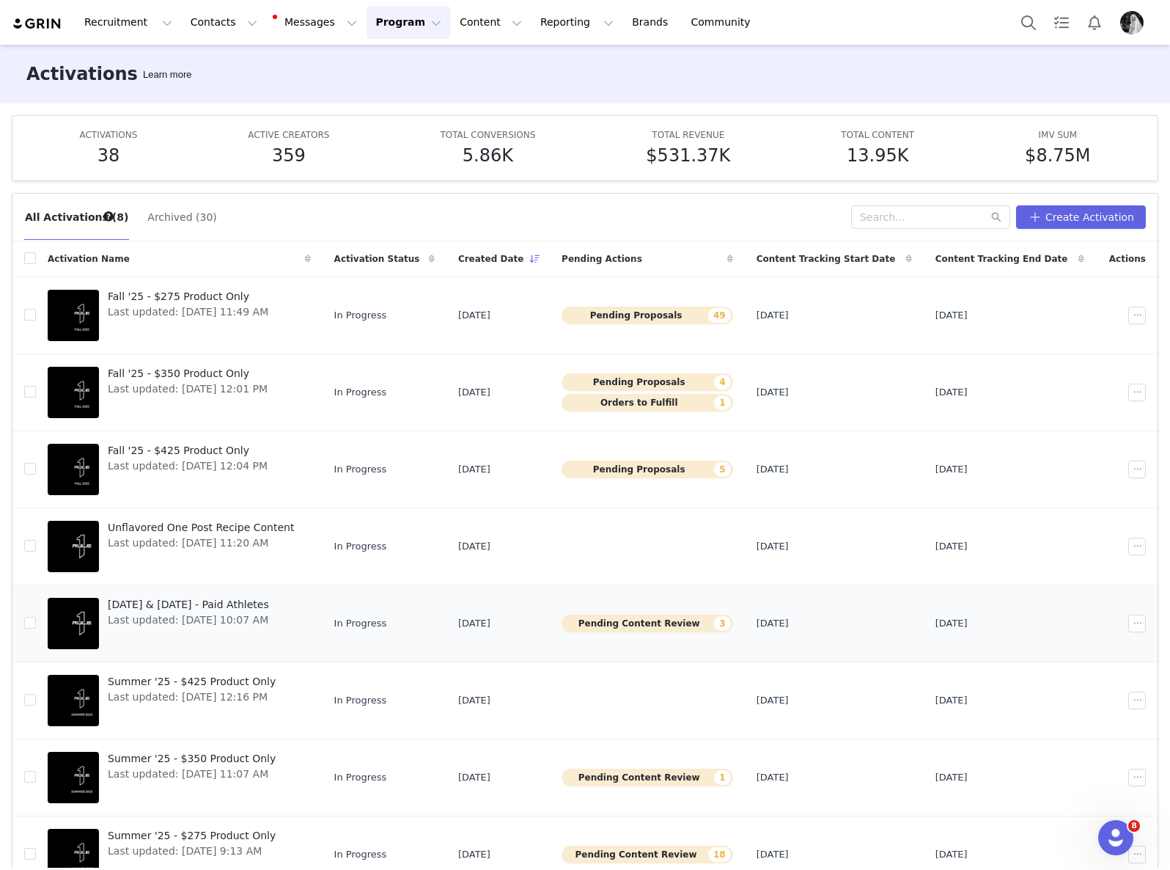
click at [685, 618] on button "Pending Content Review 3" at bounding box center [648, 623] width 172 height 18
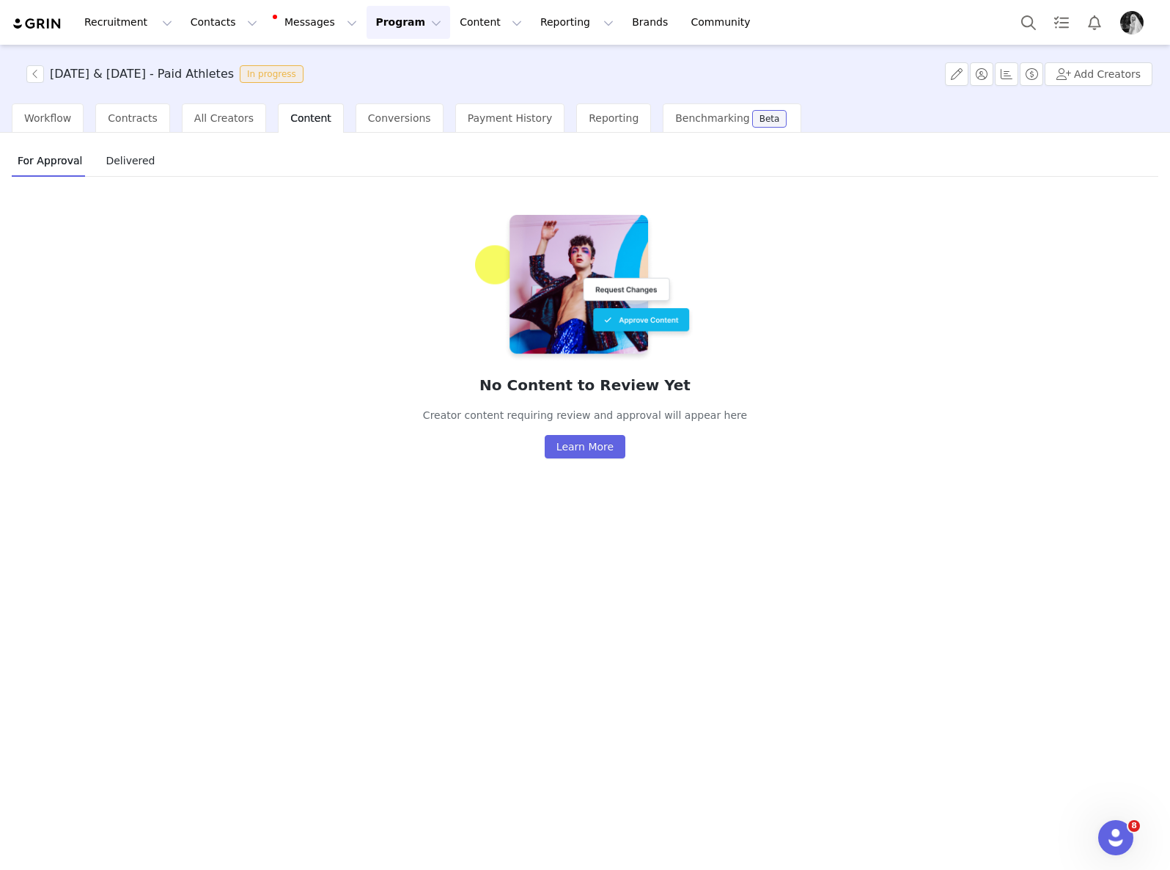
click at [373, 15] on button "Program Program" at bounding box center [409, 22] width 84 height 33
click at [397, 71] on p "Activations" at bounding box center [384, 64] width 56 height 15
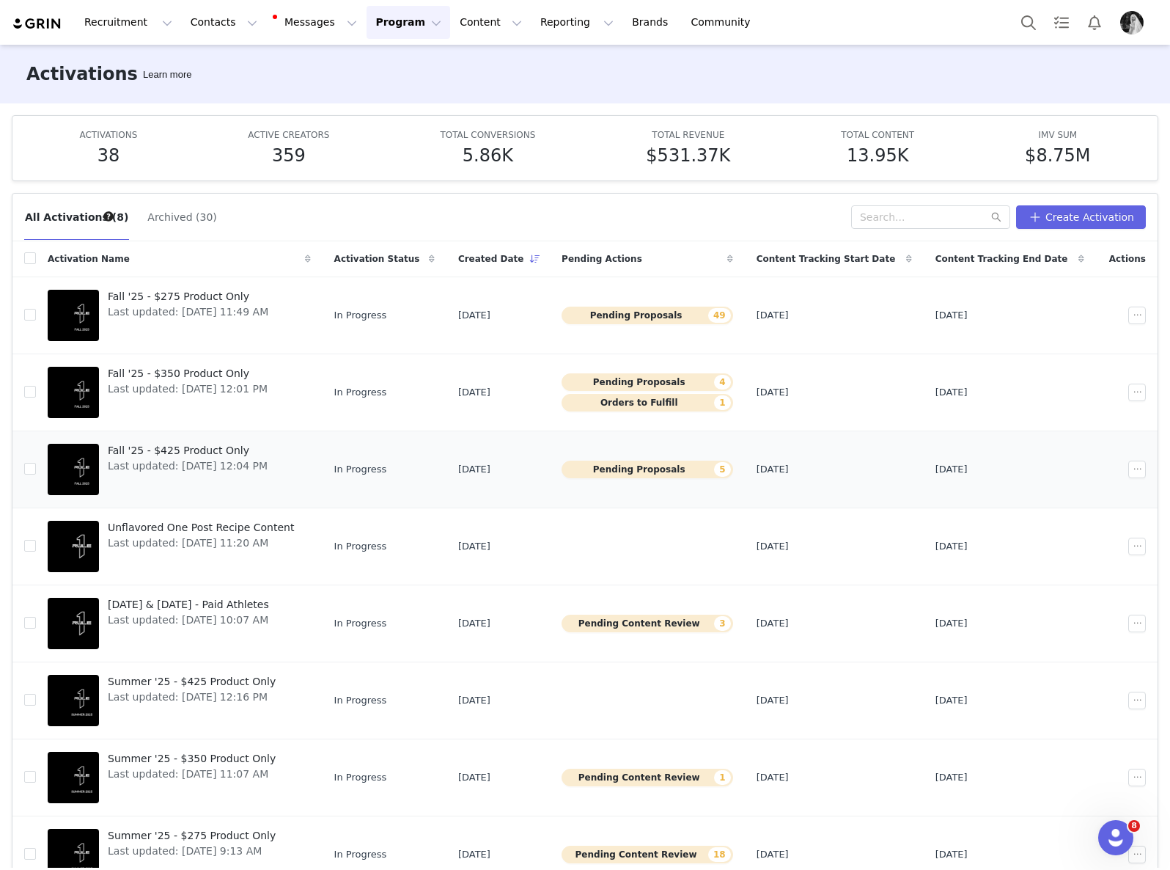
click at [228, 449] on span "Fall '25 - $425 Product Only" at bounding box center [188, 450] width 160 height 15
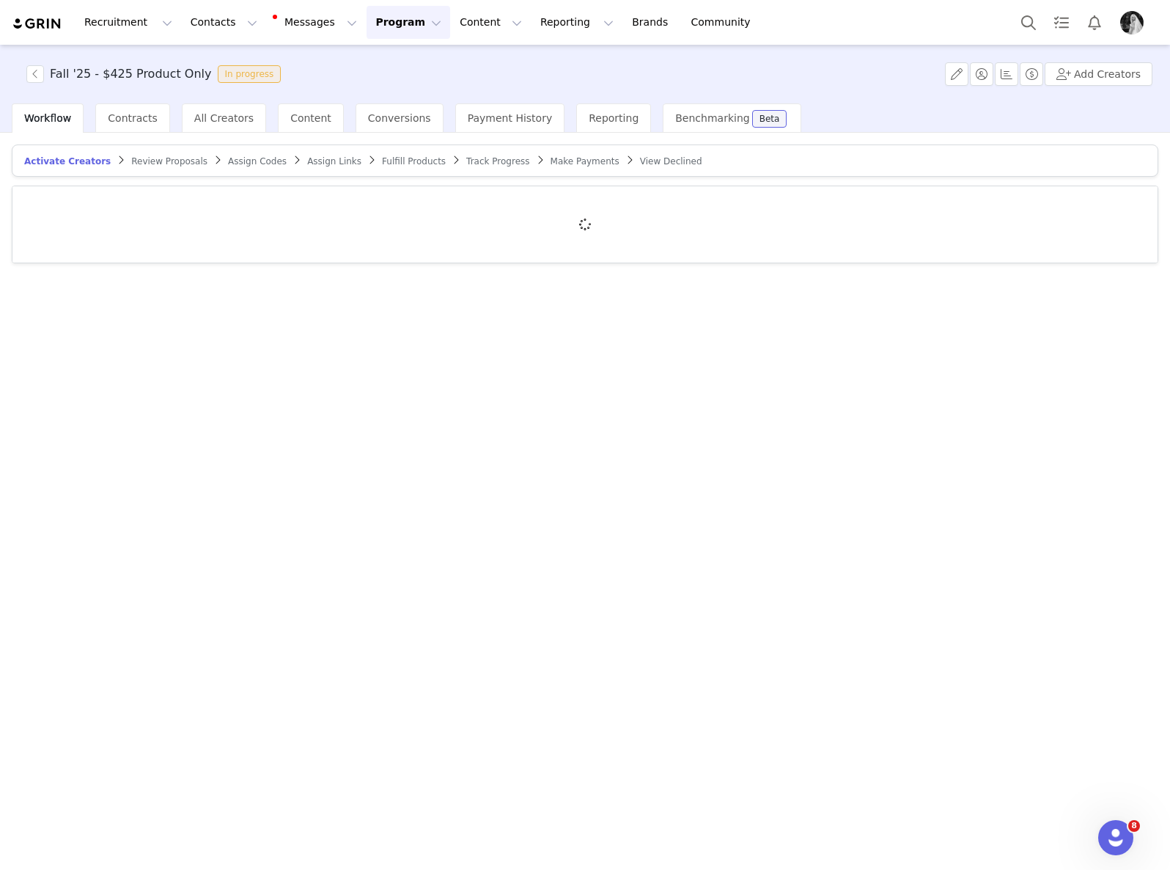
click at [164, 161] on span "Review Proposals" at bounding box center [169, 161] width 76 height 10
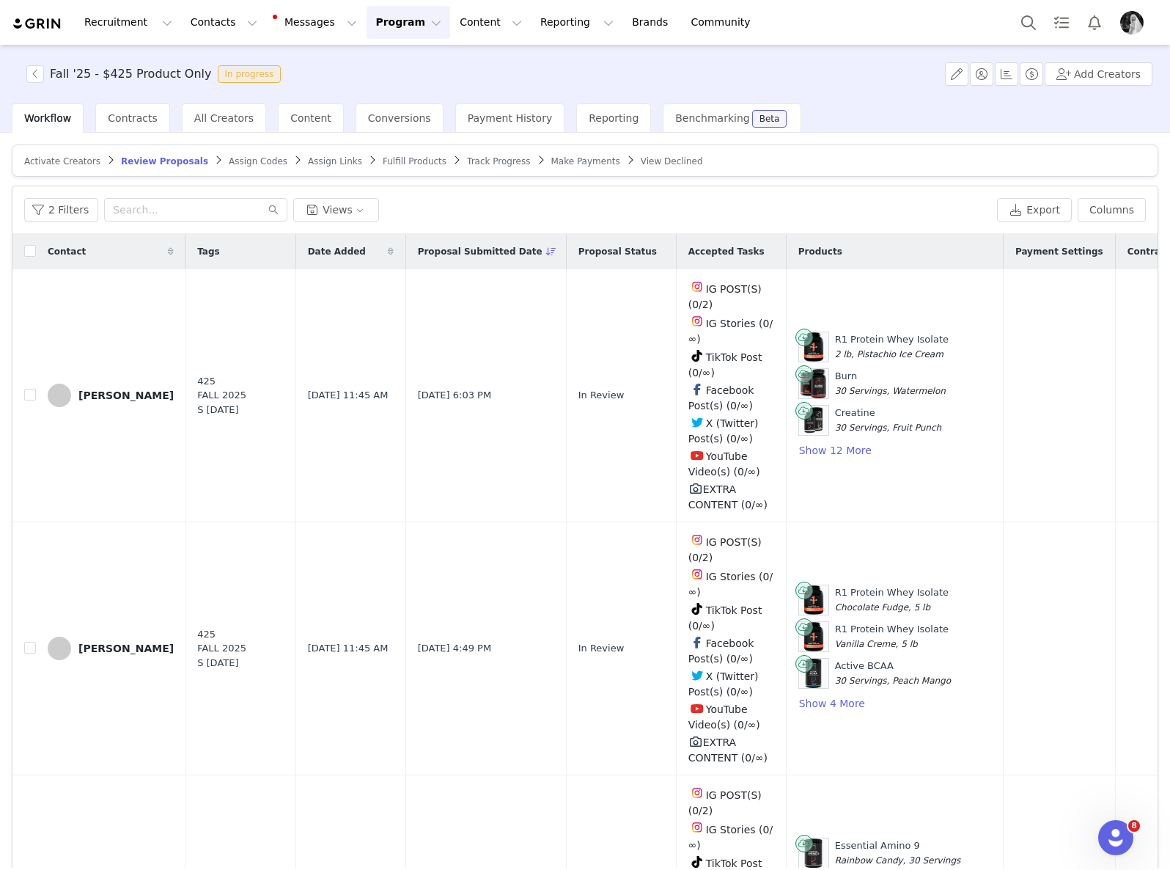
click at [402, 20] on button "Program Program" at bounding box center [409, 22] width 84 height 33
click at [392, 57] on p "Activations" at bounding box center [384, 64] width 56 height 15
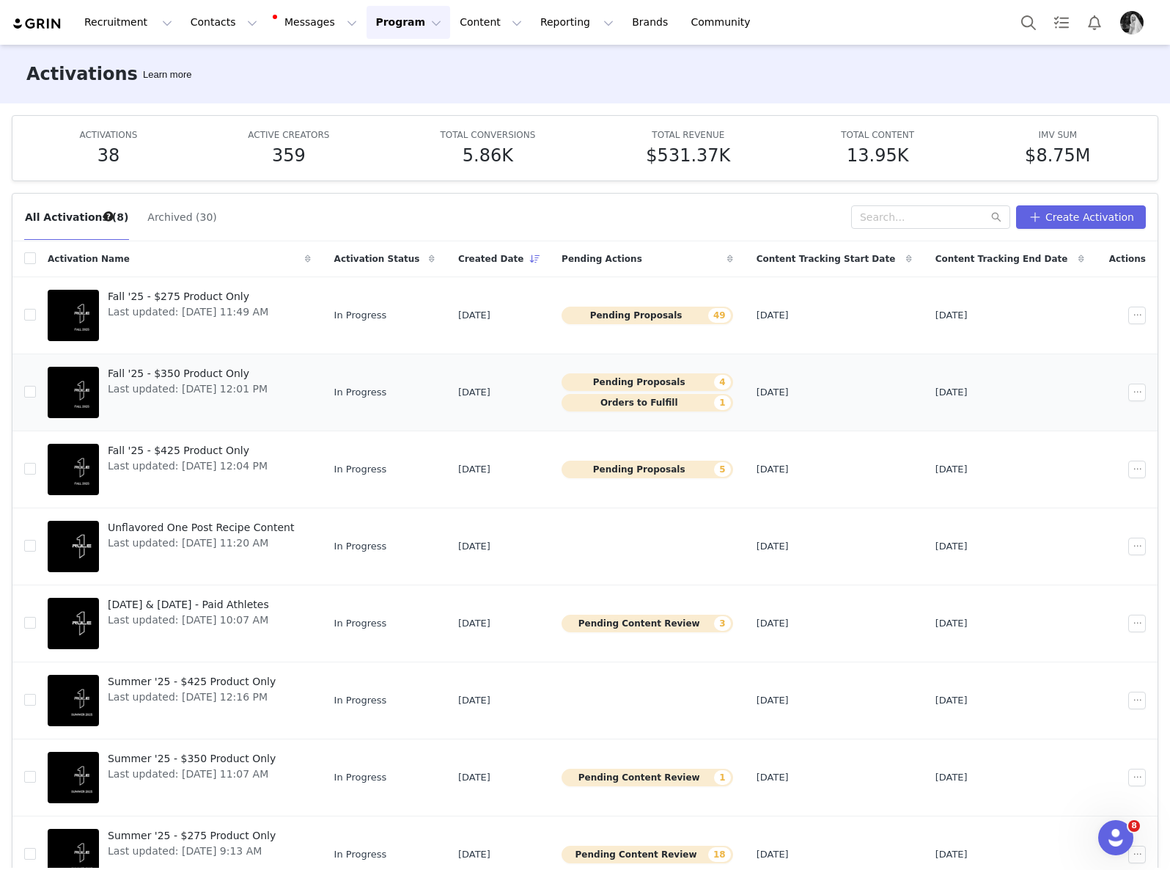
click at [214, 374] on span "Fall '25 - $350 Product Only" at bounding box center [188, 373] width 160 height 15
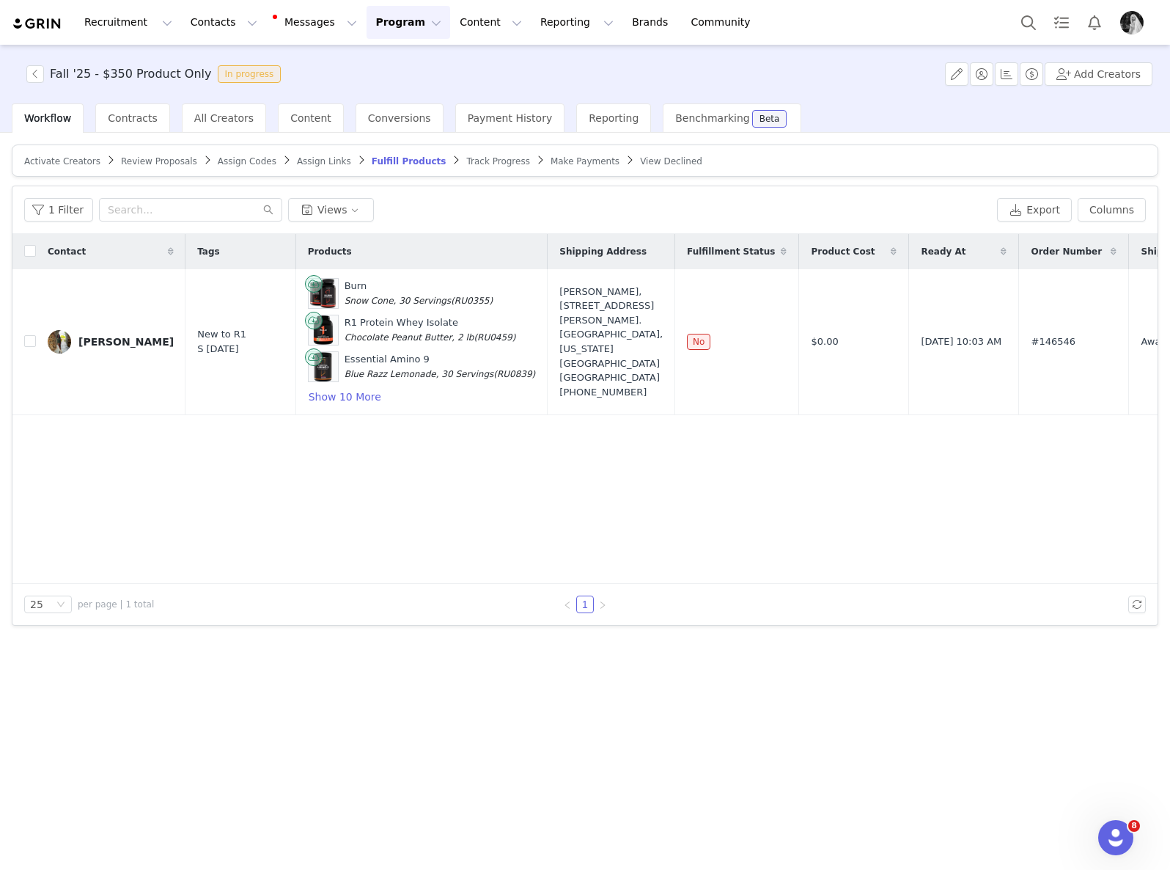
click at [150, 158] on span "Review Proposals" at bounding box center [159, 161] width 76 height 10
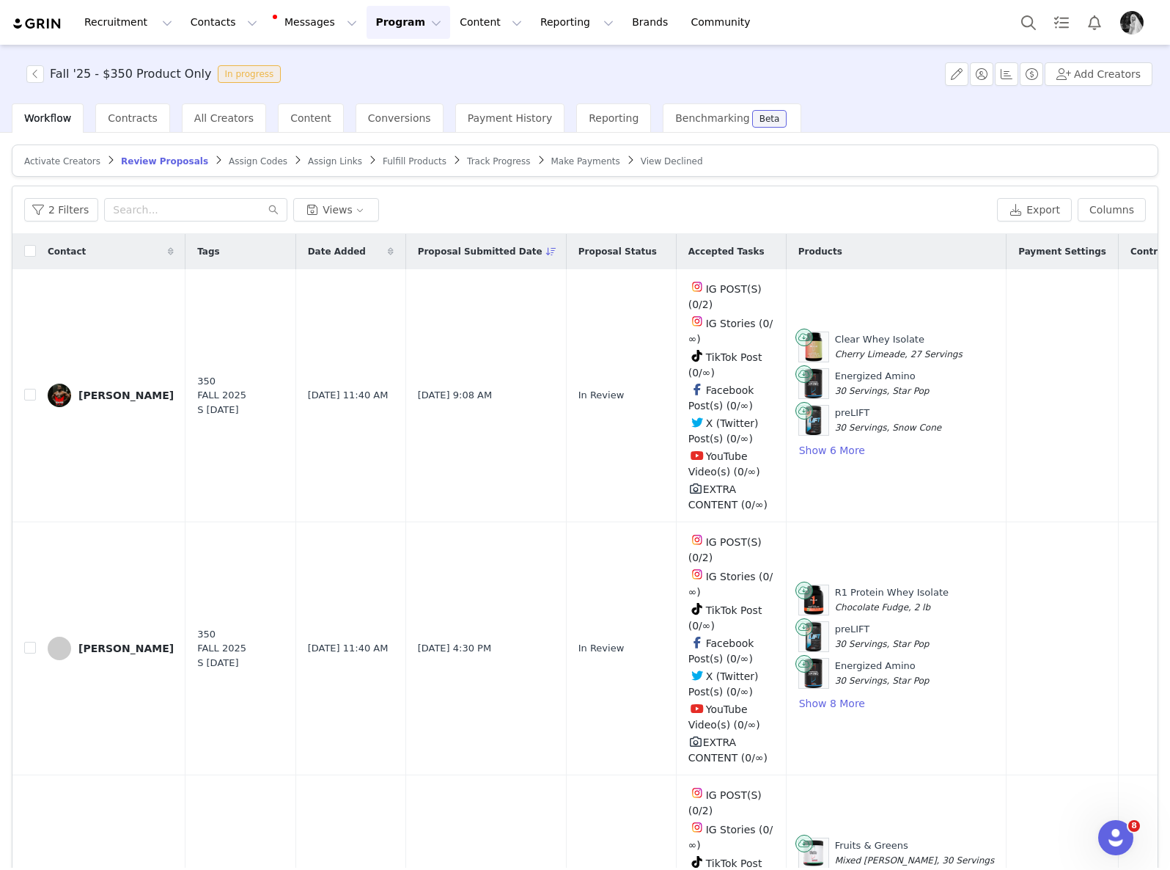
click at [400, 18] on button "Program Program" at bounding box center [409, 22] width 84 height 33
click at [403, 65] on p "Activations" at bounding box center [384, 64] width 56 height 15
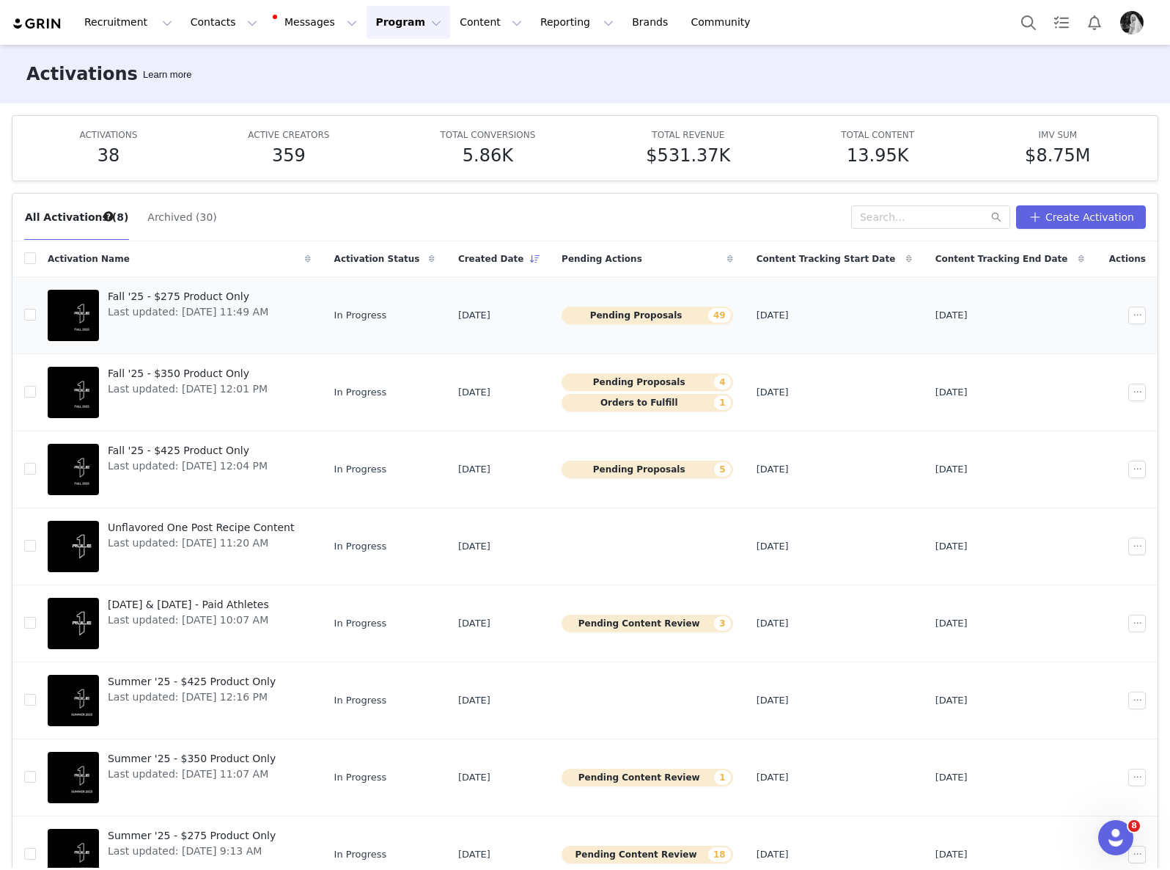
click at [191, 292] on span "Fall '25 - $275 Product Only" at bounding box center [188, 296] width 161 height 15
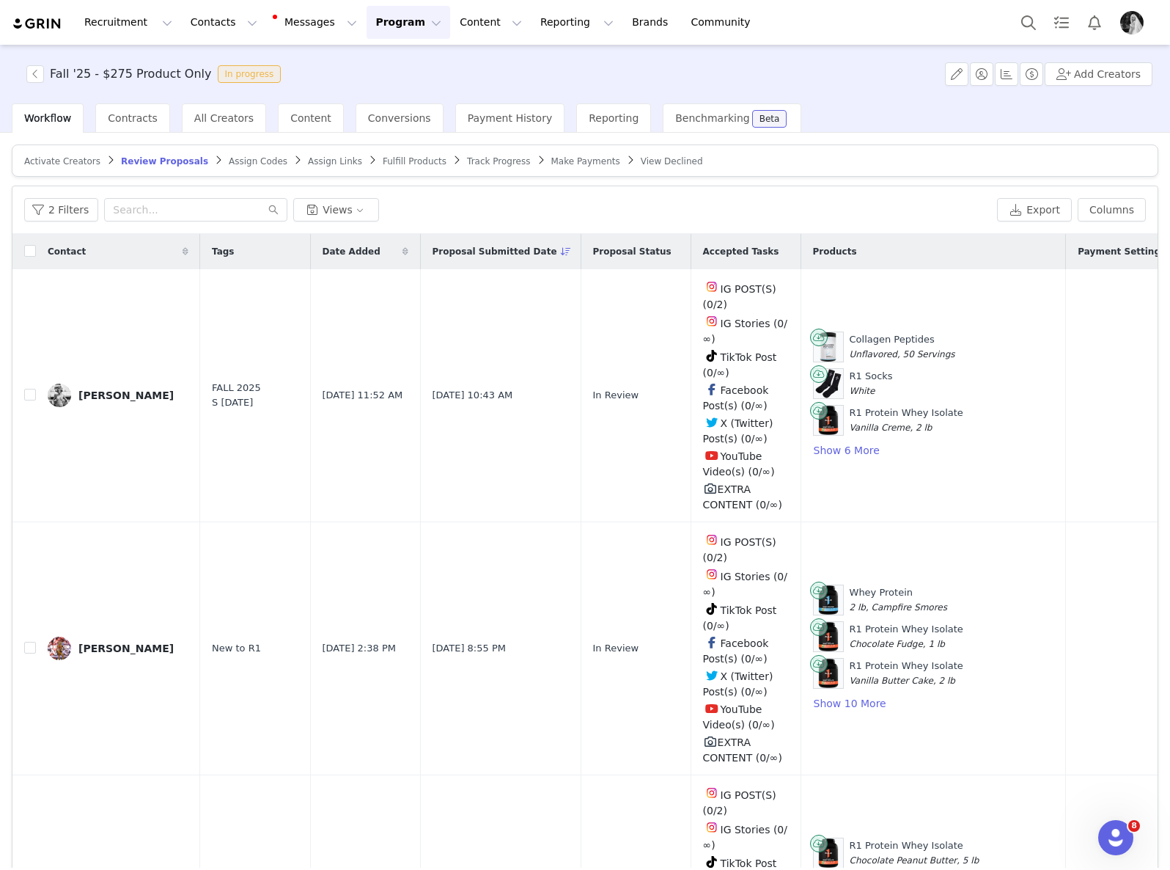
click at [400, 21] on button "Program Program" at bounding box center [409, 22] width 84 height 33
click at [398, 68] on p "Activations" at bounding box center [384, 64] width 56 height 15
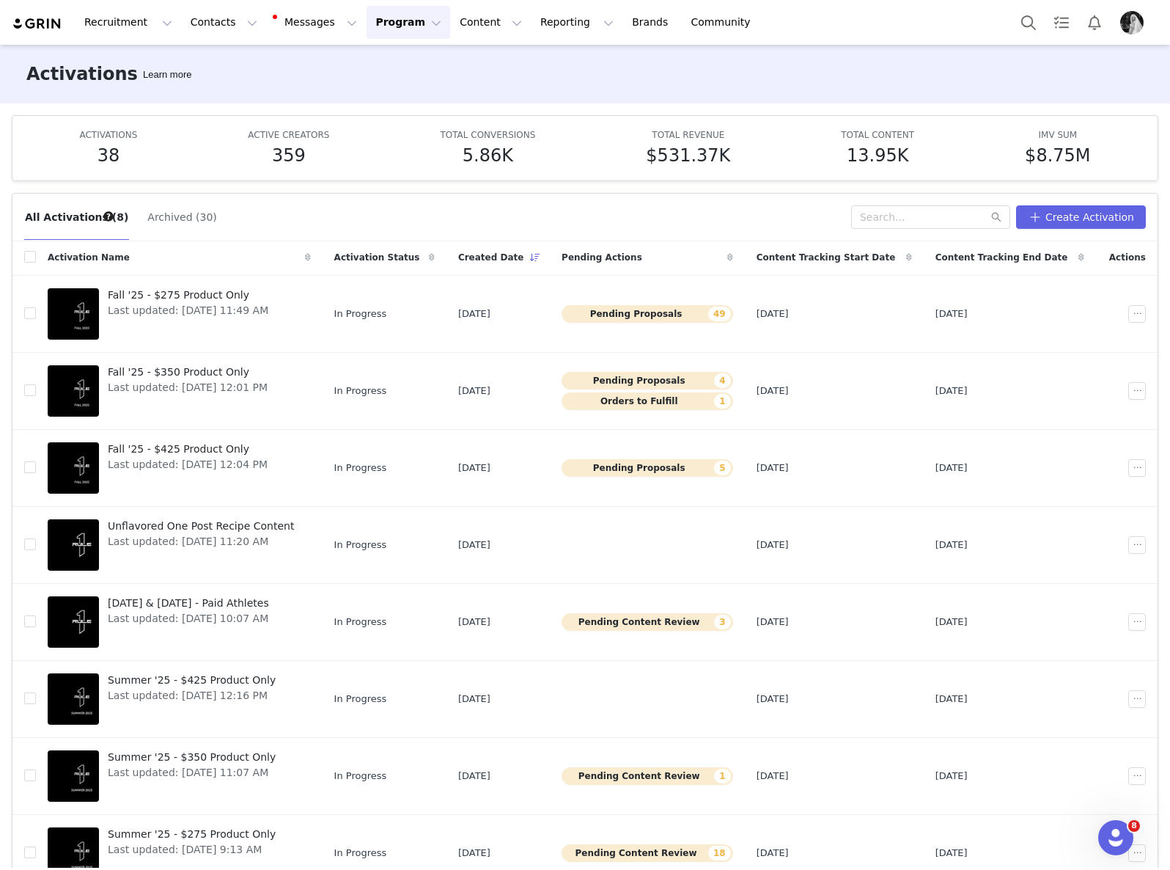
scroll to position [1, 0]
